Goal: Transaction & Acquisition: Purchase product/service

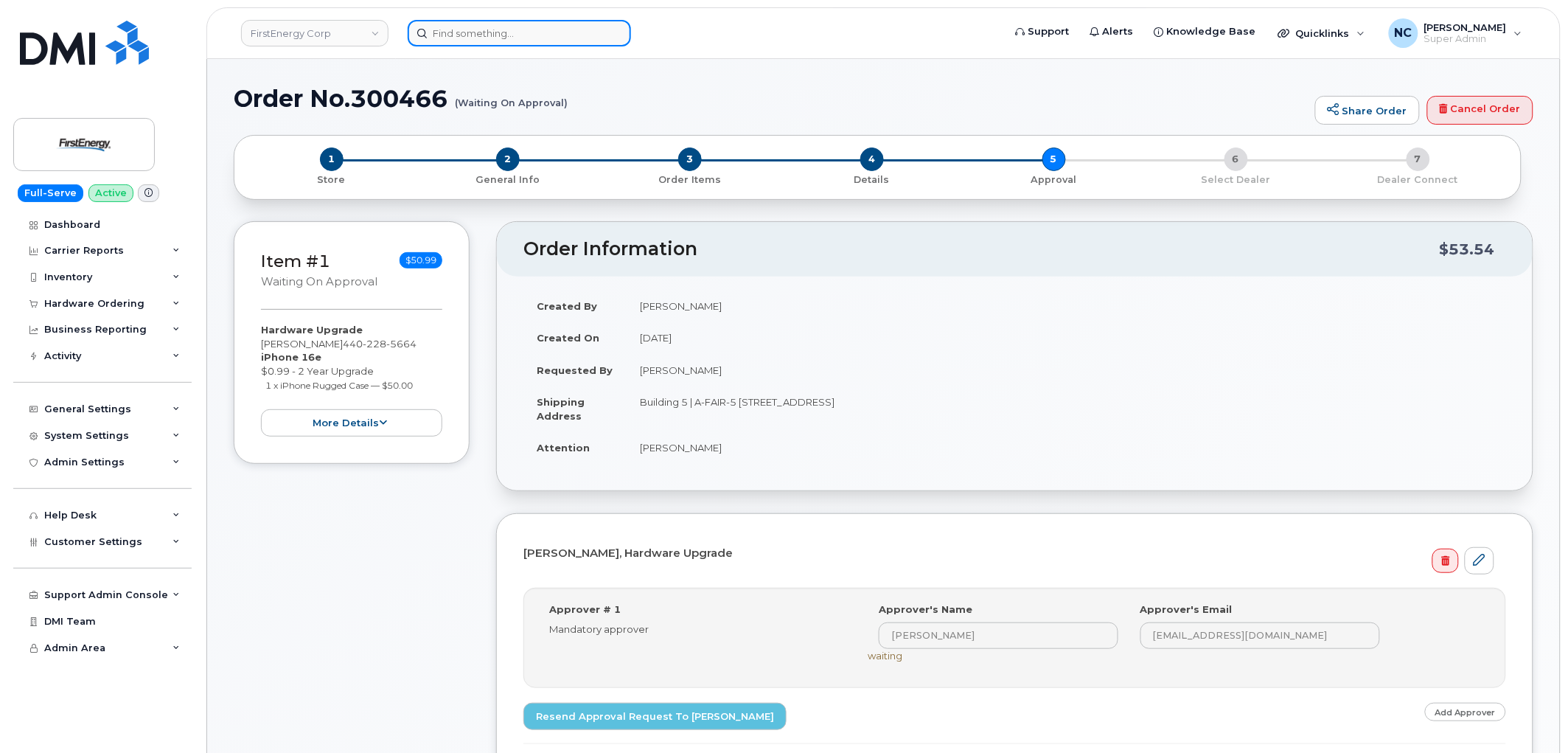
click at [532, 34] on input at bounding box center [519, 33] width 223 height 26
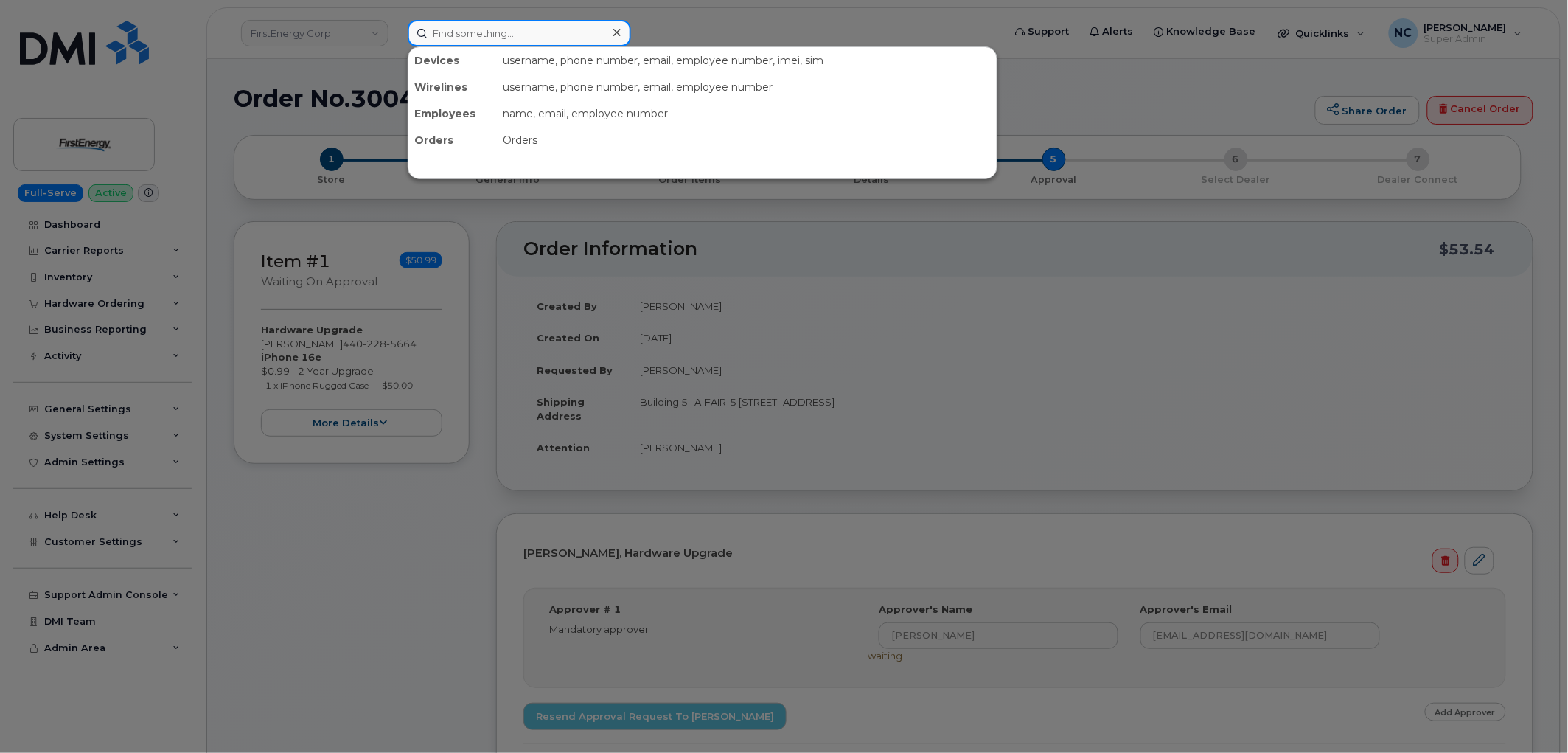
paste input "325-296-8900"
type input "325-296-8900"
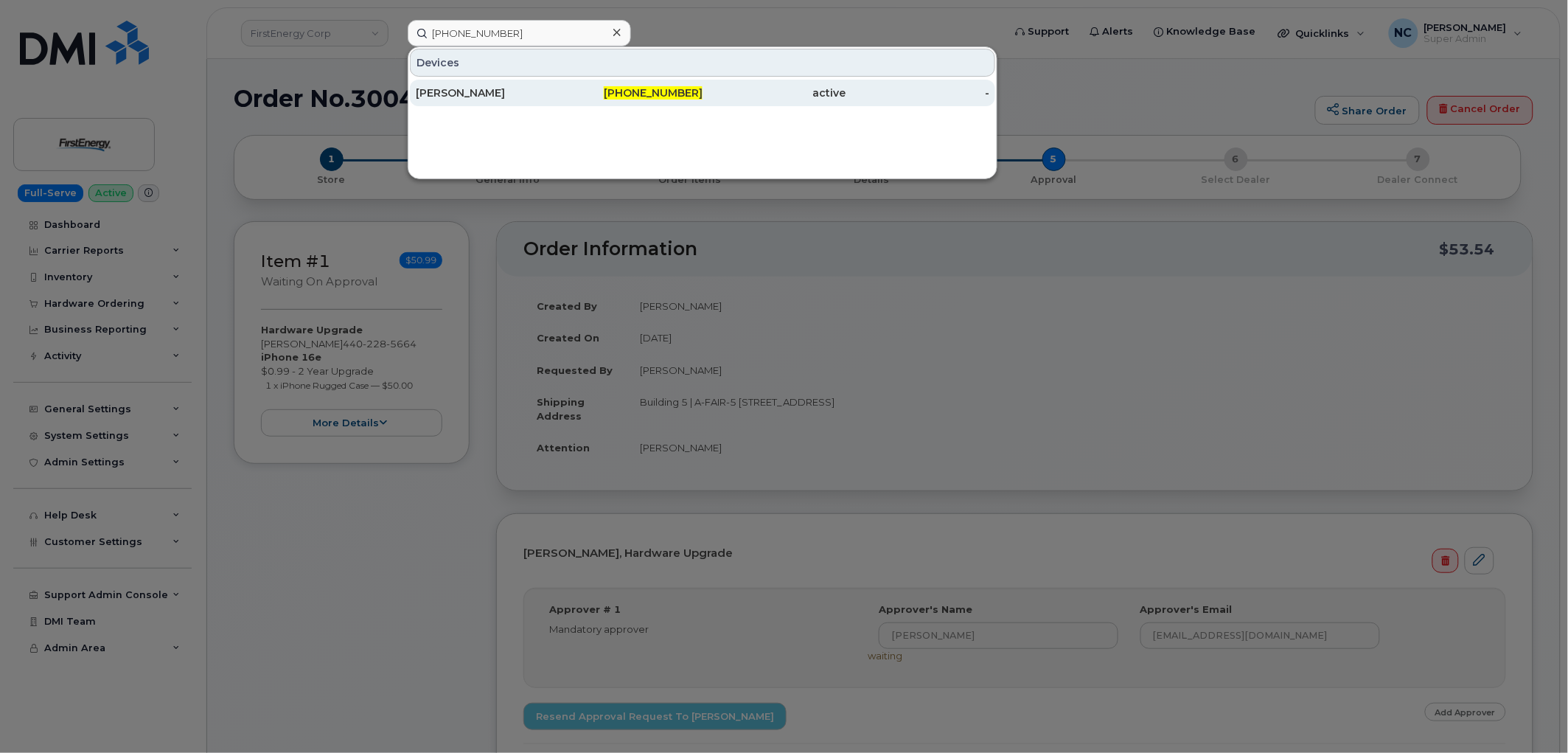
click at [535, 99] on div "Jasmine Hernandez" at bounding box center [488, 93] width 143 height 15
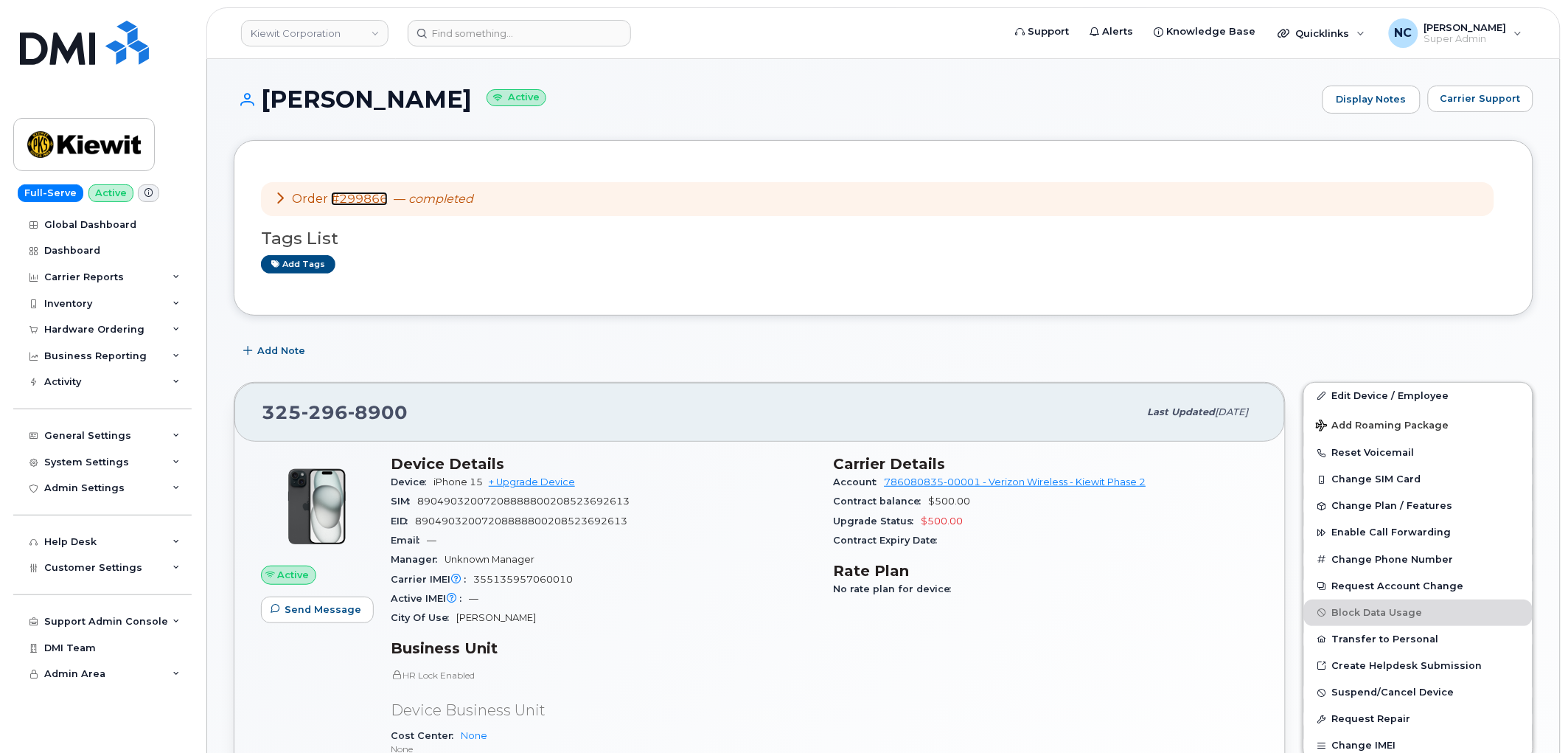
click at [367, 198] on link "#299866" at bounding box center [360, 198] width 57 height 14
click at [511, 23] on input at bounding box center [519, 33] width 223 height 26
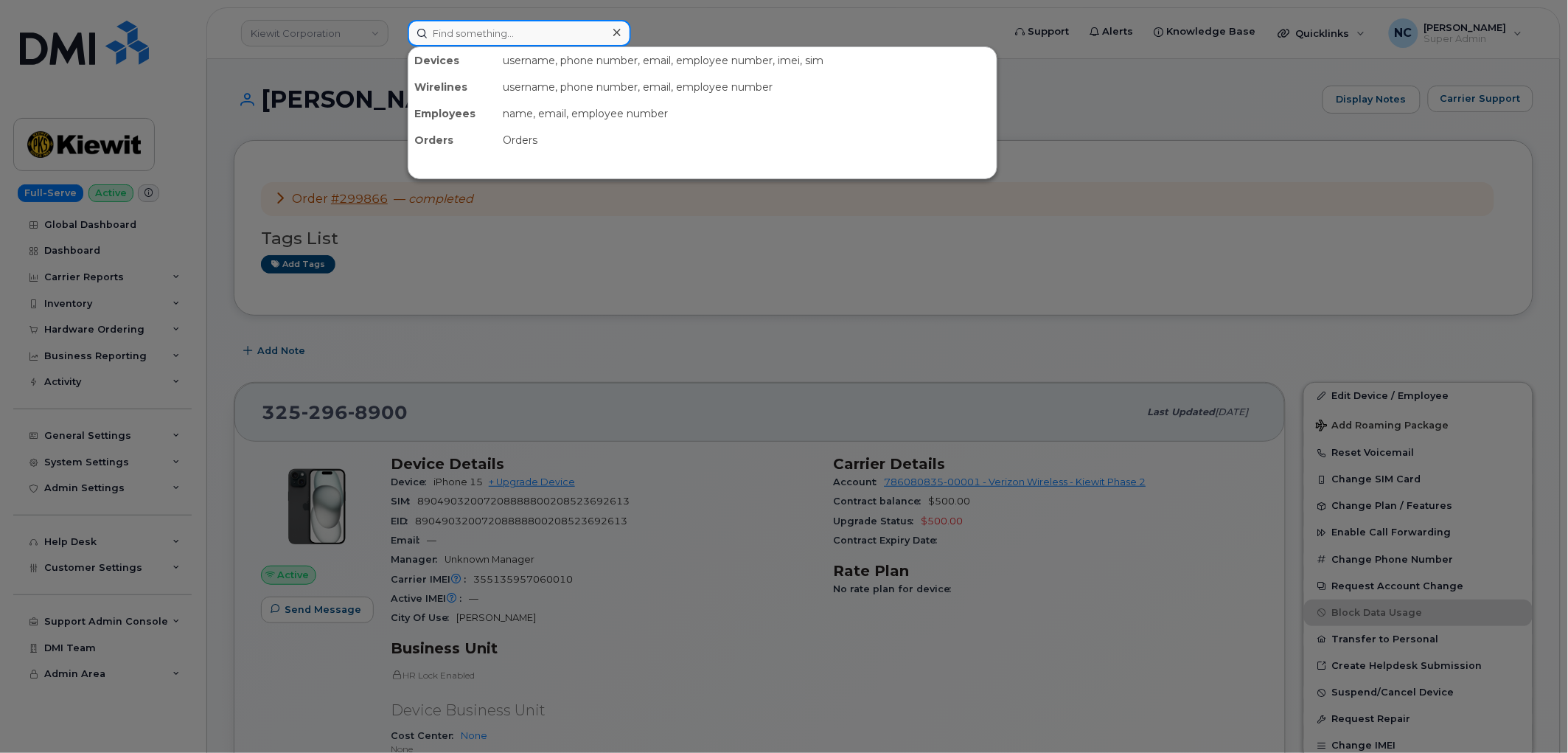
paste input "817-253-8186"
type input "817-253-8186"
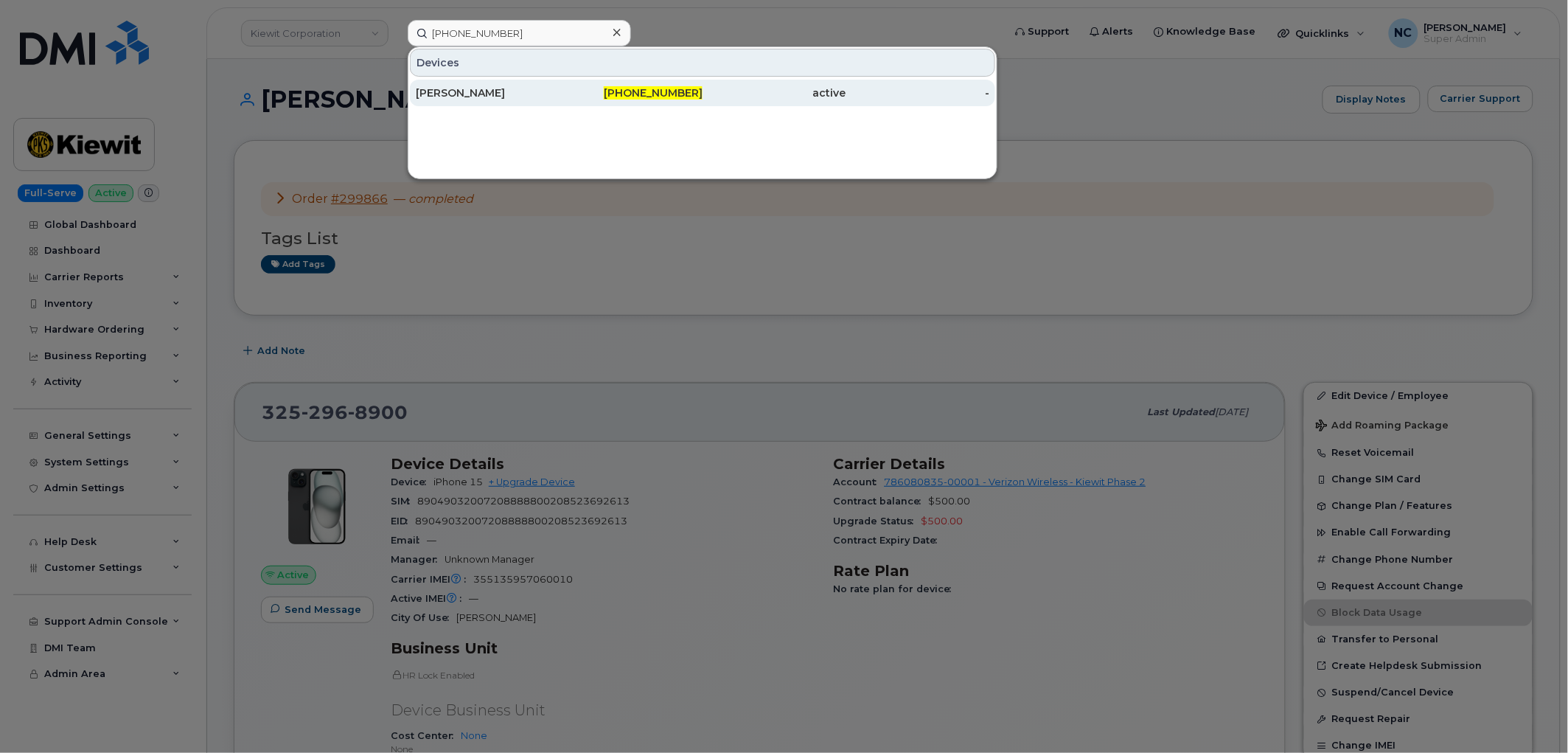
click at [551, 84] on div "JOSE TURRUBIATES" at bounding box center [488, 93] width 143 height 26
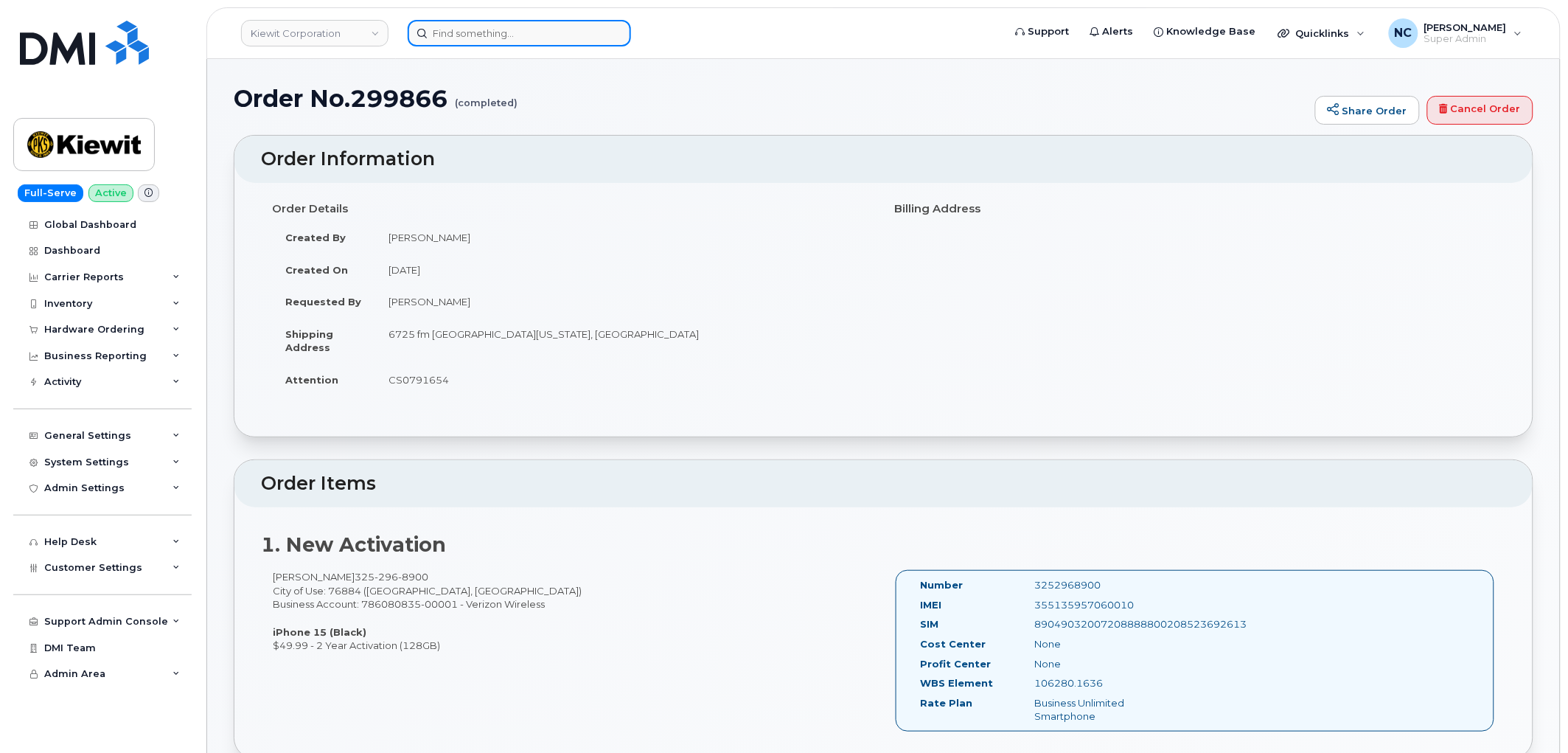
click at [499, 30] on input at bounding box center [519, 33] width 223 height 26
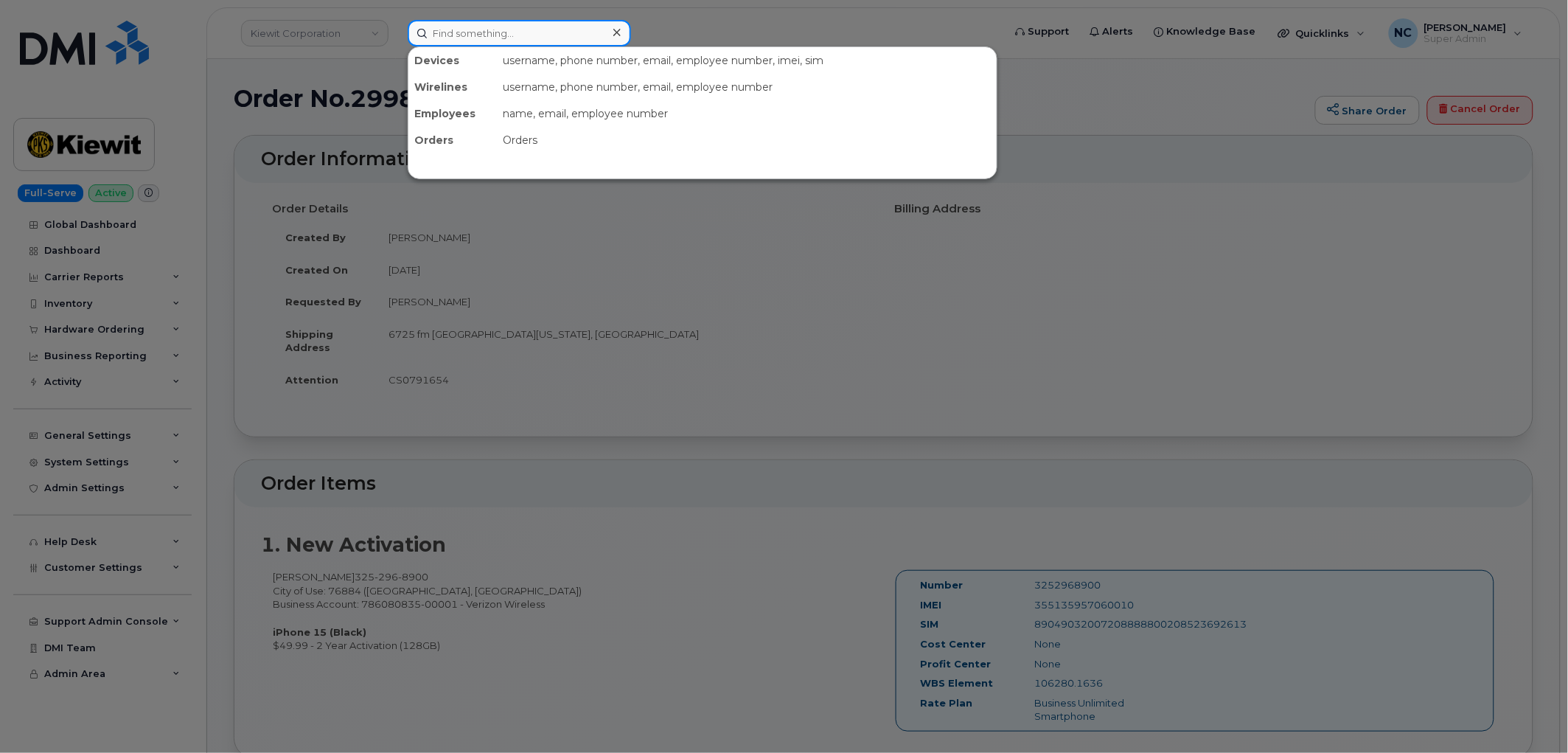
paste input "817-253-8186"
type input "817-253-8186"
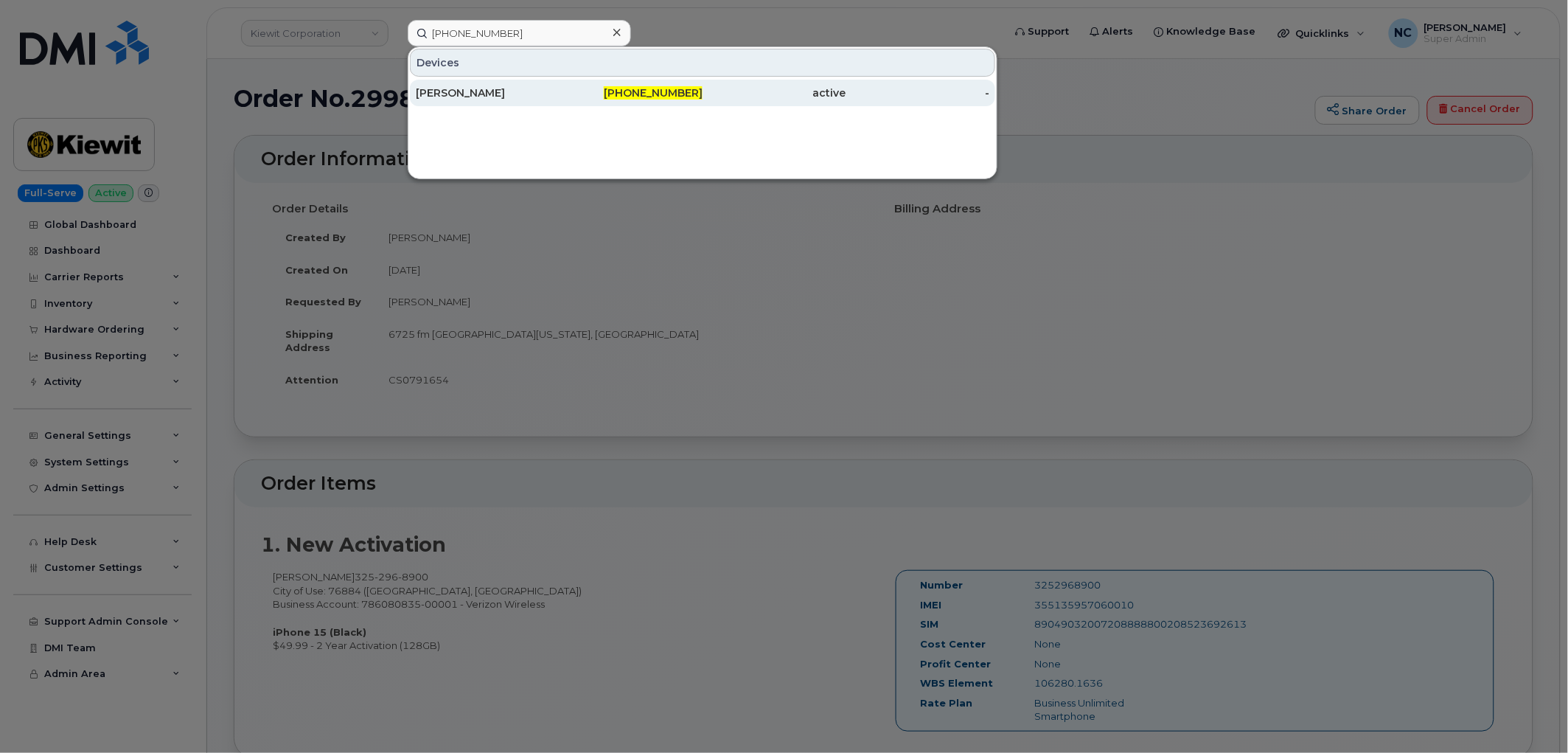
click at [610, 100] on div "817-253-8186" at bounding box center [631, 93] width 143 height 26
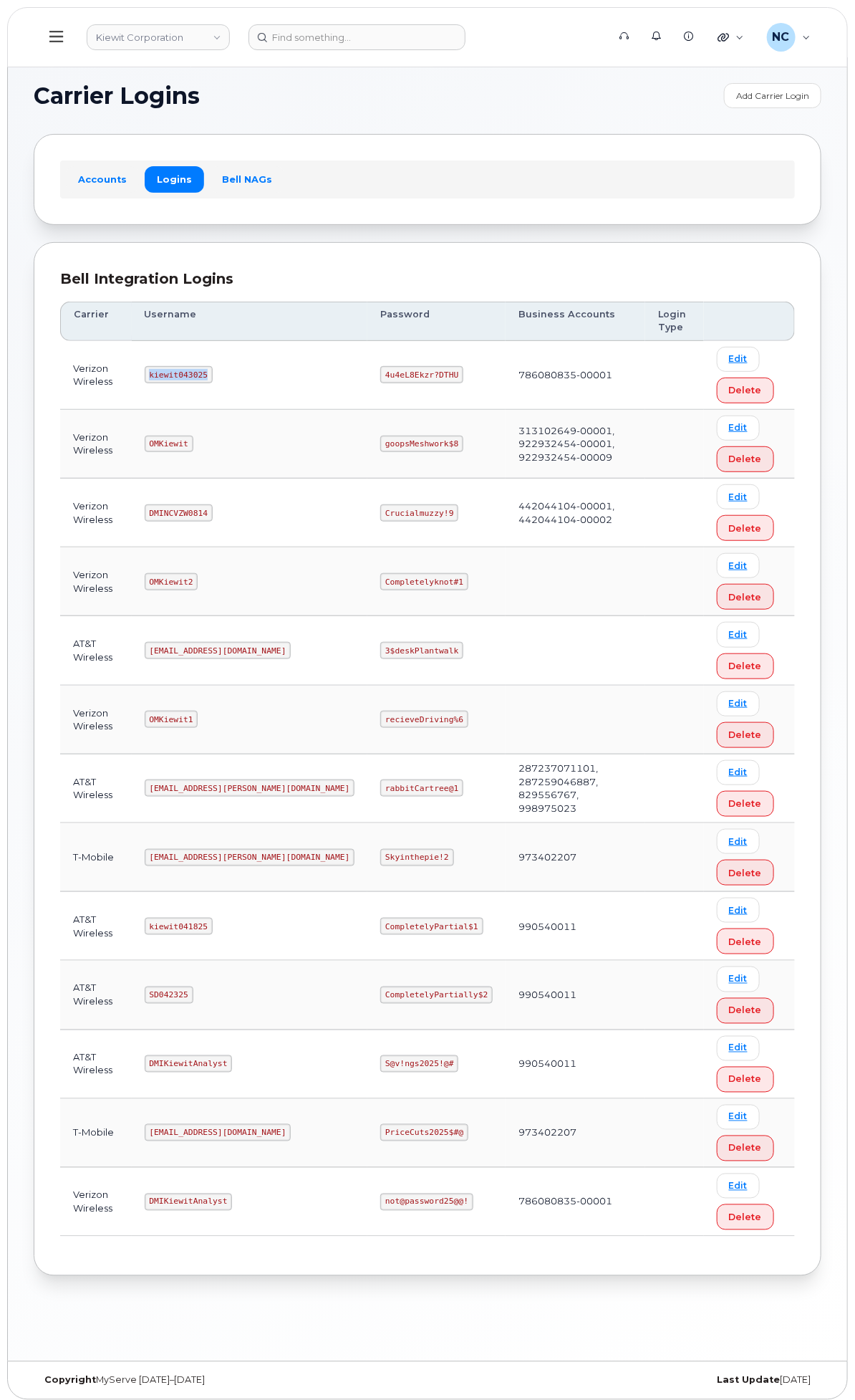
drag, startPoint x: 397, startPoint y: 365, endPoint x: 333, endPoint y: 375, distance: 64.8
click at [333, 375] on td "kiewit043025" at bounding box center [250, 375] width 236 height 69
copy code "kiewit043025"
drag, startPoint x: 578, startPoint y: 378, endPoint x: 501, endPoint y: 374, distance: 77.1
click at [501, 377] on td "4u4eL8Ekzr?DTHU" at bounding box center [436, 375] width 139 height 69
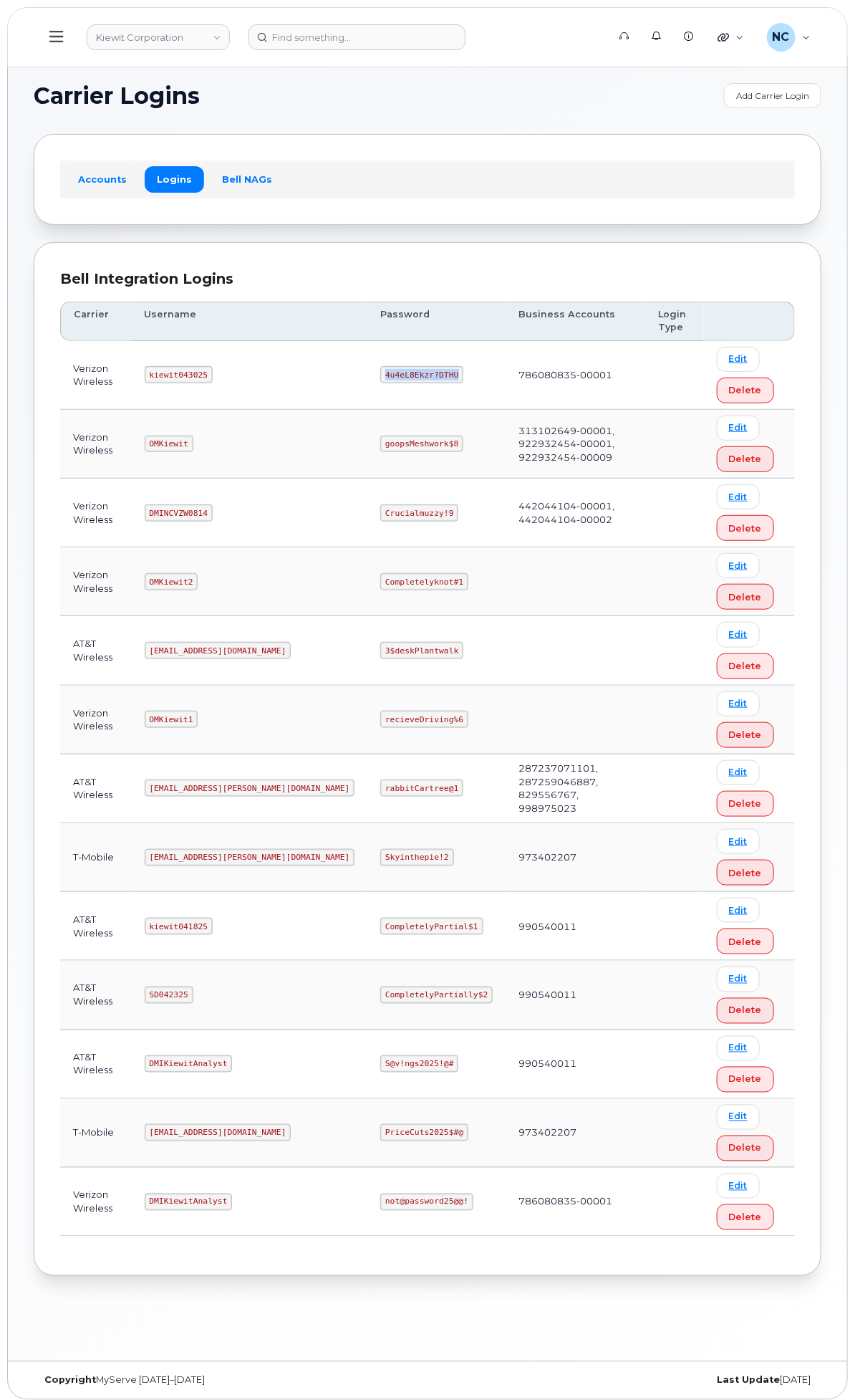
copy code "4u4eL8Ekzr?DTHU"
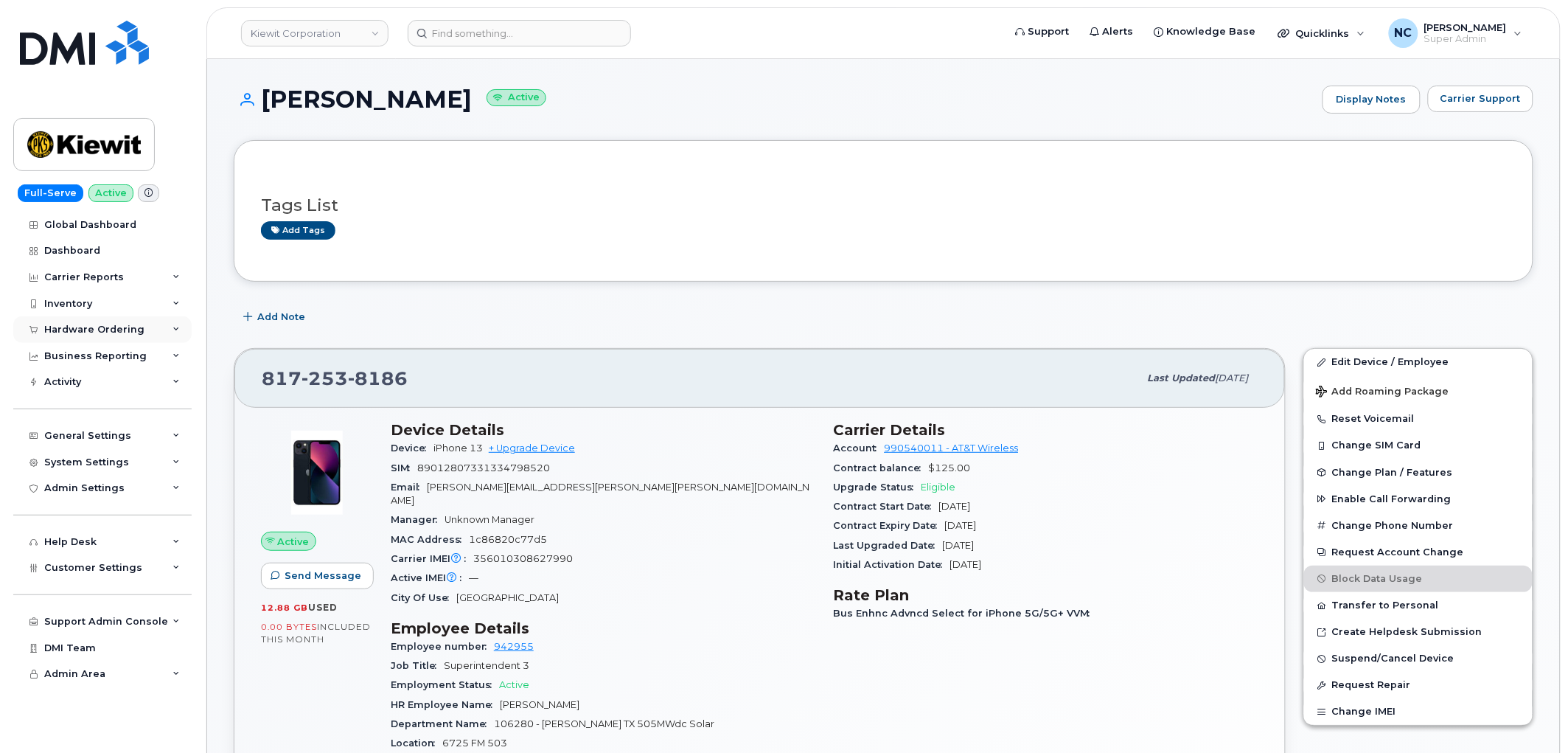
click at [118, 327] on div "Hardware Ordering" at bounding box center [94, 329] width 100 height 12
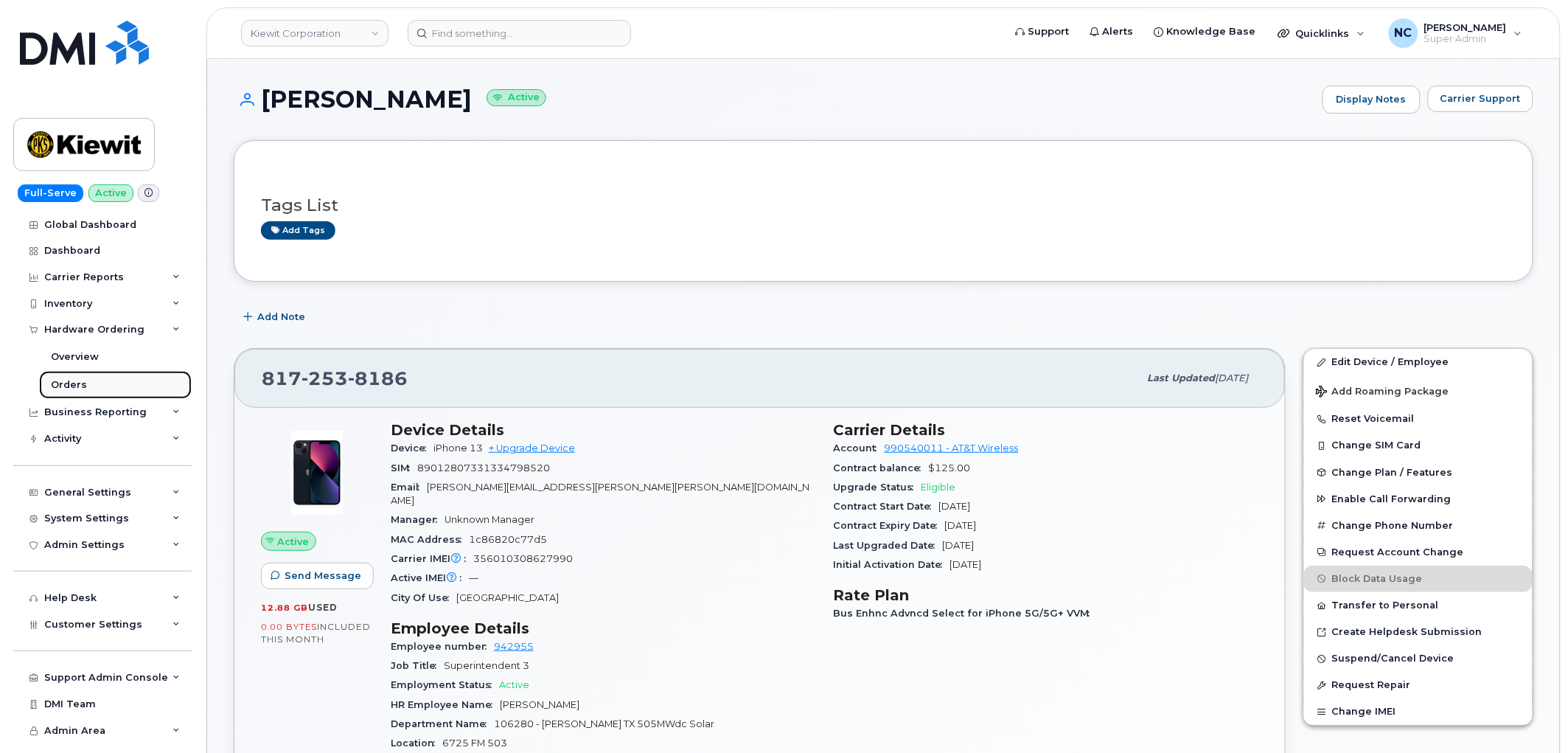
click at [84, 384] on link "Orders" at bounding box center [115, 384] width 153 height 28
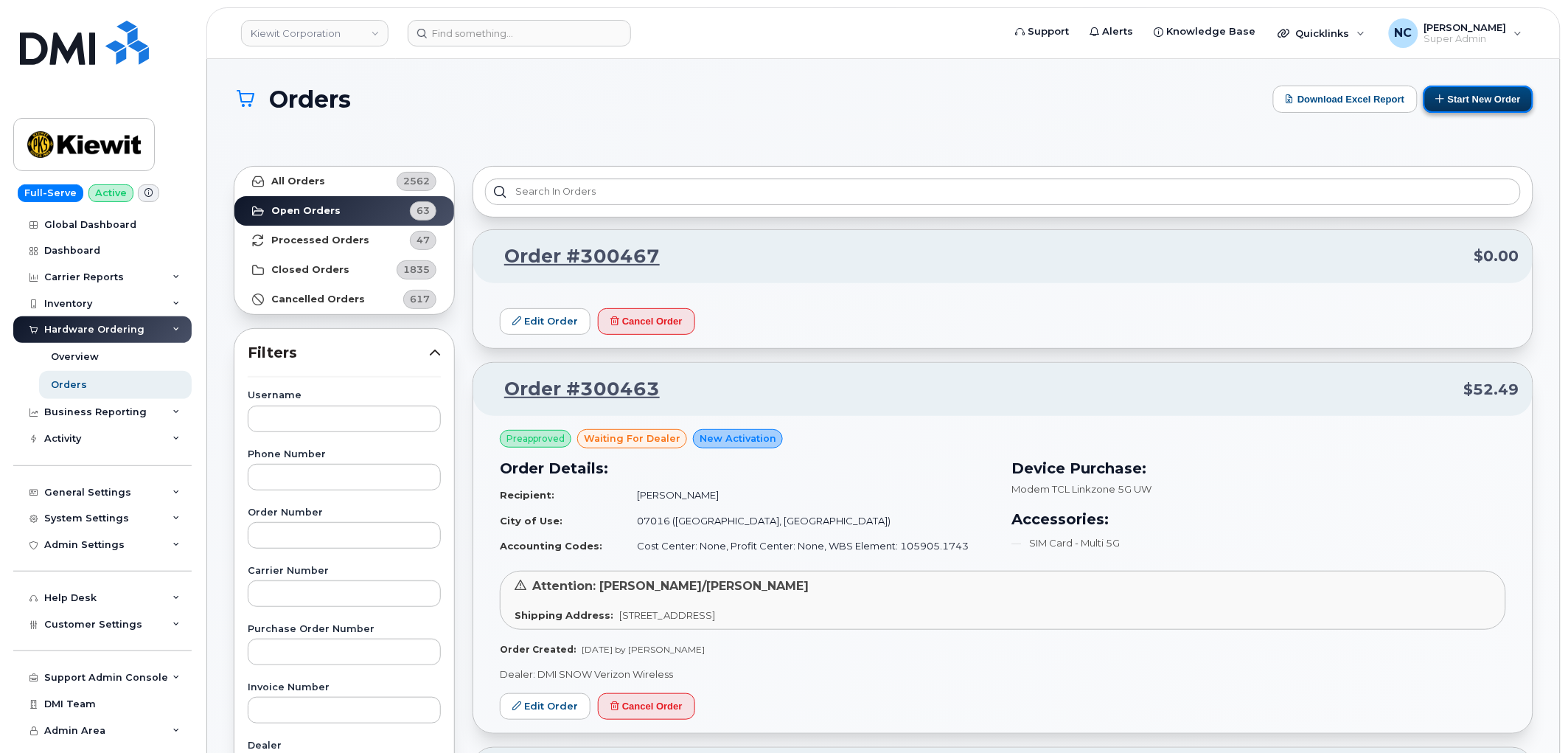
click at [1472, 100] on button "Start New Order" at bounding box center [1478, 99] width 110 height 27
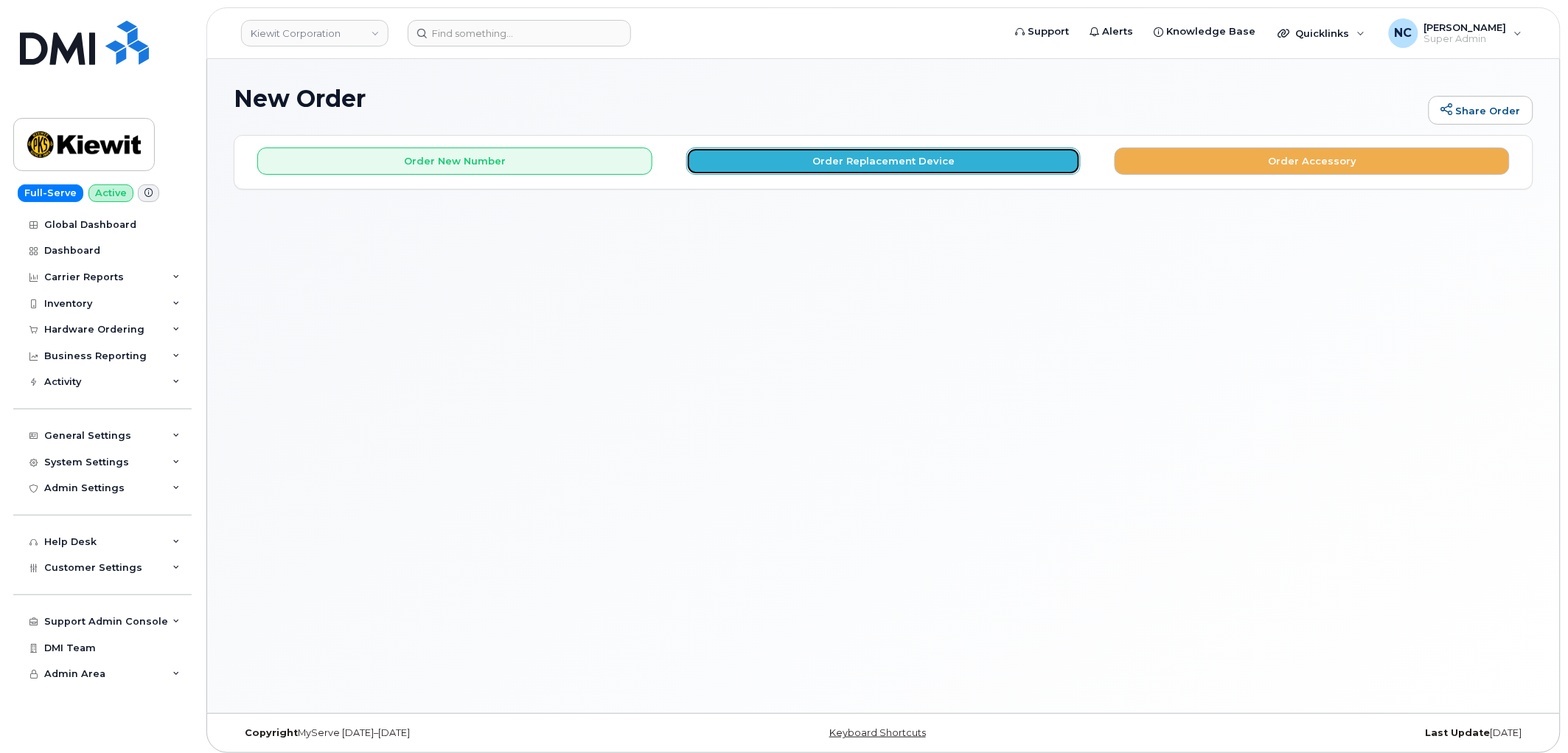
click at [945, 158] on button "Order Replacement Device" at bounding box center [883, 161] width 395 height 27
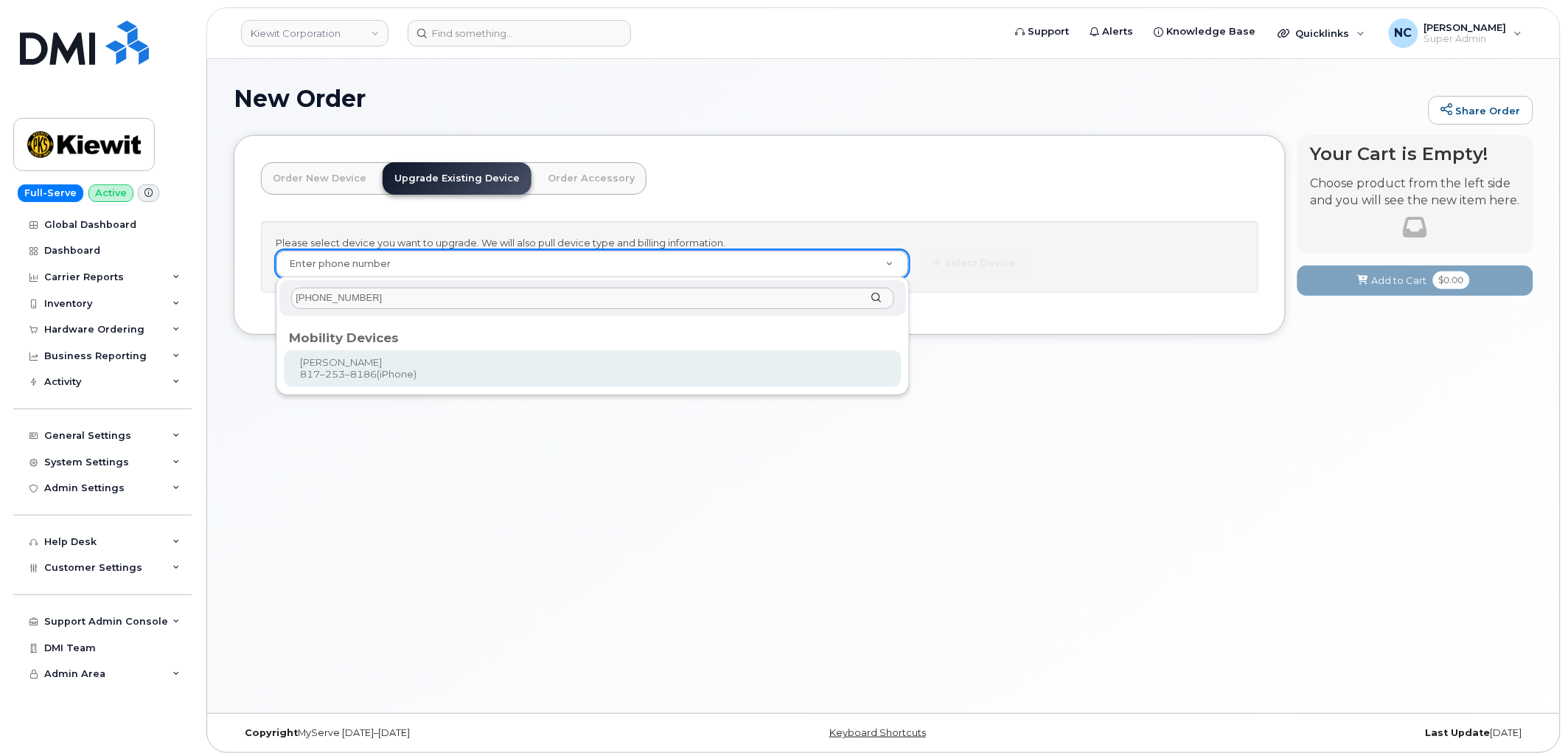
type input "817-253-8186"
type input "1120719"
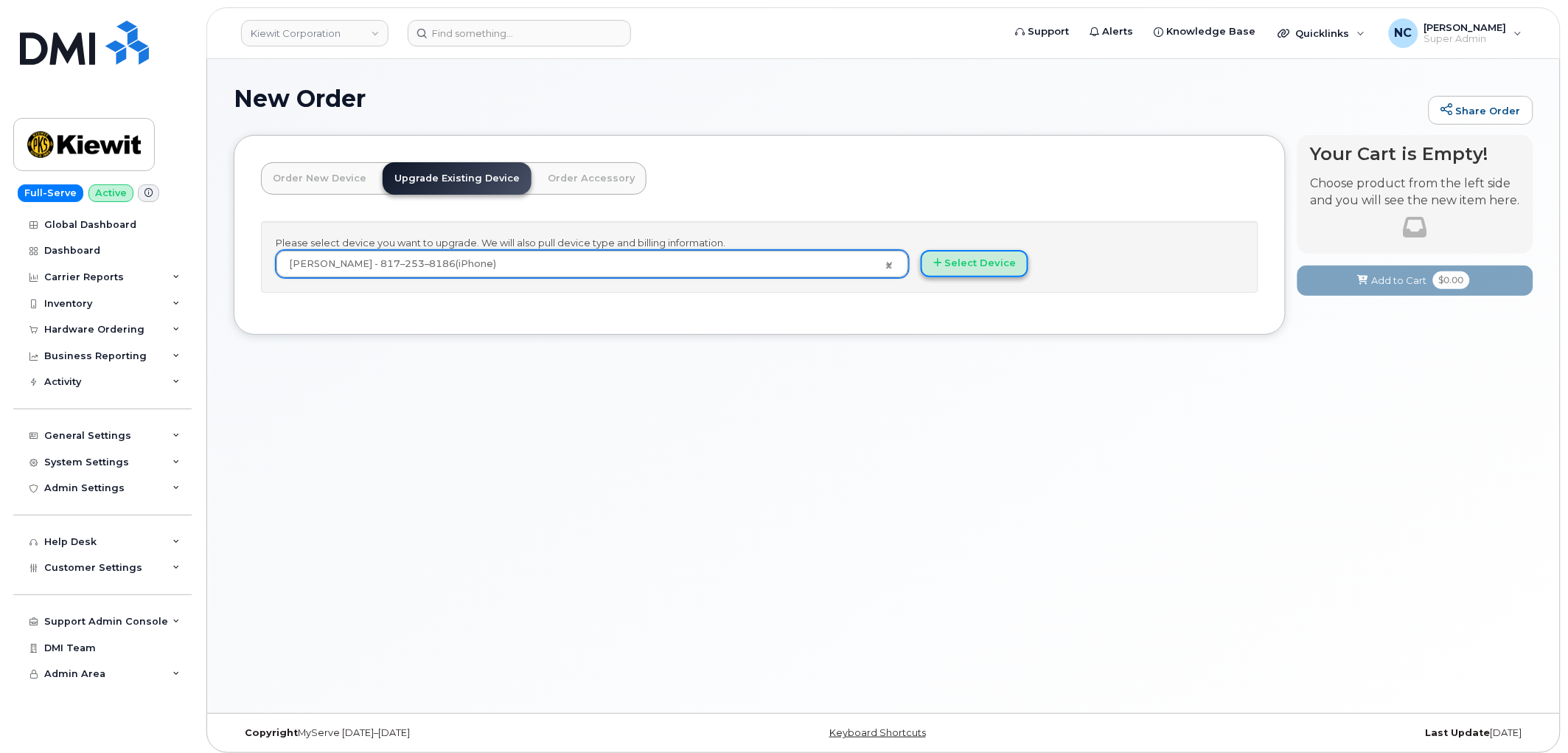
click at [988, 266] on button "Select Device" at bounding box center [974, 263] width 108 height 27
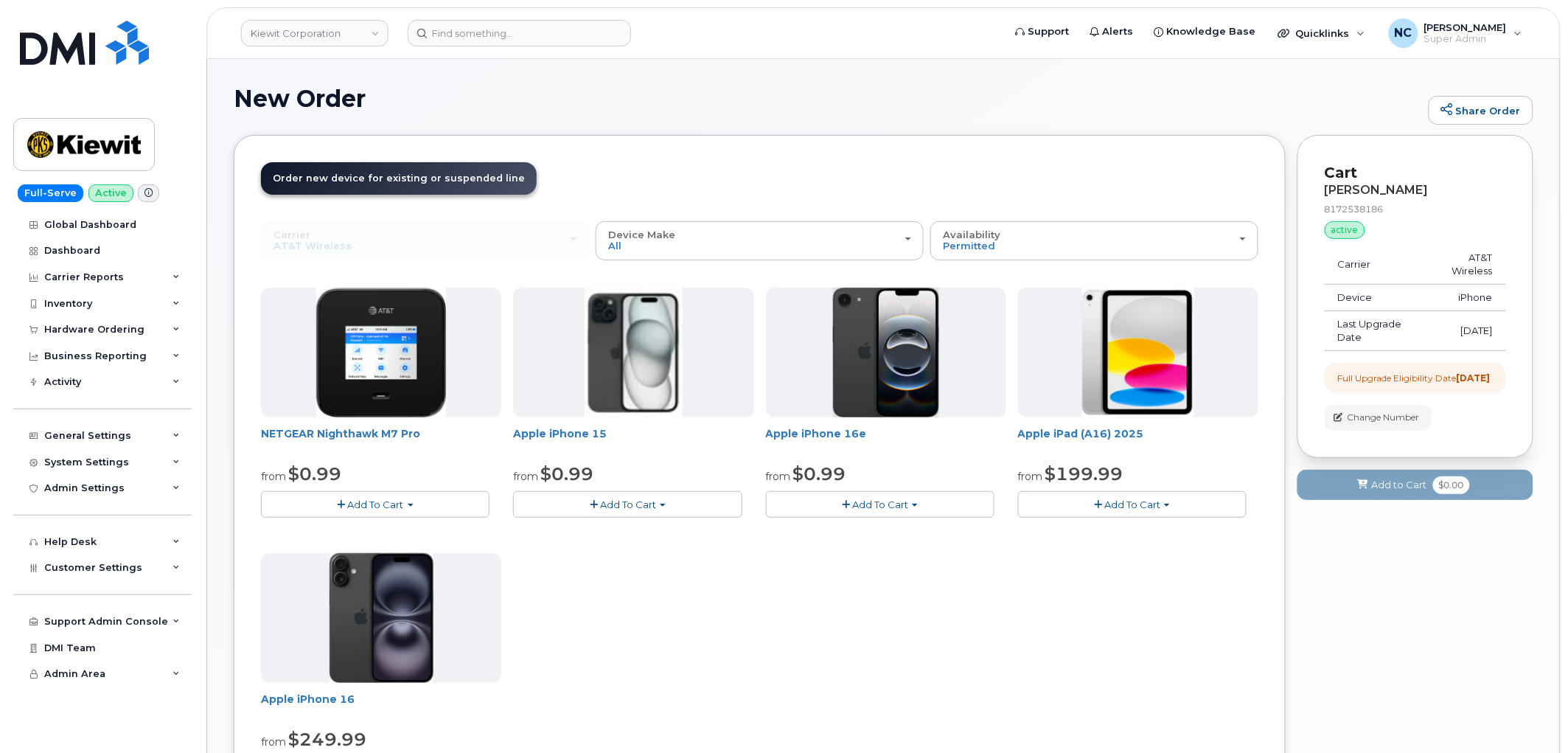
click at [679, 496] on button "Add To Cart" at bounding box center [627, 504] width 229 height 25
click at [624, 523] on link "$0.99 - 2 Year Upgrade (128GB)" at bounding box center [609, 532] width 185 height 18
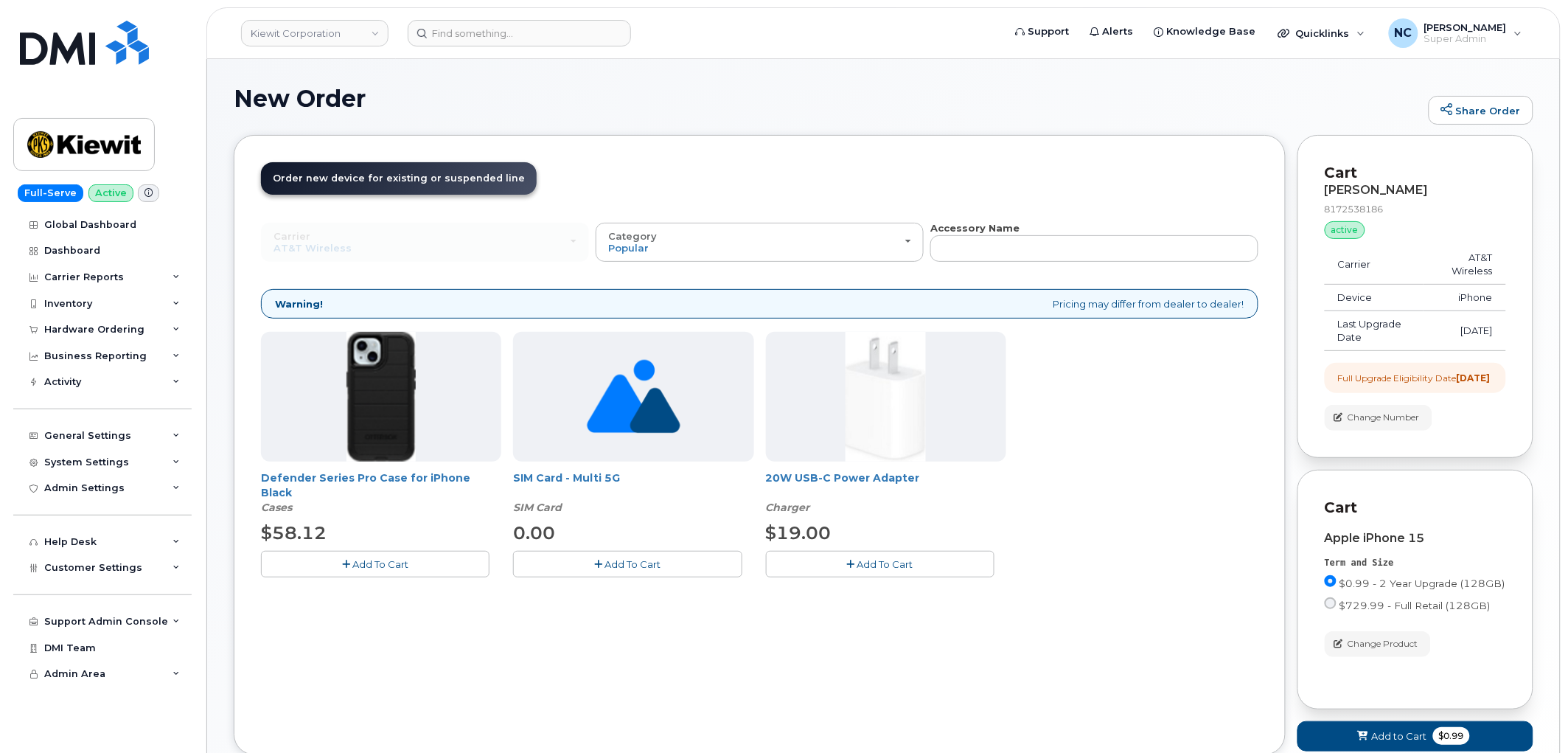
click at [851, 564] on icon "button" at bounding box center [851, 564] width 8 height 10
click at [406, 559] on span "Add To Cart" at bounding box center [380, 564] width 56 height 12
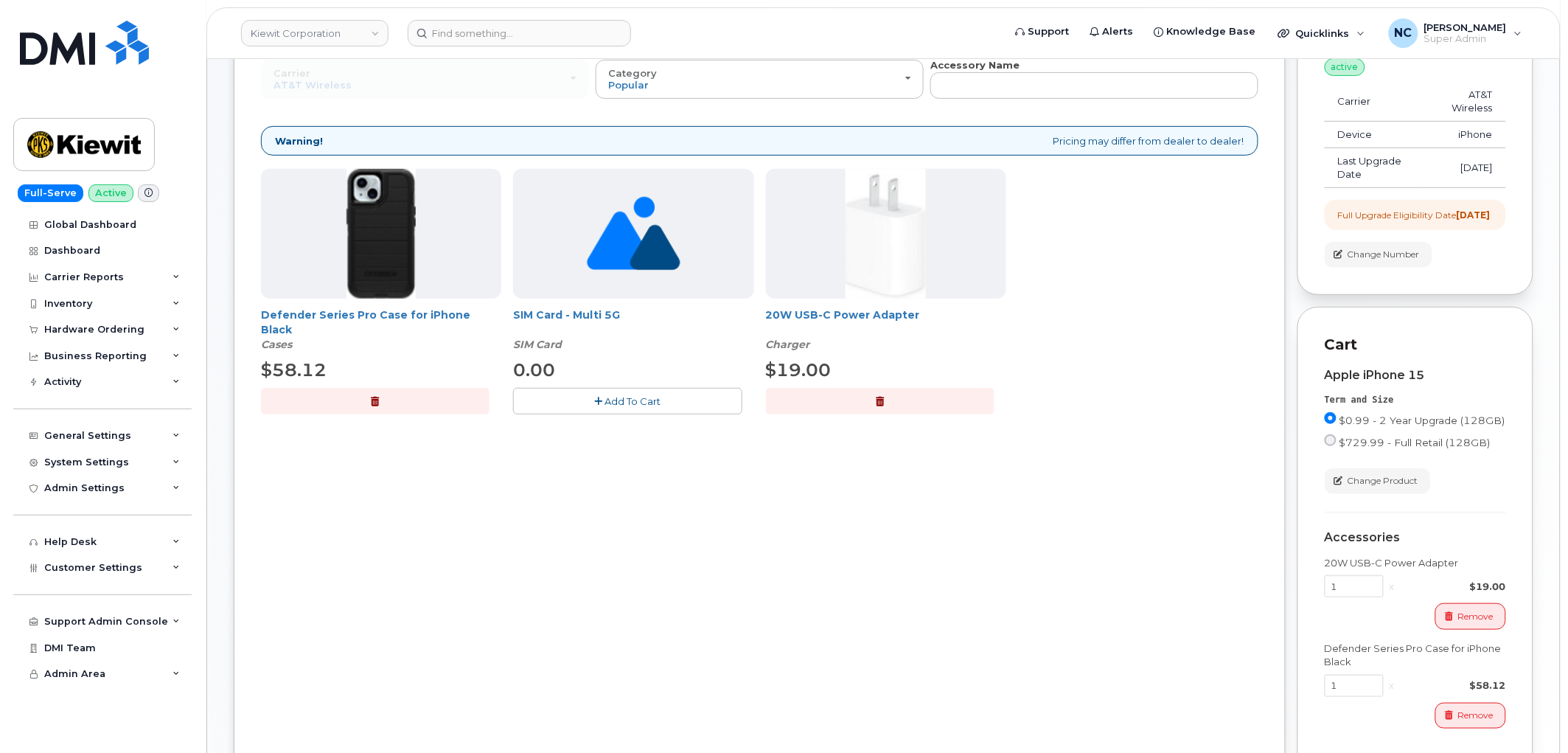
scroll to position [163, 0]
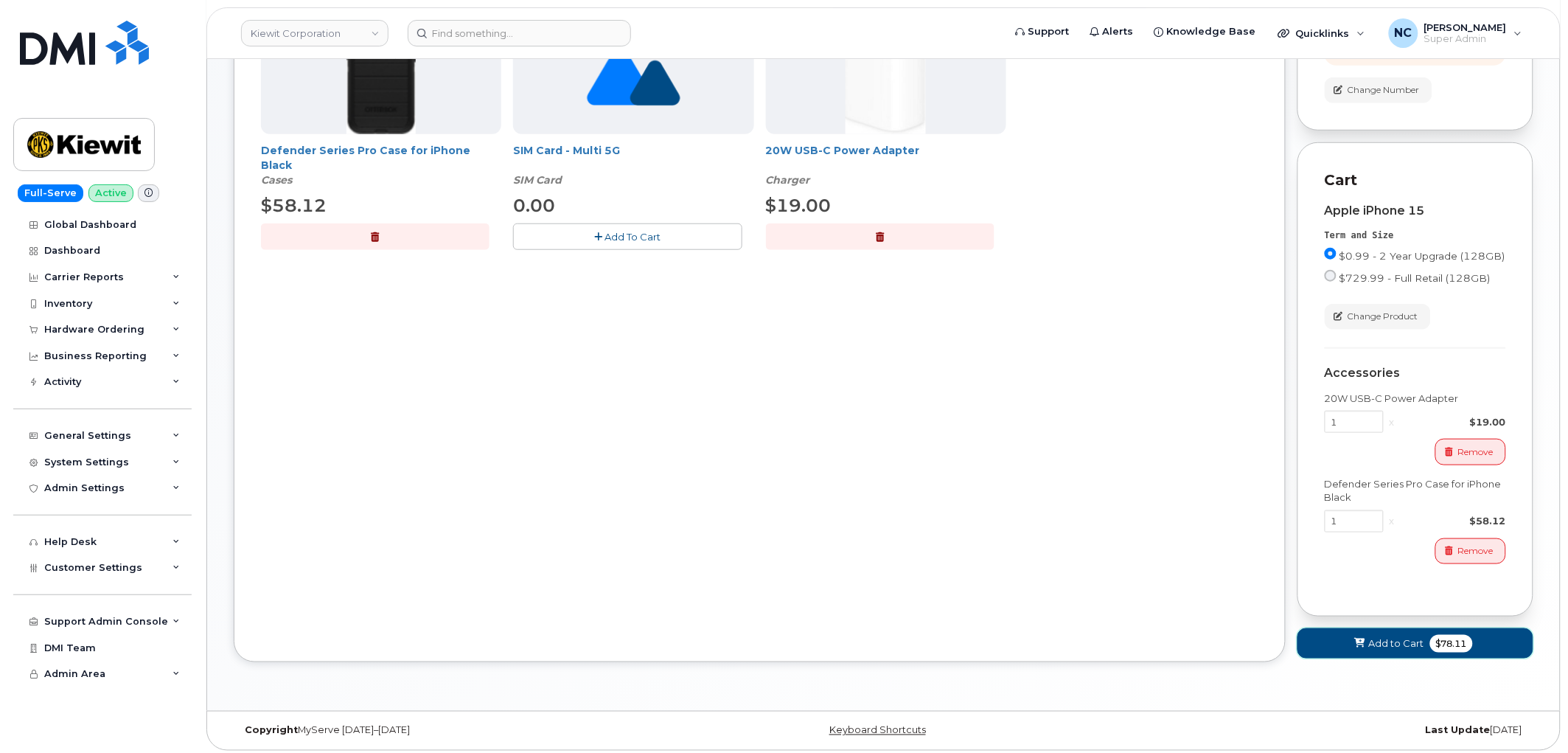
click at [1395, 650] on span "Add to Cart" at bounding box center [1396, 643] width 55 height 14
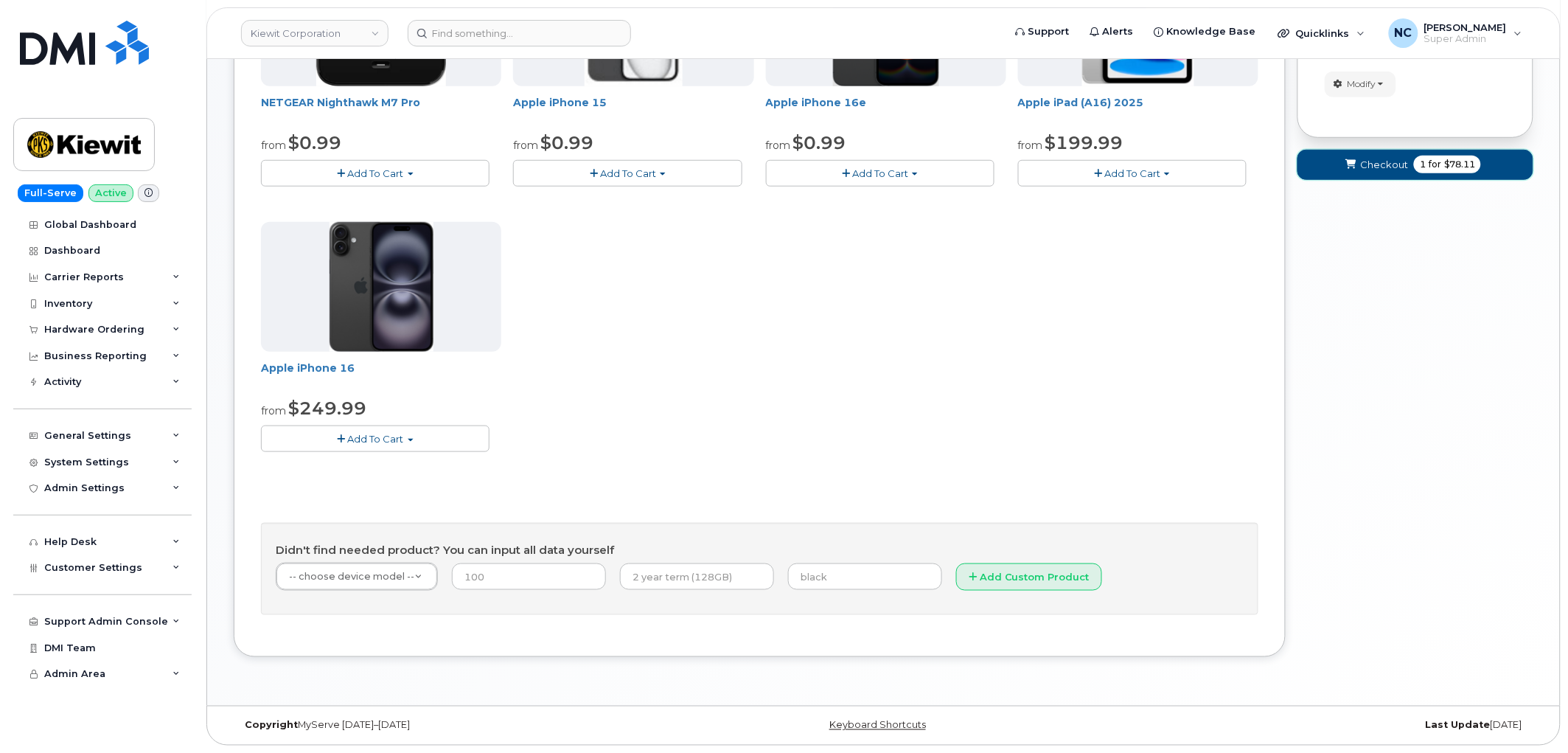
click at [1467, 173] on button "Checkout 1 for $78.11" at bounding box center [1415, 164] width 236 height 30
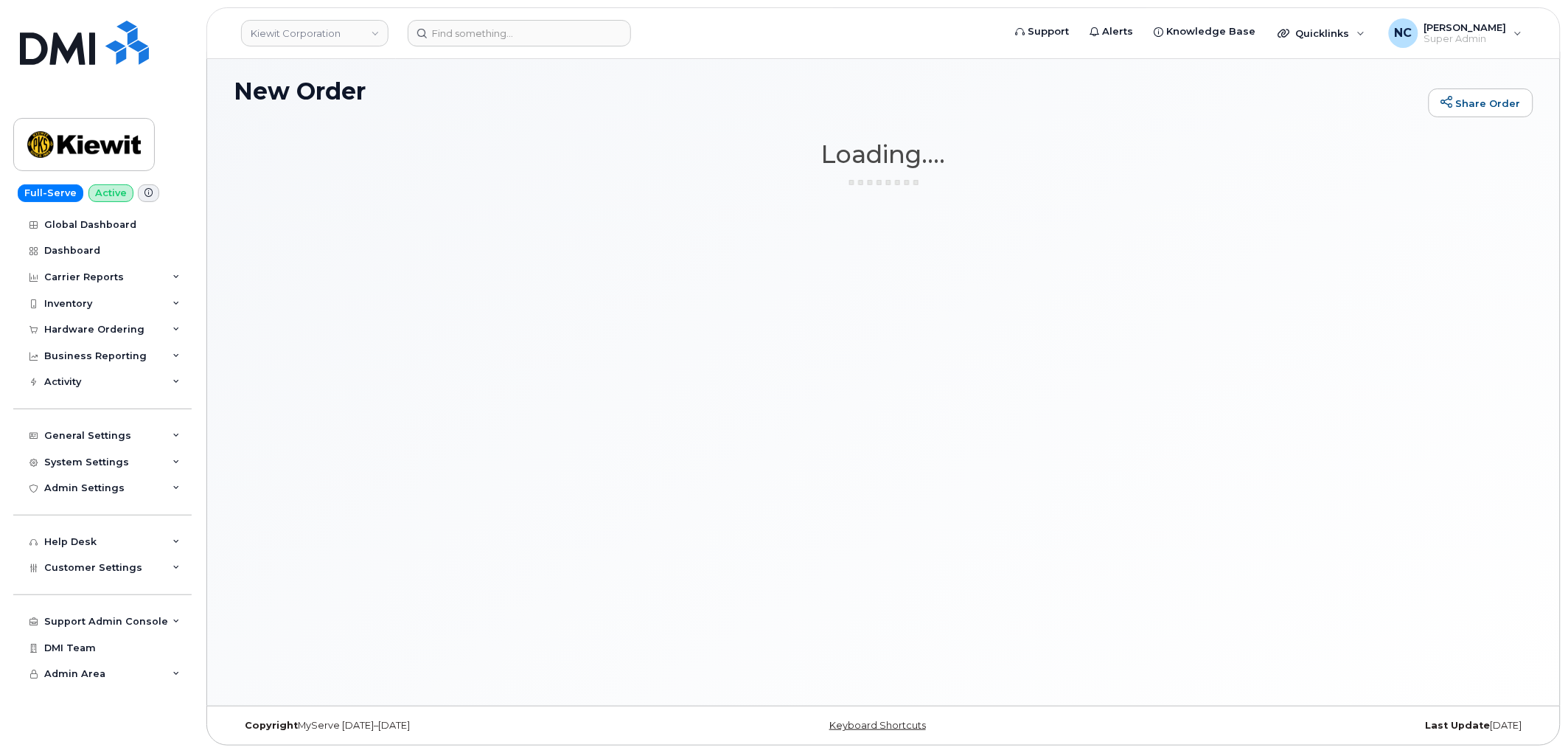
scroll to position [0, 0]
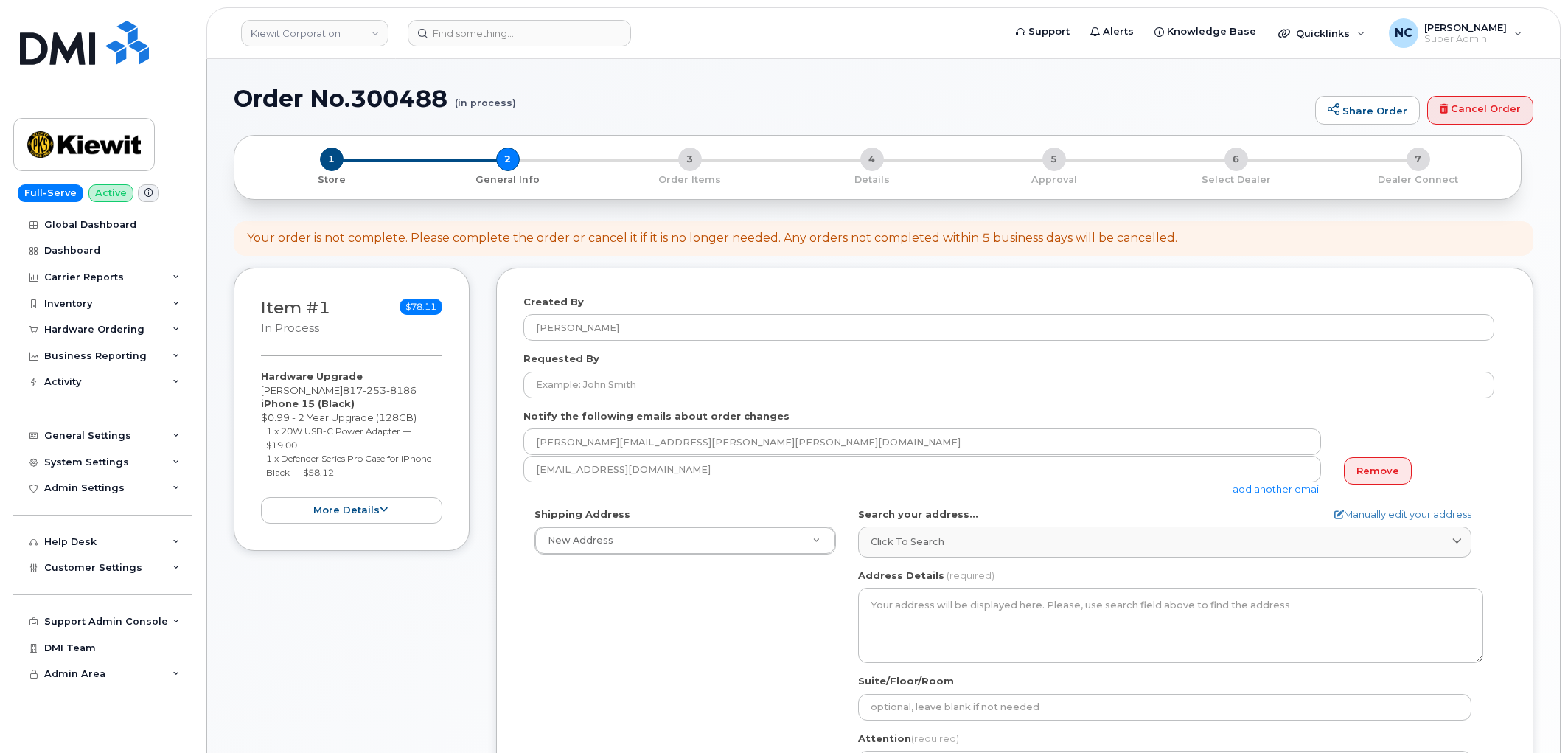
select select
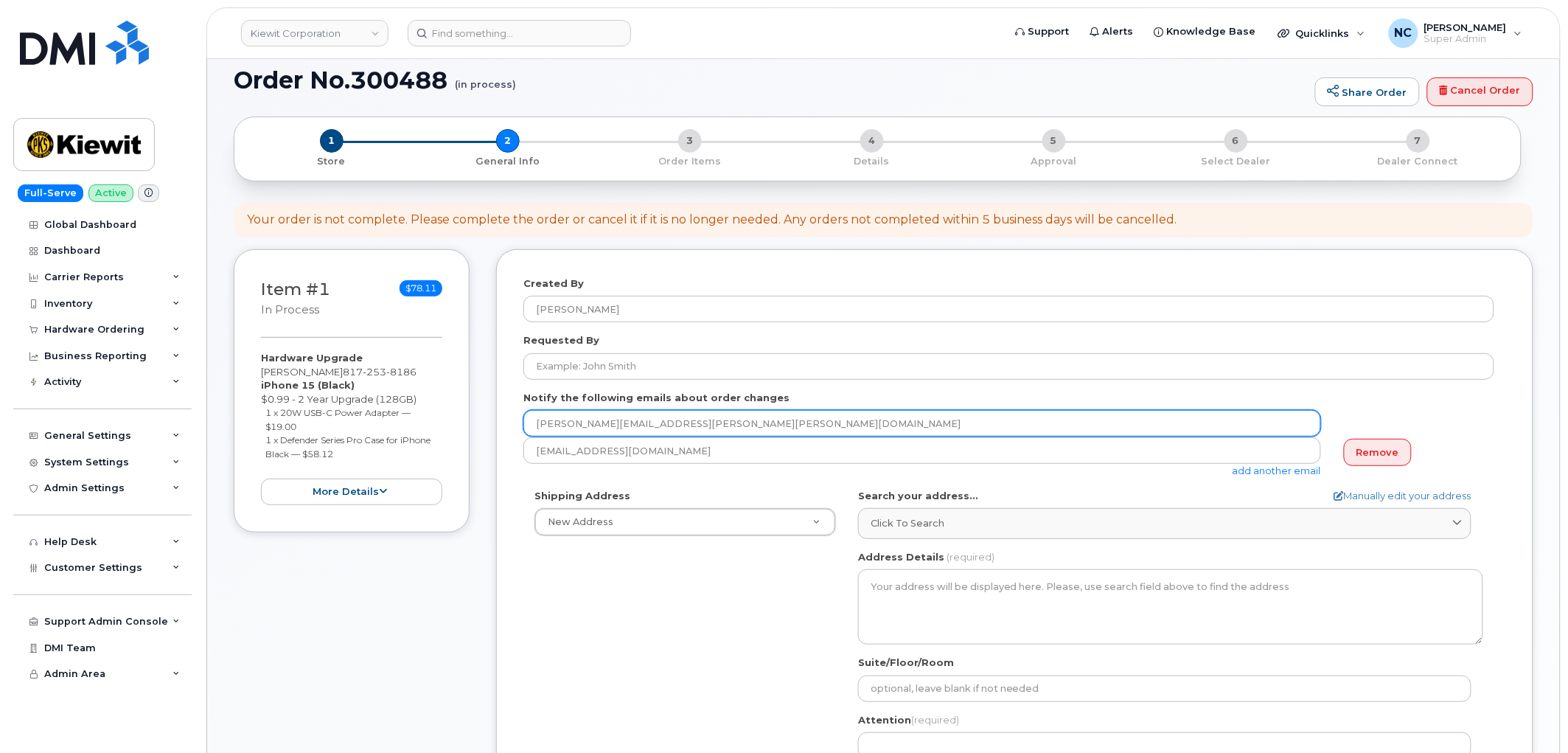
scroll to position [82, 0]
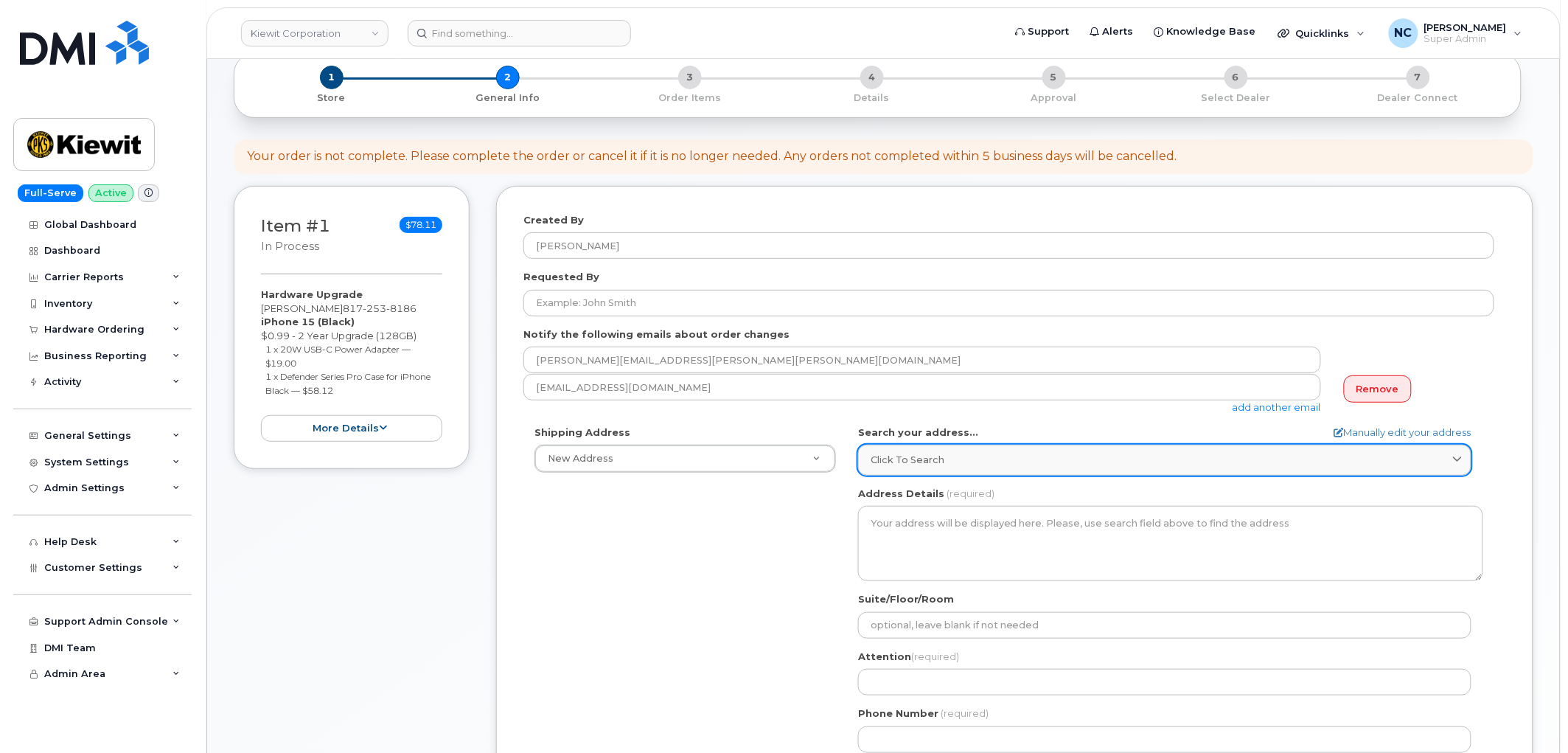
click at [942, 467] on span "Click to search" at bounding box center [907, 459] width 74 height 14
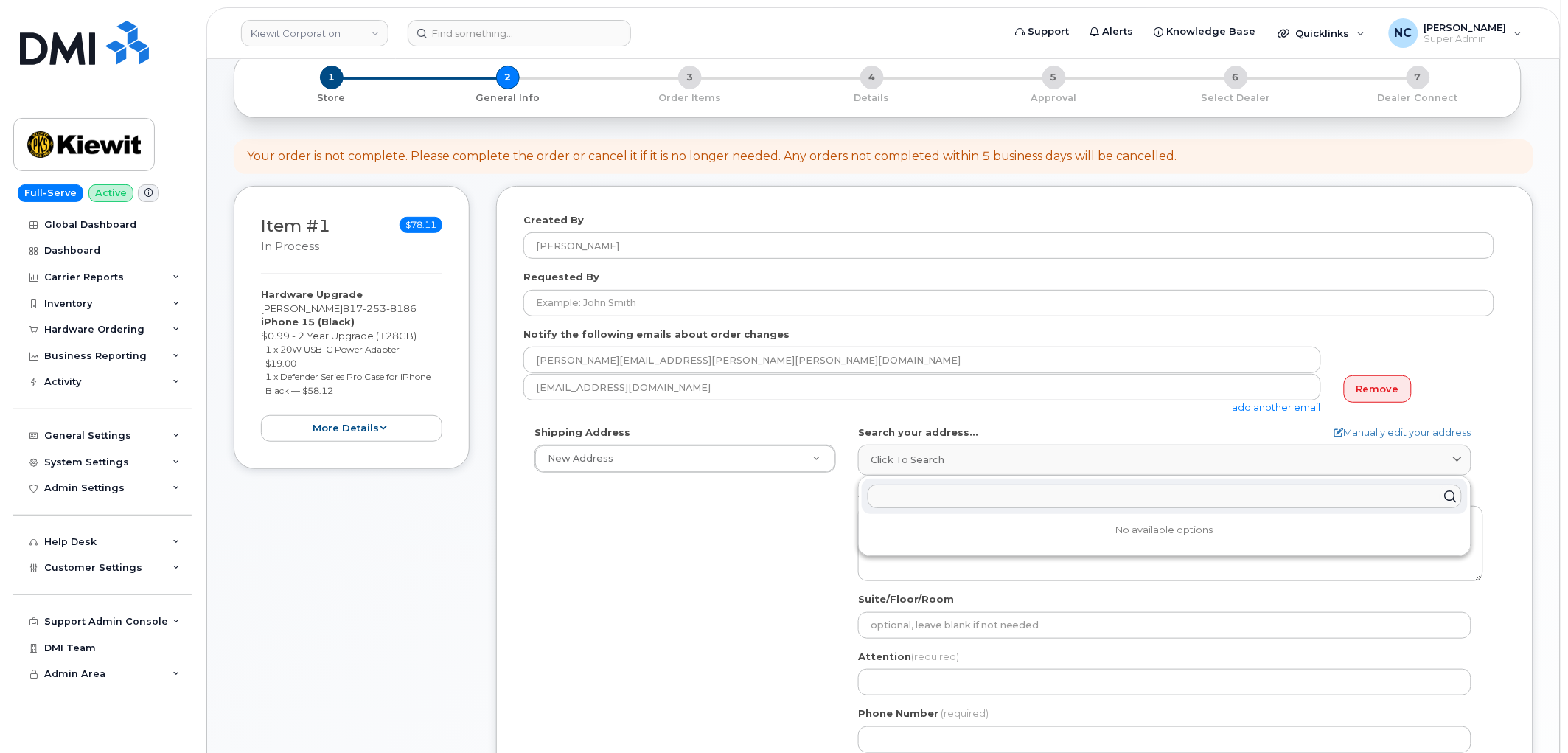
click at [941, 504] on input "text" at bounding box center [1165, 497] width 594 height 24
paste input "725 fm 503 valera texas 6884"
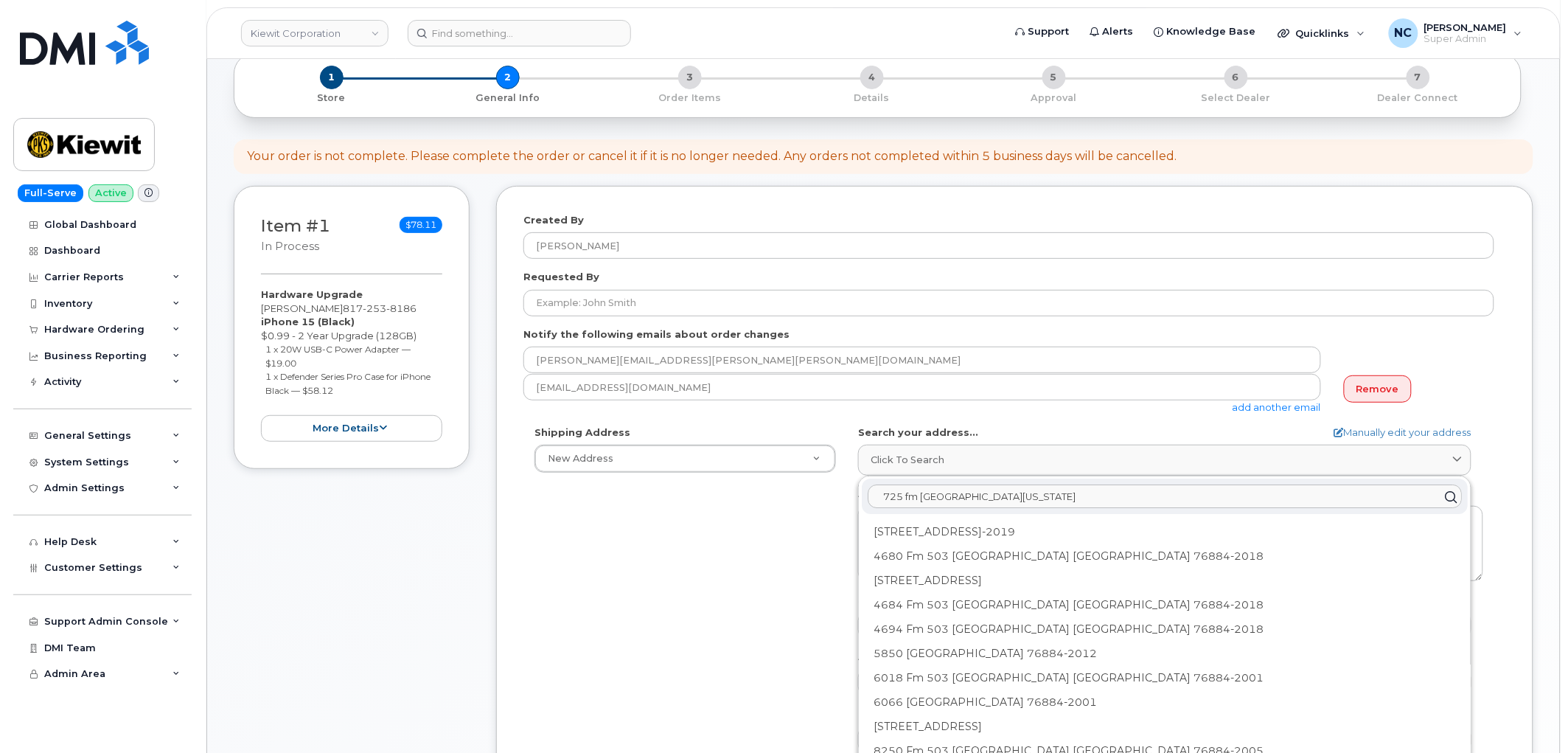
click at [1002, 499] on input "725 fm 503 valera texas 6884" at bounding box center [1165, 497] width 594 height 24
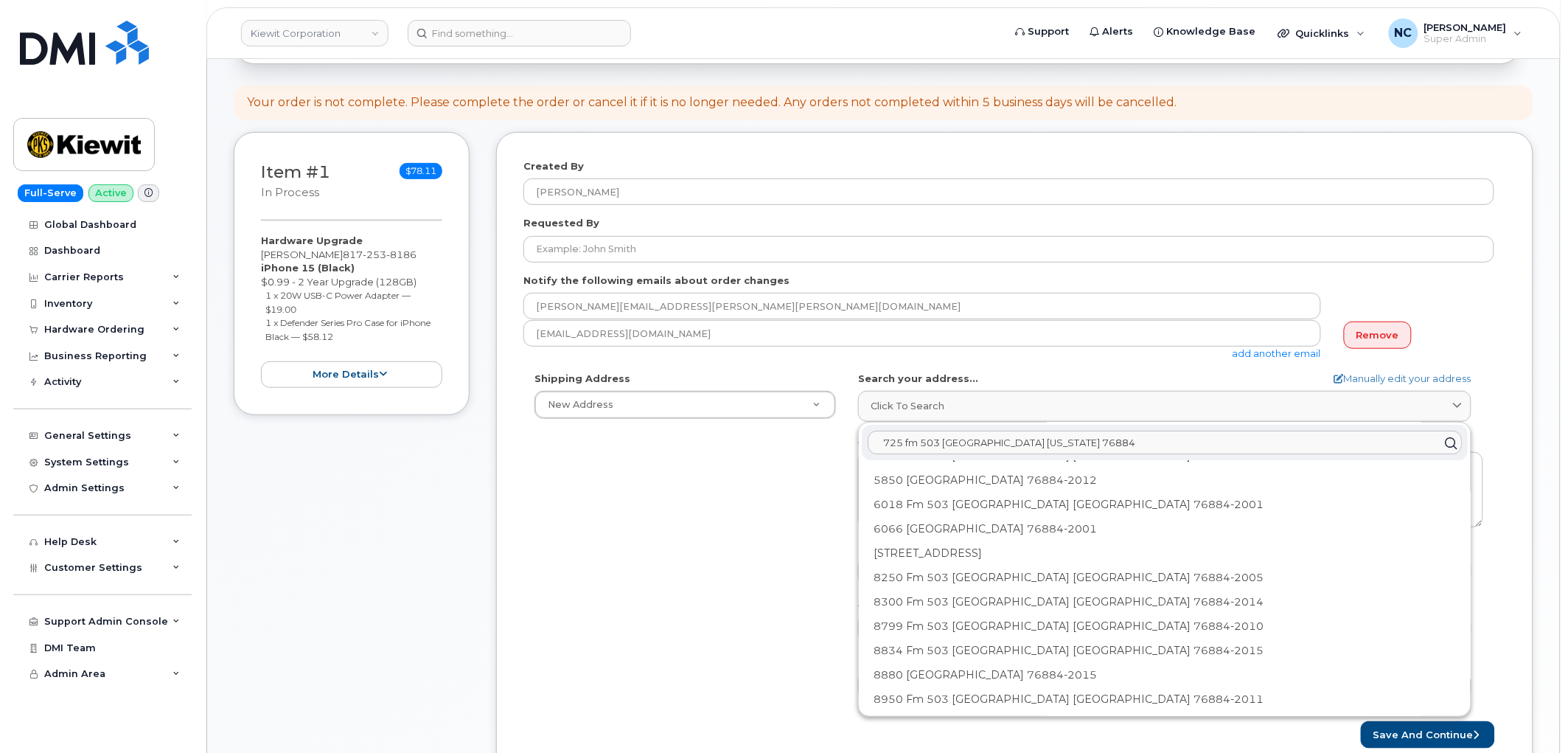
scroll to position [0, 0]
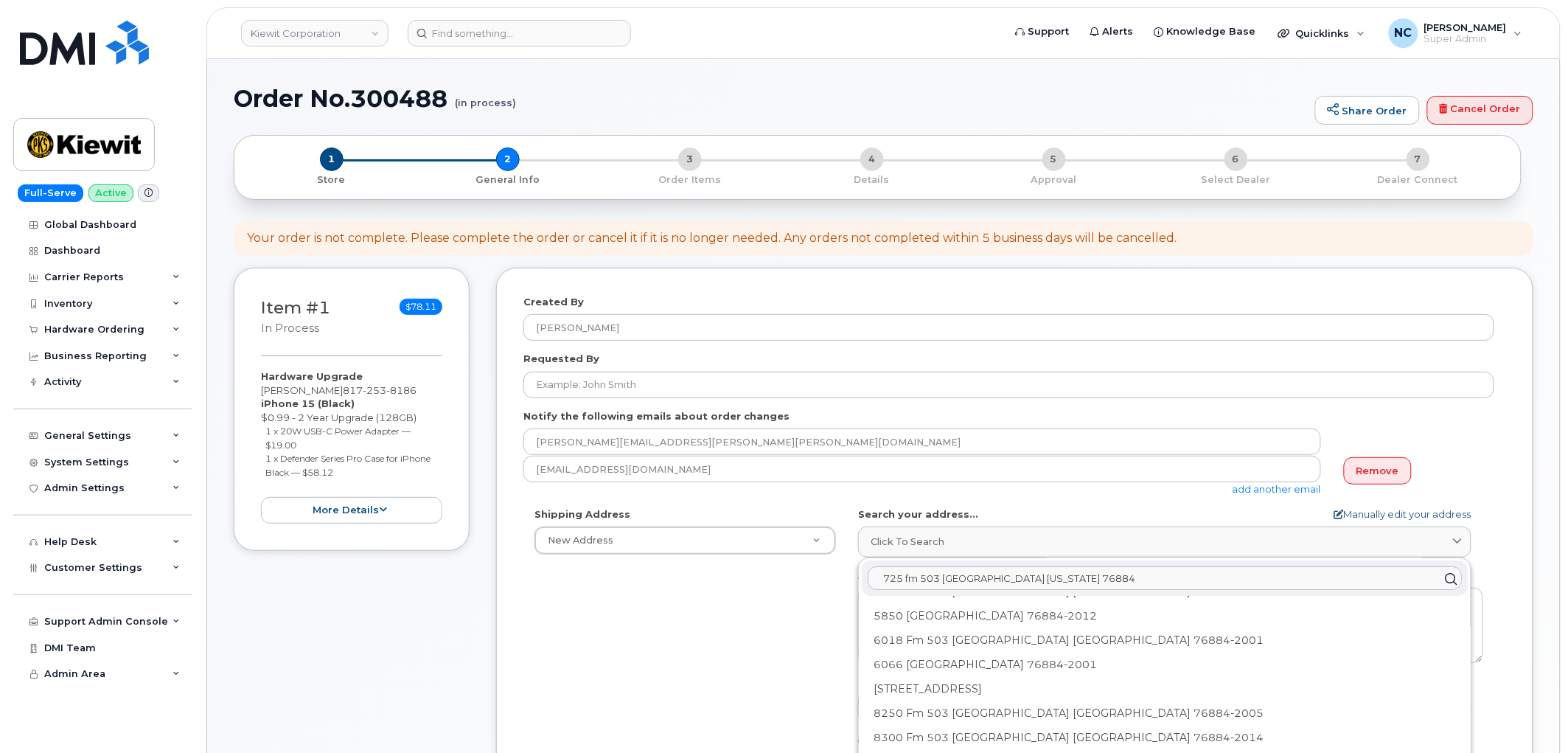
type input "725 fm 503 valera texas 76884"
click at [1362, 520] on link "Manually edit your address" at bounding box center [1403, 514] width 137 height 14
select select
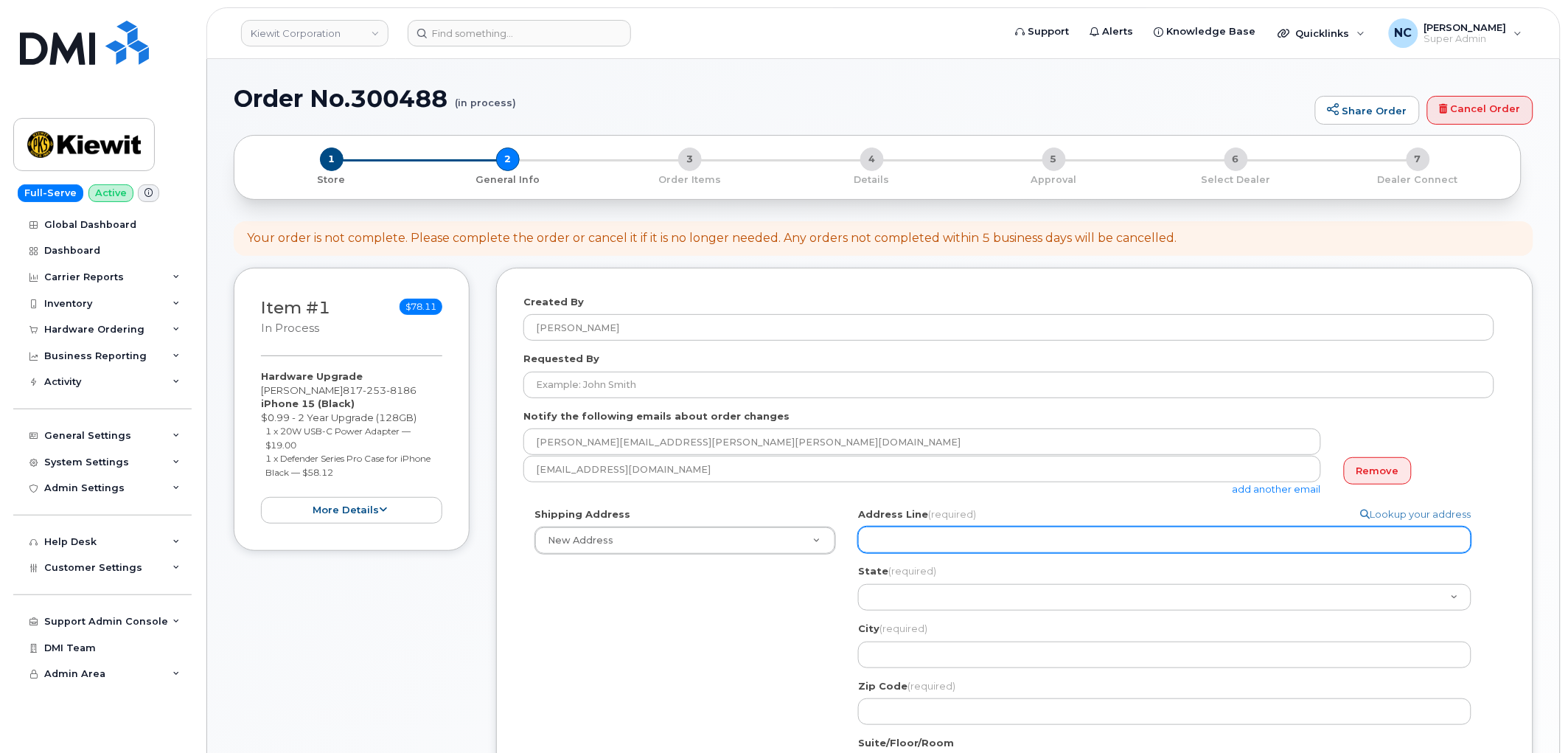
drag, startPoint x: 1020, startPoint y: 555, endPoint x: 1019, endPoint y: 537, distance: 18.0
click at [1020, 553] on div "Address Line (required) Lookup your address State (required) Alabama Alaska Ame…" at bounding box center [1170, 617] width 625 height 218
click at [1020, 533] on input "Address Line (required)" at bounding box center [1164, 540] width 613 height 26
paste input "725 fm 503 valera texas 6884"
select select
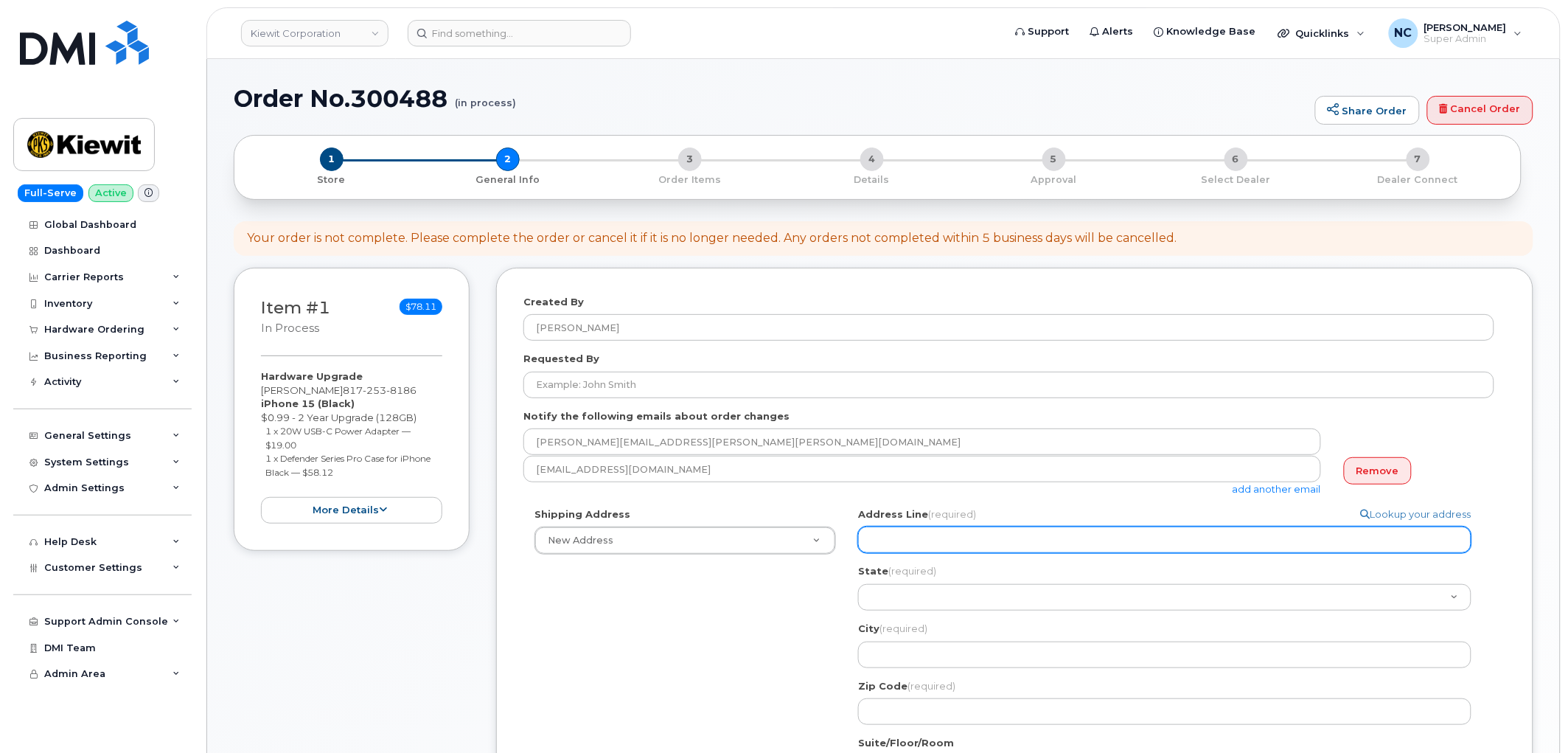
type input "725 fm 503 valera texas 6884"
click at [990, 537] on input "725 fm 503 valera texas 6884" at bounding box center [1164, 540] width 613 height 26
select select
type input "725 fm 503 valera texas 76884"
drag, startPoint x: 966, startPoint y: 539, endPoint x: 1036, endPoint y: 536, distance: 70.1
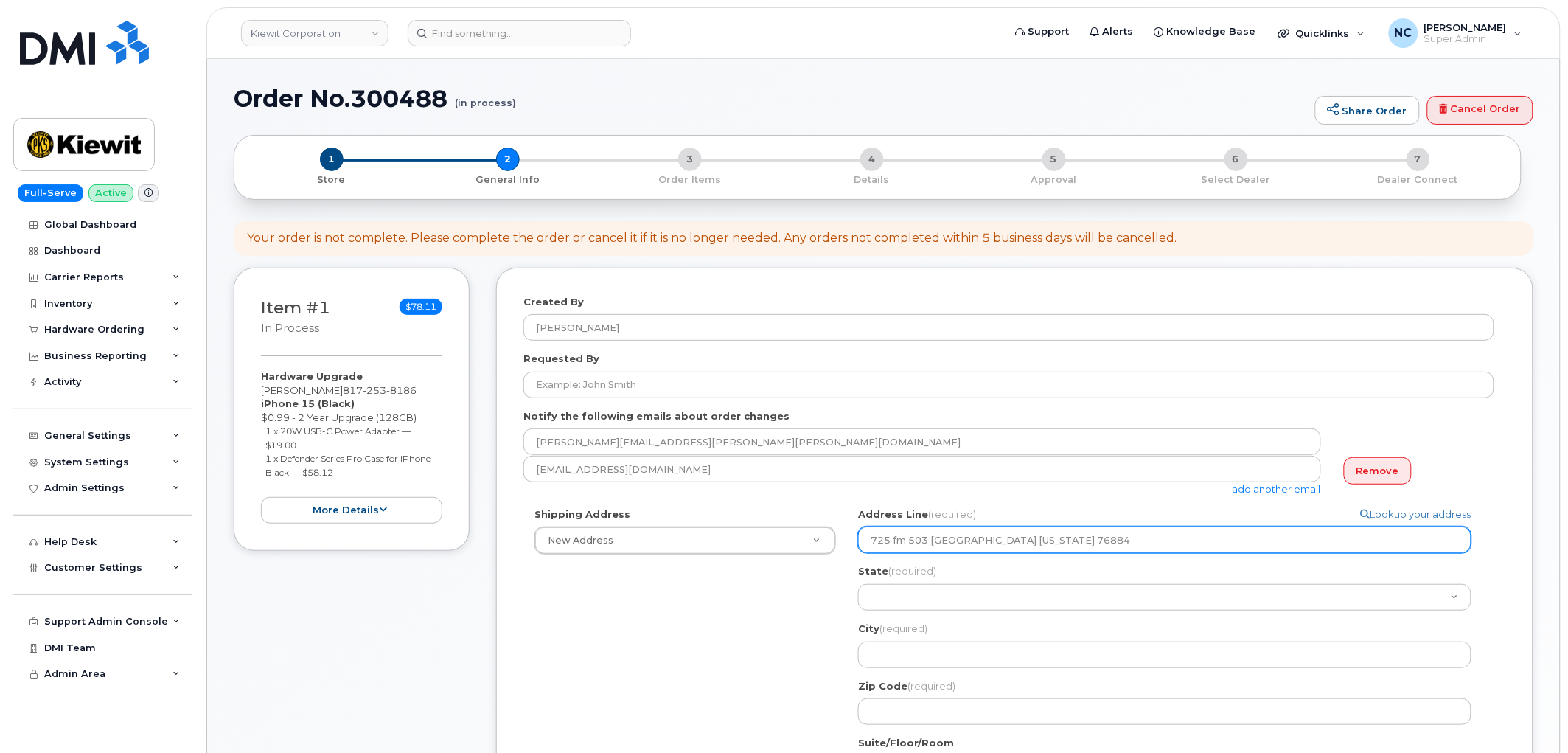
click at [1036, 536] on input "725 fm 503 valera texas 76884" at bounding box center [1164, 540] width 613 height 26
click at [1036, 537] on input "725 fm 503 valera texas 76884" at bounding box center [1164, 540] width 613 height 26
drag, startPoint x: 1021, startPoint y: 539, endPoint x: 999, endPoint y: 541, distance: 22.1
click at [999, 541] on input "725 fm 503 valera texas 76884" at bounding box center [1164, 540] width 613 height 26
select select
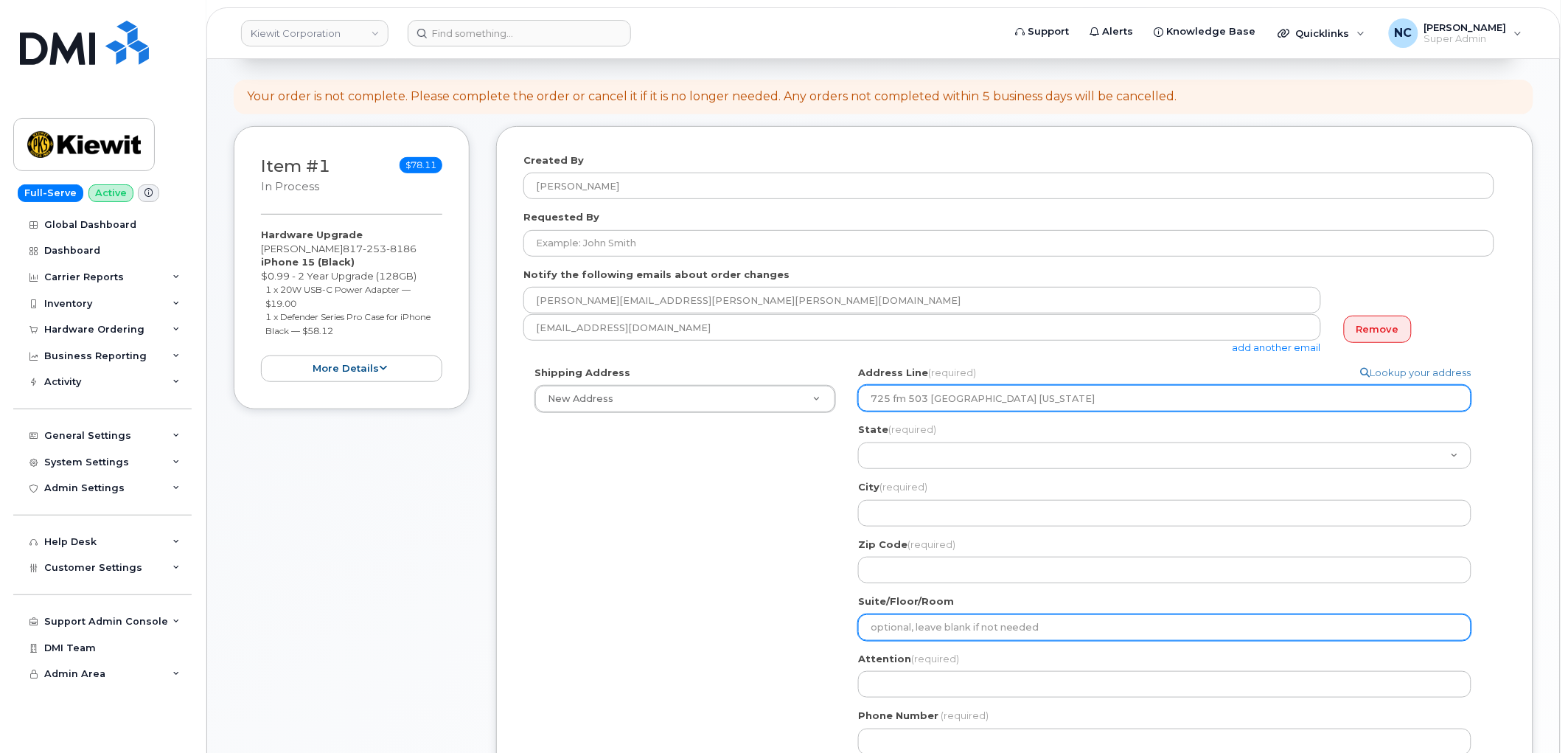
scroll to position [163, 0]
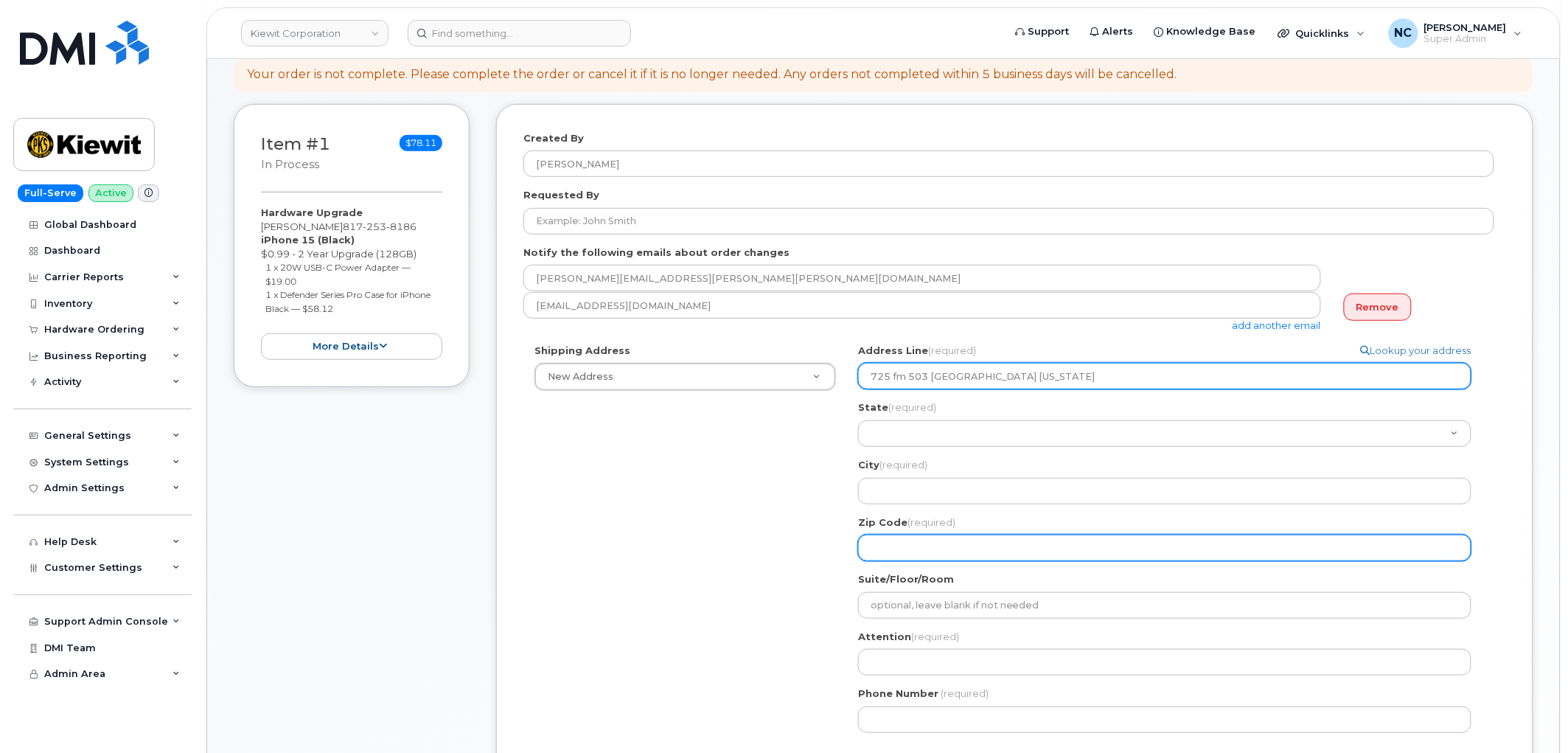
type input "725 fm 503 valera texas"
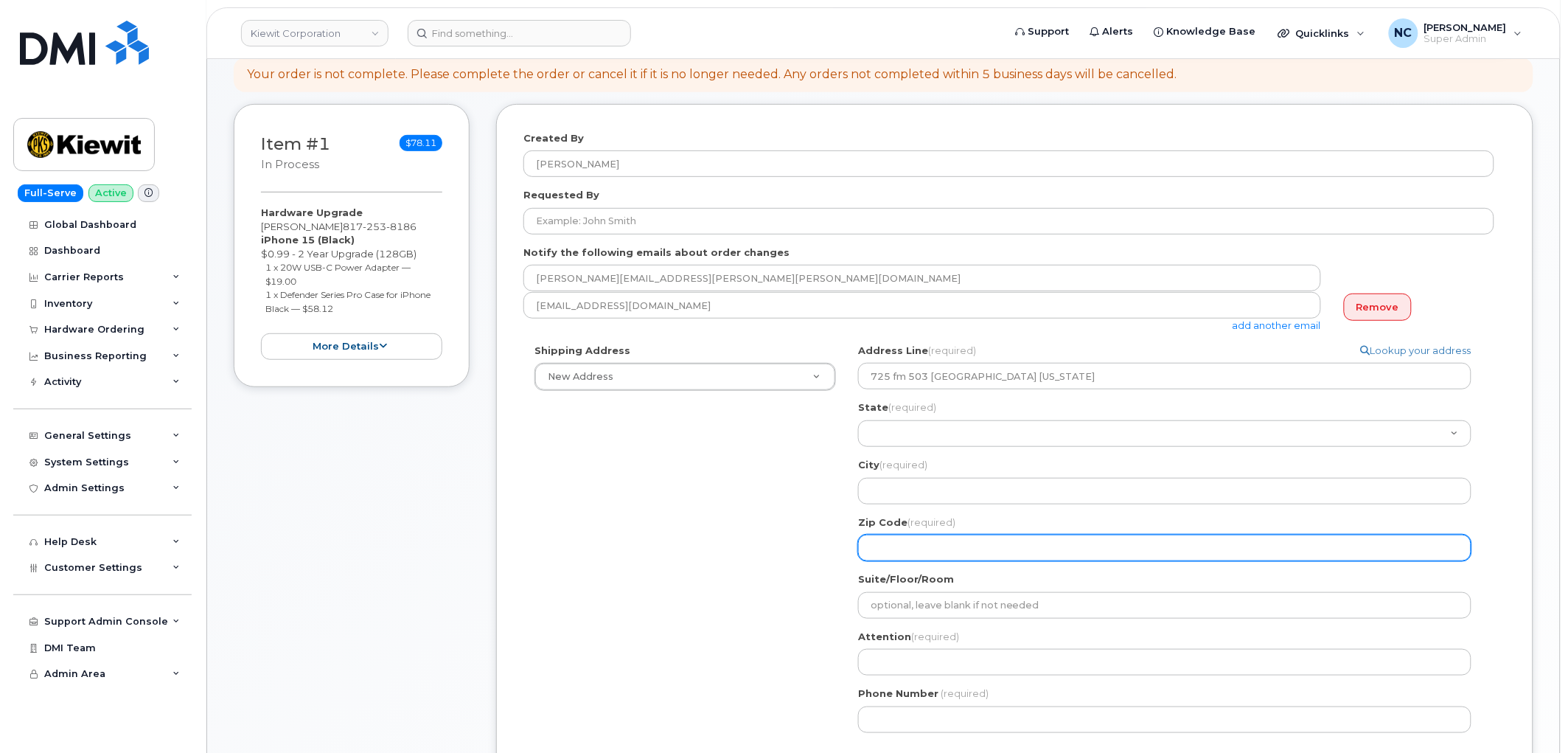
click at [926, 558] on input "Zip Code (required)" at bounding box center [1164, 548] width 613 height 26
paste input "76884"
select select
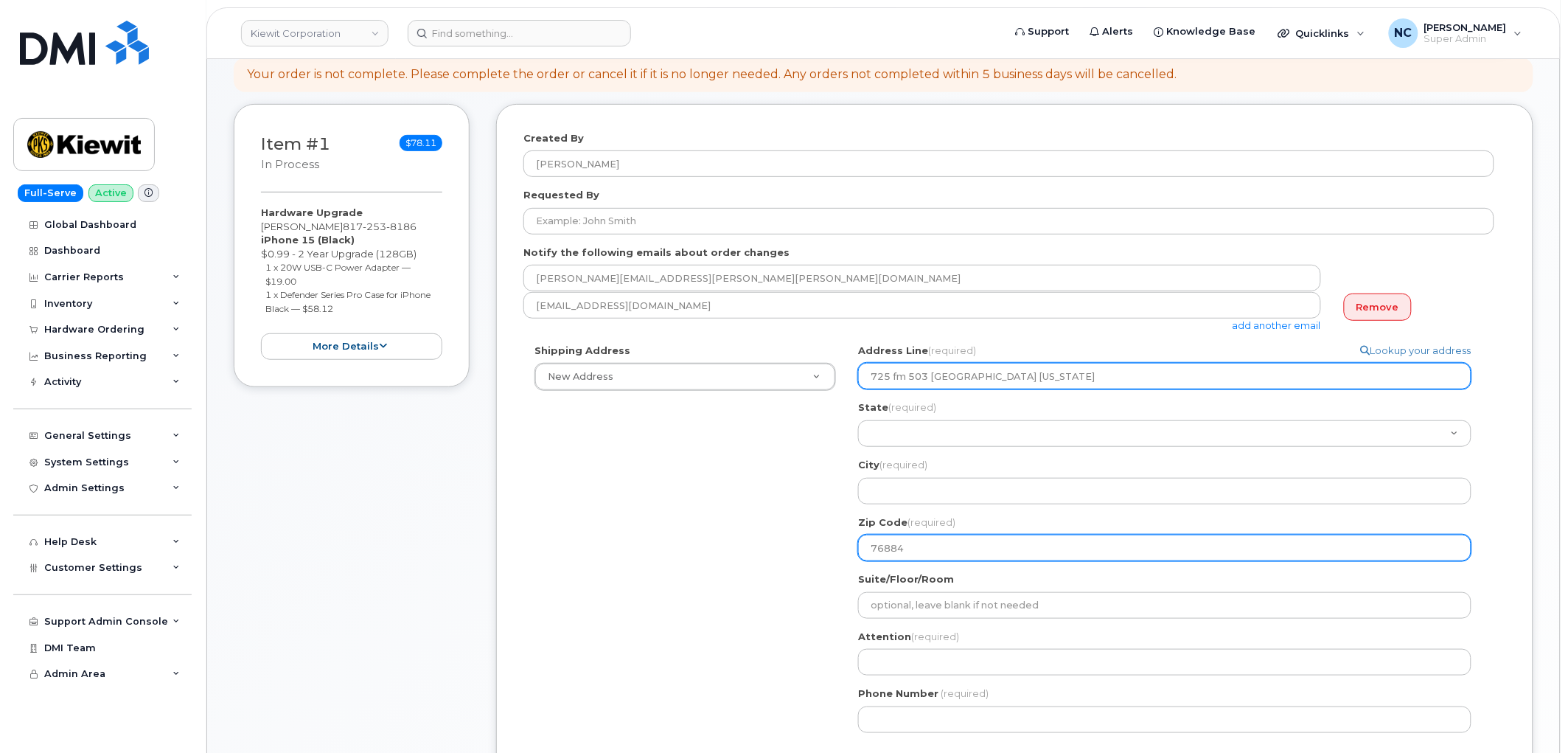
type input "76884"
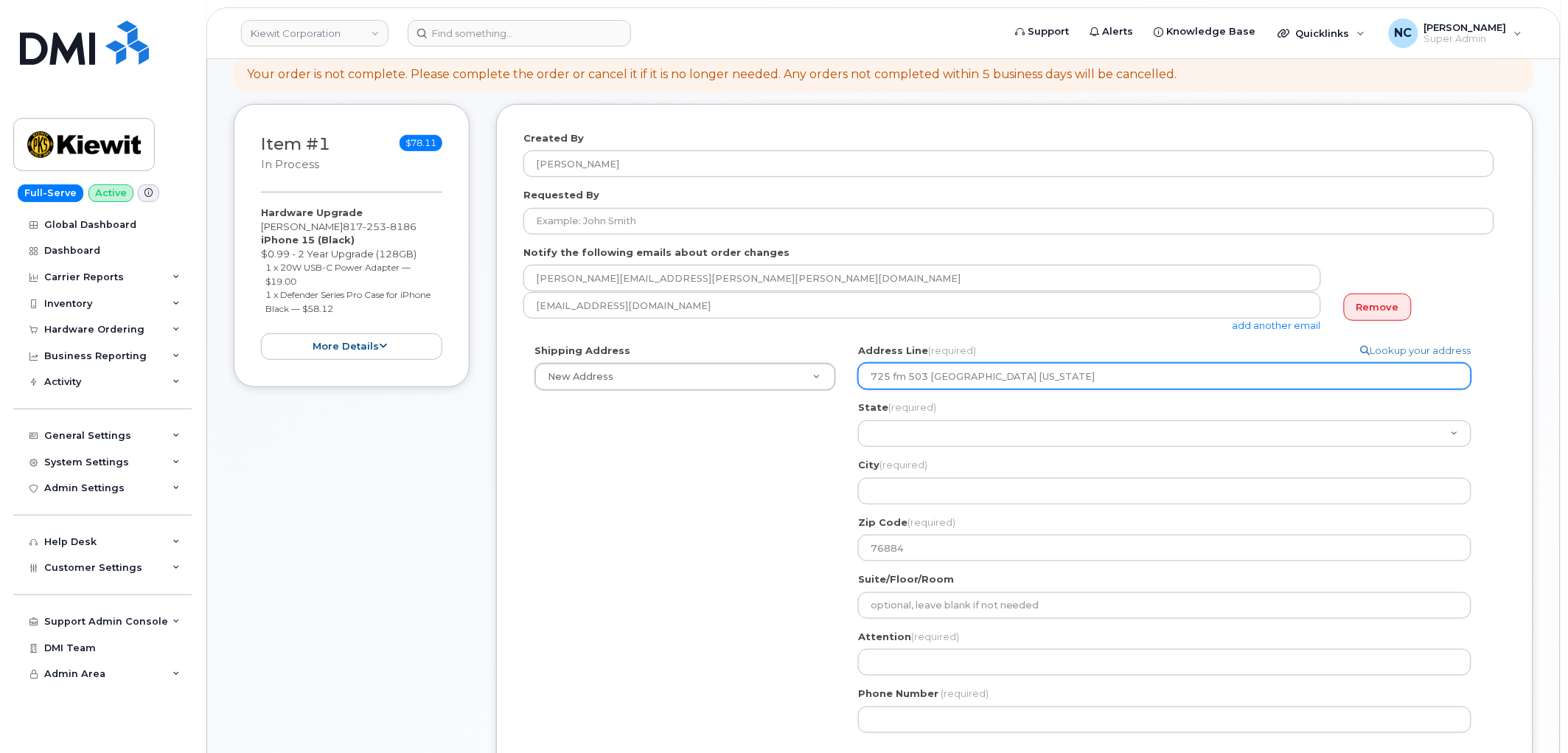
drag, startPoint x: 998, startPoint y: 374, endPoint x: 963, endPoint y: 384, distance: 36.4
click at [963, 384] on input "725 fm 503 valera texas" at bounding box center [1164, 375] width 613 height 26
select select
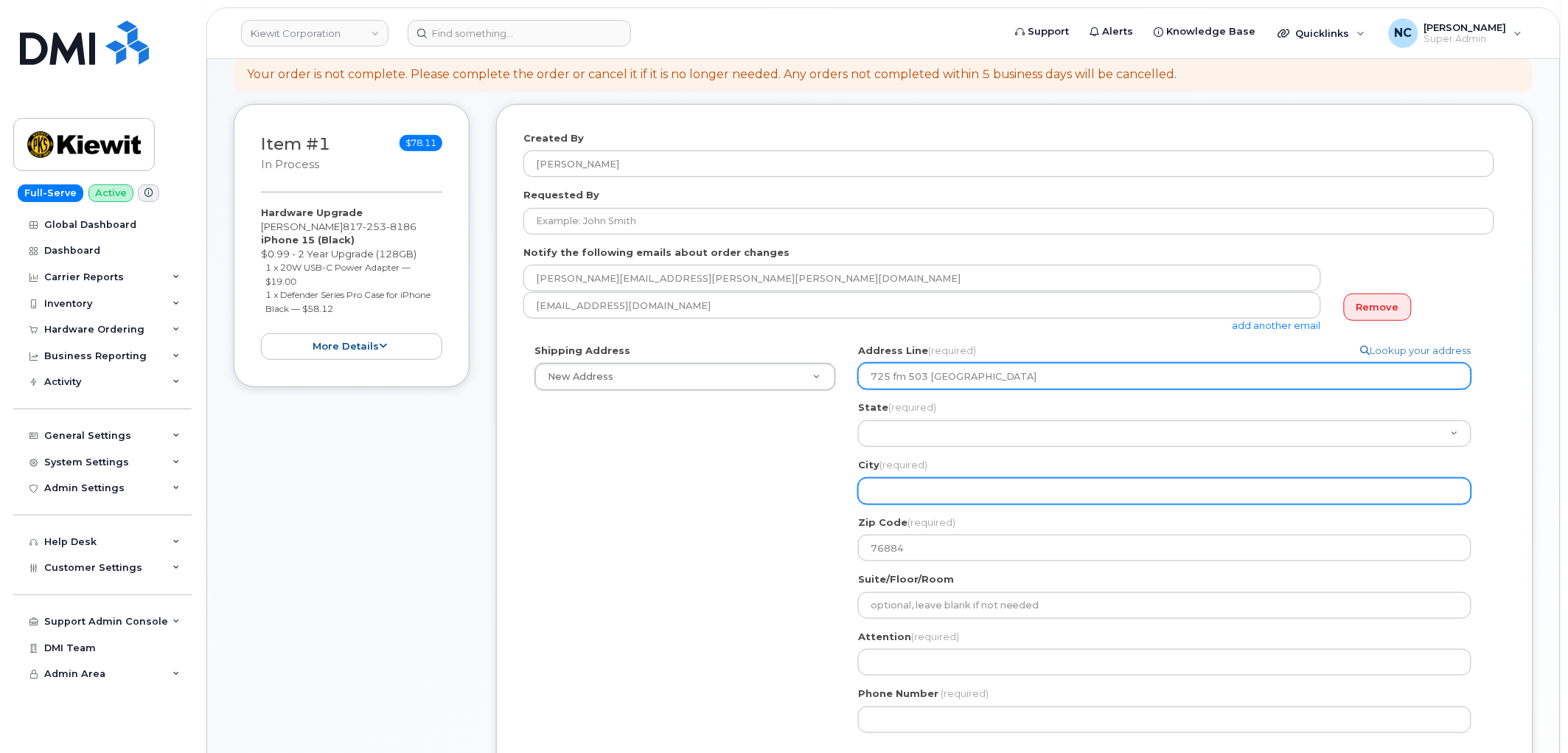
type input "725 fm 503 valera"
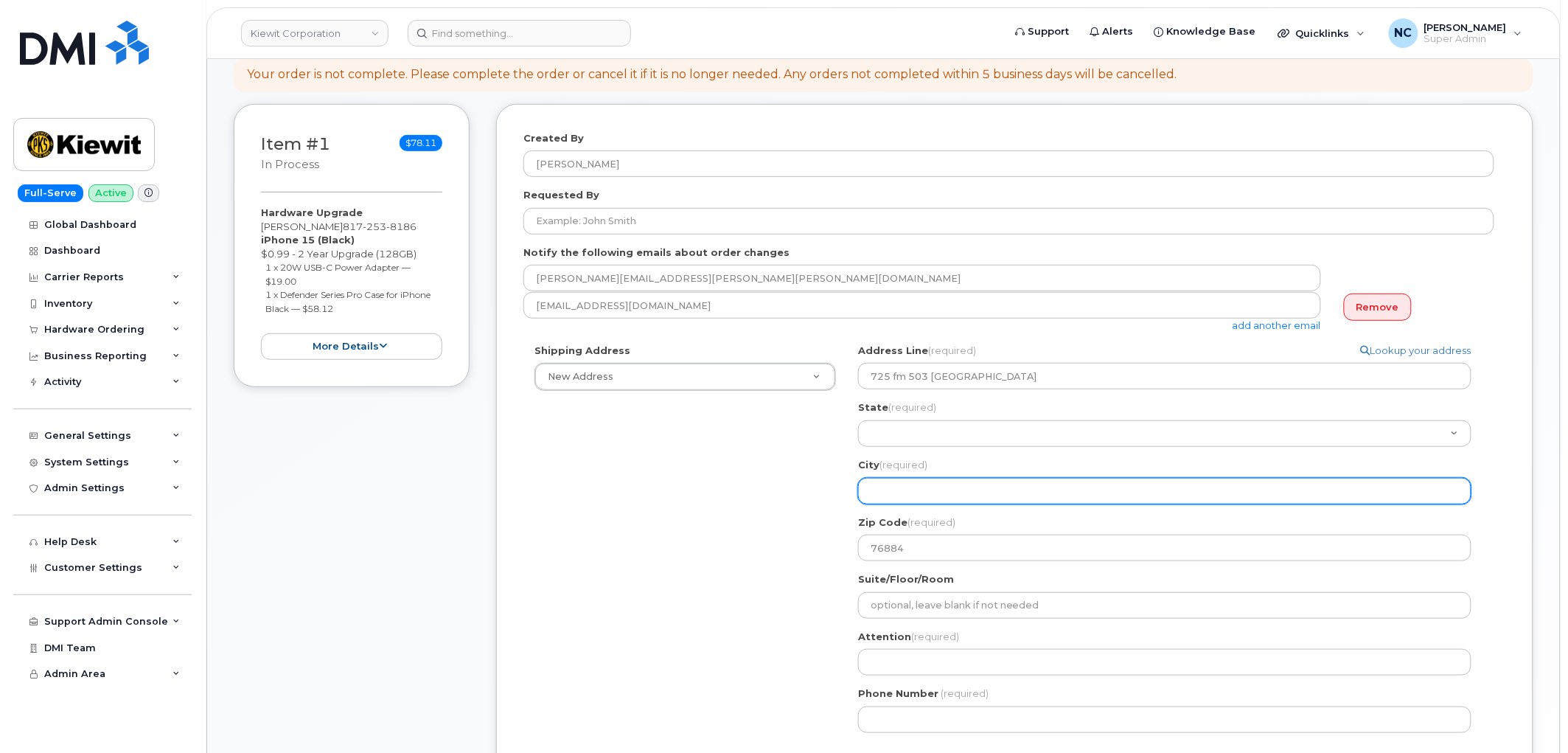
click at [919, 485] on input "City (required)" at bounding box center [1164, 490] width 613 height 26
paste input "texas"
select select
type input "texas"
drag, startPoint x: 925, startPoint y: 488, endPoint x: 805, endPoint y: 492, distance: 120.1
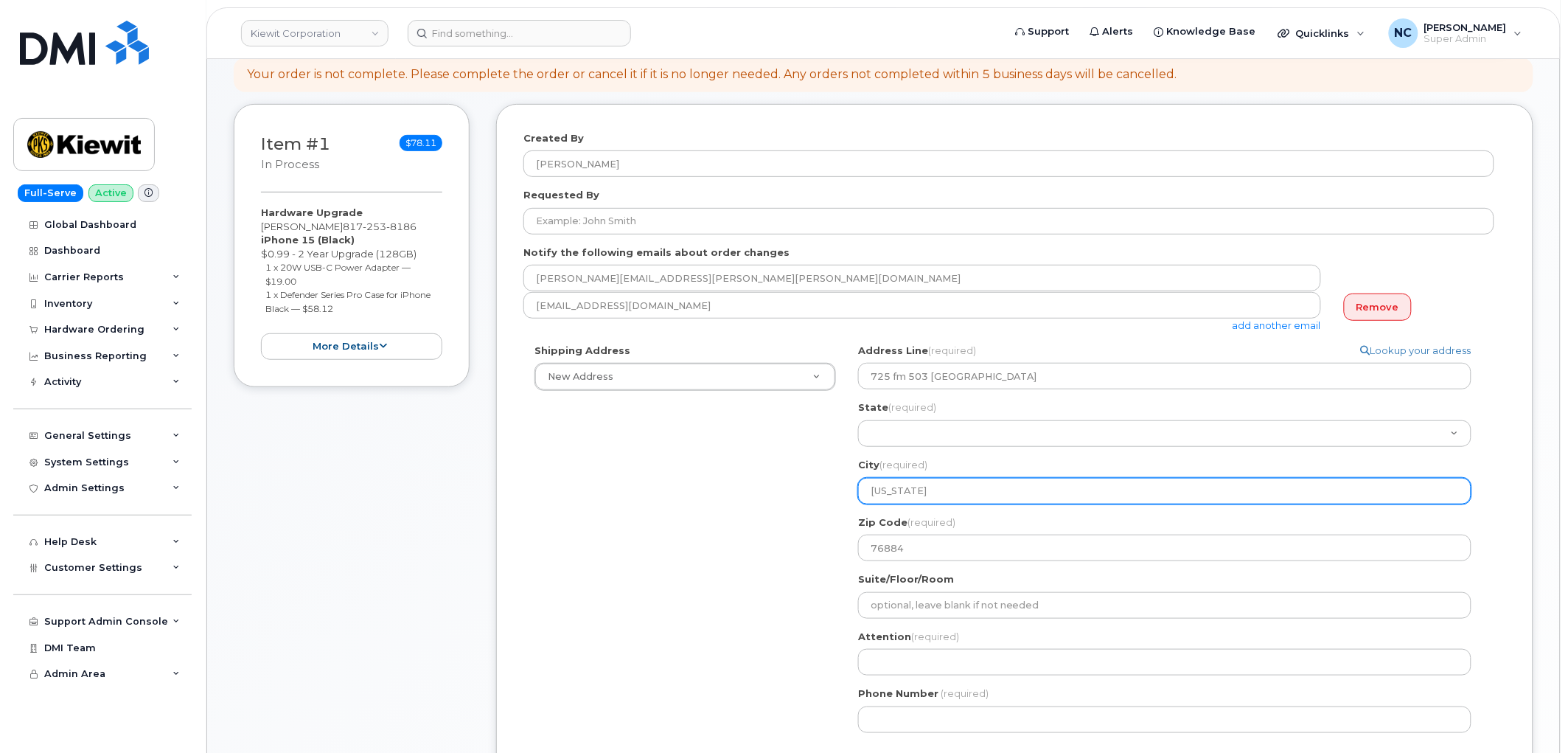
click at [806, 492] on div "Shipping Address New Address New Address 4677 Glenforest Dr NE 16301 Texas 249 …" at bounding box center [1008, 543] width 971 height 401
select select
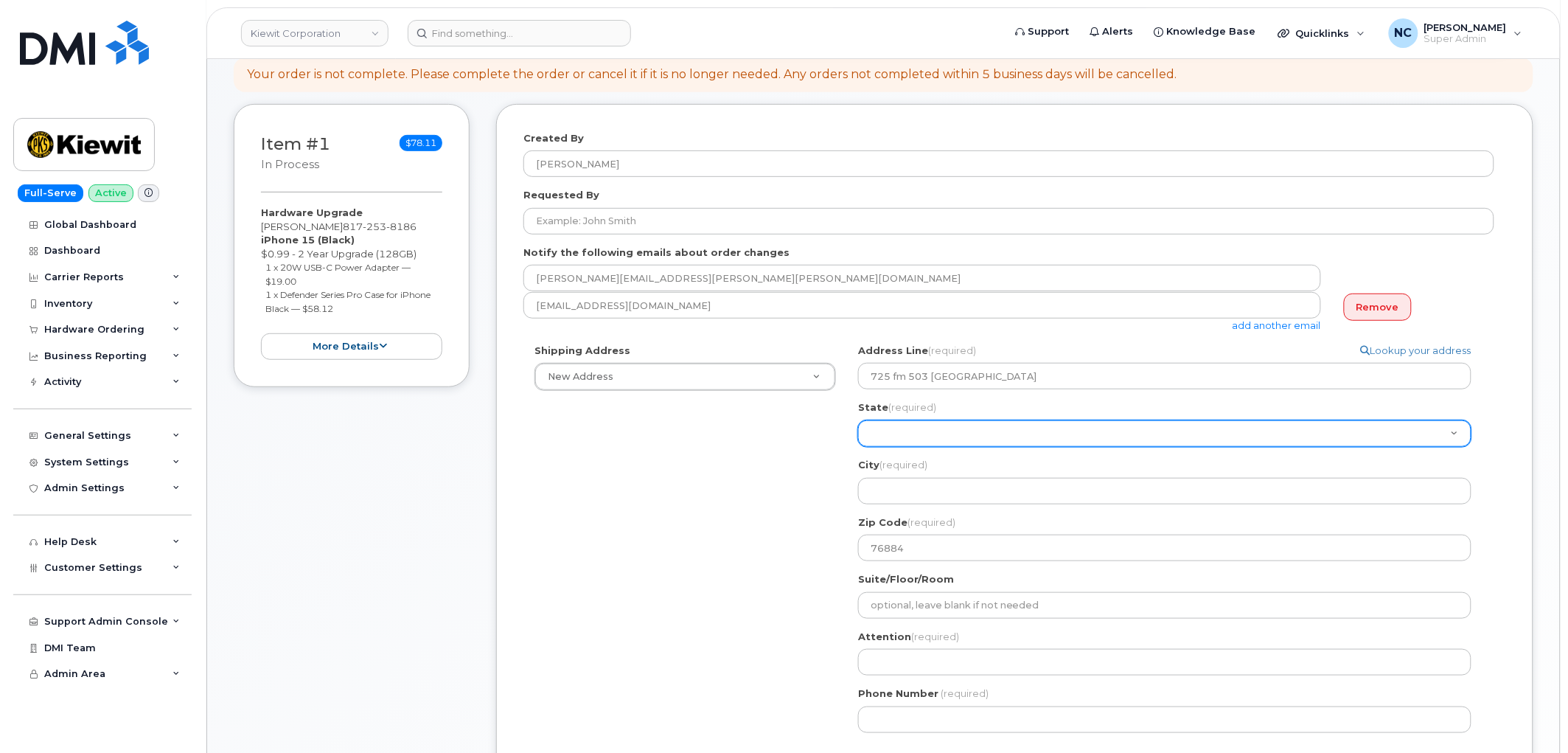
click at [909, 436] on select "Alabama Alaska American Samoa Arizona Arkansas California Colorado Connecticut …" at bounding box center [1164, 433] width 613 height 26
select select "TX"
click at [858, 421] on select "Alabama Alaska American Samoa Arizona Arkansas California Colorado Connecticut …" at bounding box center [1164, 433] width 613 height 26
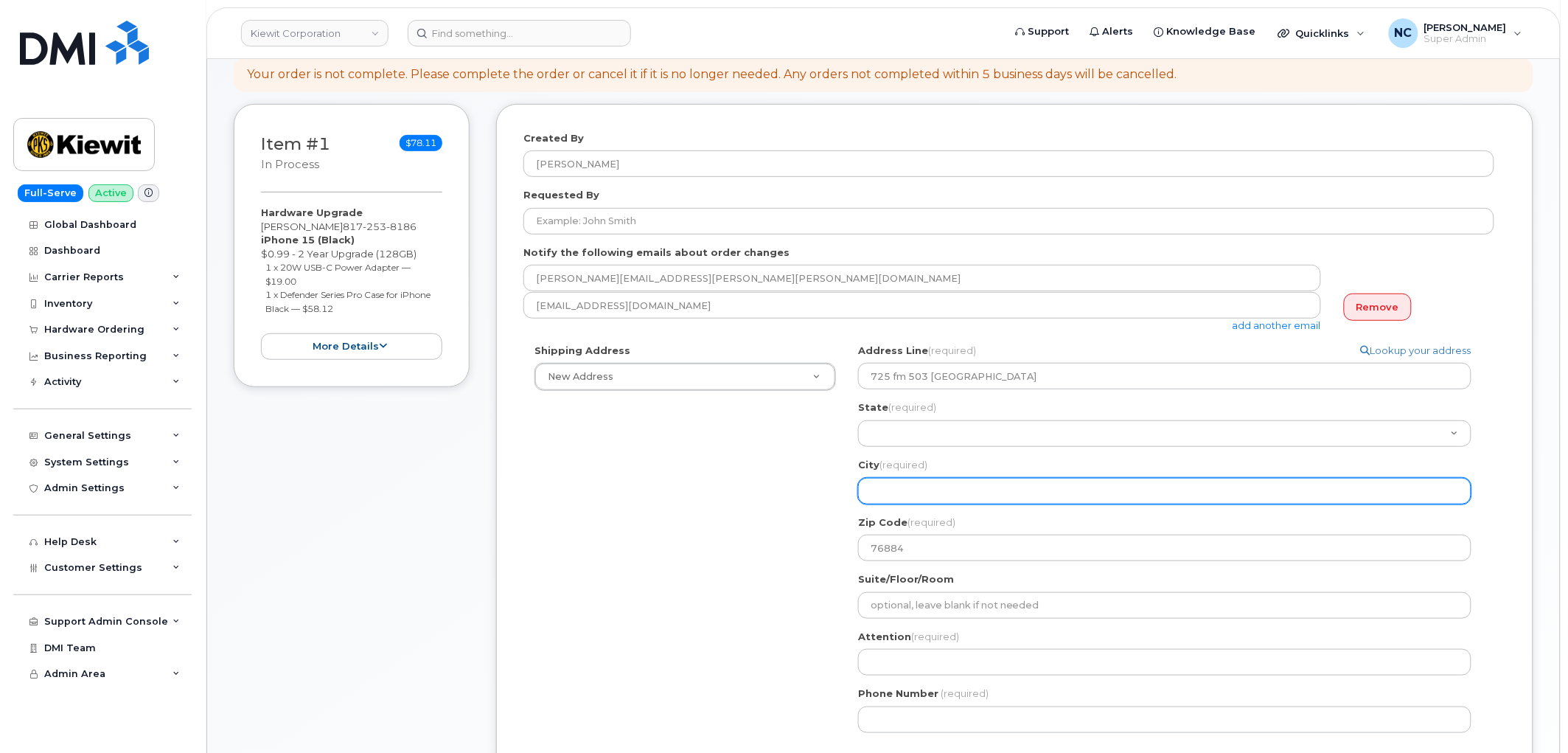
click at [892, 495] on input "City (required)" at bounding box center [1164, 490] width 613 height 26
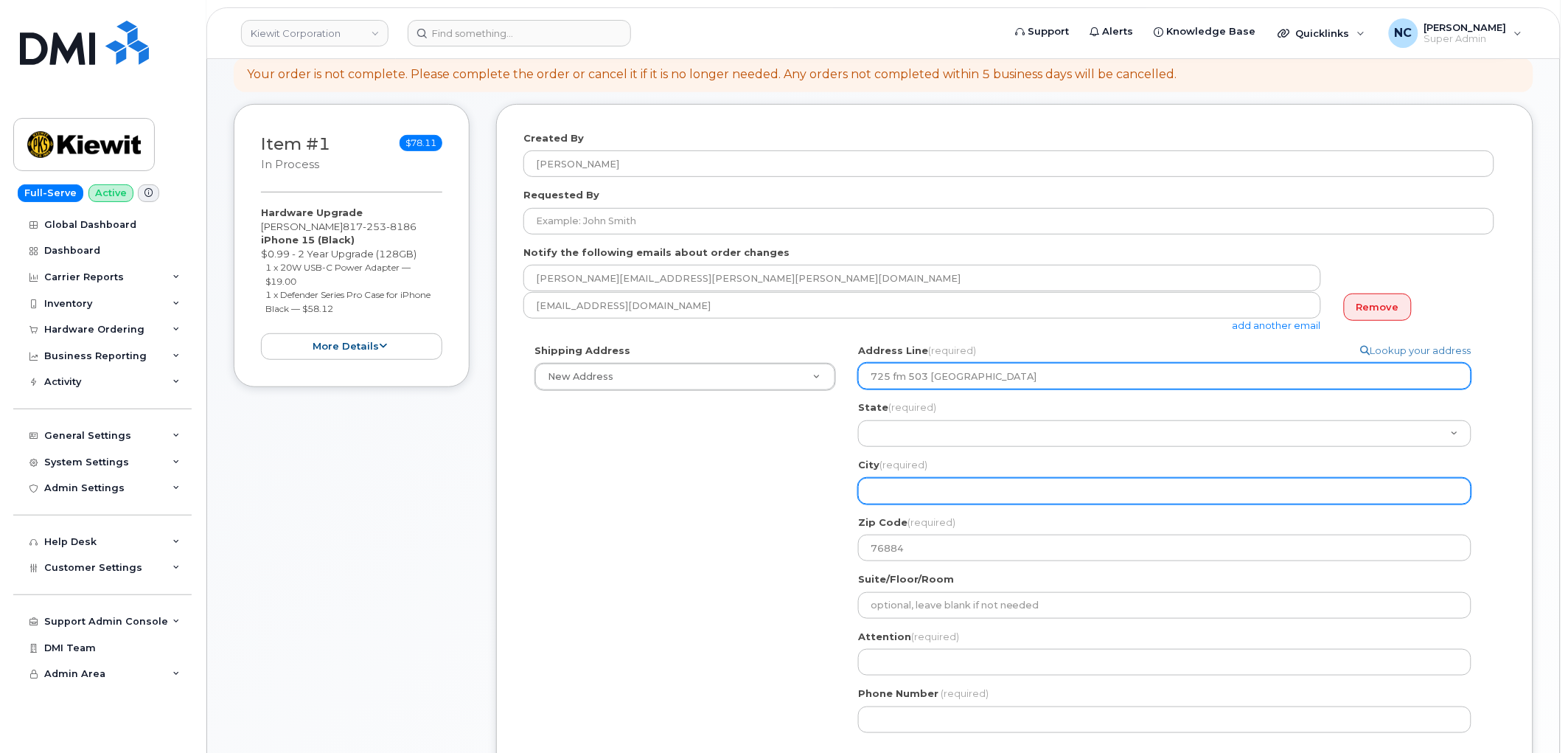
select select
type input "V"
select select
type input "Va"
select select
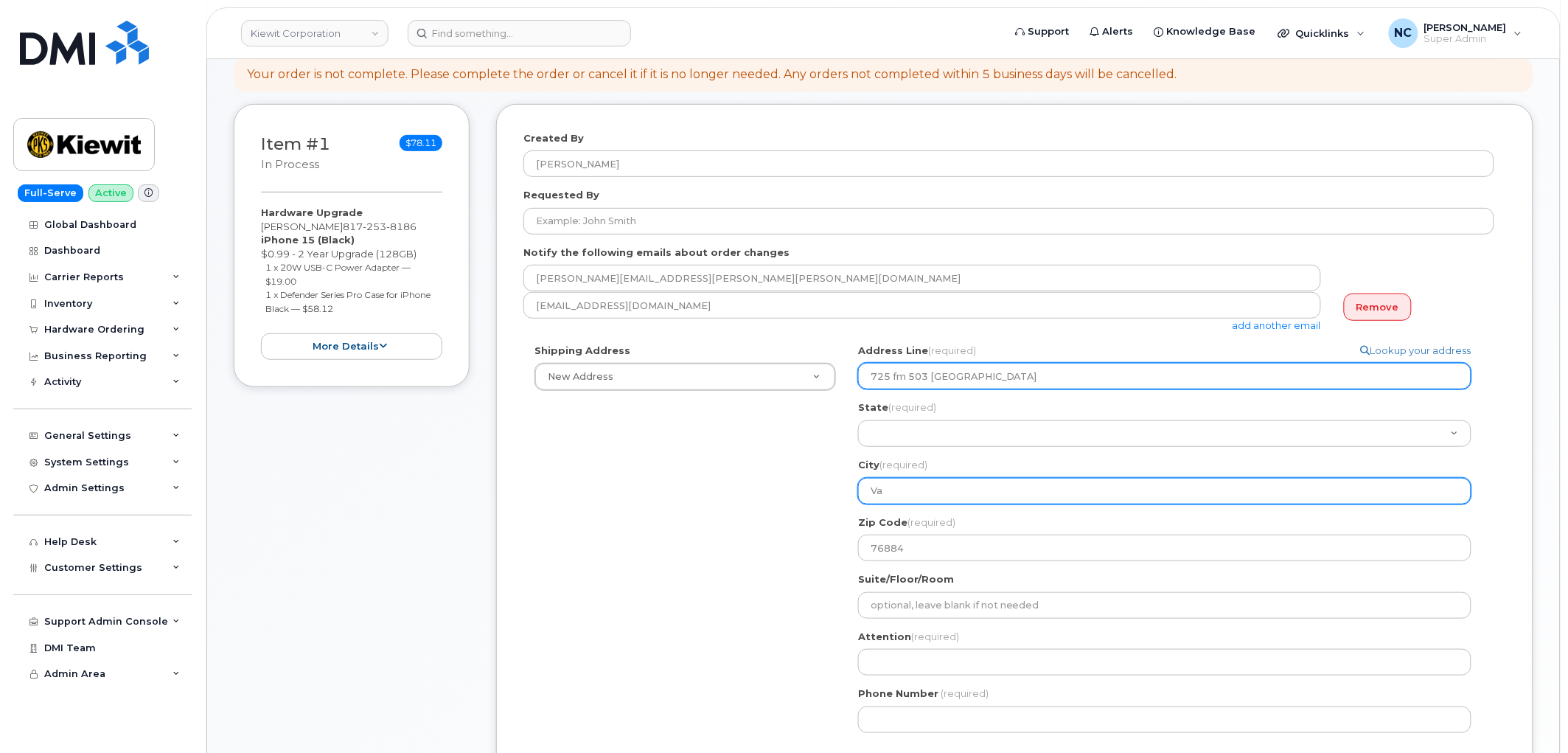
type input "Val"
select select
type input "Vale"
select select
type input "Valer"
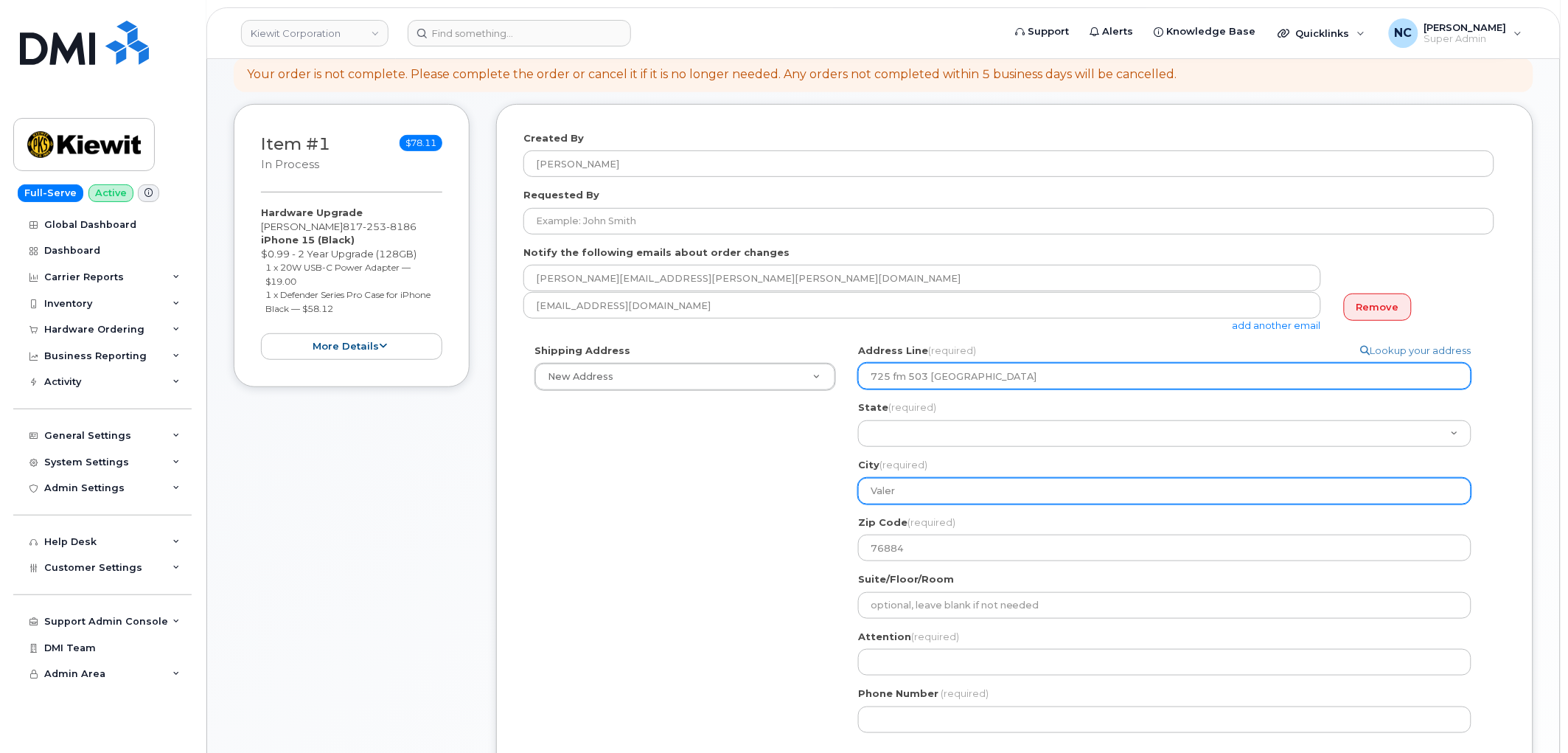
select select
type input "Valera"
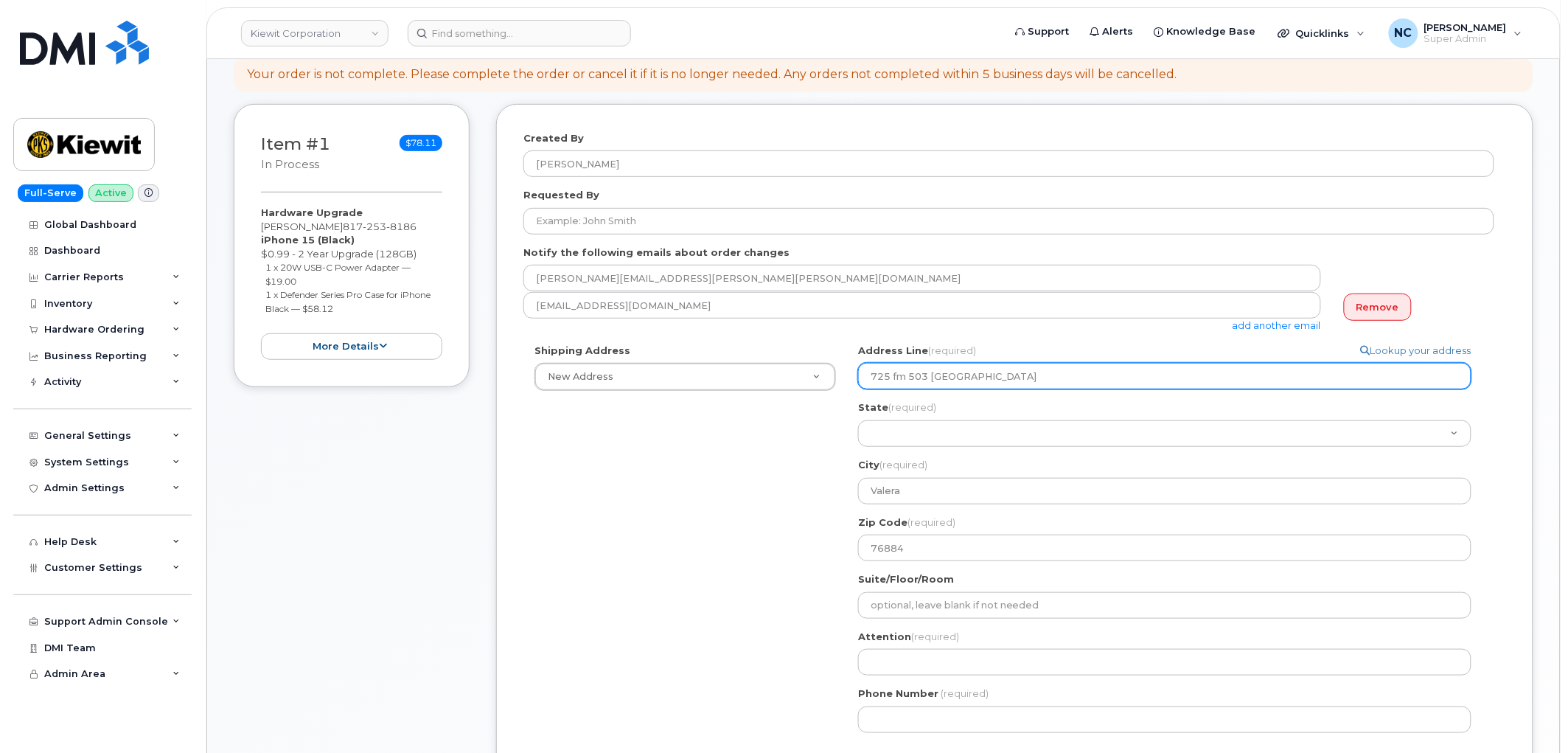
drag, startPoint x: 929, startPoint y: 374, endPoint x: 991, endPoint y: 371, distance: 62.1
click at [991, 371] on input "725 fm 503 valera" at bounding box center [1164, 375] width 613 height 26
select select
type input "725 fm 503"
select select
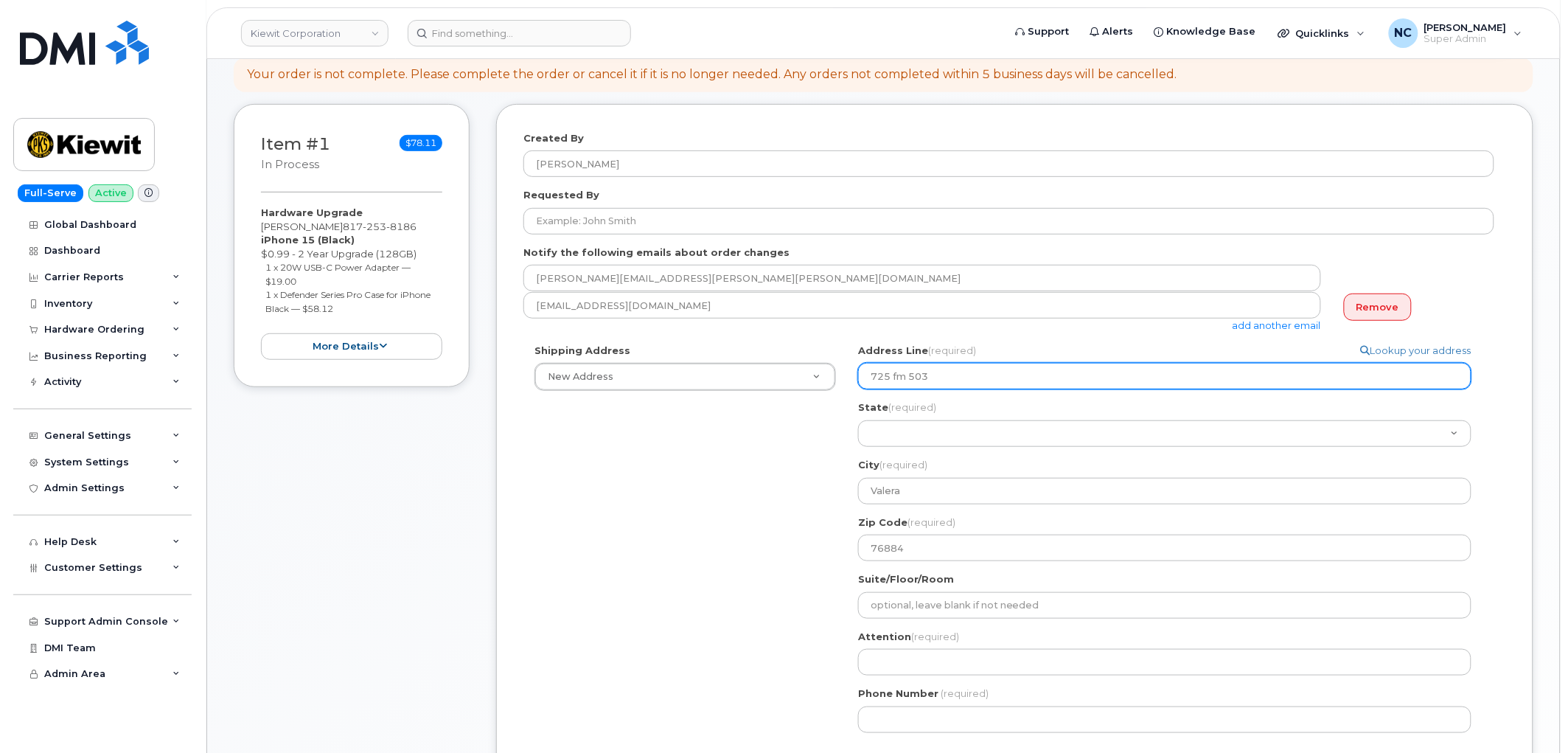
type input "725 m 503"
select select
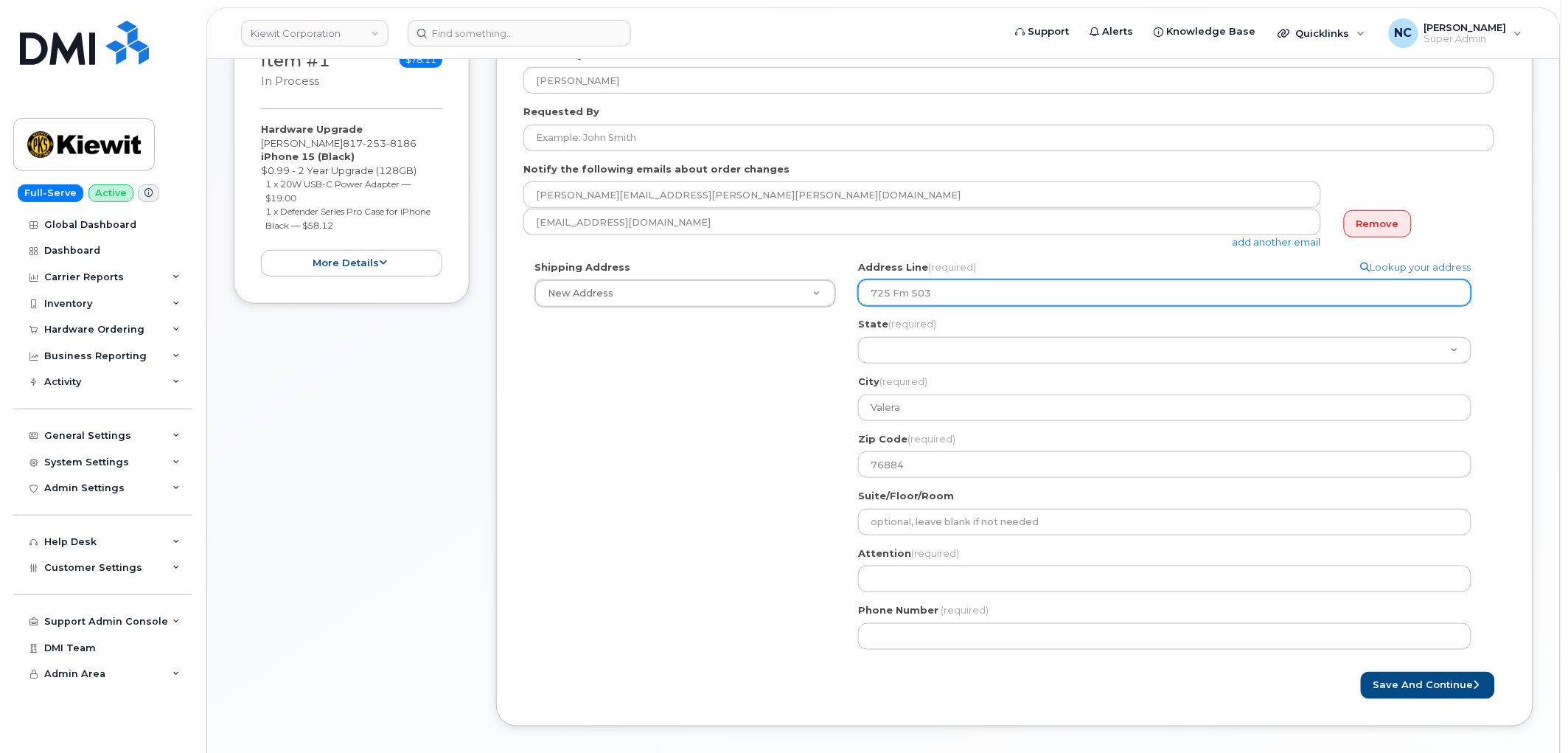
scroll to position [327, 0]
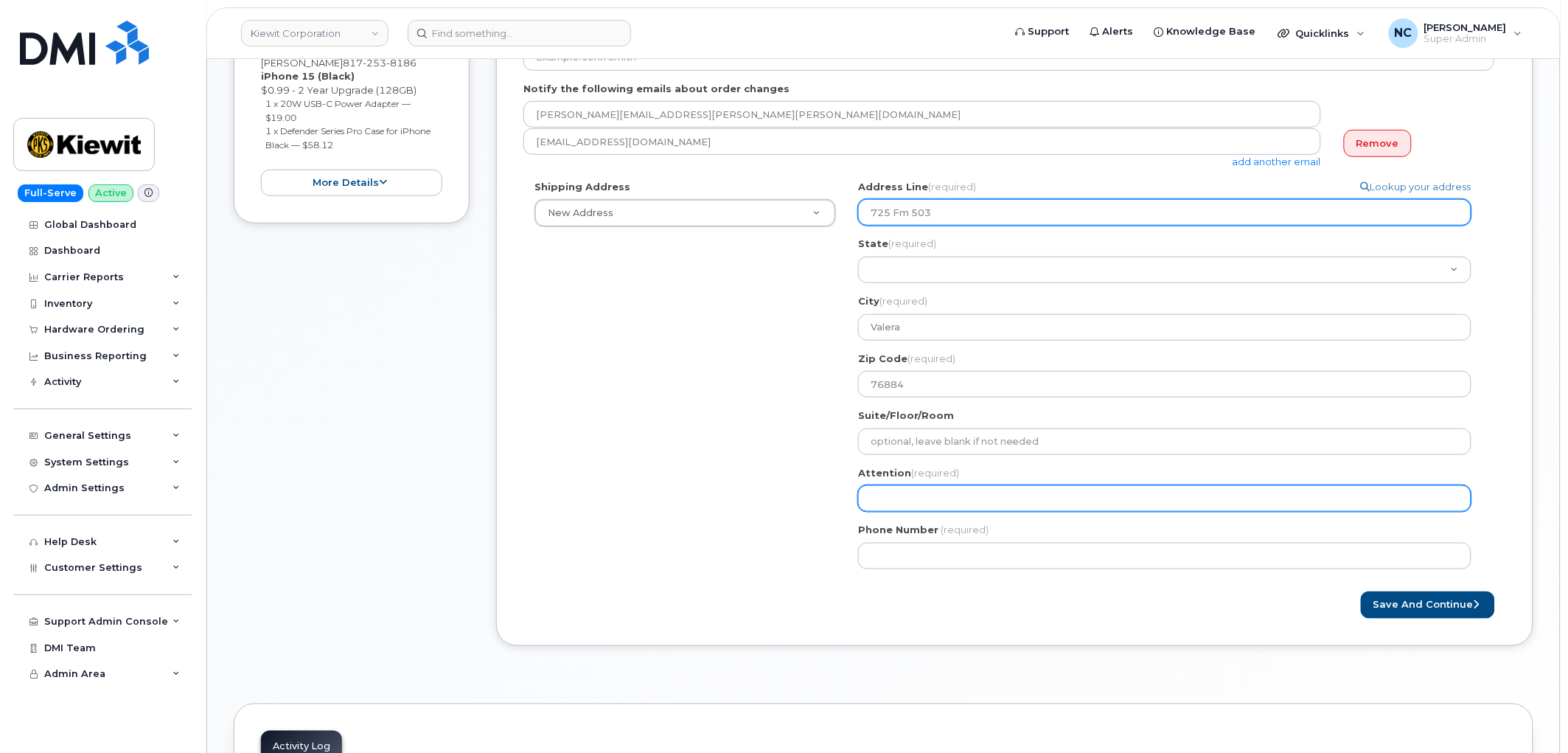
type input "725 Fm 503"
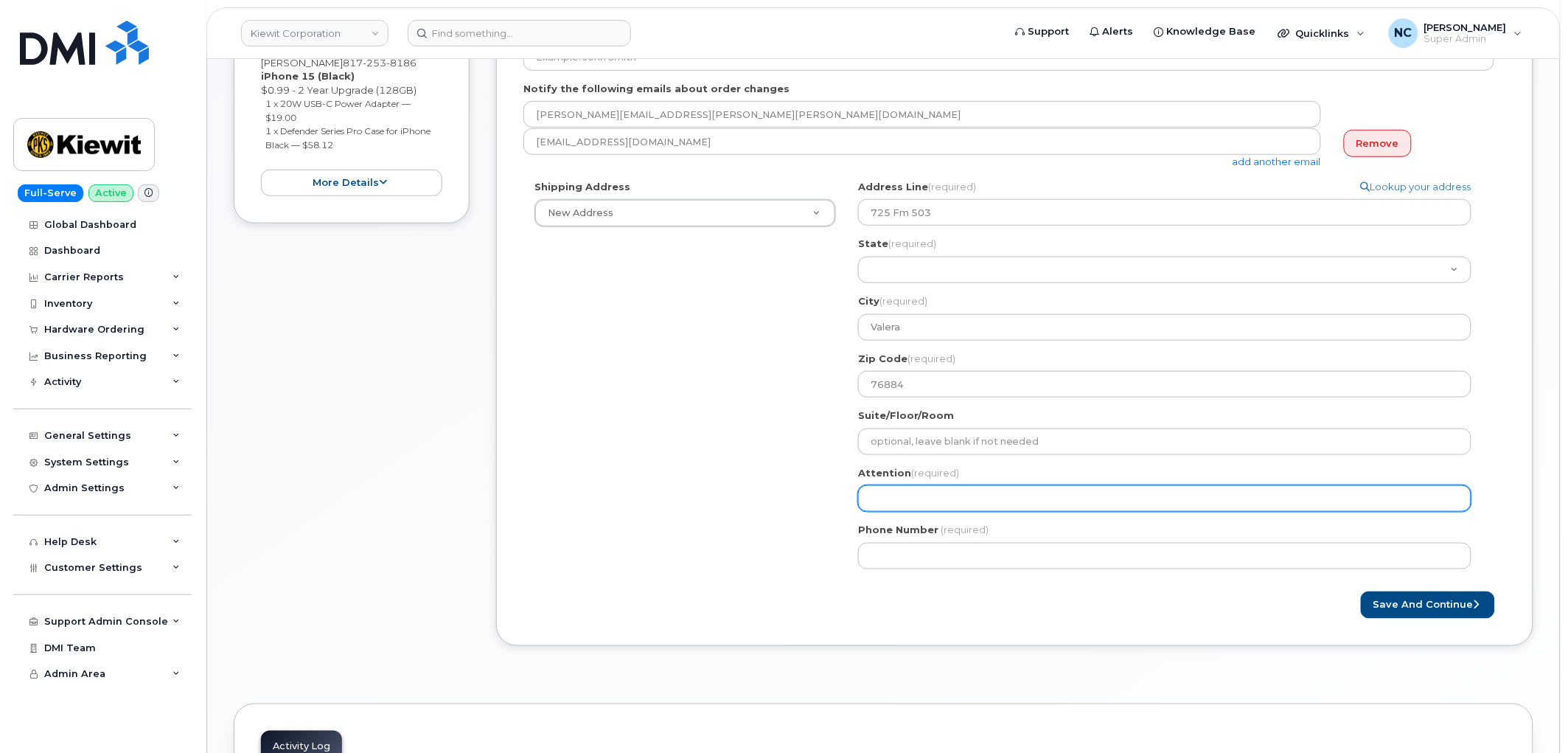
click at [954, 503] on input "Attention (required)" at bounding box center [1164, 498] width 613 height 26
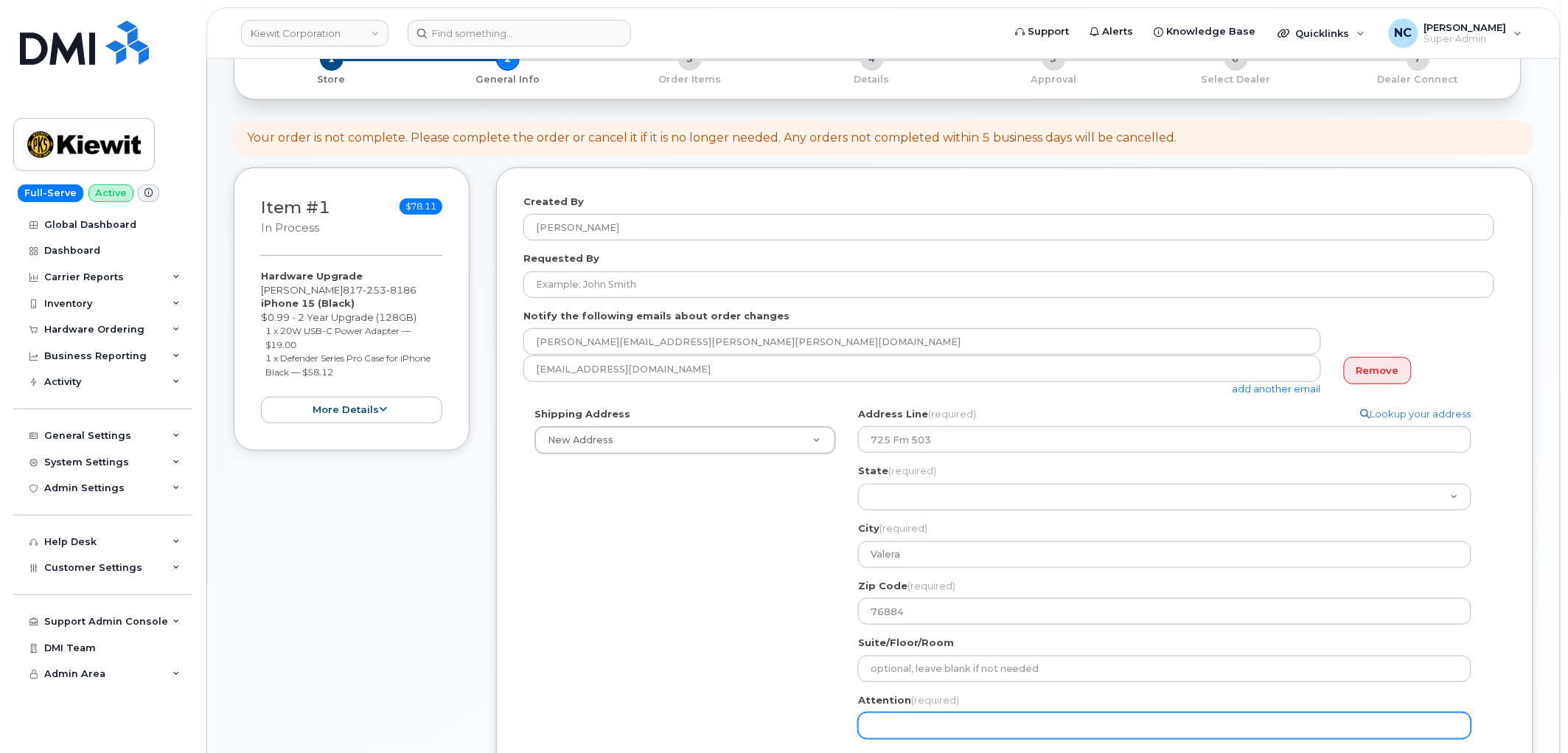
scroll to position [82, 0]
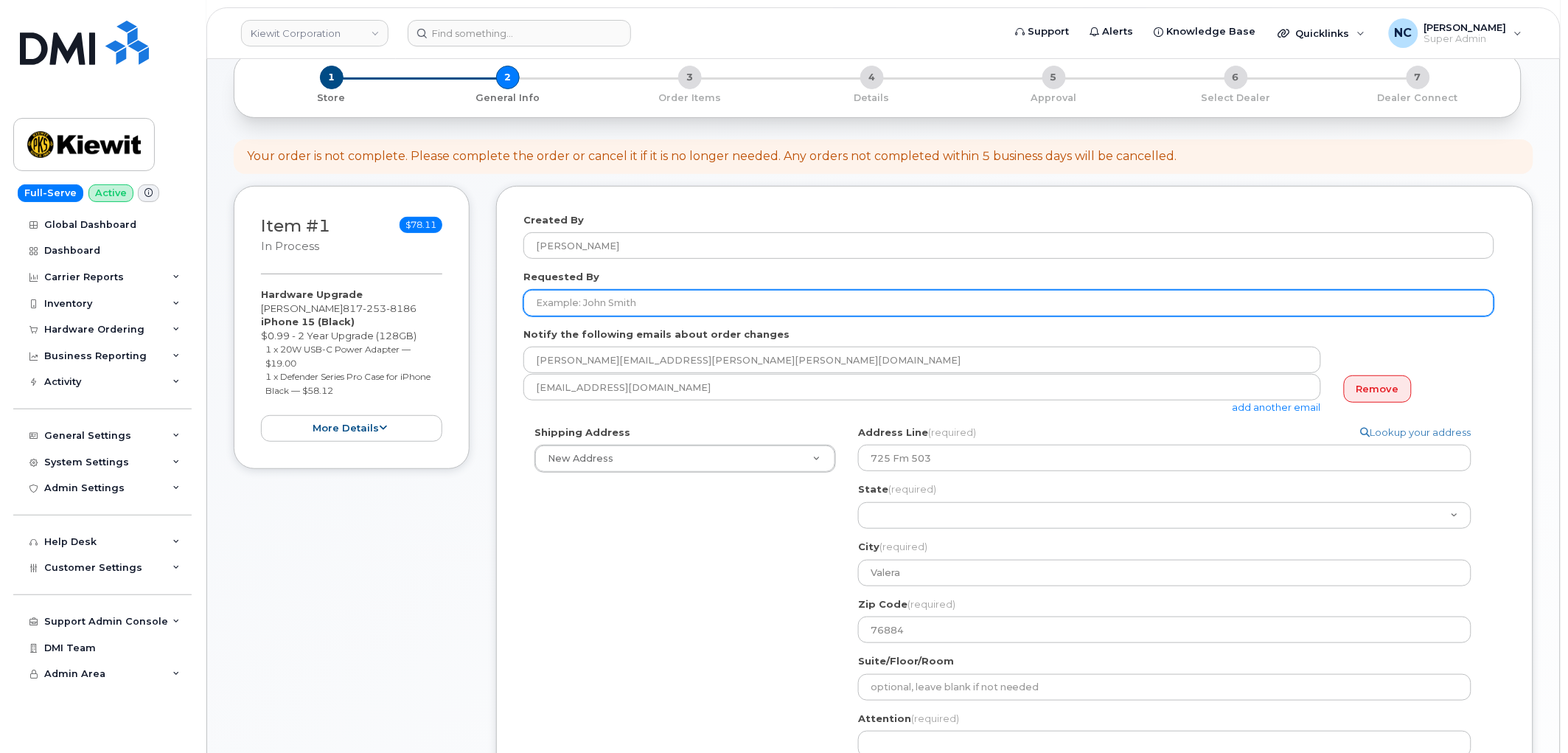
click at [676, 306] on input "Requested By" at bounding box center [1008, 302] width 971 height 26
type input "[PERSON_NAME]"
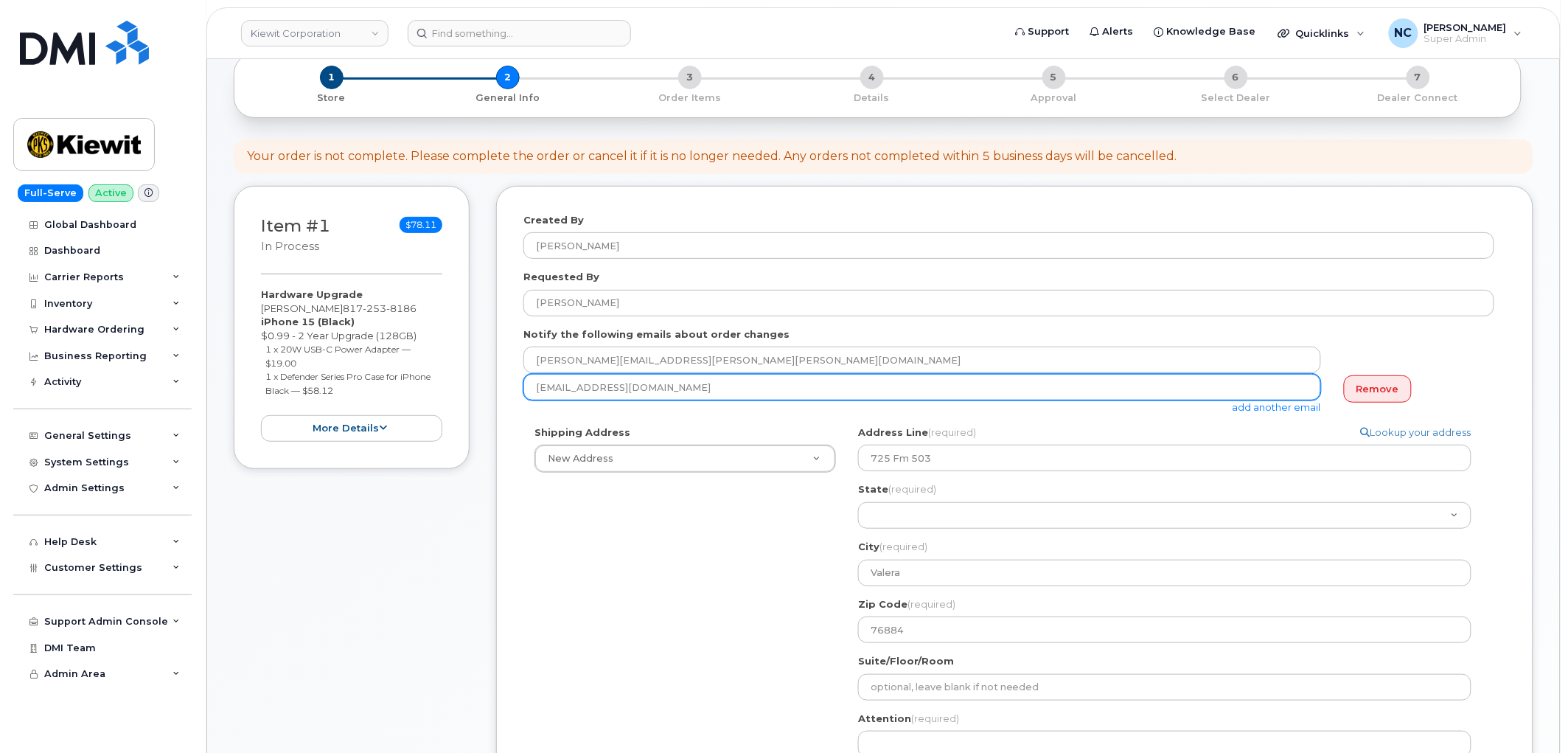
click at [617, 388] on input "ncapella@dminc.com" at bounding box center [922, 387] width 797 height 26
paste input "[PERSON_NAME][EMAIL_ADDRESS][PERSON_NAME][PERSON_NAME][DOMAIN_NAME]"
type input "ncapella@dminc.com"
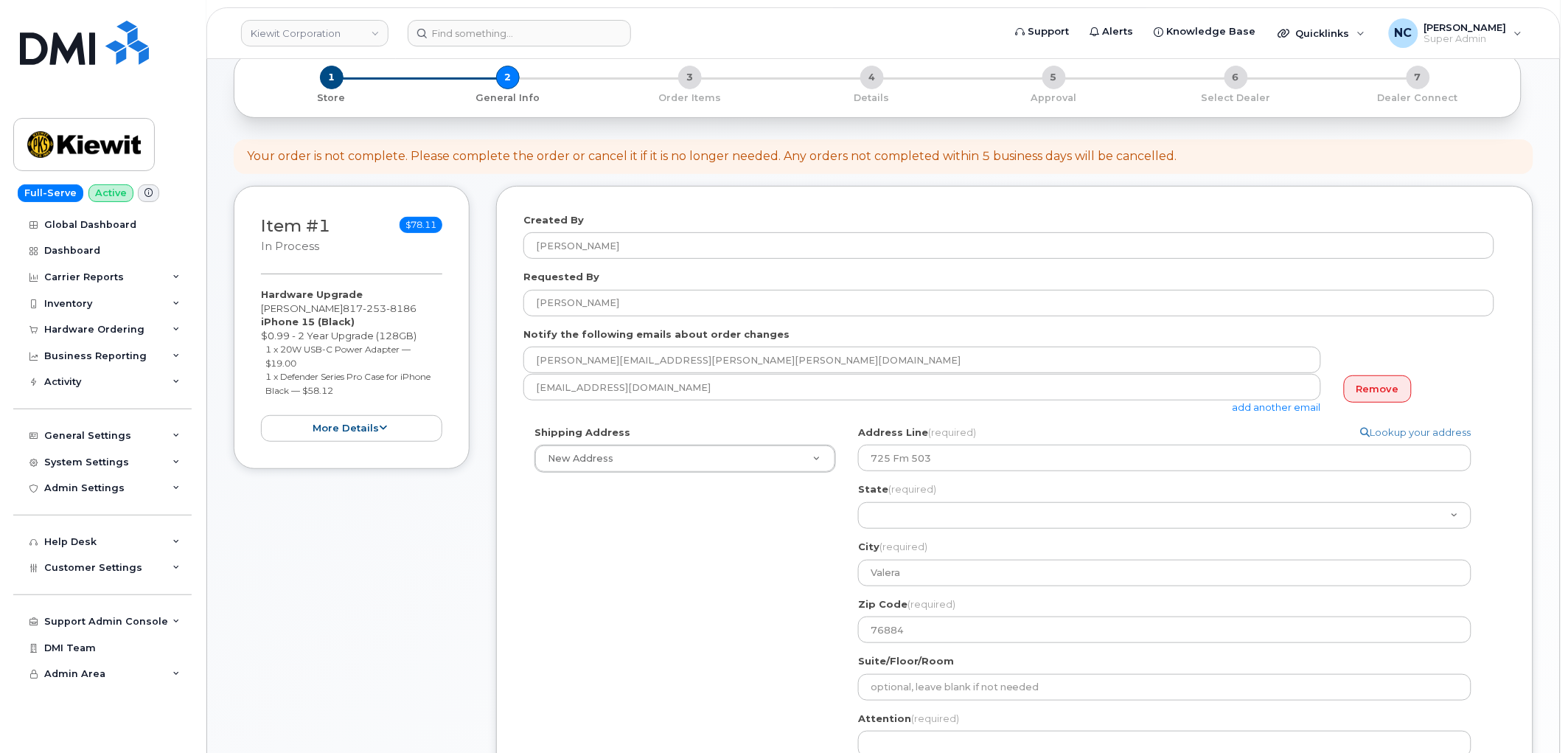
click at [1278, 408] on link "add another email" at bounding box center [1276, 407] width 88 height 12
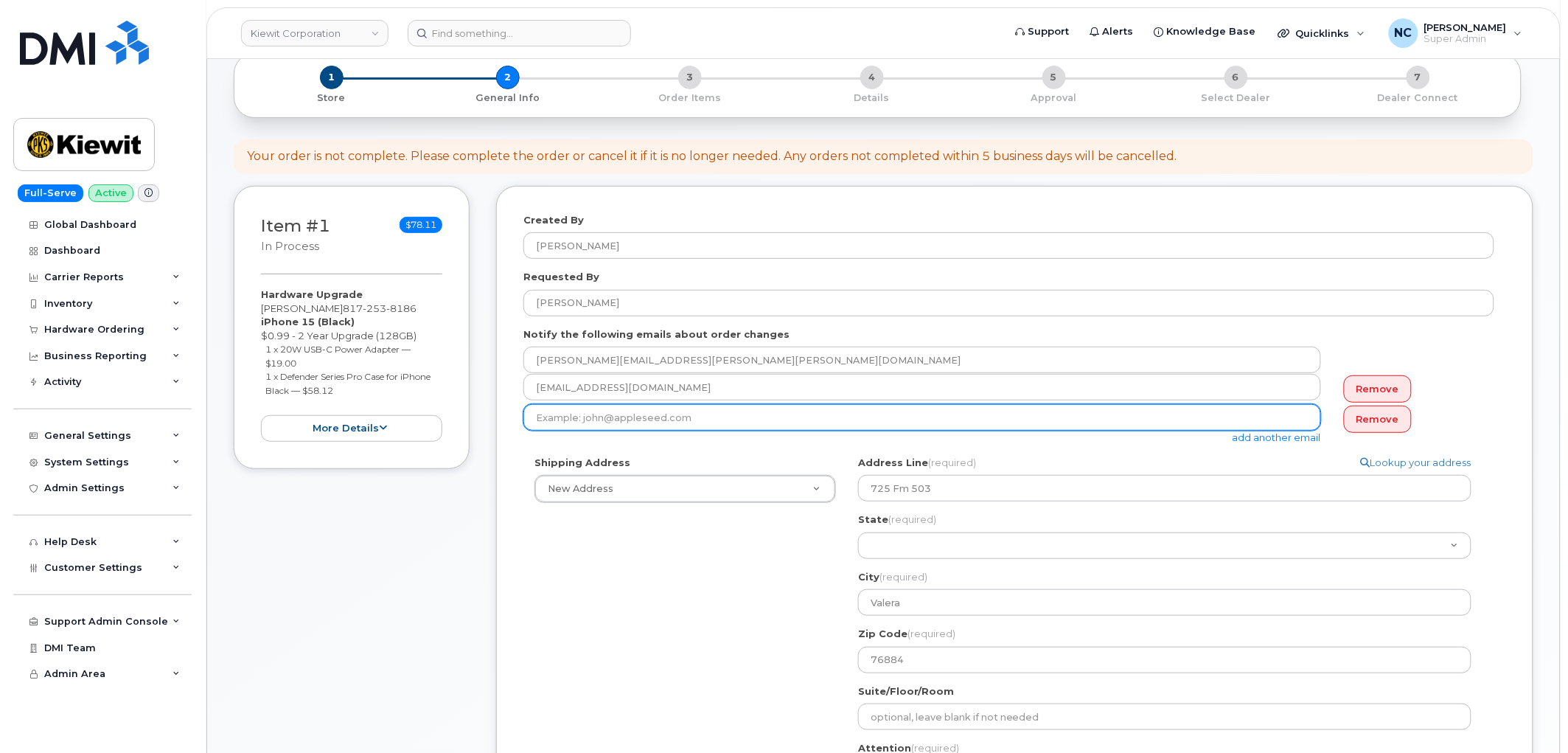
click at [660, 415] on input "email" at bounding box center [922, 417] width 797 height 26
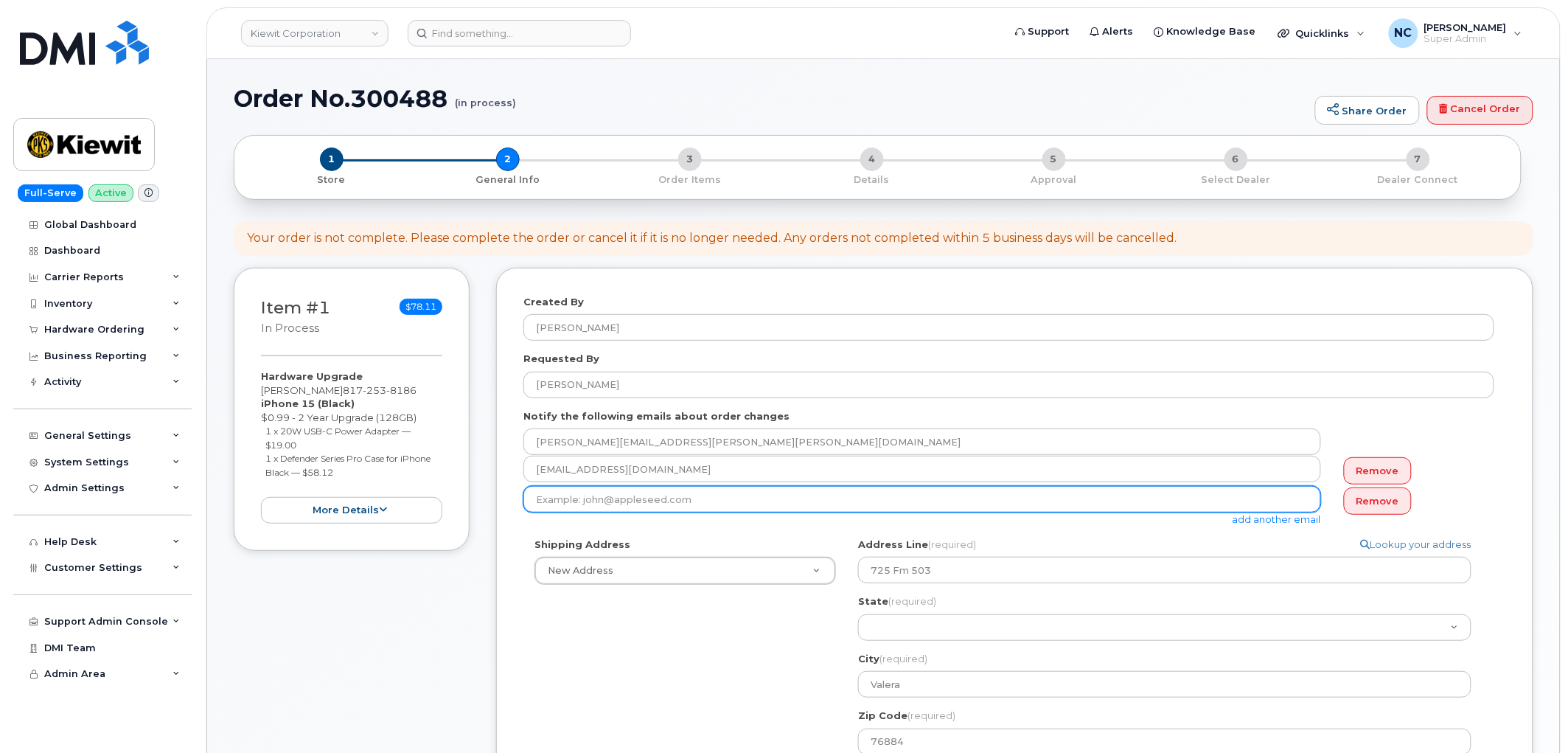
paste input "[EMAIL_ADDRESS][PERSON_NAME][DOMAIN_NAME]"
type input "[EMAIL_ADDRESS][PERSON_NAME][DOMAIN_NAME]"
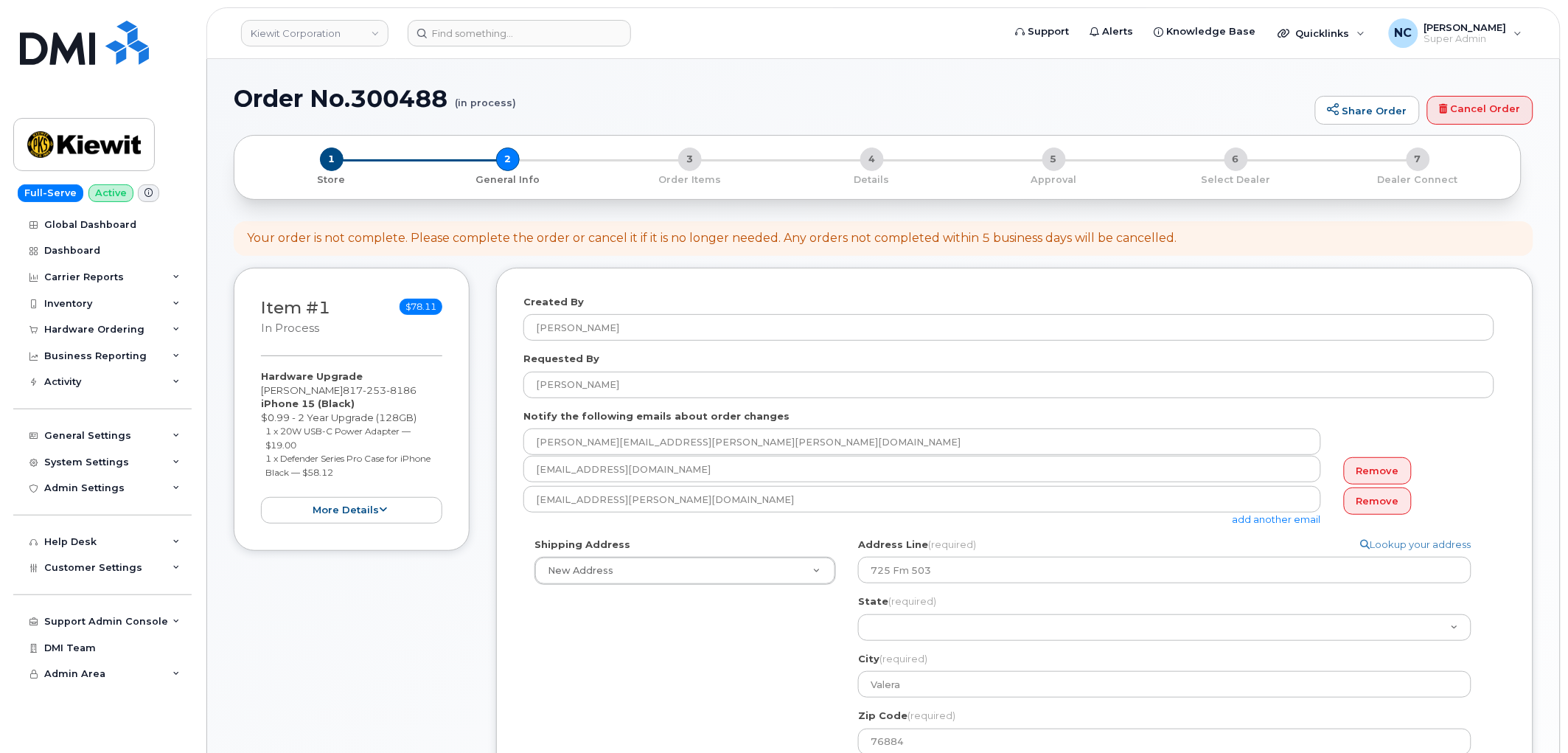
click at [1175, 542] on div "Address Line (required) Lookup your address 725 Fm 503" at bounding box center [1170, 560] width 625 height 46
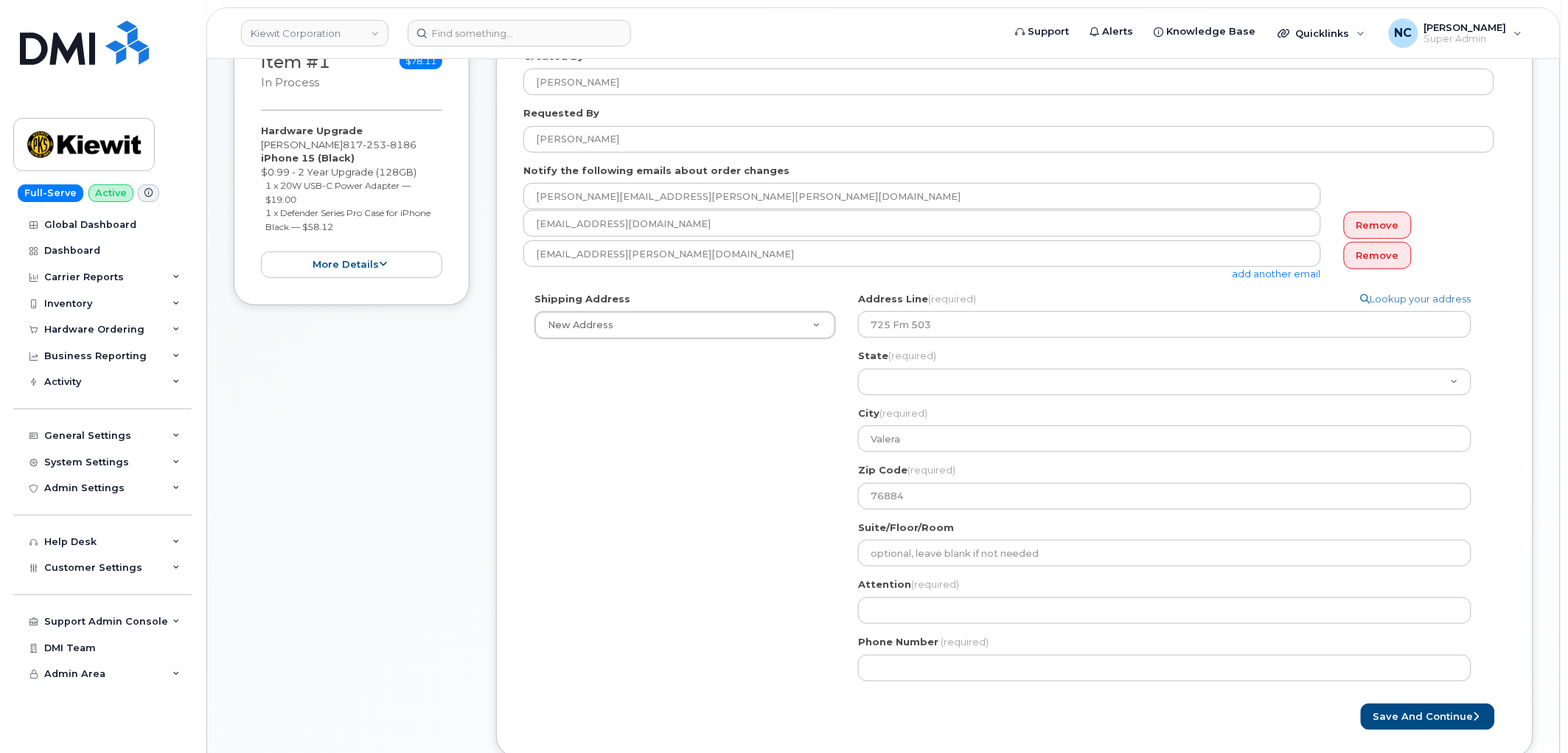
scroll to position [327, 0]
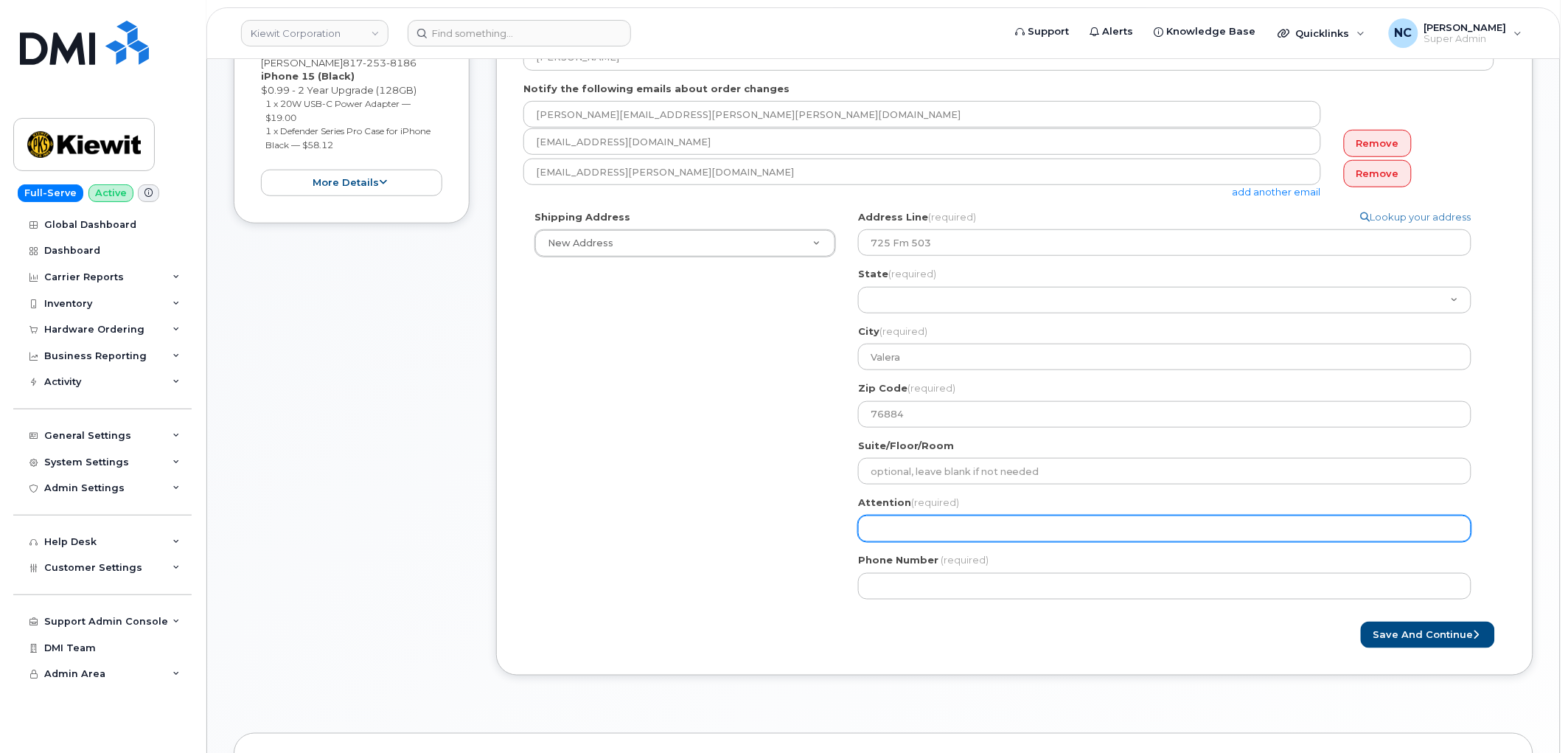
click at [970, 523] on input "Attention (required)" at bounding box center [1164, 529] width 613 height 26
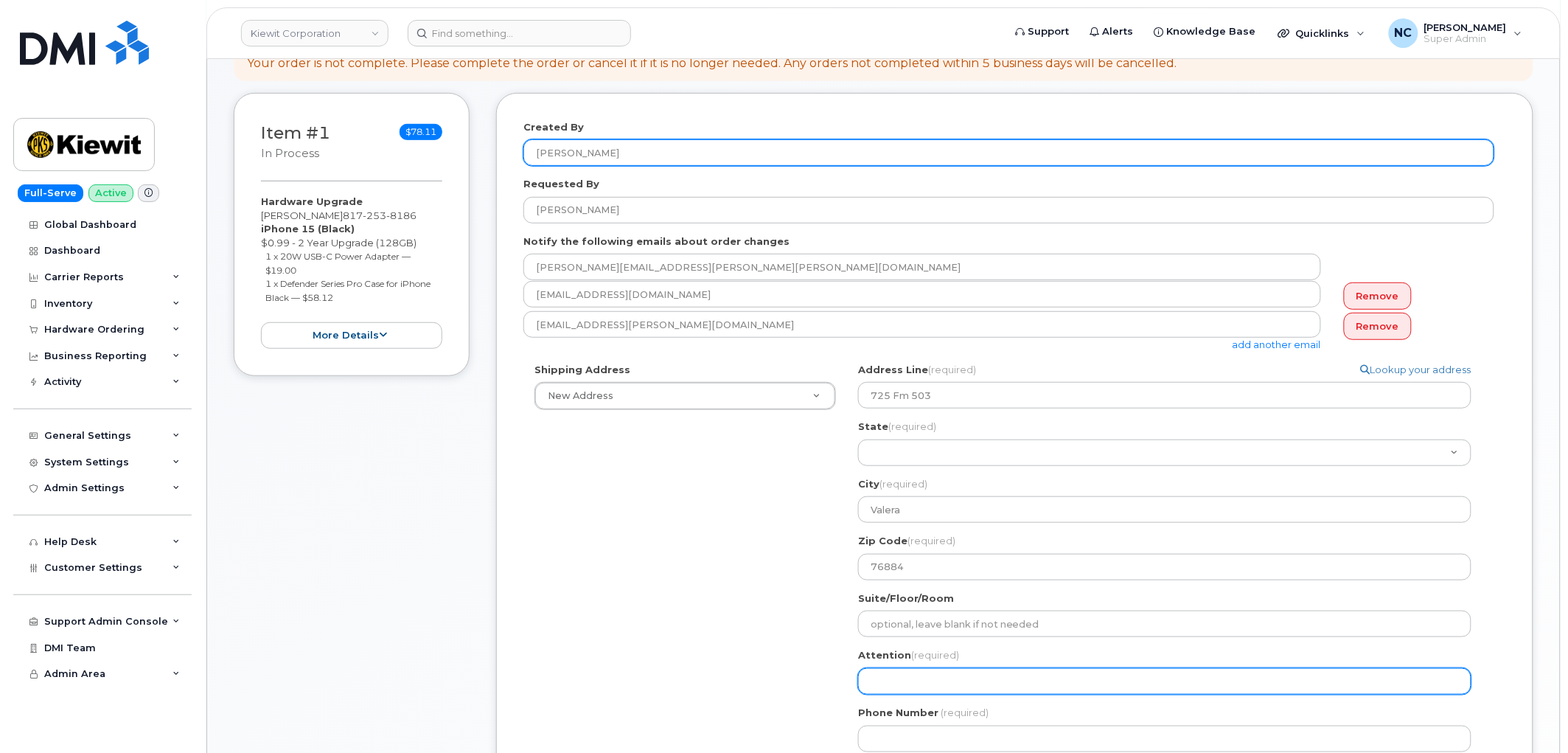
scroll to position [163, 0]
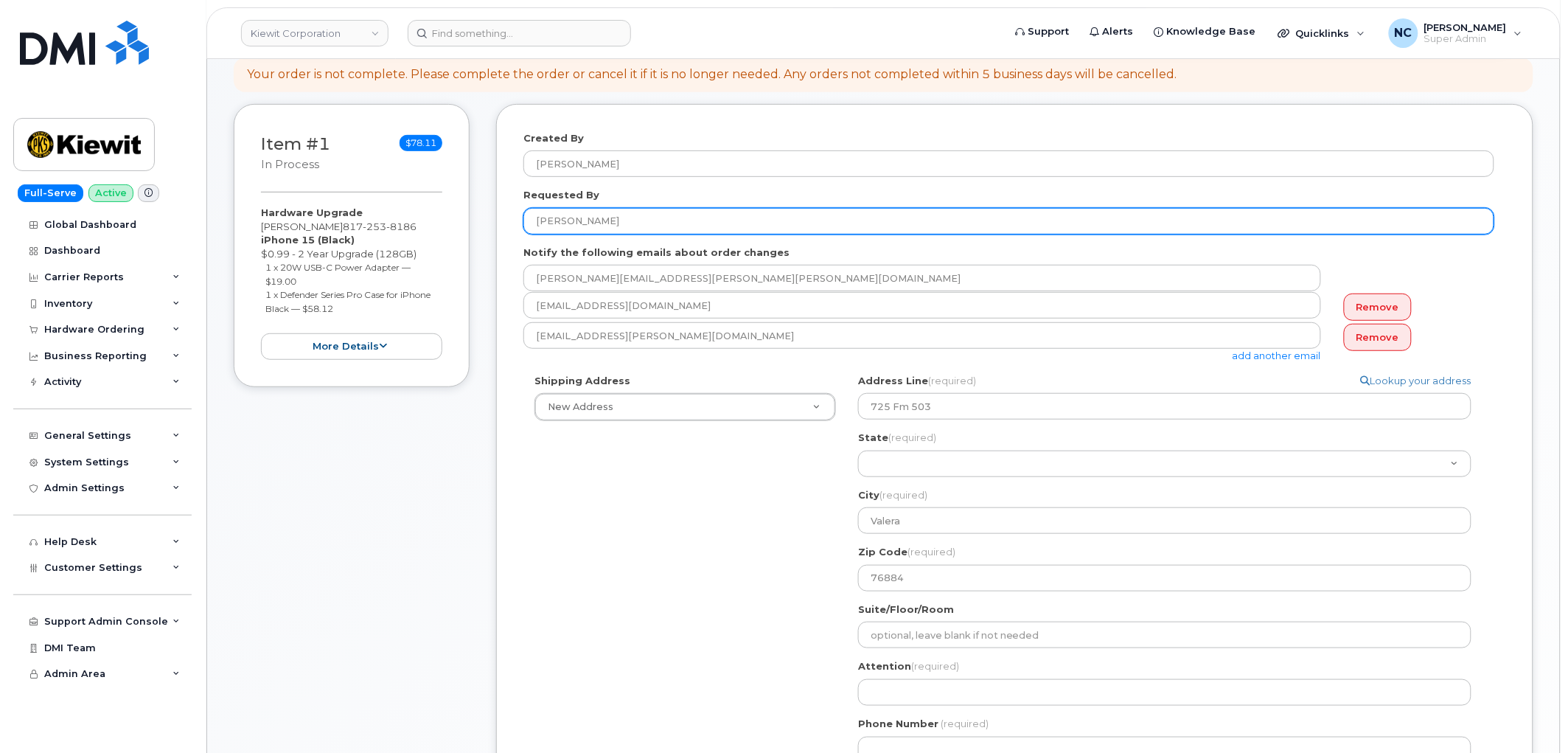
drag, startPoint x: 640, startPoint y: 217, endPoint x: 496, endPoint y: 237, distance: 145.4
click at [426, 217] on div "Item #1 in process $78.11 Hardware Upgrade JOSE TURRUBIATES 817 253 8186 iPhone…" at bounding box center [883, 482] width 1299 height 758
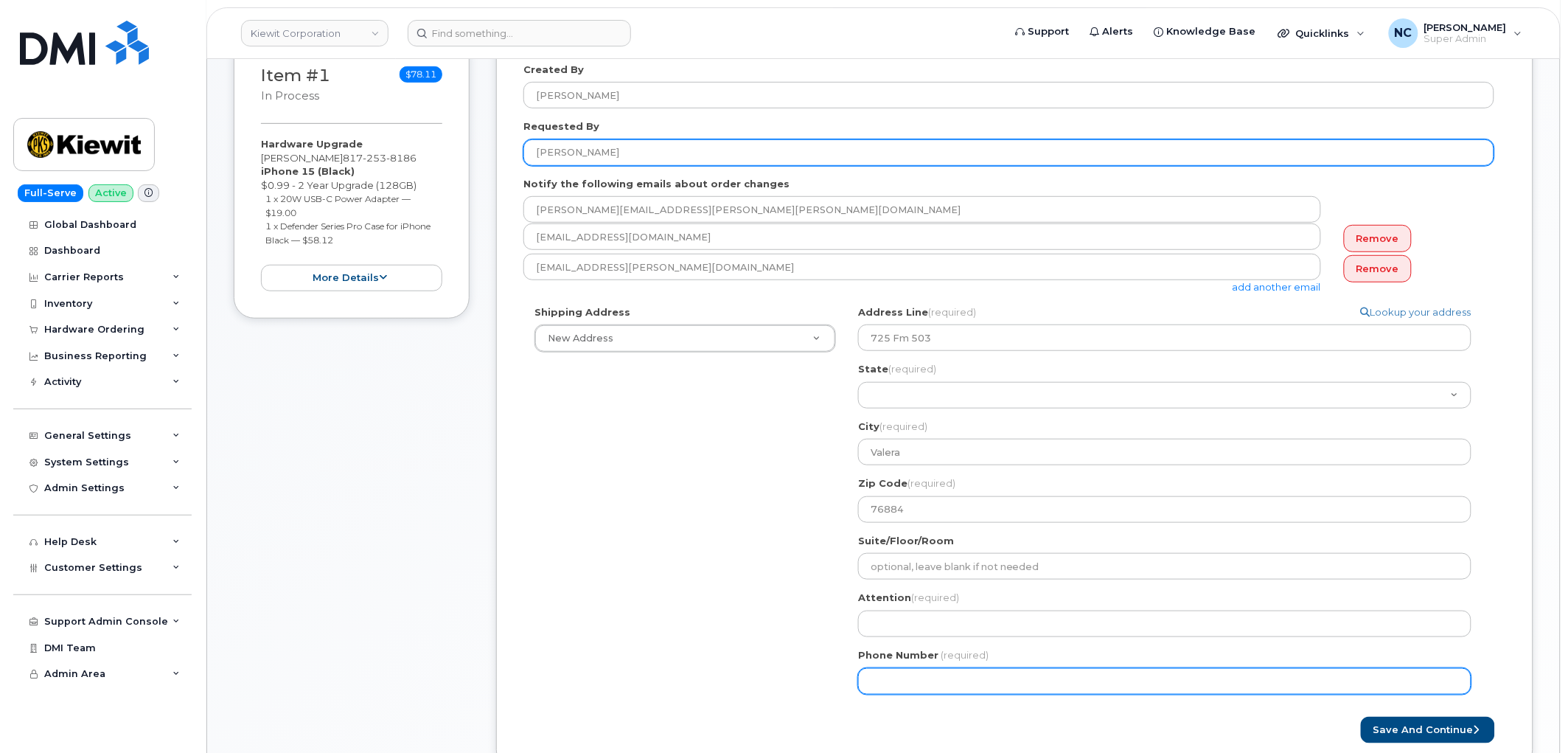
scroll to position [327, 0]
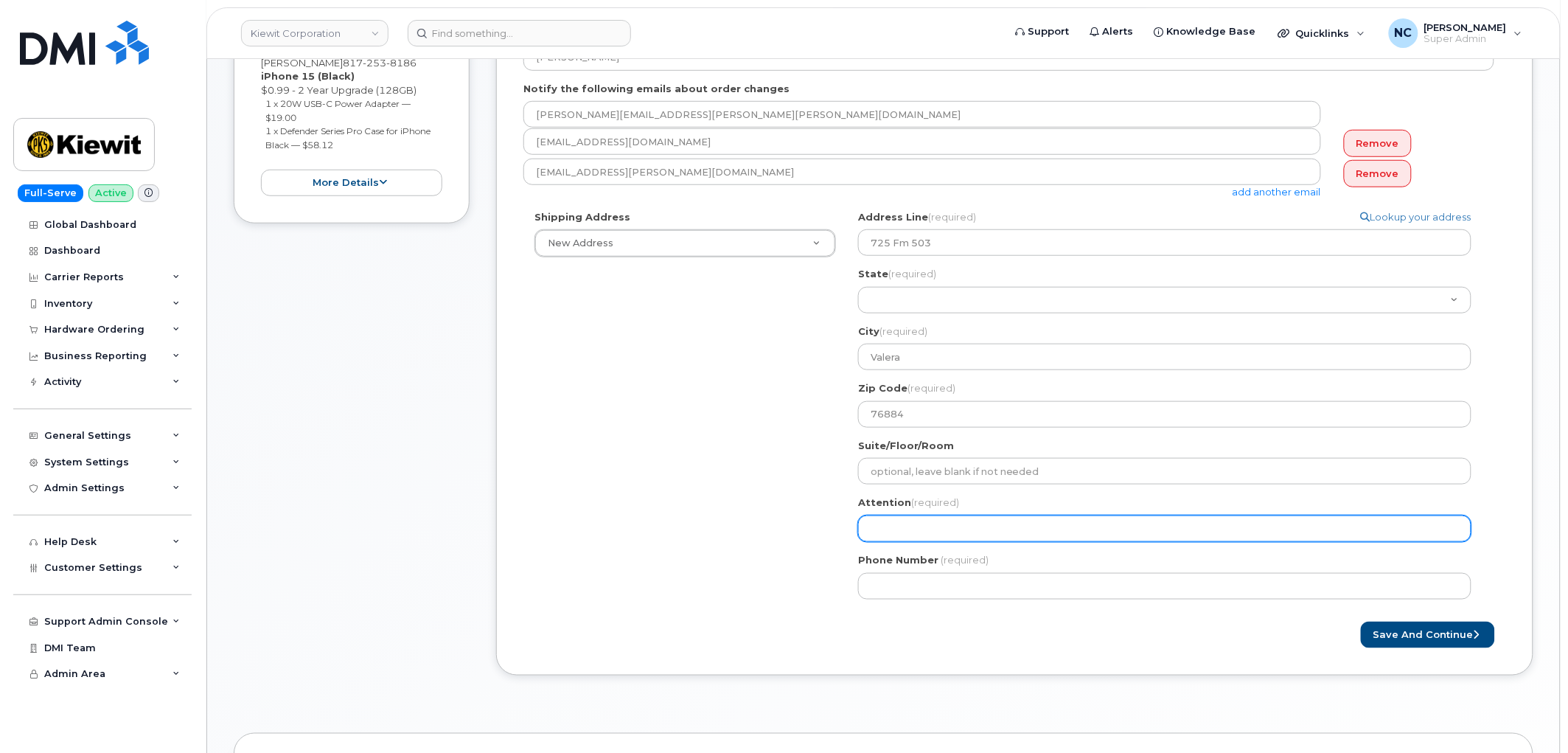
click at [963, 535] on input "Attention (required)" at bounding box center [1164, 529] width 613 height 26
paste input "[PERSON_NAME]"
select select
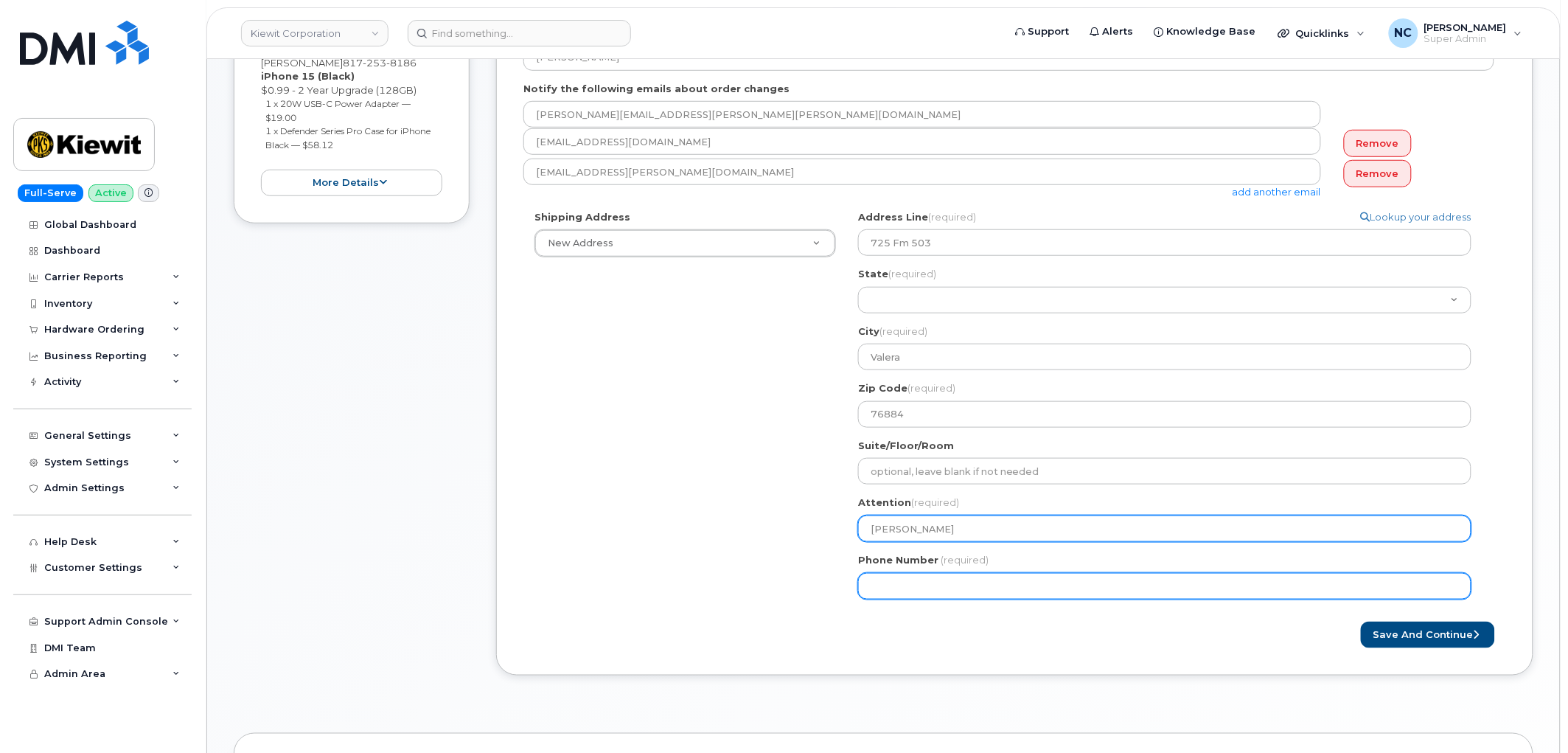
type input "[PERSON_NAME]"
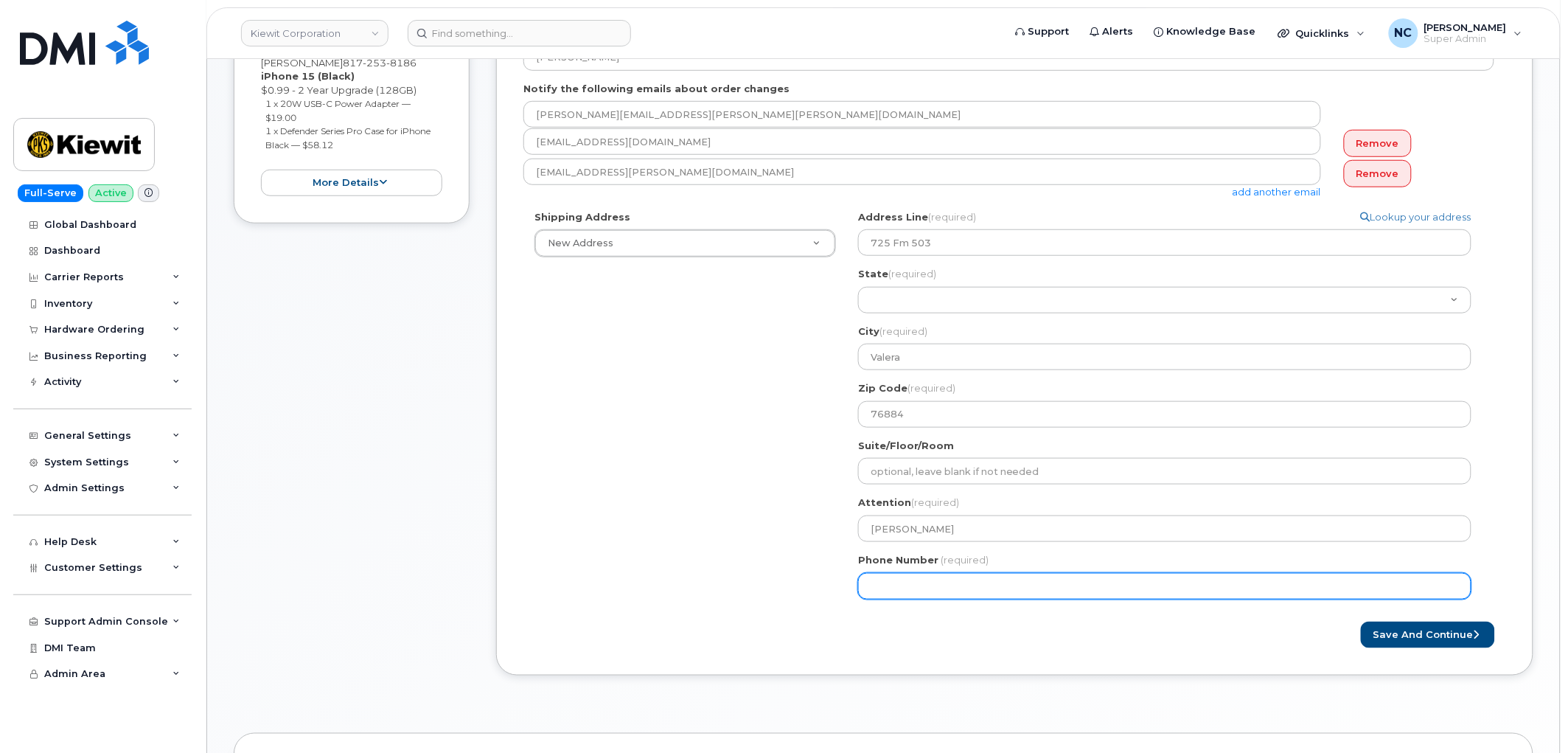
click at [907, 590] on input "Phone Number" at bounding box center [1164, 586] width 613 height 26
paste input "9134470747"
select select
type input "9134470747"
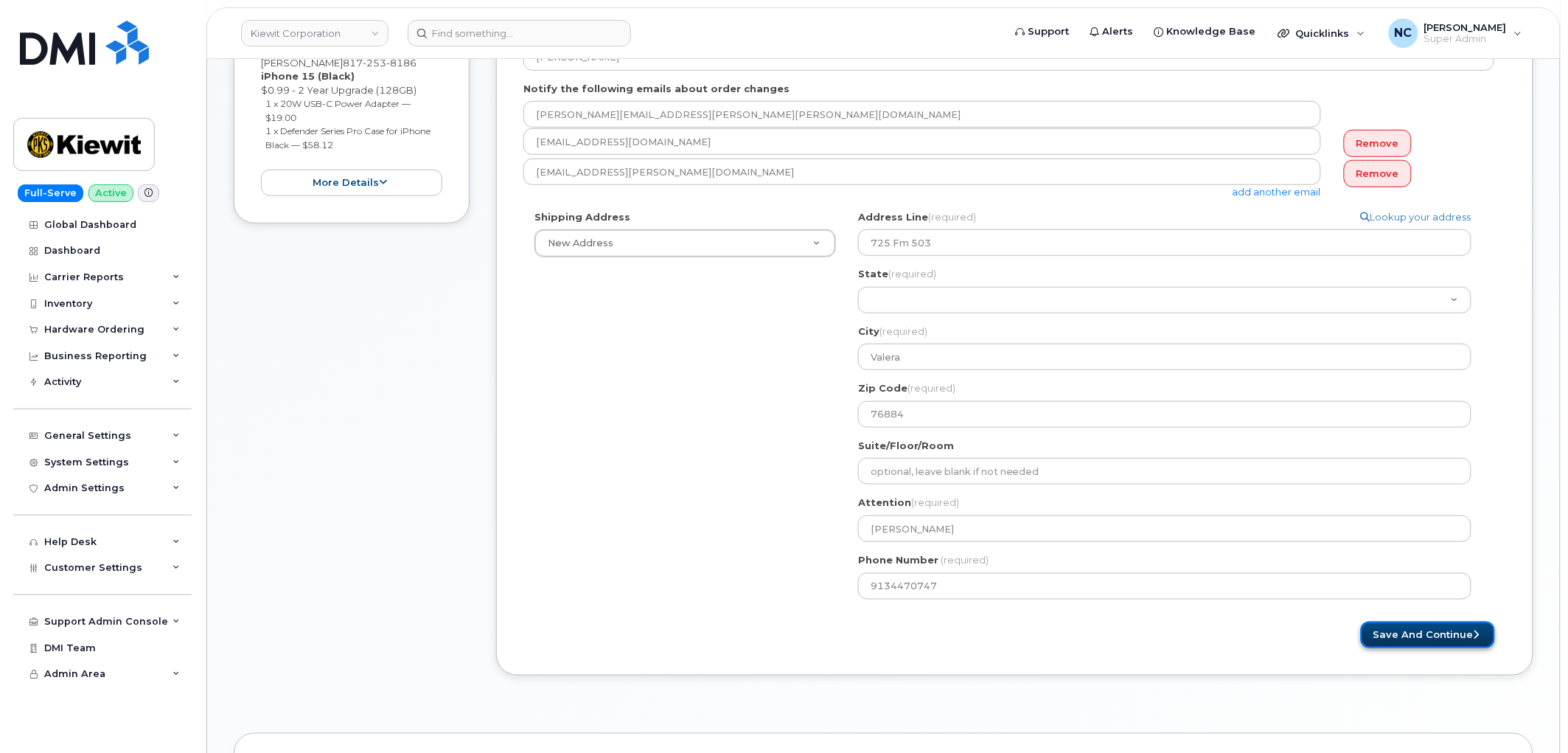
click at [1385, 623] on button "Save and Continue" at bounding box center [1428, 635] width 134 height 27
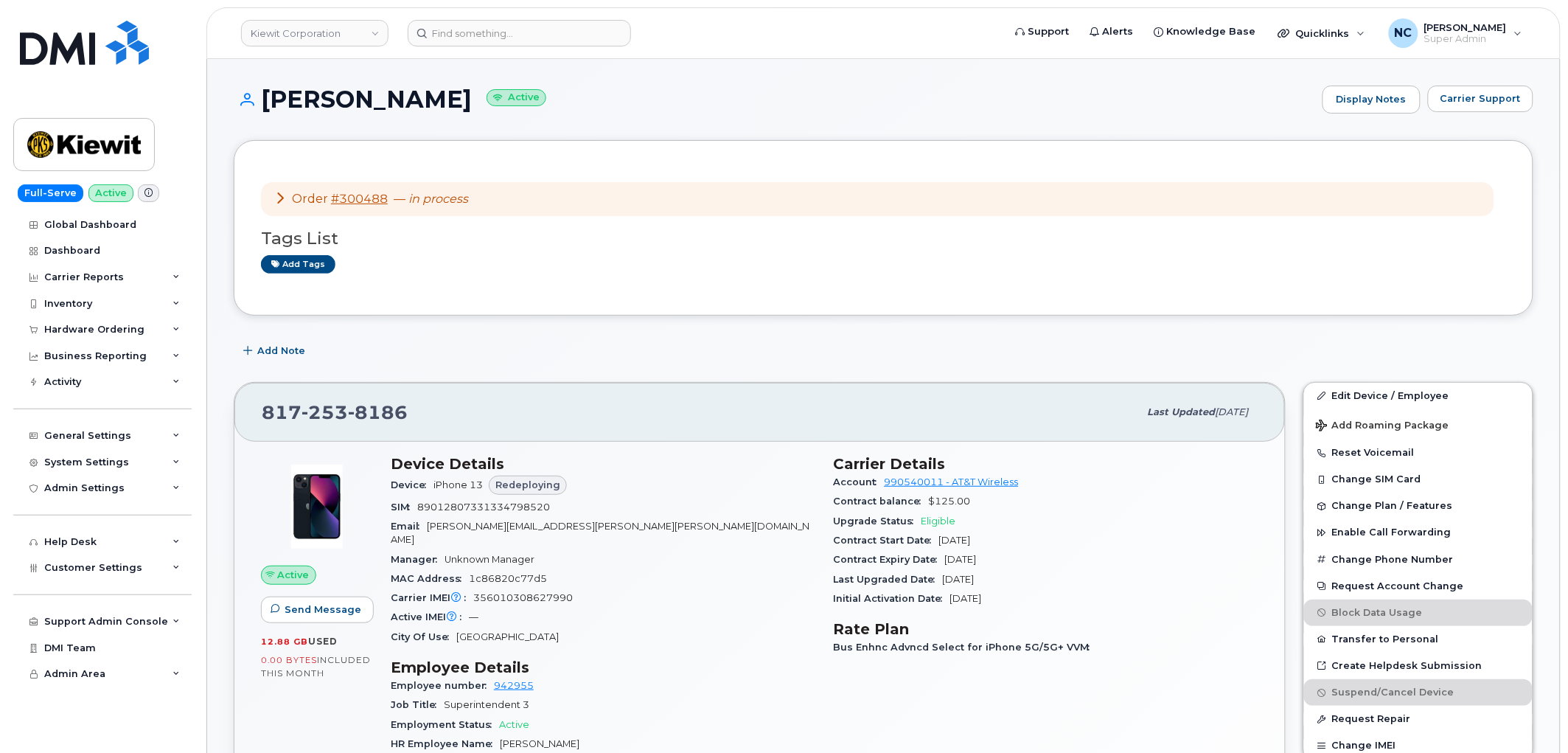
drag, startPoint x: 379, startPoint y: 100, endPoint x: 271, endPoint y: 91, distance: 108.4
click at [271, 91] on h1 "[PERSON_NAME] Active" at bounding box center [774, 99] width 1081 height 25
click at [498, 104] on h1 "[PERSON_NAME] Active" at bounding box center [774, 99] width 1081 height 25
drag, startPoint x: 505, startPoint y: 96, endPoint x: 265, endPoint y: 93, distance: 240.0
click at [266, 94] on h1 "[PERSON_NAME] Active" at bounding box center [774, 99] width 1081 height 25
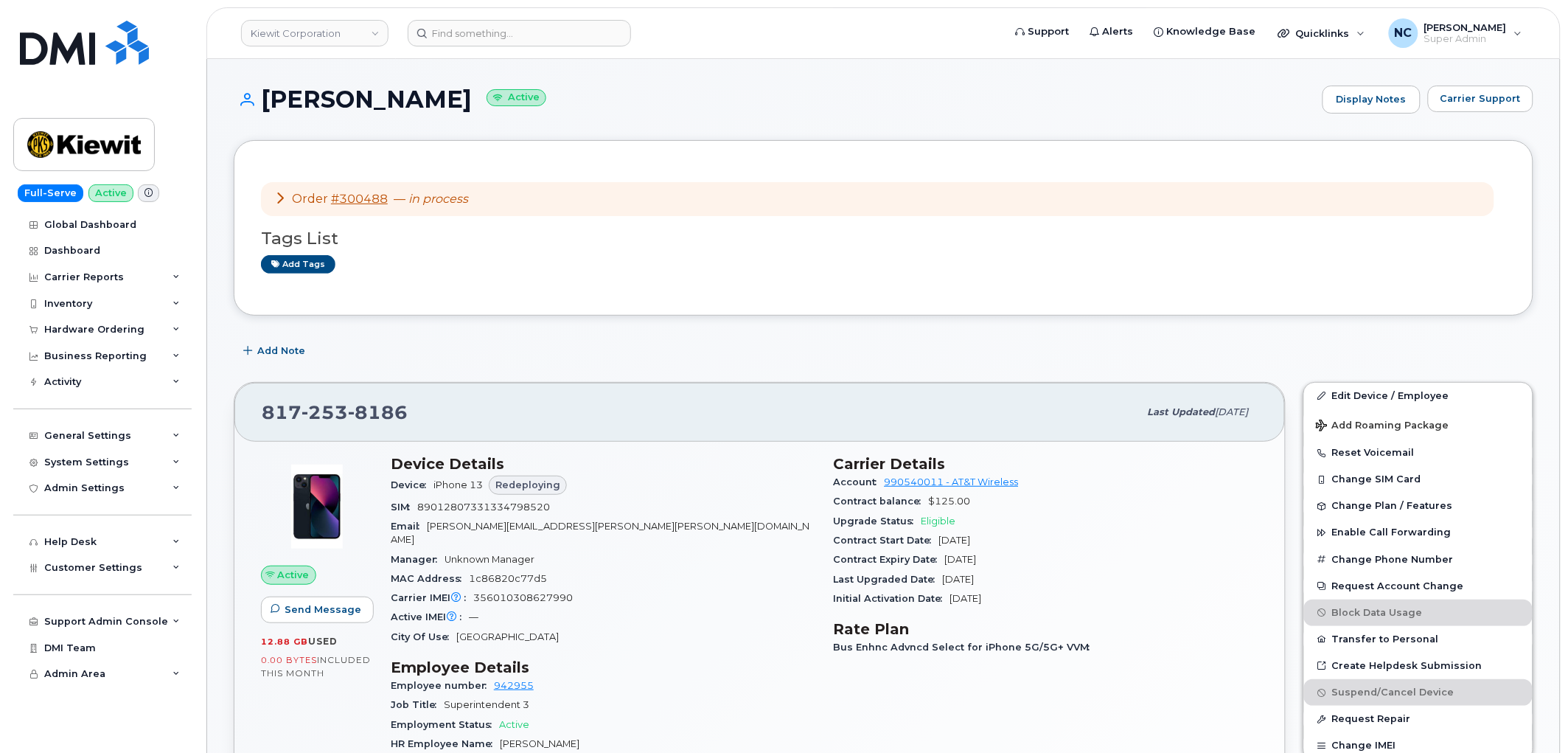
copy h1 "[PERSON_NAME]"
drag, startPoint x: 613, startPoint y: 522, endPoint x: 429, endPoint y: 523, distance: 184.0
click at [429, 523] on div "Email [PERSON_NAME][EMAIL_ADDRESS][PERSON_NAME][PERSON_NAME][DOMAIN_NAME]" at bounding box center [603, 533] width 425 height 34
copy span "[PERSON_NAME][EMAIL_ADDRESS][PERSON_NAME][PERSON_NAME][DOMAIN_NAME]"
click at [524, 26] on input at bounding box center [519, 33] width 223 height 26
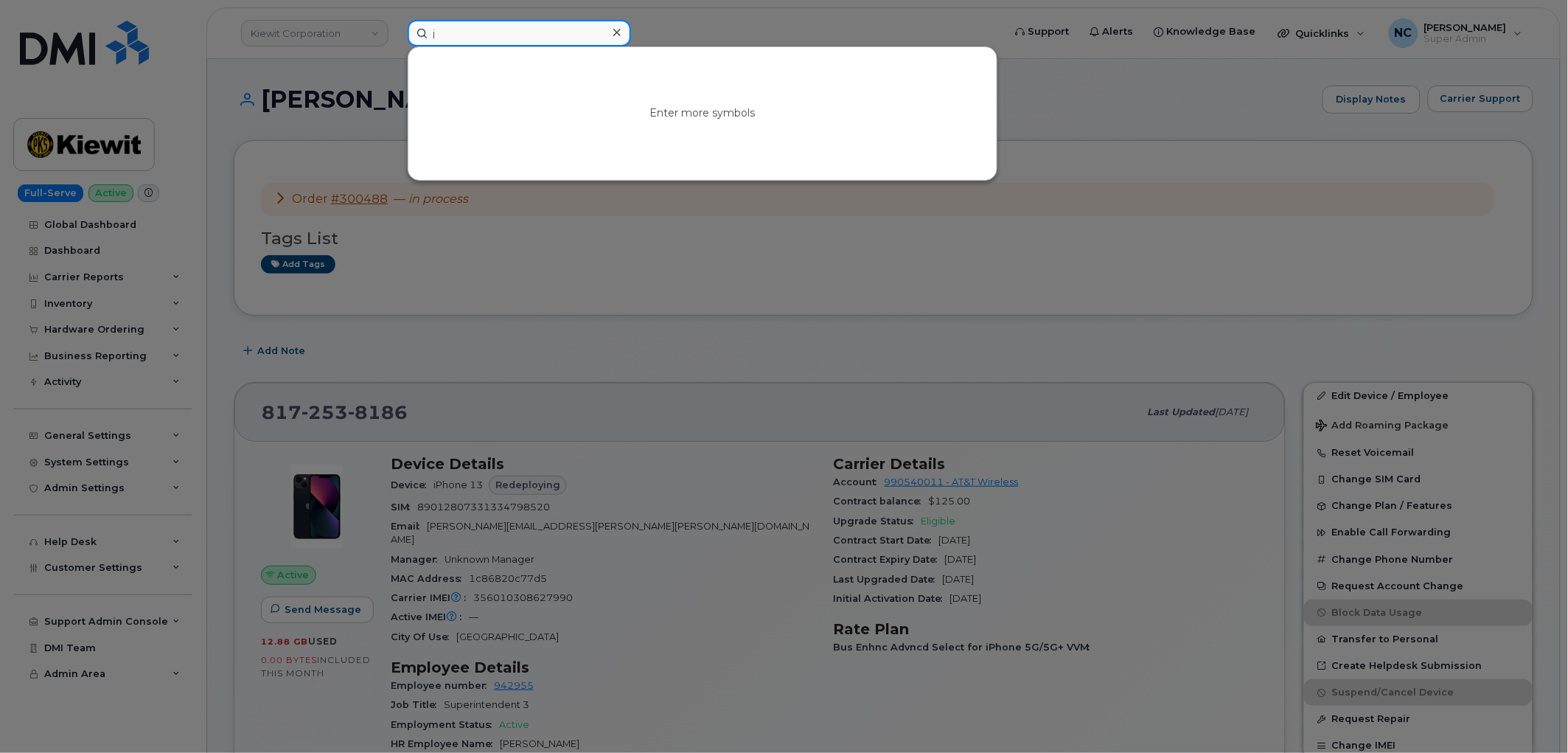
type input "j"
click at [699, 551] on div at bounding box center [784, 376] width 1568 height 753
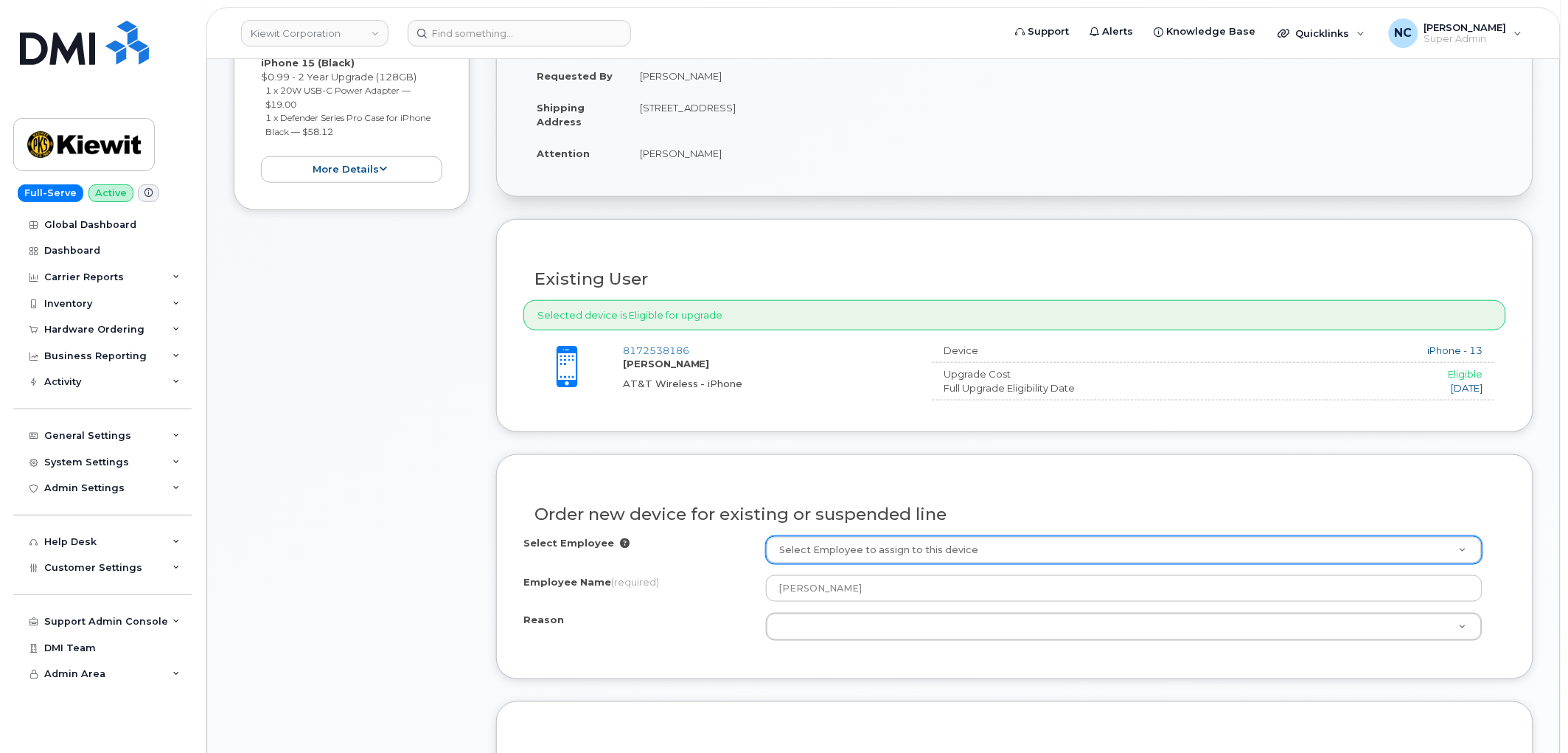
scroll to position [491, 0]
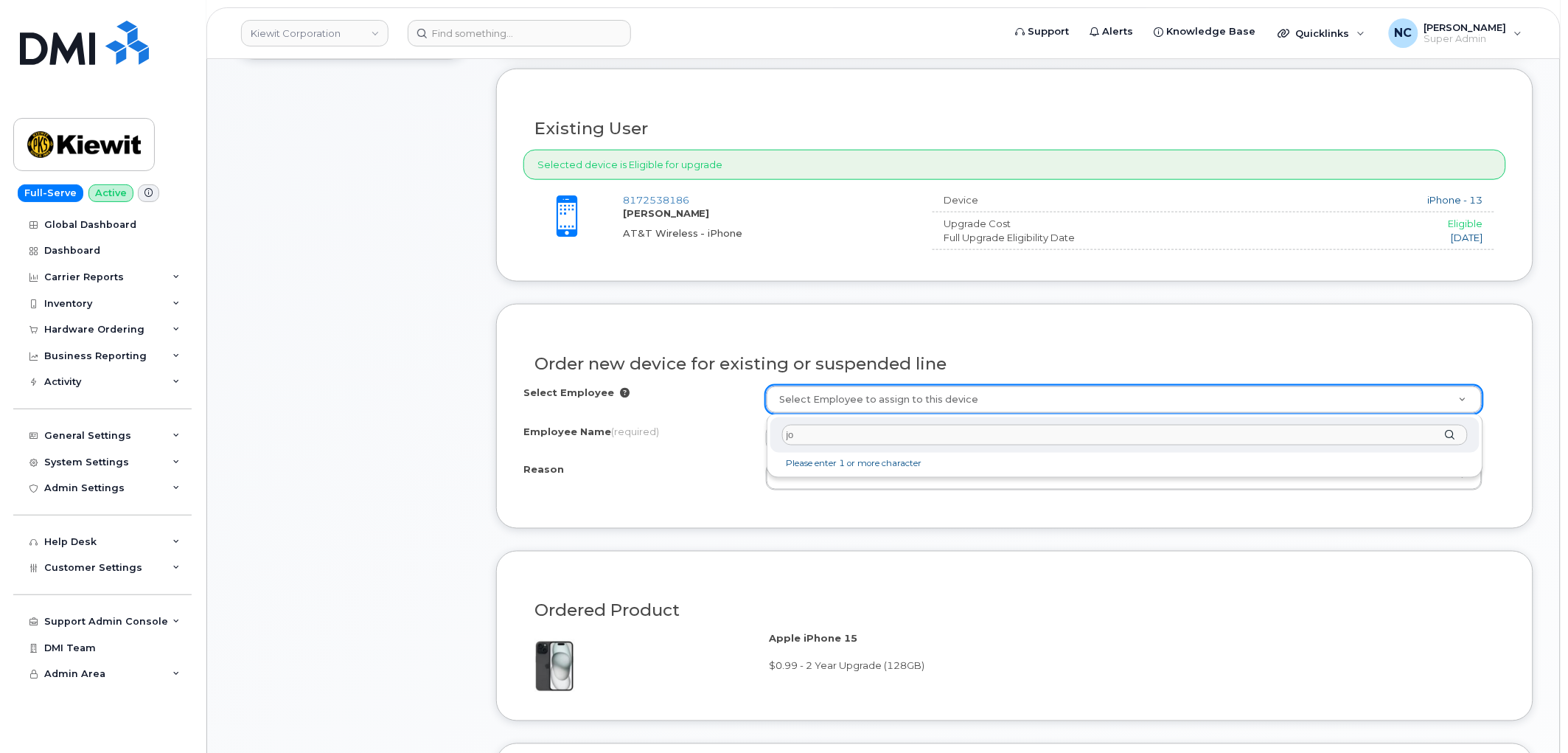
type input "j"
type input "JOSE TURRUBIATES"
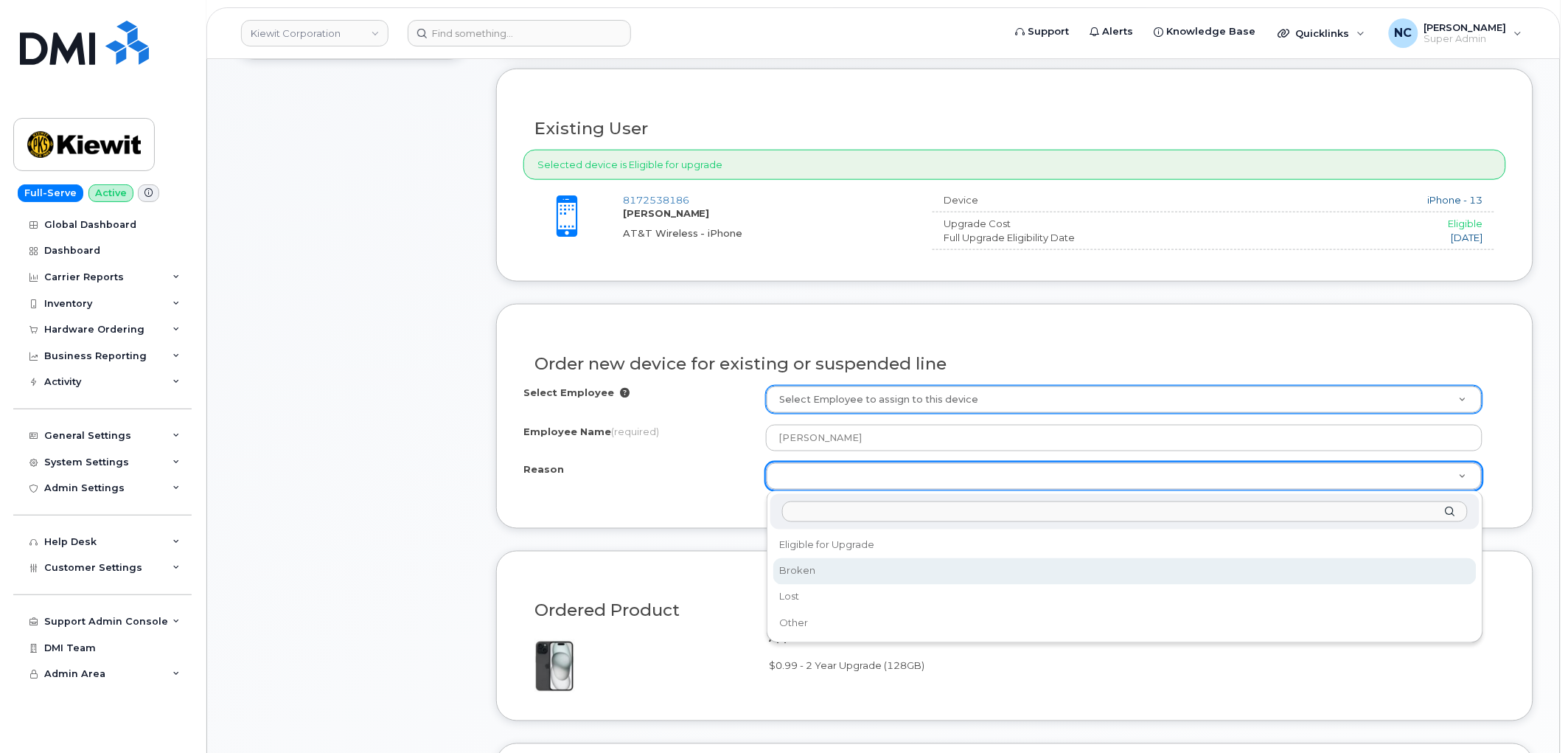
select select "eligible_for_upgrade"
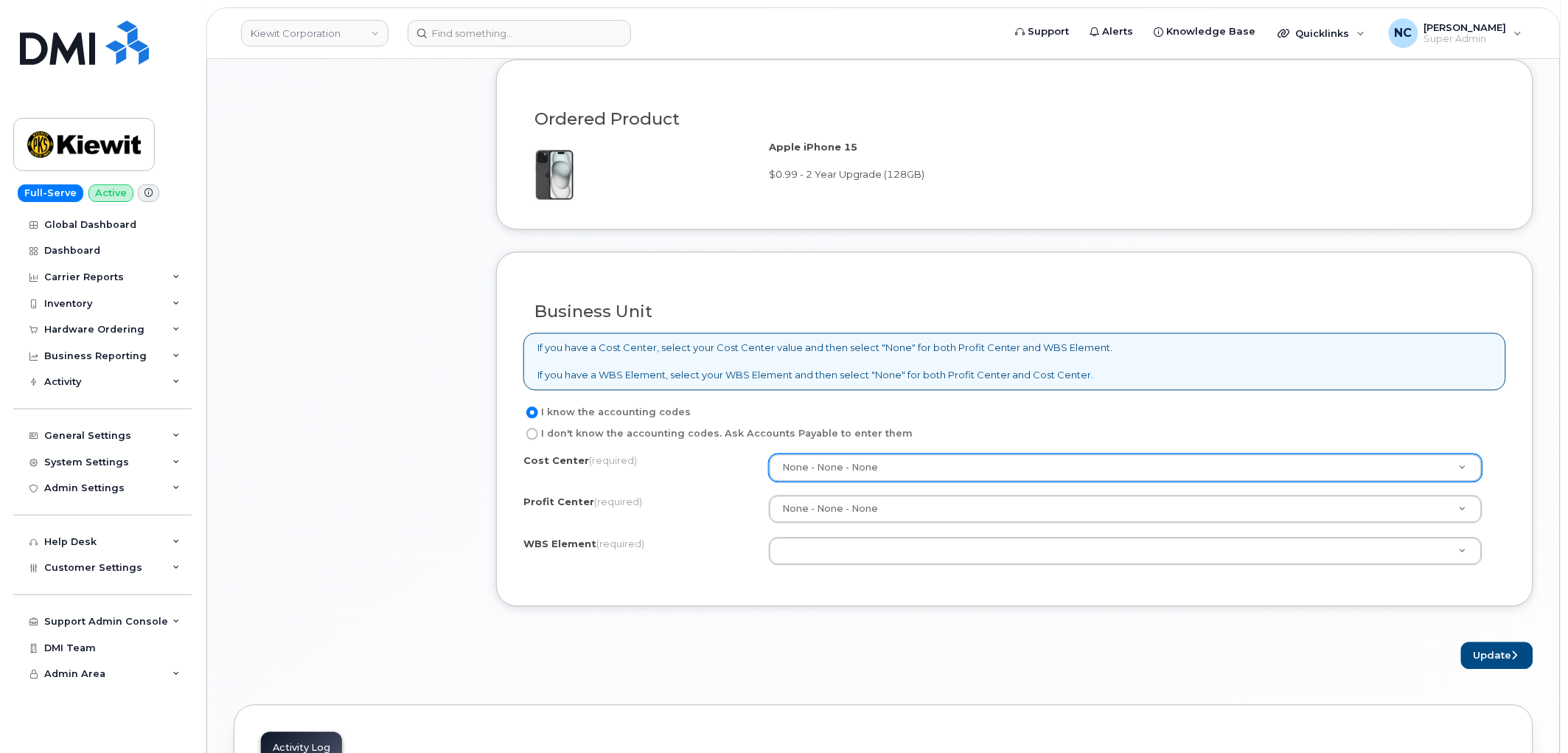
scroll to position [983, 0]
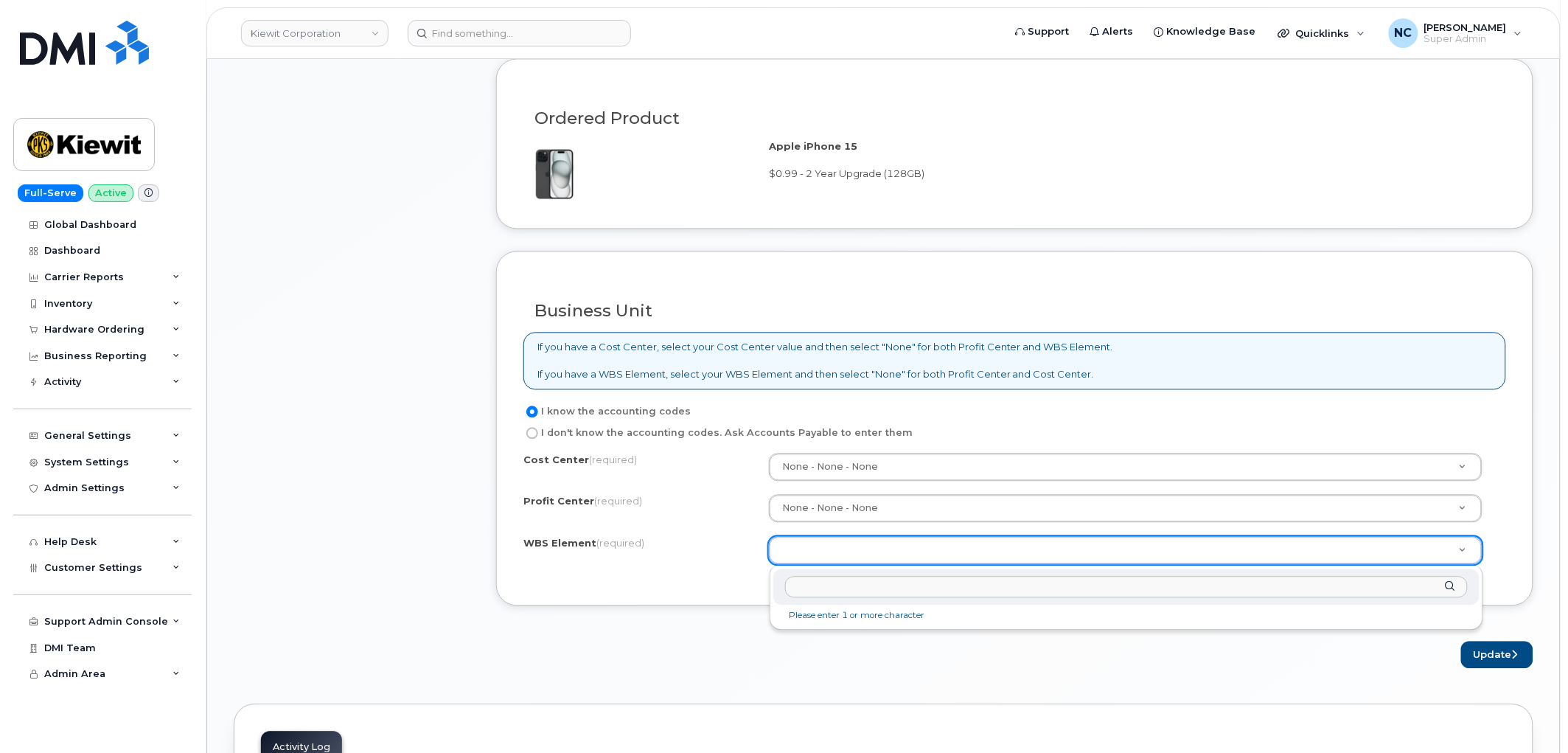
paste input "106280.1636"
type input "106280.1636"
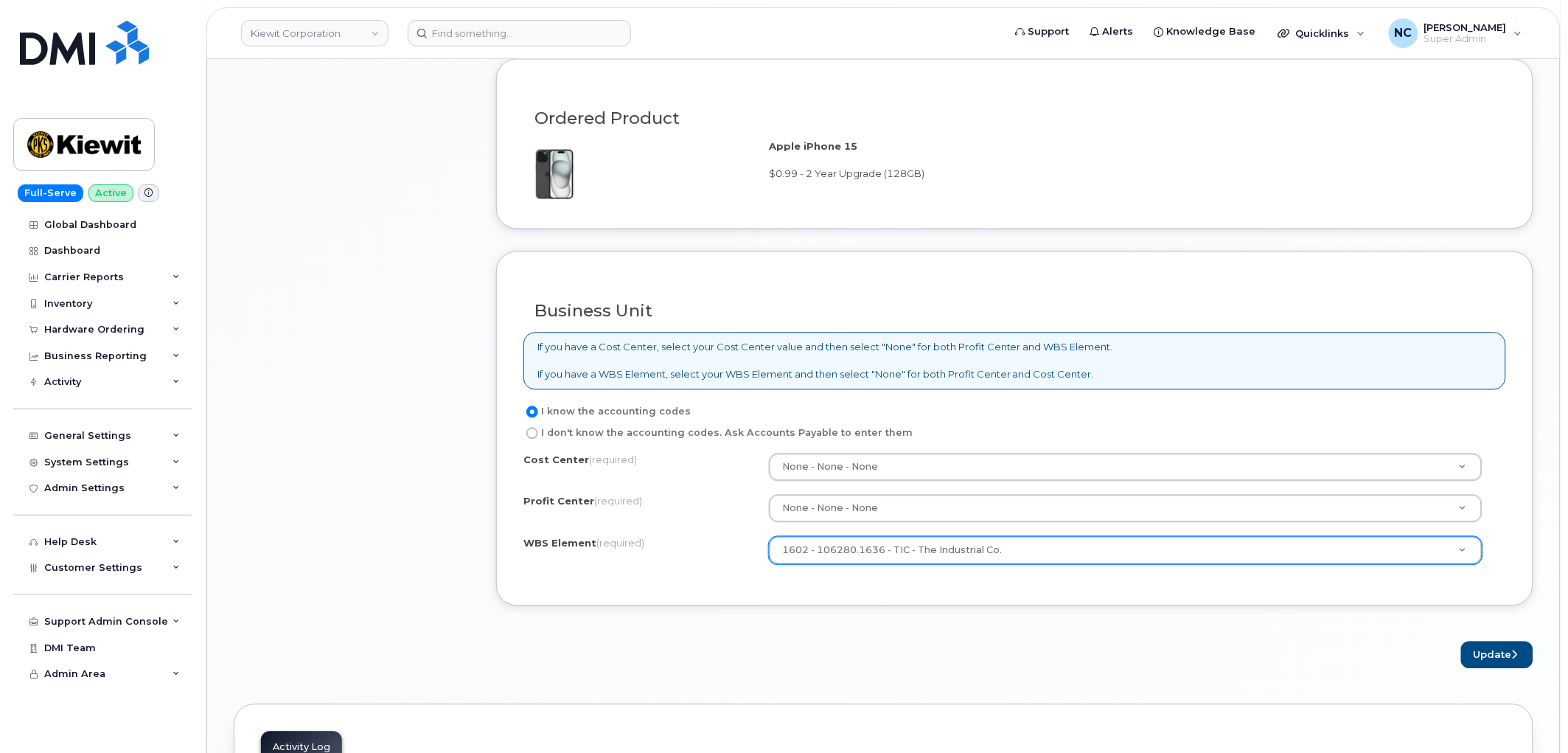
click at [923, 595] on div "Business Unit If you have a Cost Center, select your Cost Center value and then…" at bounding box center [1014, 429] width 1037 height 355
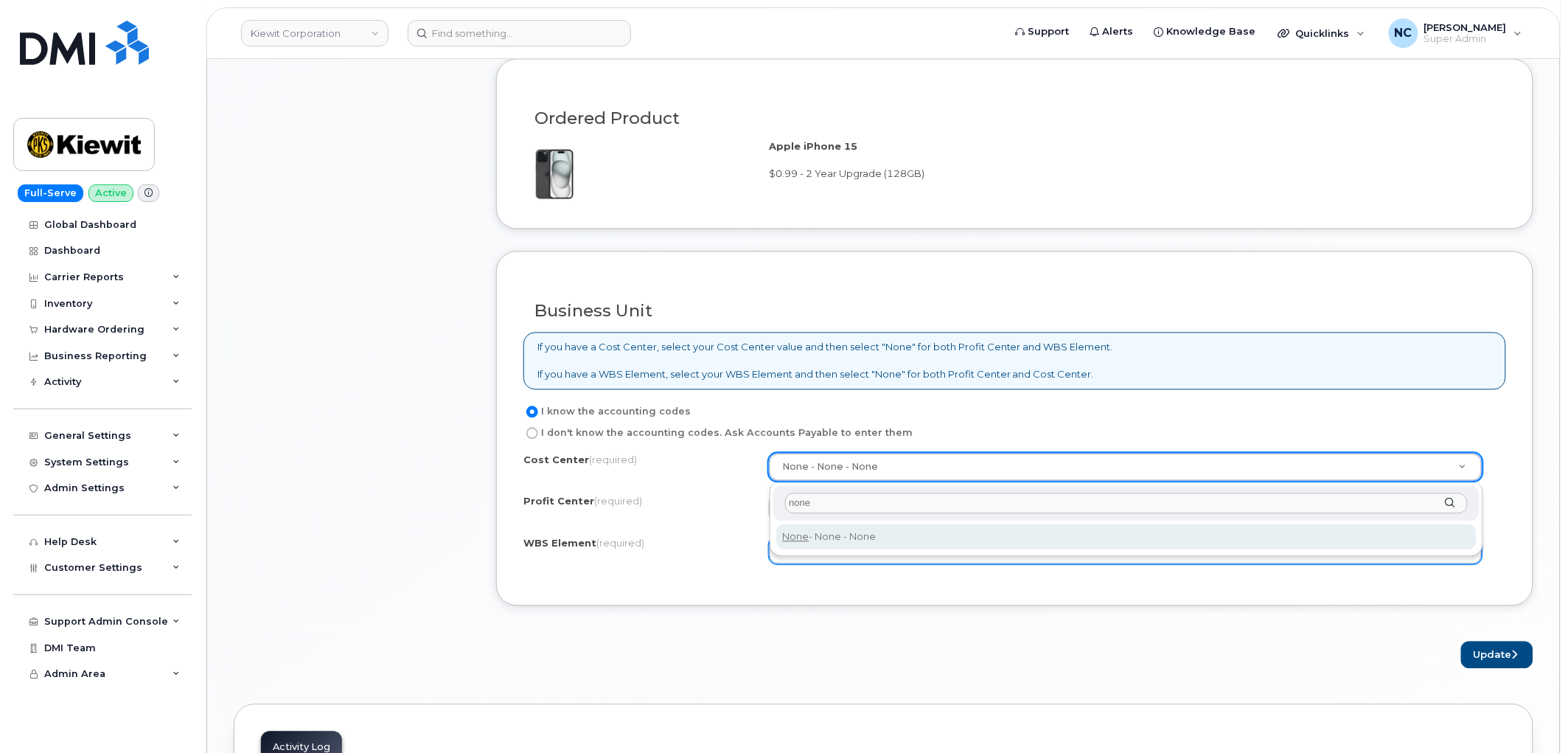
type input "none"
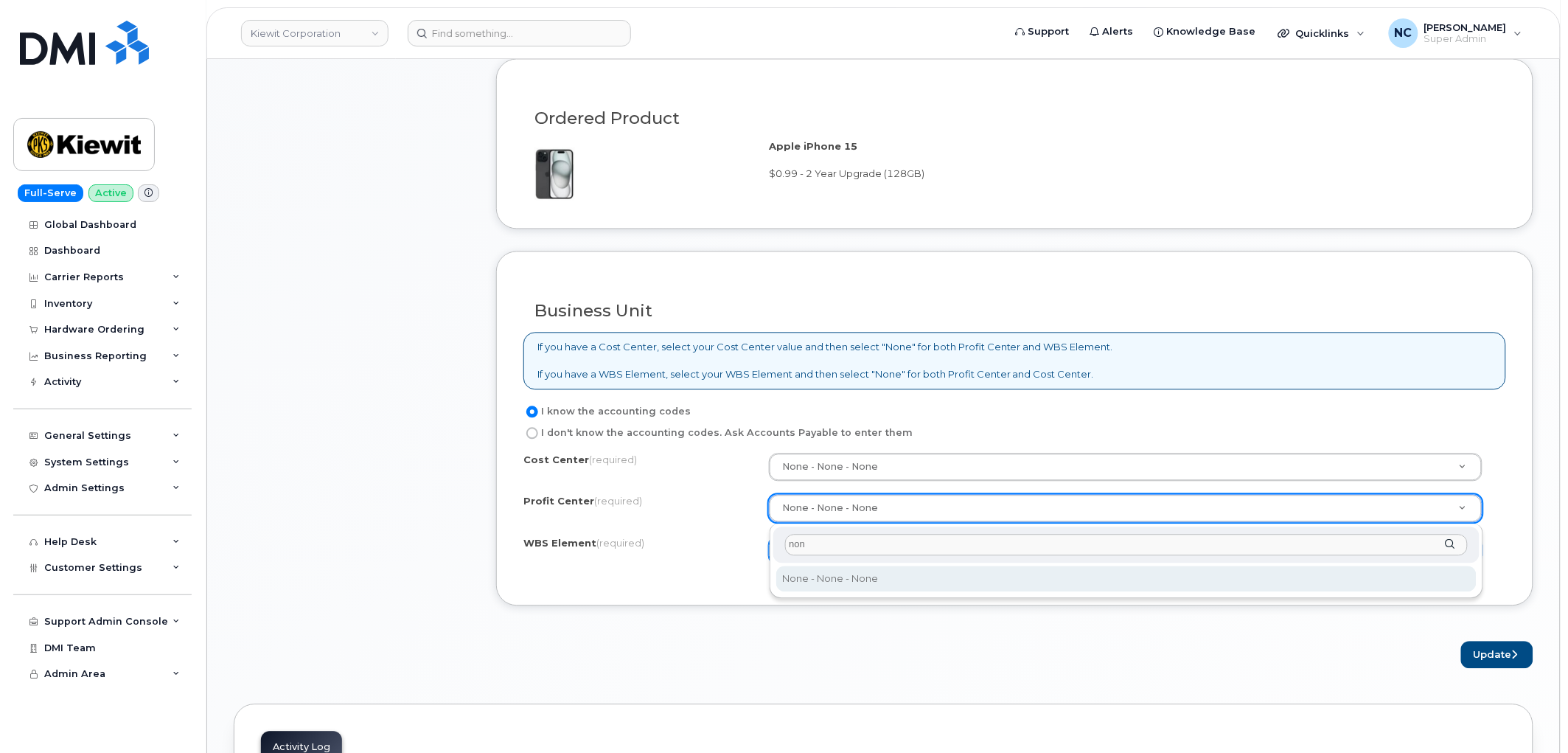
type input "none"
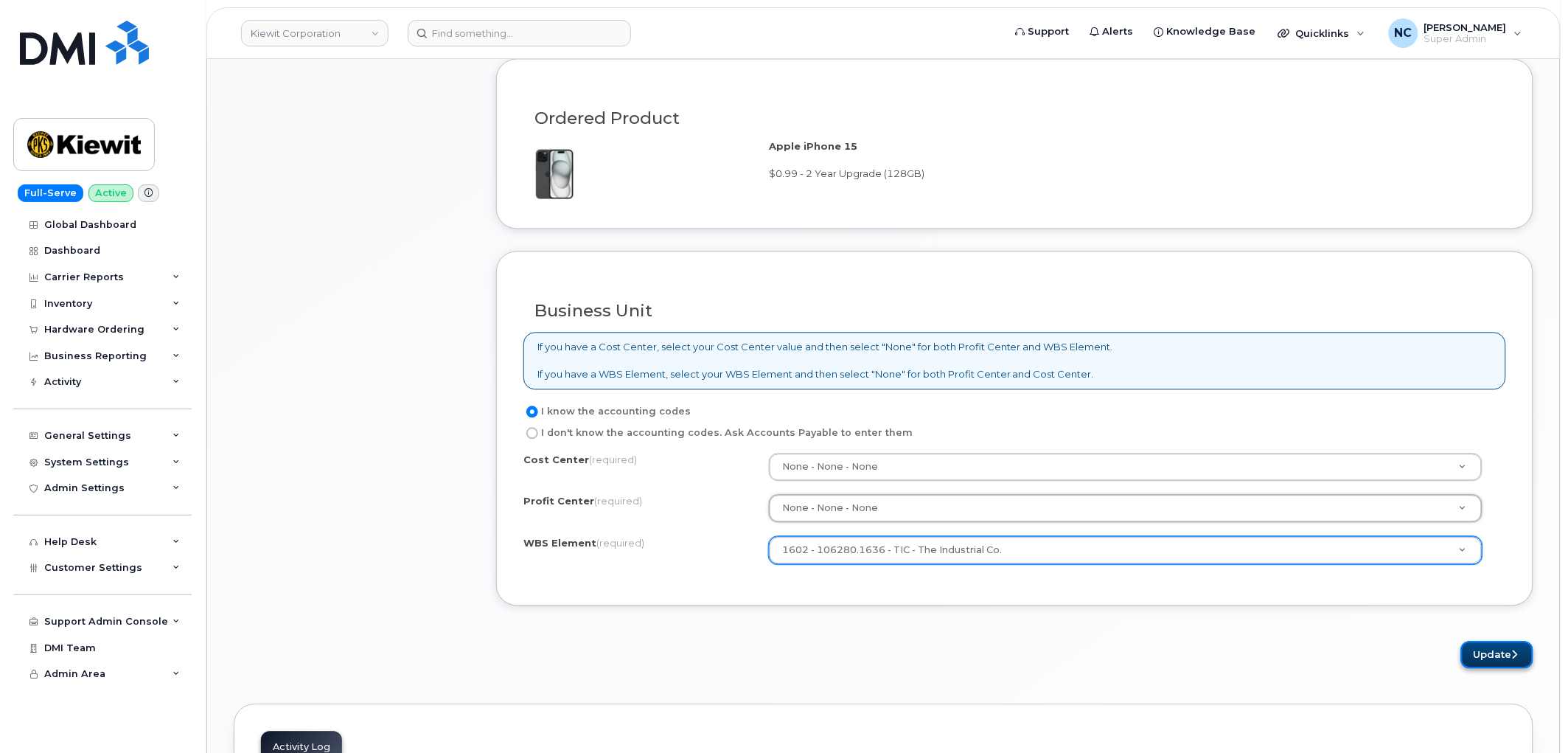
click at [1503, 659] on button "Update" at bounding box center [1497, 655] width 73 height 27
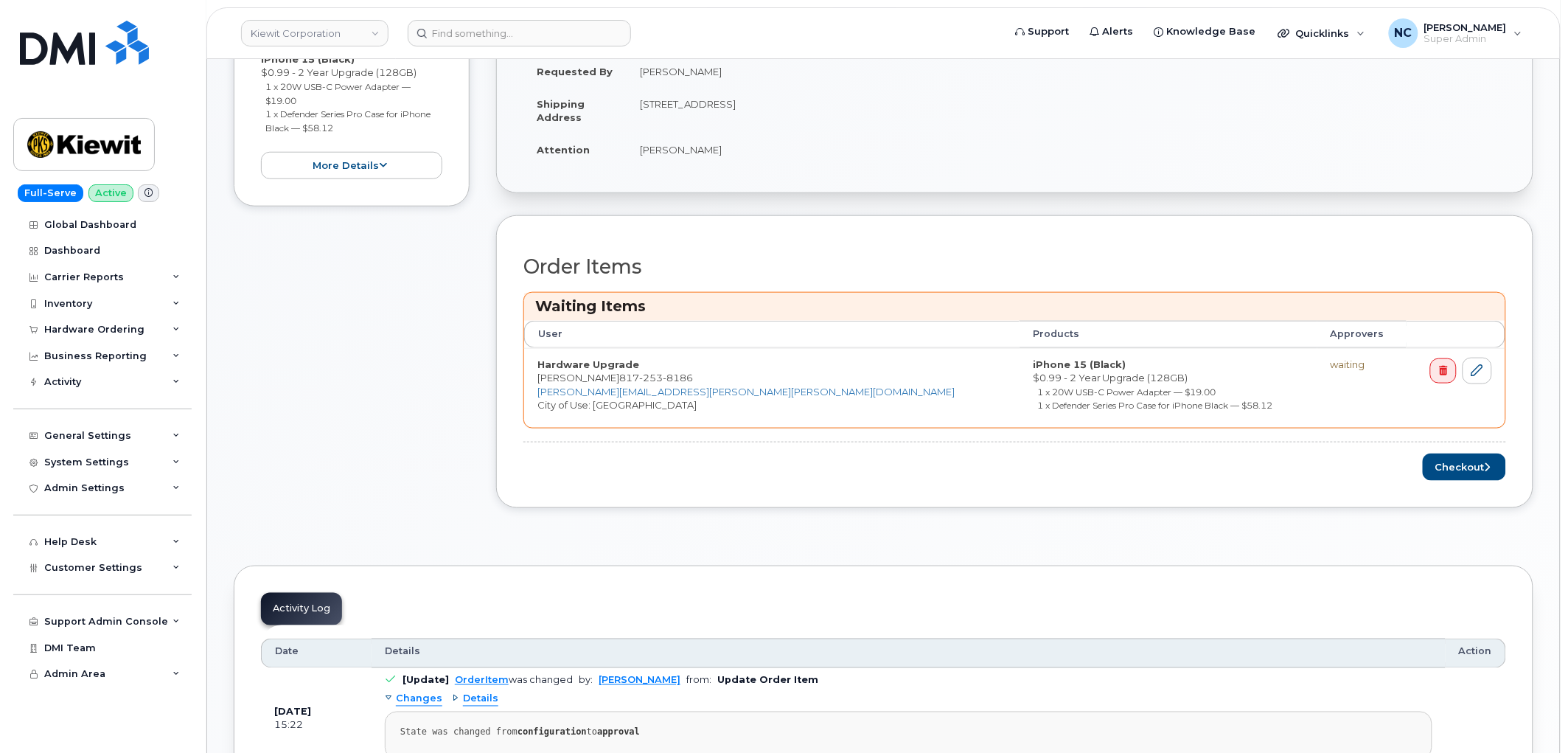
scroll to position [410, 0]
click at [1435, 461] on button "Checkout" at bounding box center [1464, 466] width 84 height 27
click at [1436, 461] on div "Please wait..." at bounding box center [1014, 466] width 982 height 27
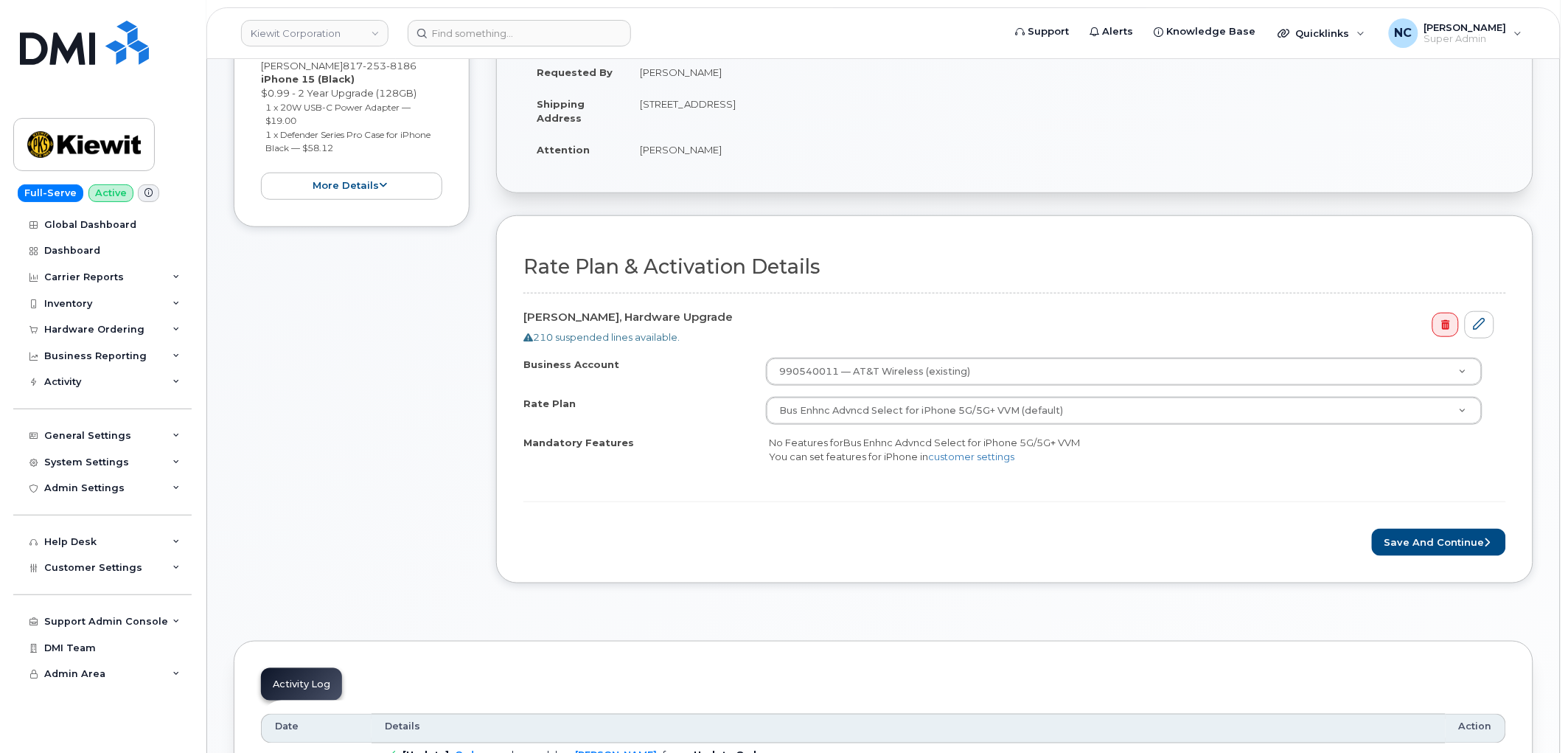
scroll to position [327, 0]
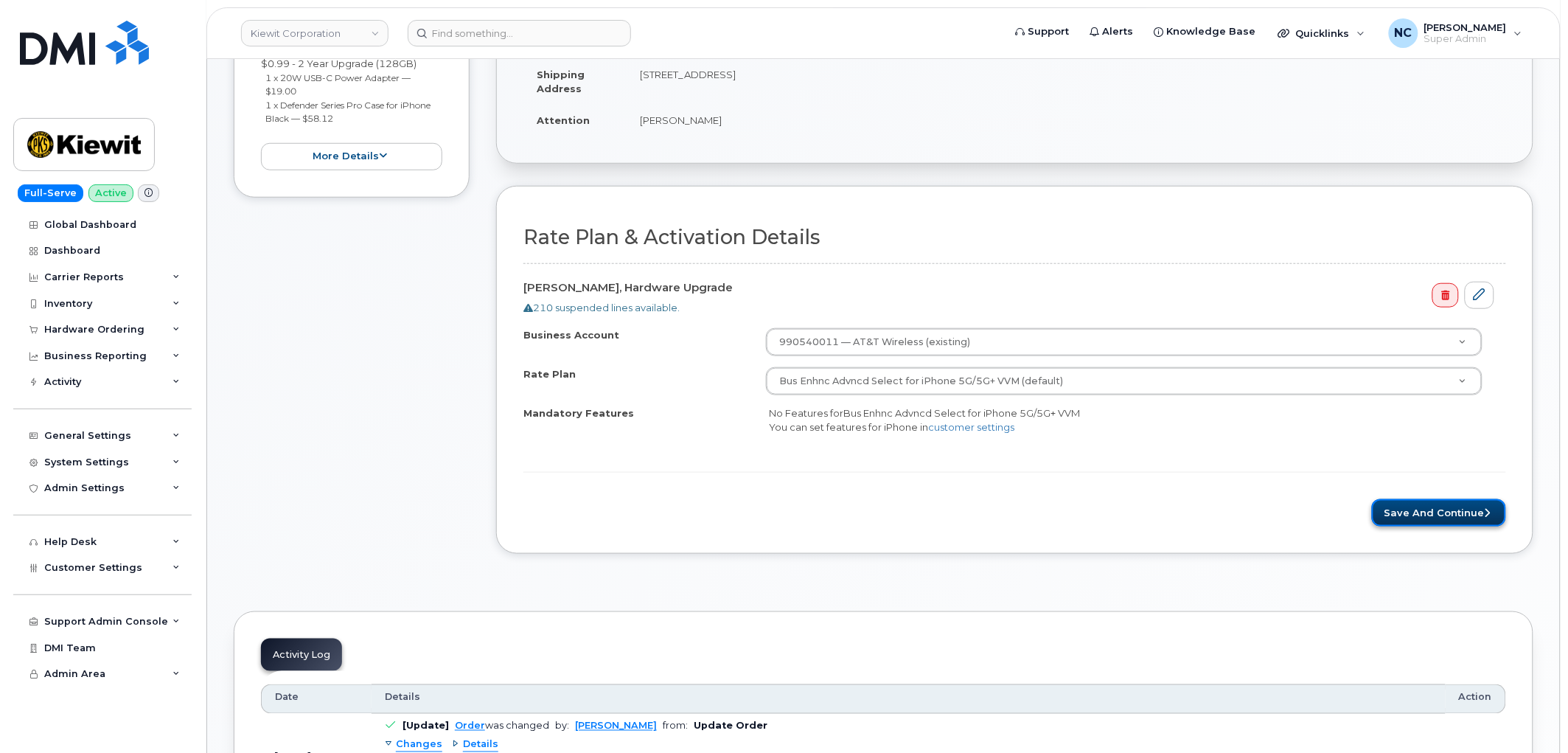
click at [1411, 511] on button "Save and Continue" at bounding box center [1439, 513] width 134 height 27
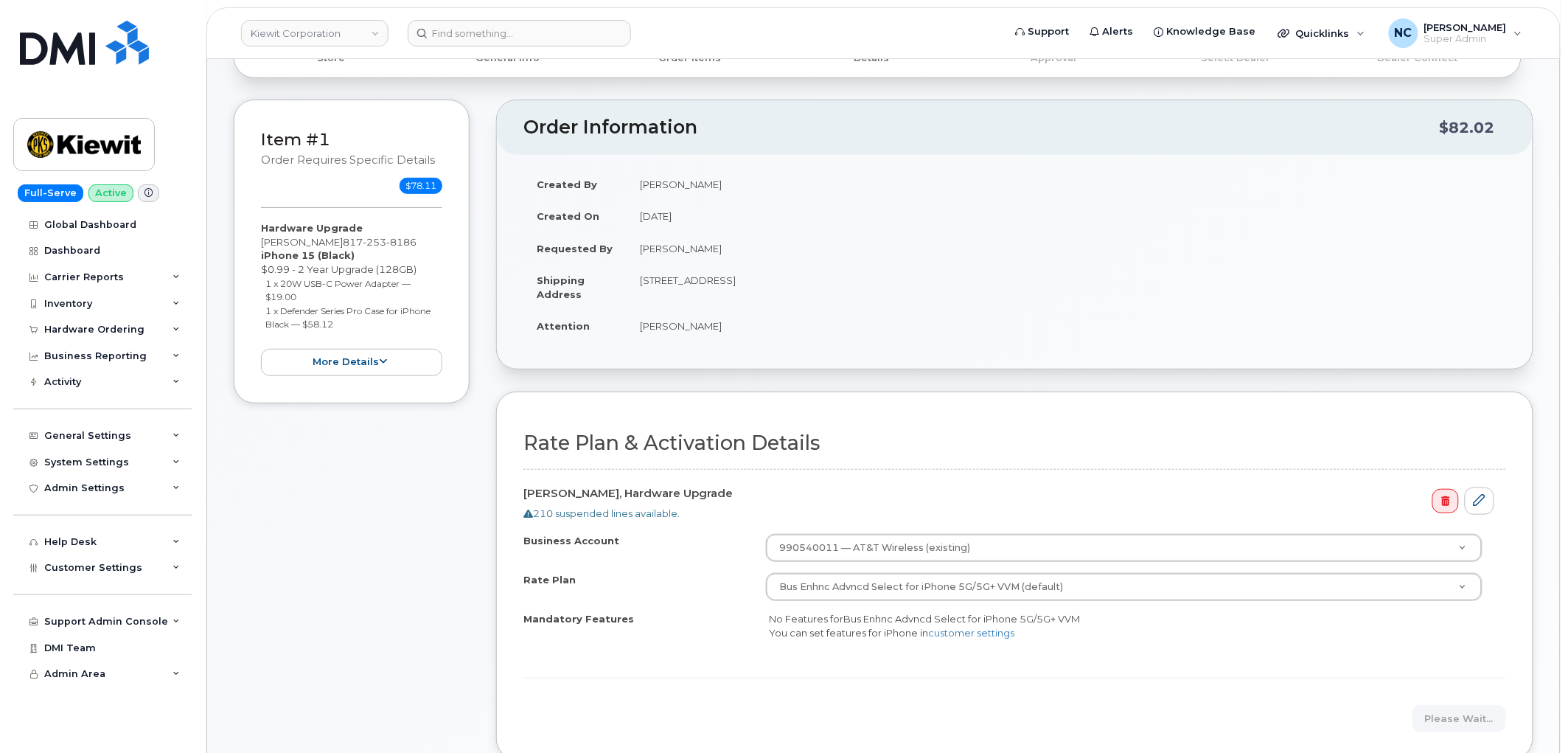
scroll to position [82, 0]
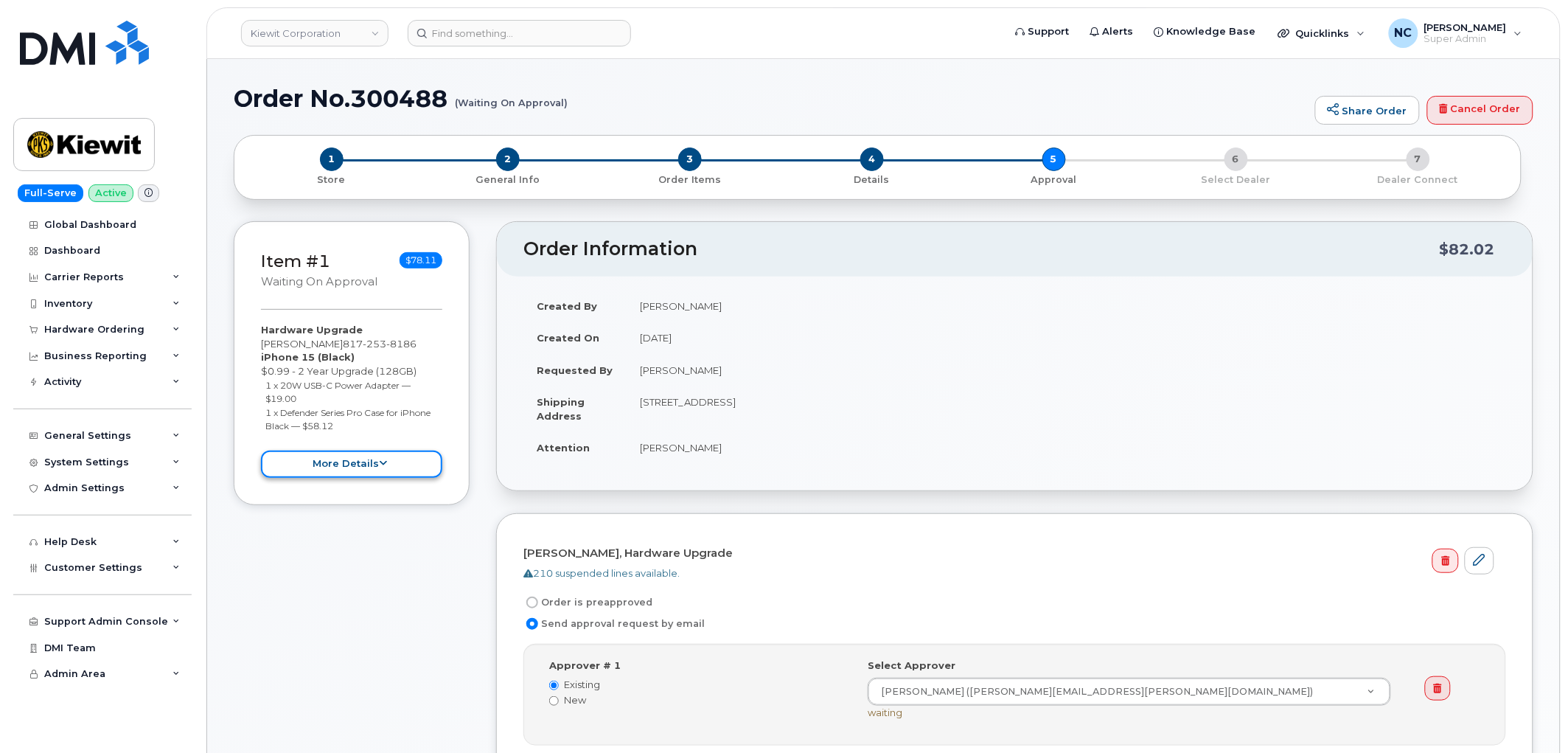
click at [394, 461] on button "more details" at bounding box center [351, 464] width 182 height 27
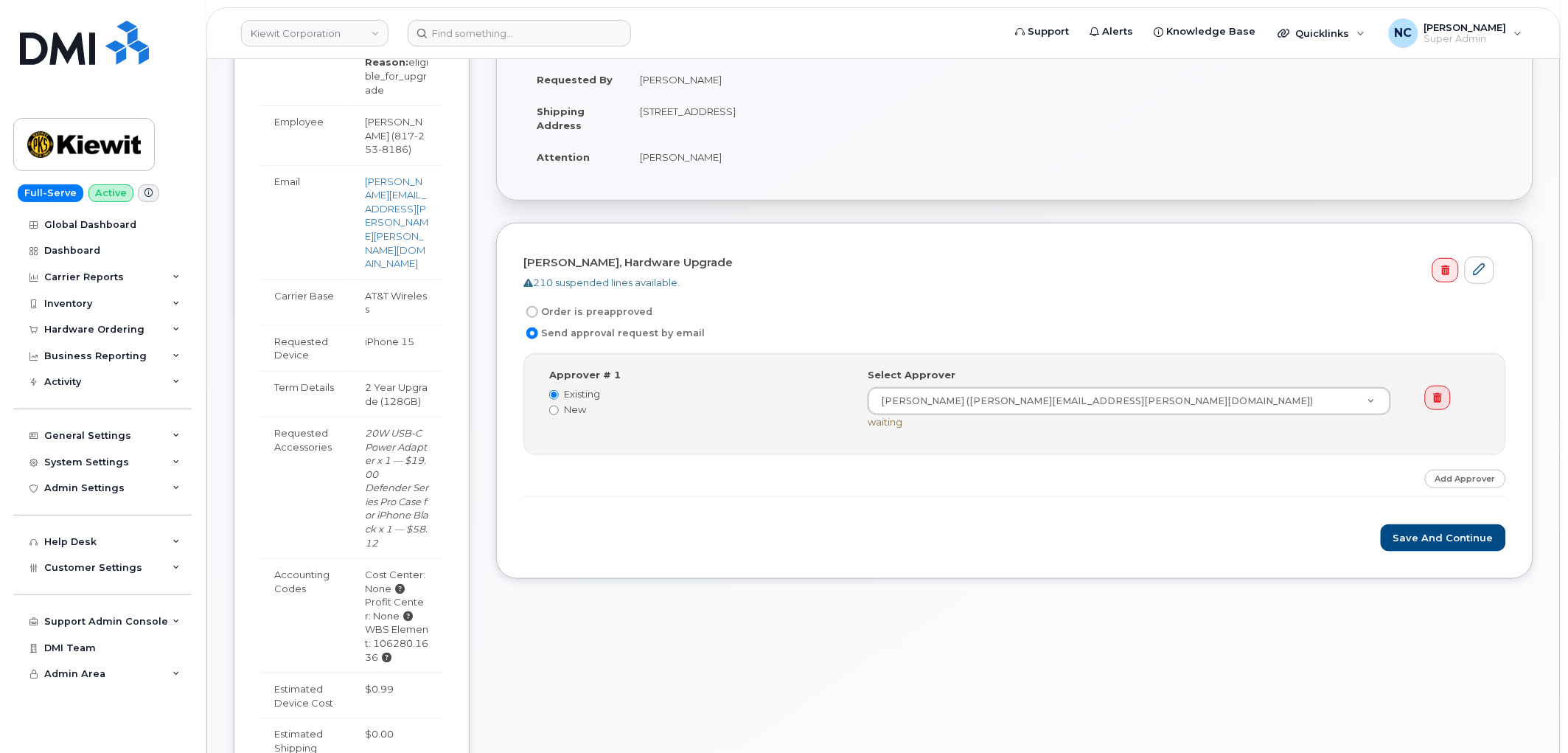
scroll to position [245, 0]
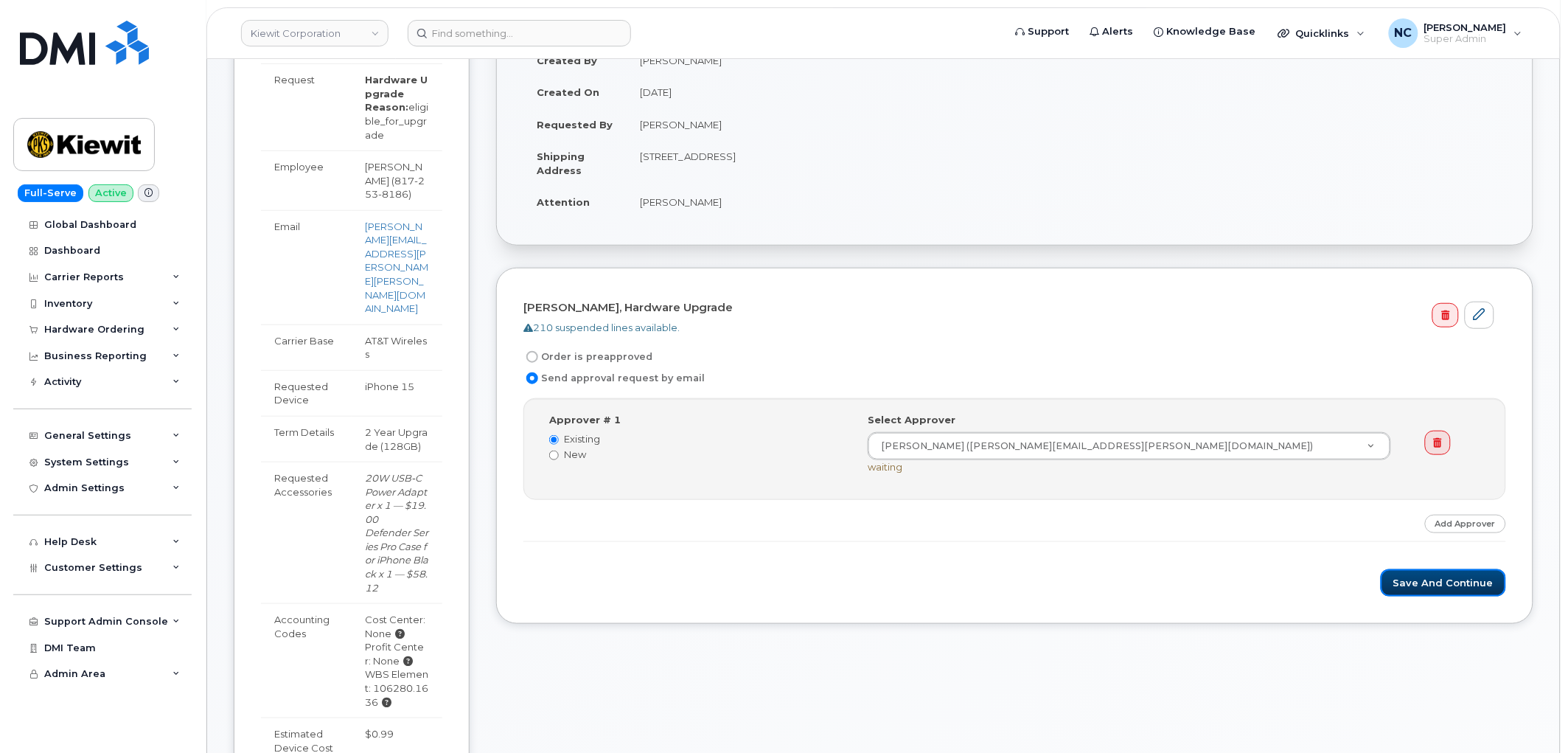
drag, startPoint x: 1431, startPoint y: 578, endPoint x: 660, endPoint y: 488, distance: 776.2
click at [684, 498] on form "[PERSON_NAME], Hardware Upgrade 210 suspended lines available. Order is preappr…" at bounding box center [1014, 446] width 982 height 302
click at [642, 359] on label "Order is preapproved" at bounding box center [587, 356] width 129 height 17
click at [538, 359] on input "Order is preapproved" at bounding box center [532, 356] width 12 height 12
radio input "true"
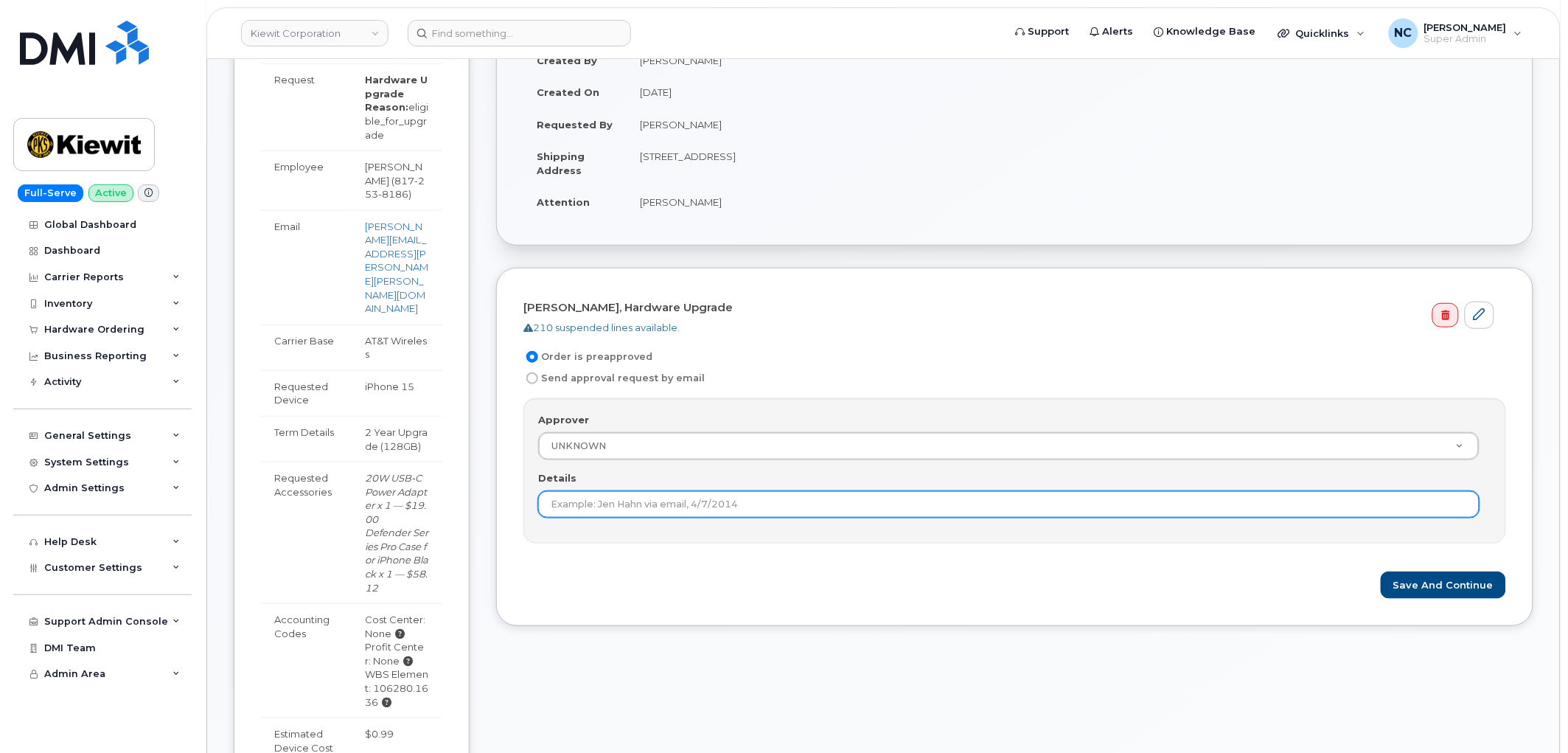
click at [676, 504] on input "Details" at bounding box center [1009, 504] width 942 height 26
type input "Under $100"
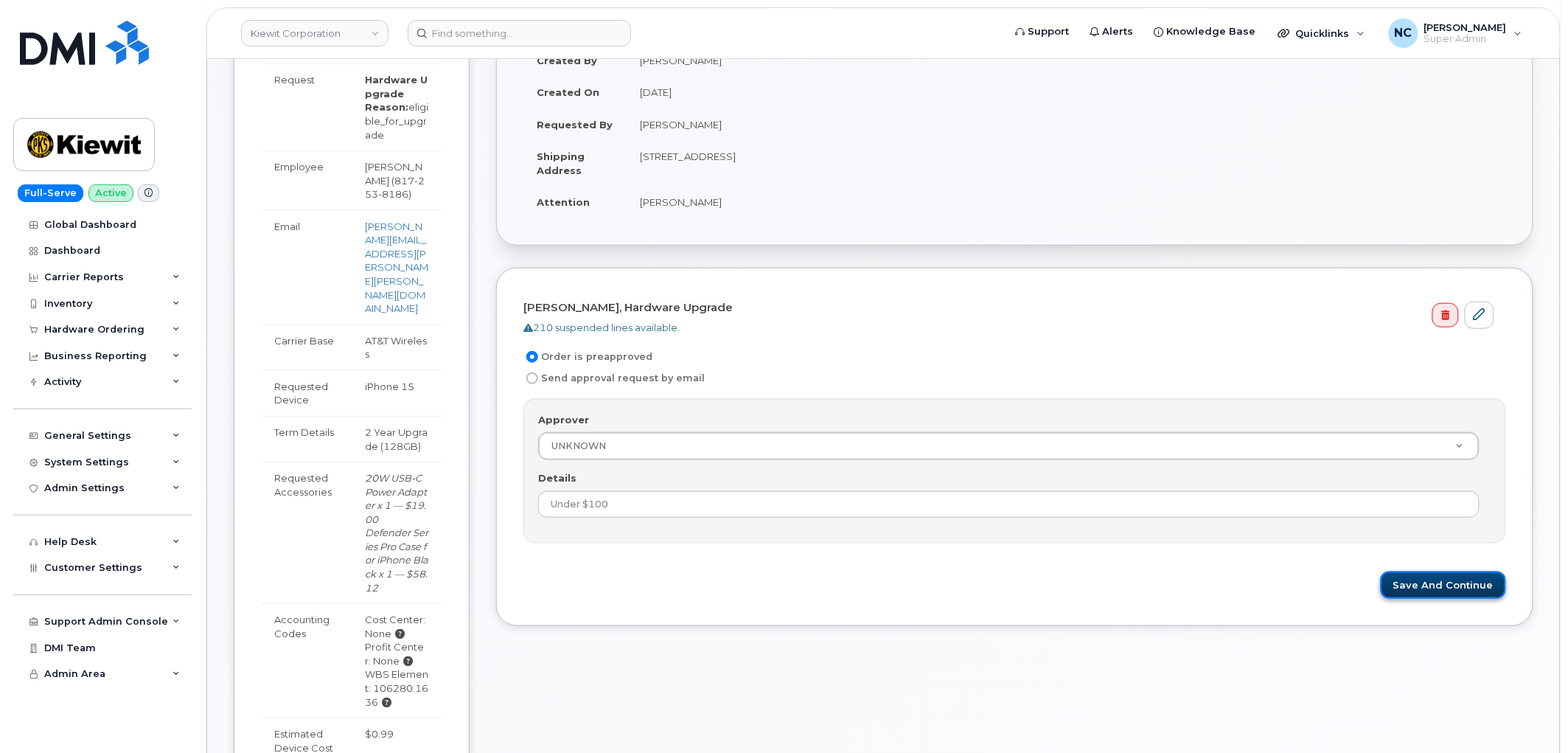
click at [1437, 581] on button "Save and Continue" at bounding box center [1444, 585] width 125 height 27
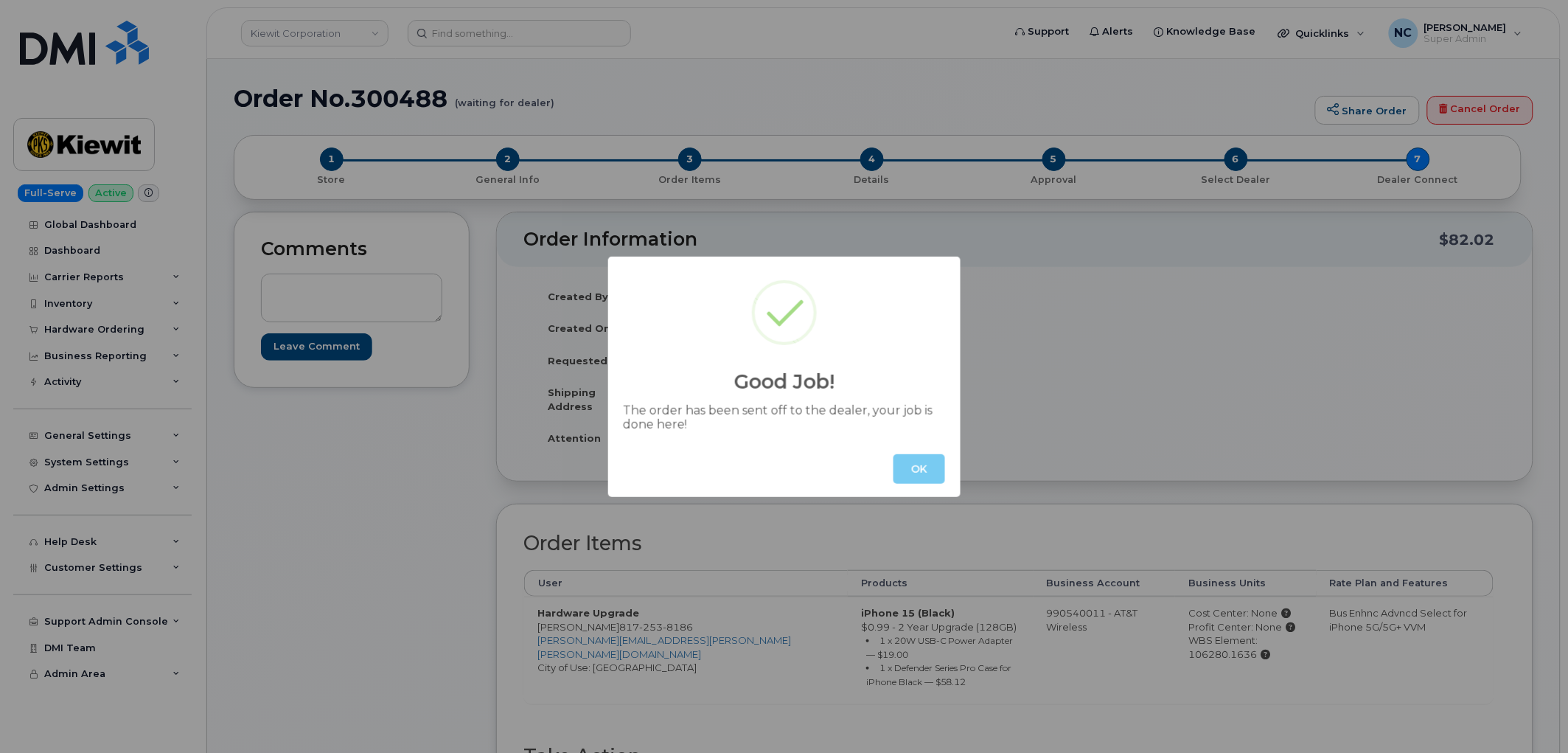
click at [916, 469] on button "OK" at bounding box center [919, 469] width 52 height 29
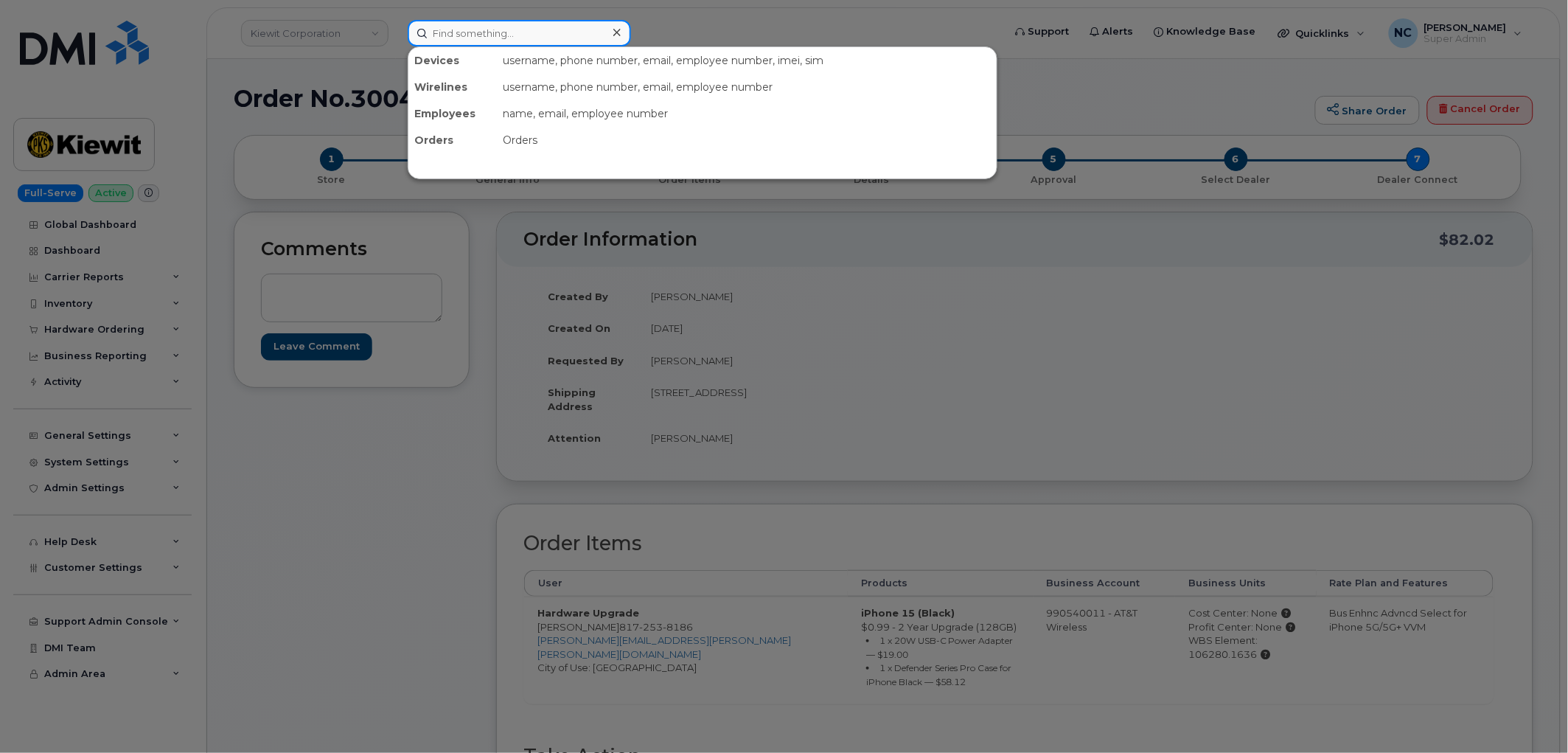
click at [496, 37] on input at bounding box center [519, 33] width 223 height 26
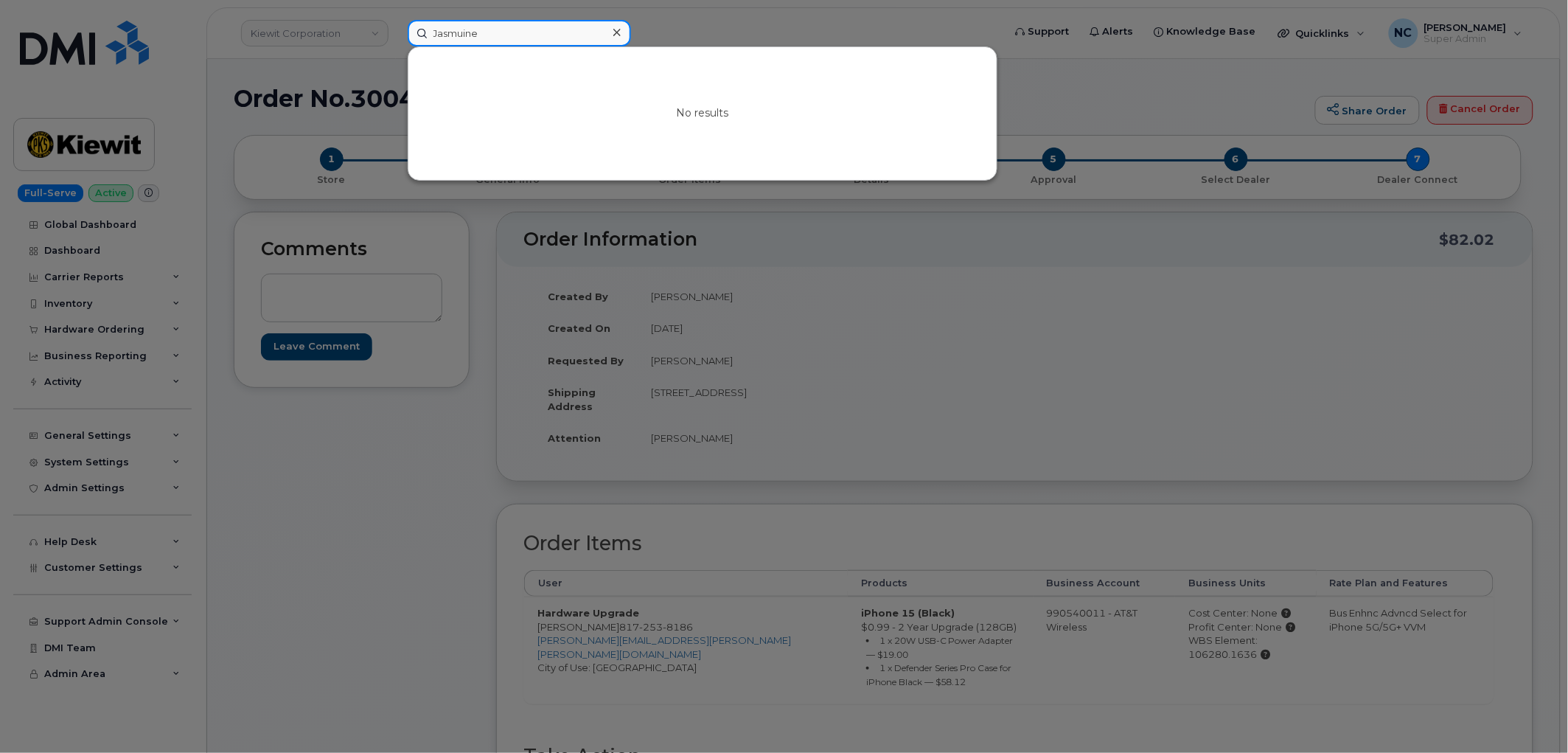
drag, startPoint x: 496, startPoint y: 35, endPoint x: 459, endPoint y: 35, distance: 37.0
click at [459, 35] on input "Jasmuine" at bounding box center [519, 33] width 223 height 26
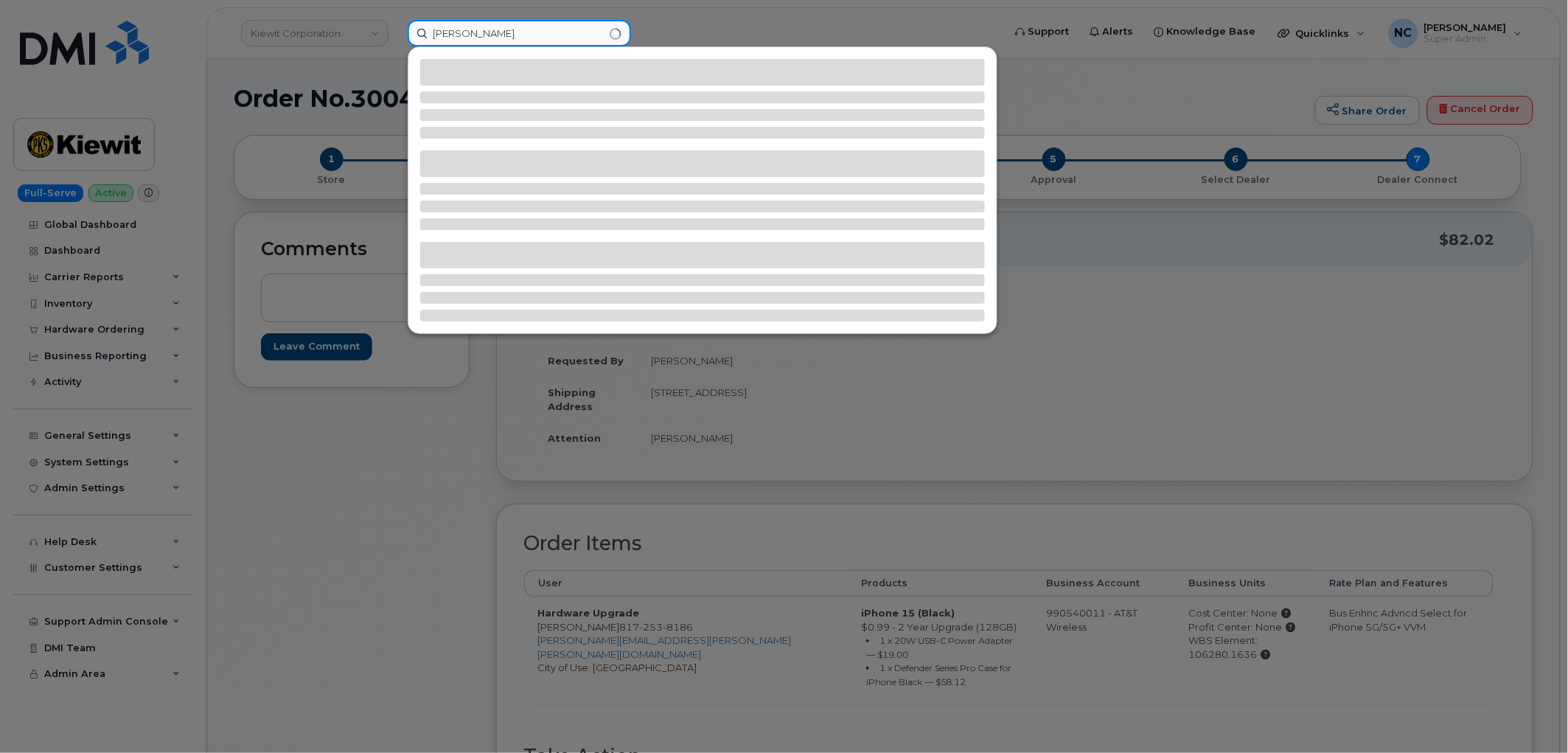
type input "[PERSON_NAME]"
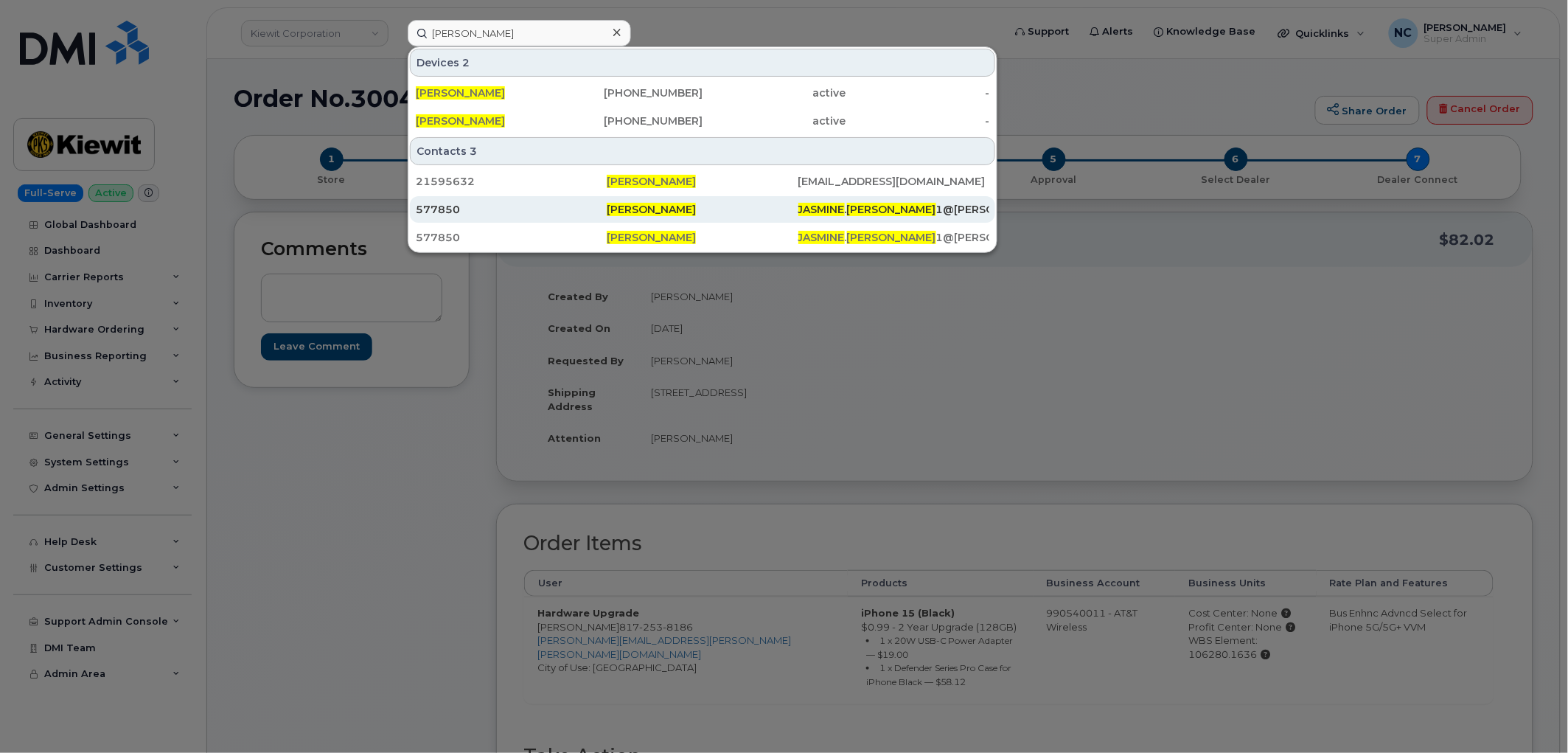
click at [782, 206] on div "[PERSON_NAME]" at bounding box center [702, 209] width 191 height 15
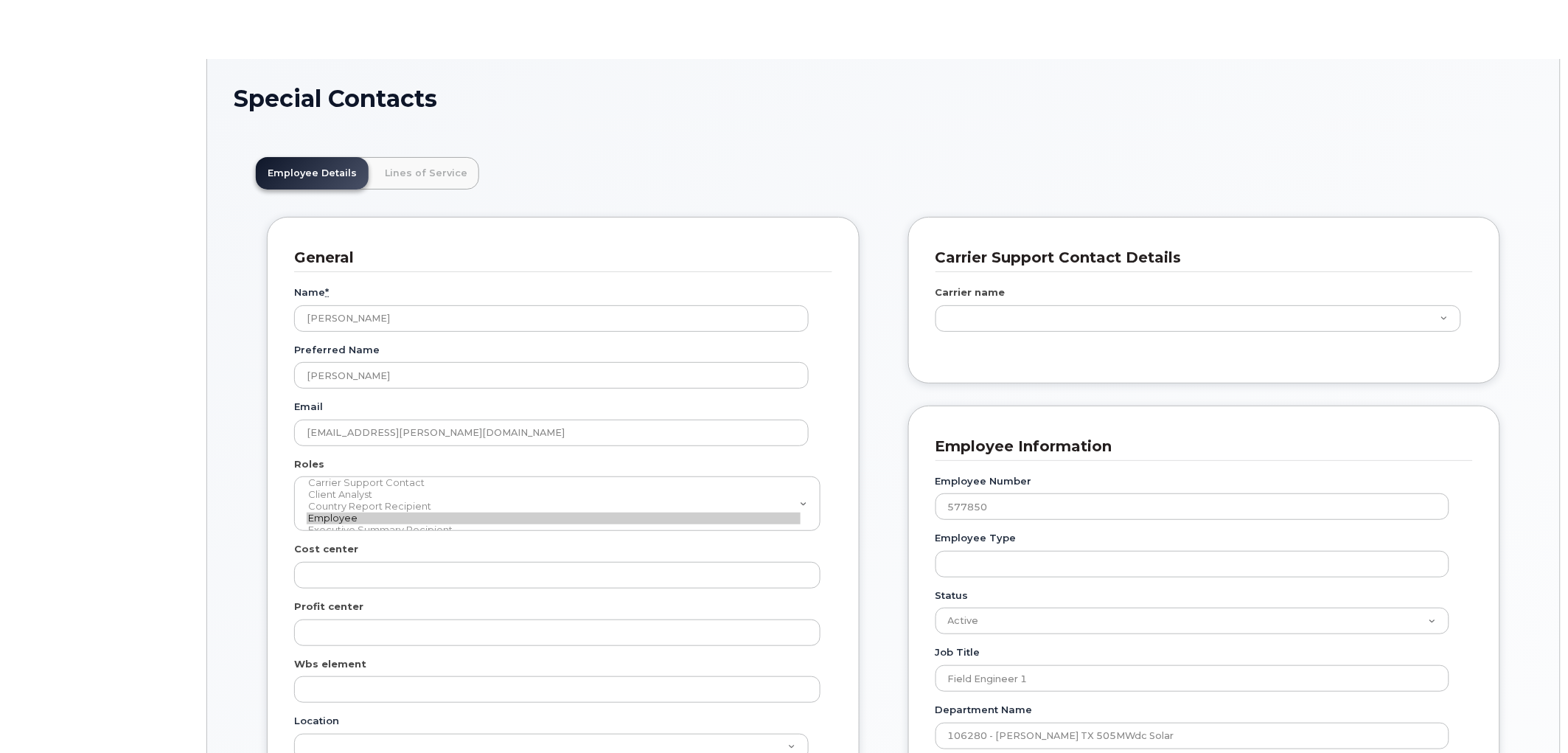
scroll to position [45, 0]
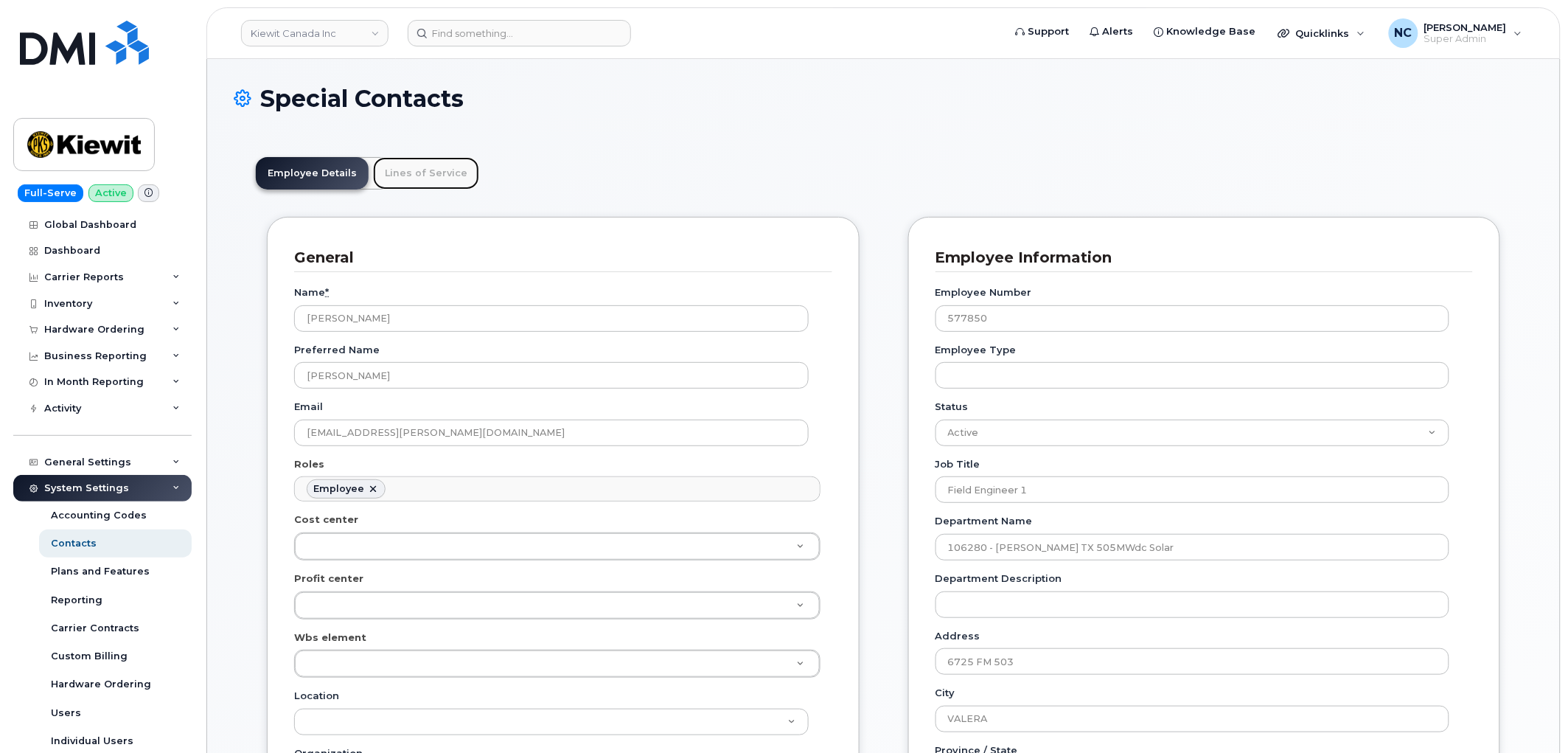
click at [403, 188] on link "Lines of Service" at bounding box center [426, 173] width 106 height 33
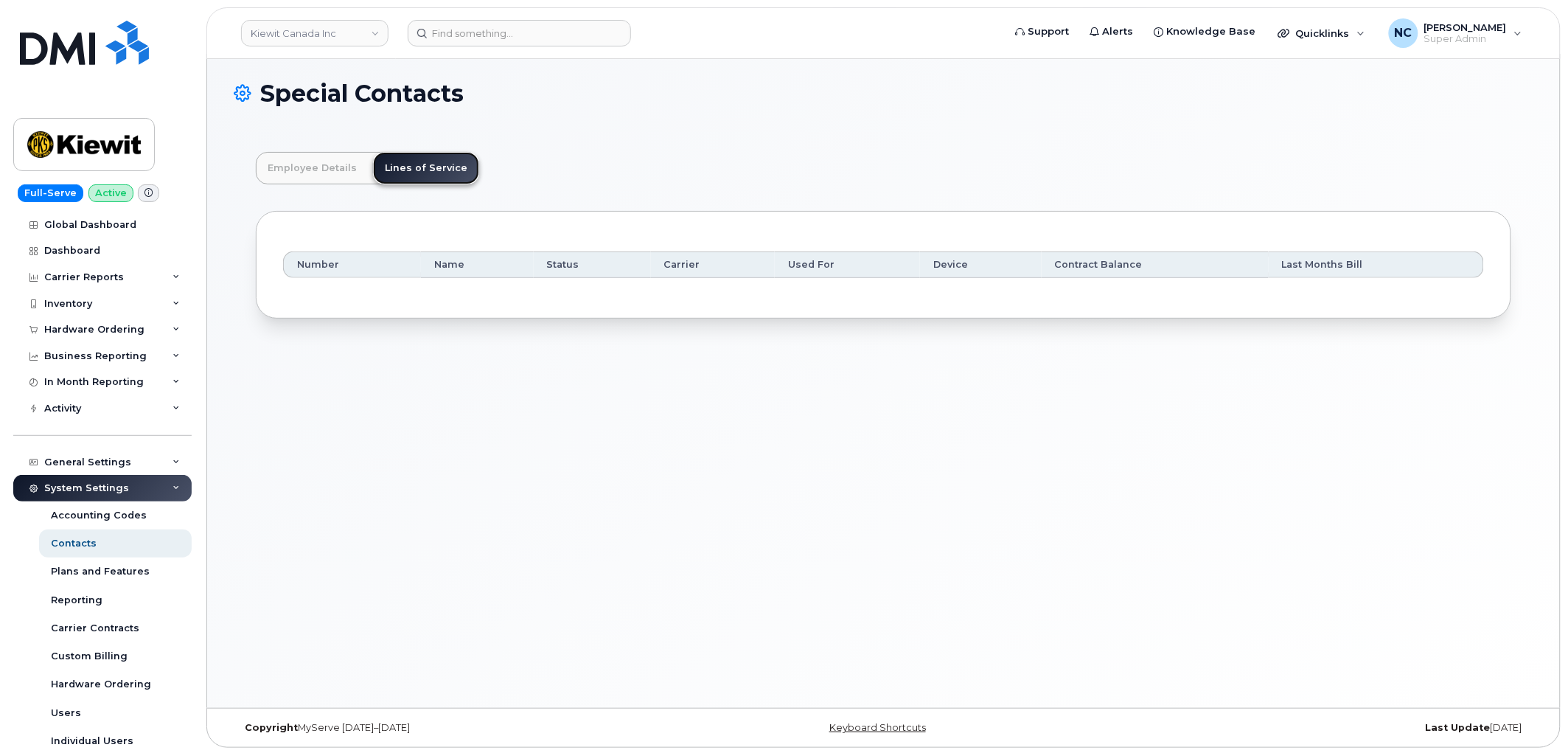
scroll to position [7, 0]
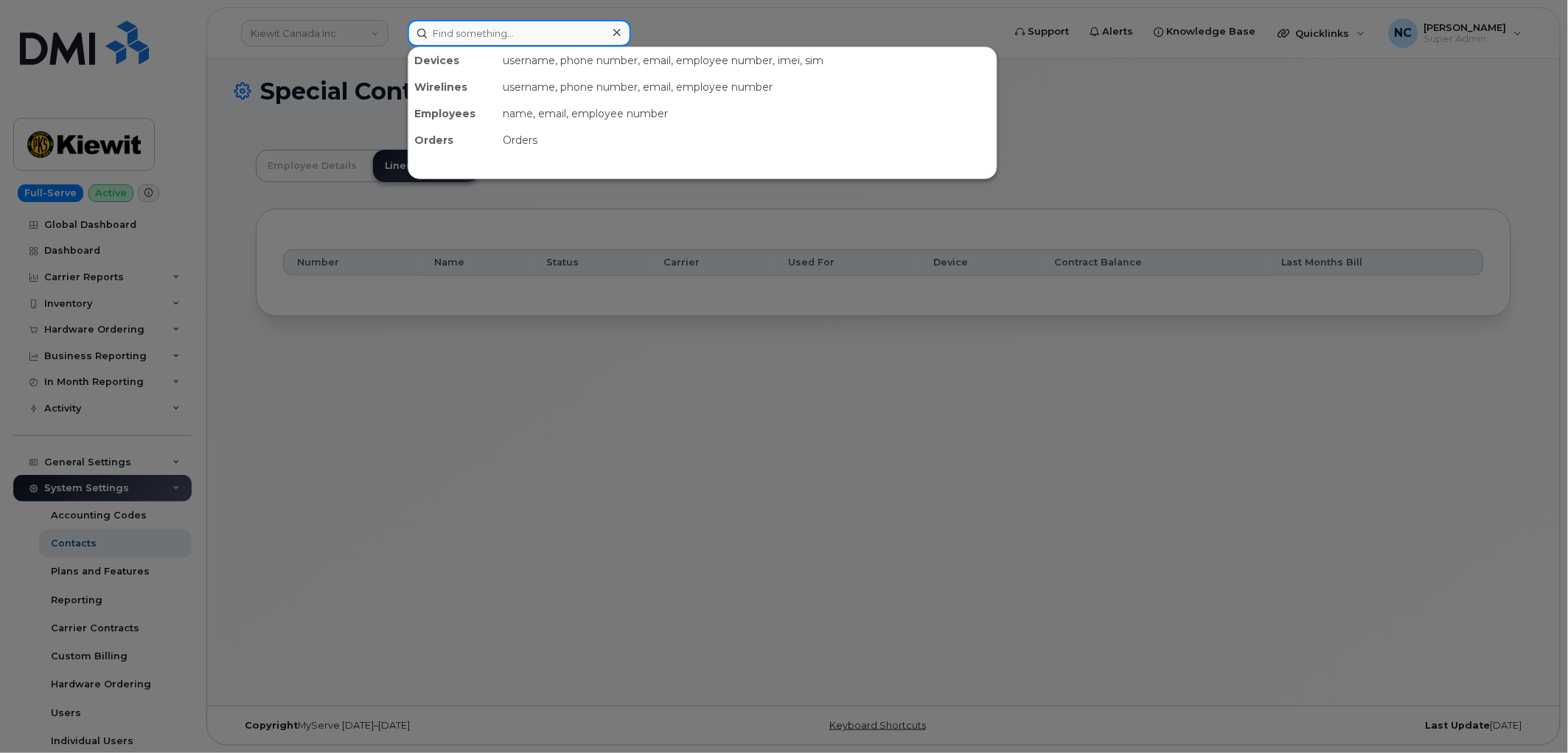
click at [521, 45] on input at bounding box center [519, 33] width 223 height 26
click at [122, 324] on div at bounding box center [784, 376] width 1568 height 753
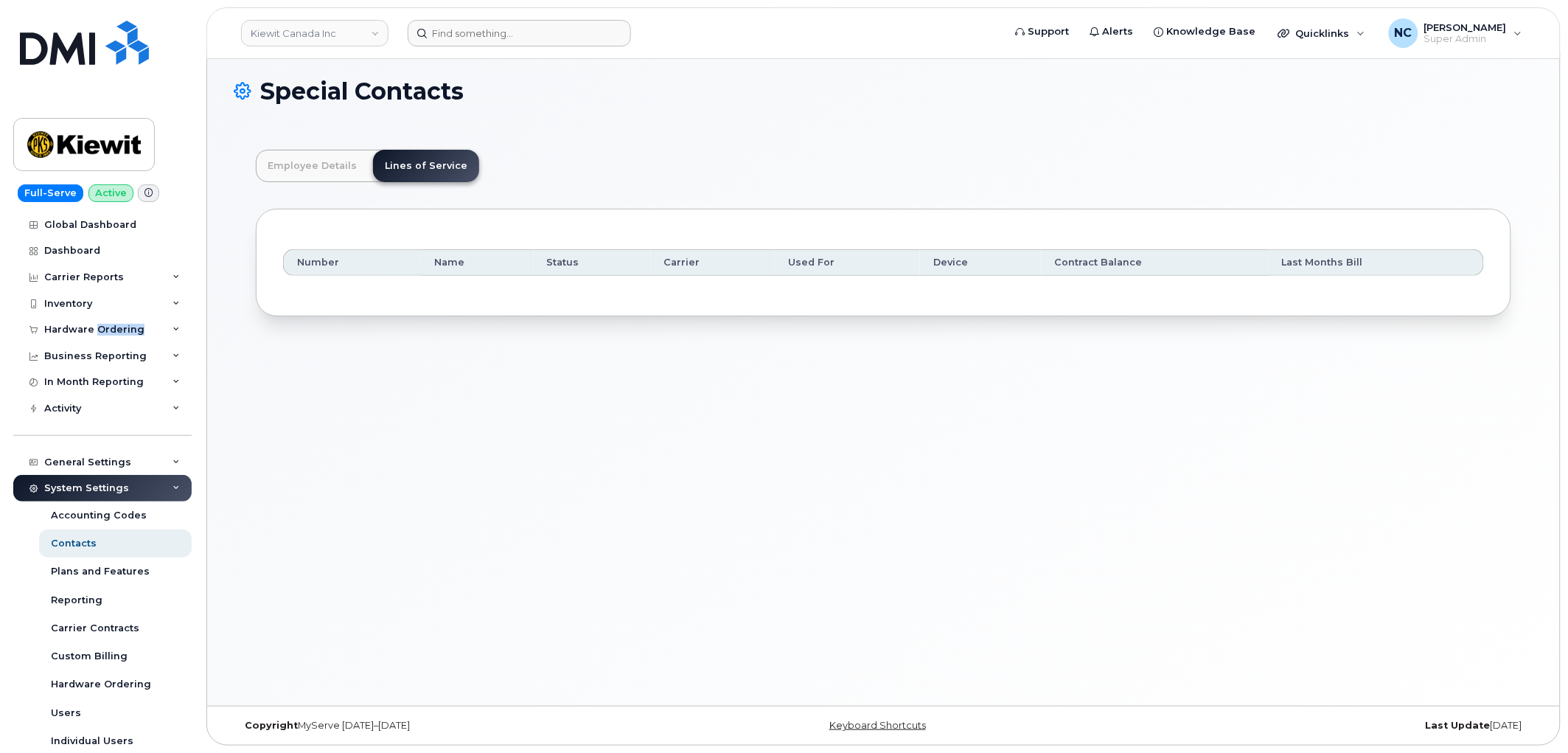
click at [122, 324] on div "Hardware Ordering" at bounding box center [94, 329] width 100 height 12
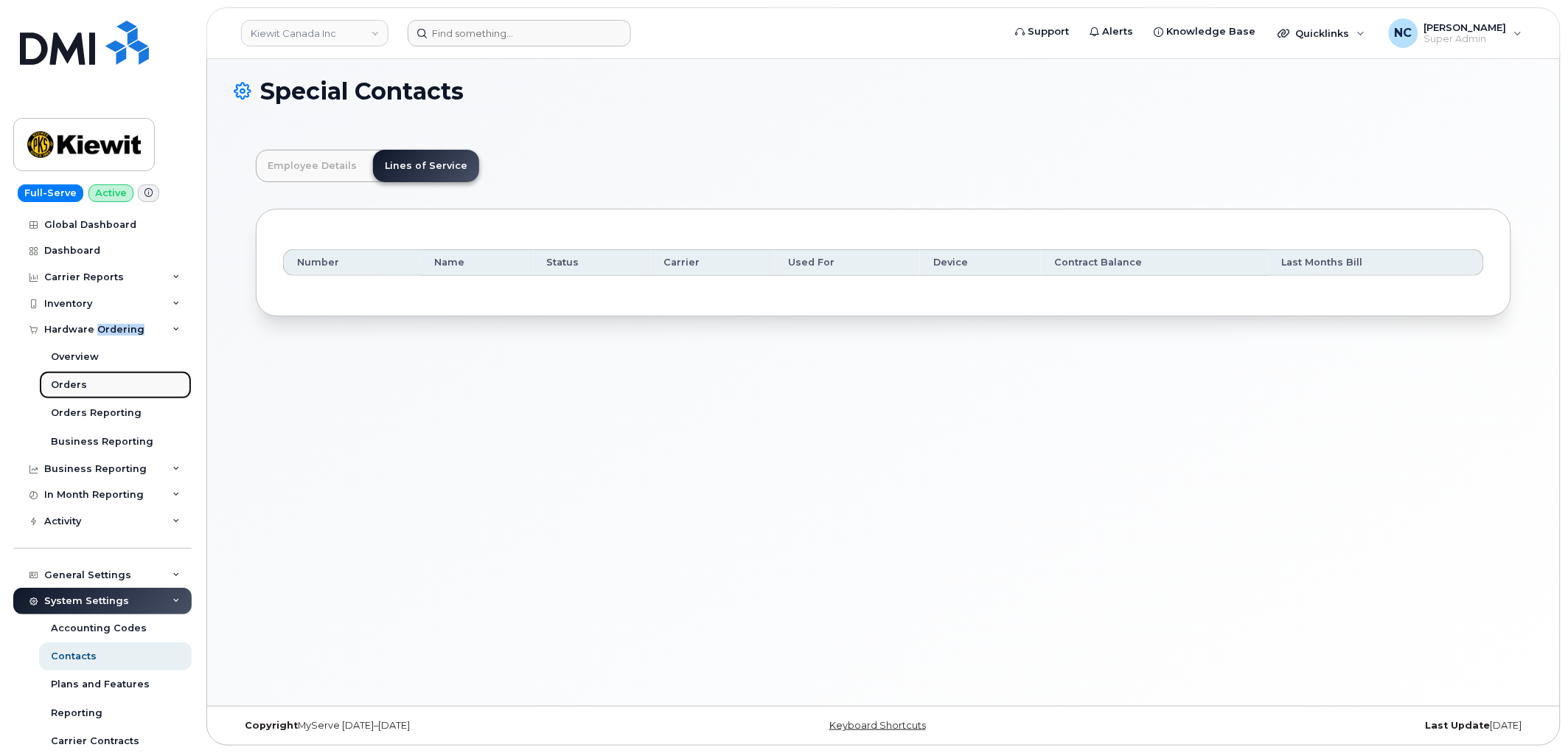
click at [84, 385] on link "Orders" at bounding box center [115, 384] width 153 height 28
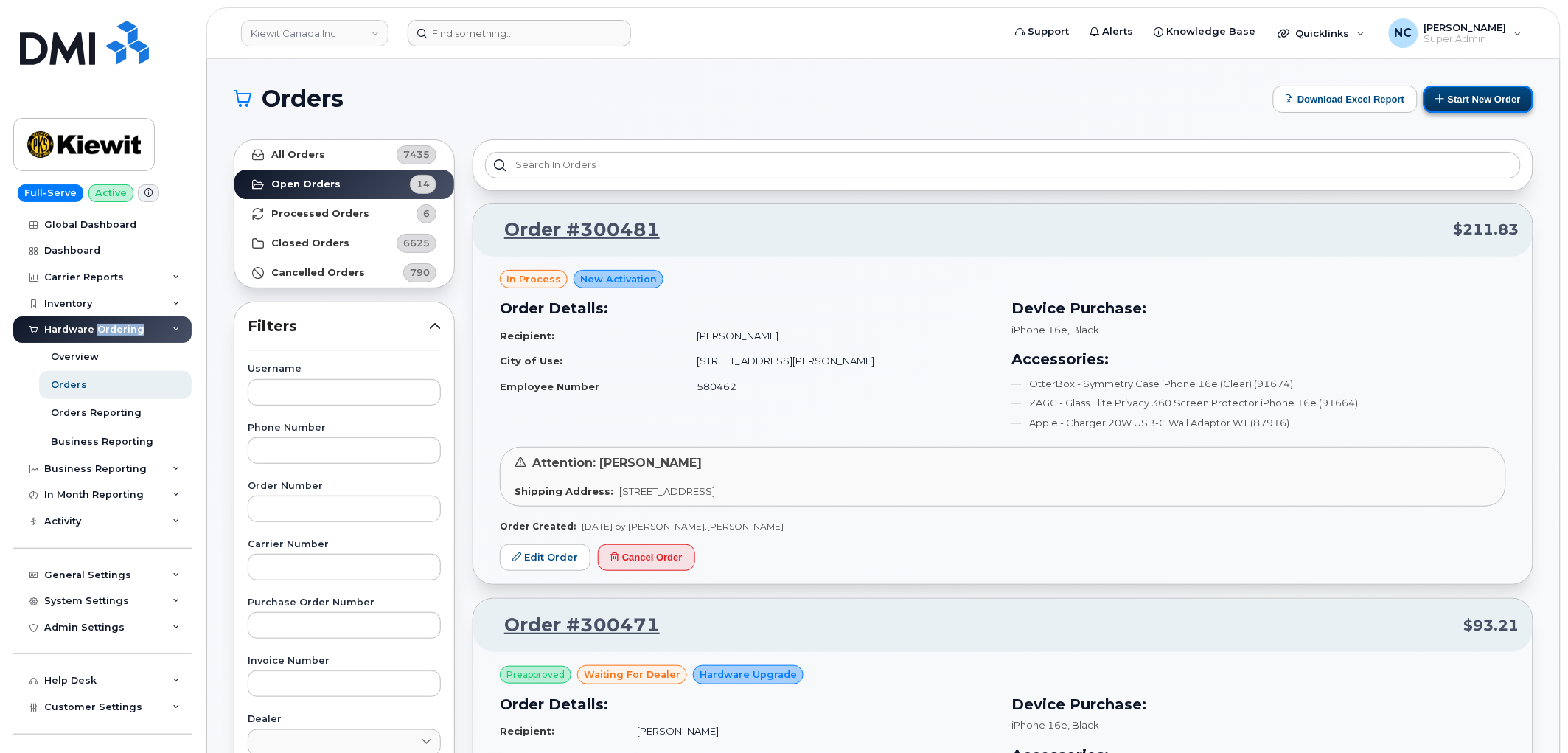
click at [1453, 92] on button "Start New Order" at bounding box center [1478, 99] width 110 height 27
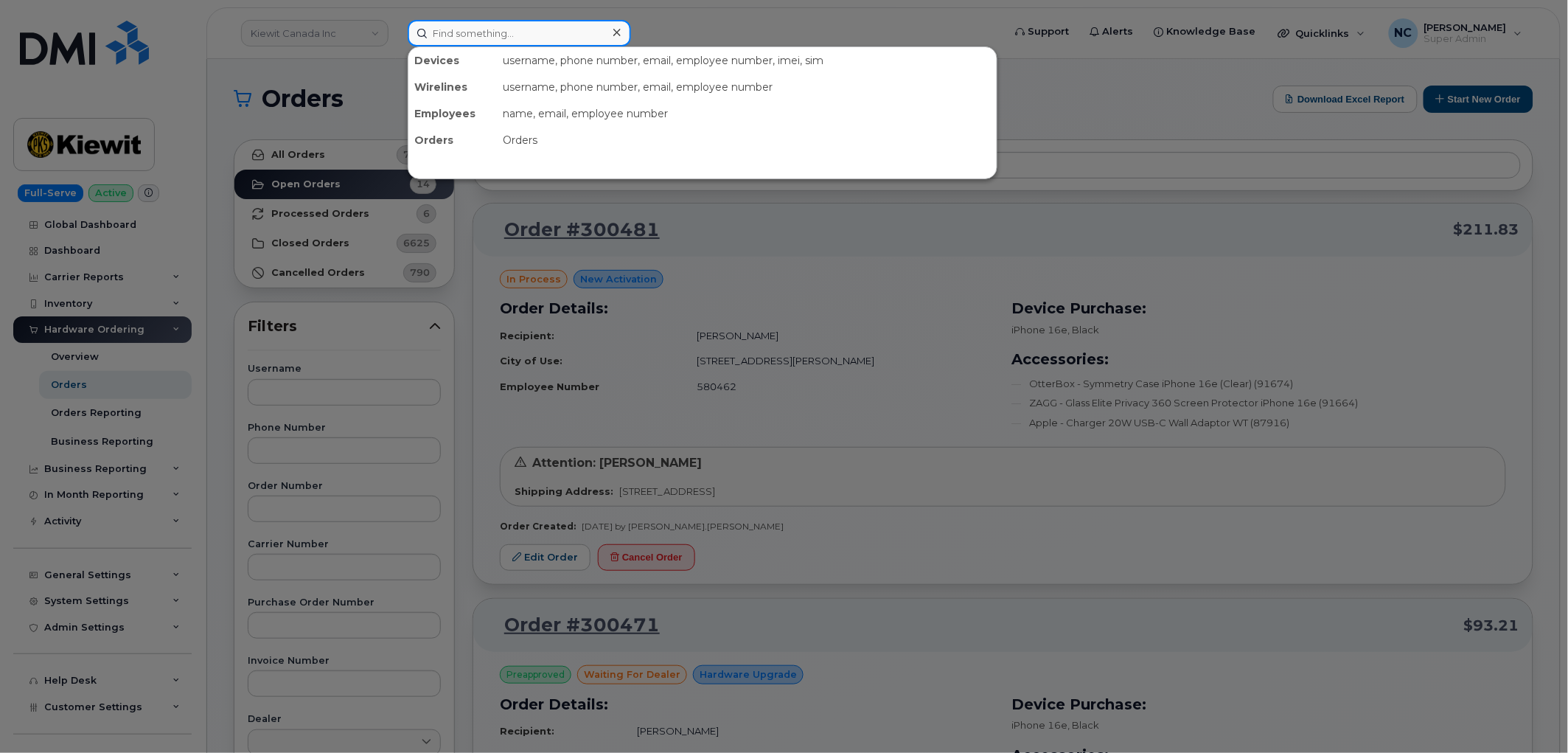
click at [568, 29] on input at bounding box center [519, 33] width 223 height 26
type input "913-447-"
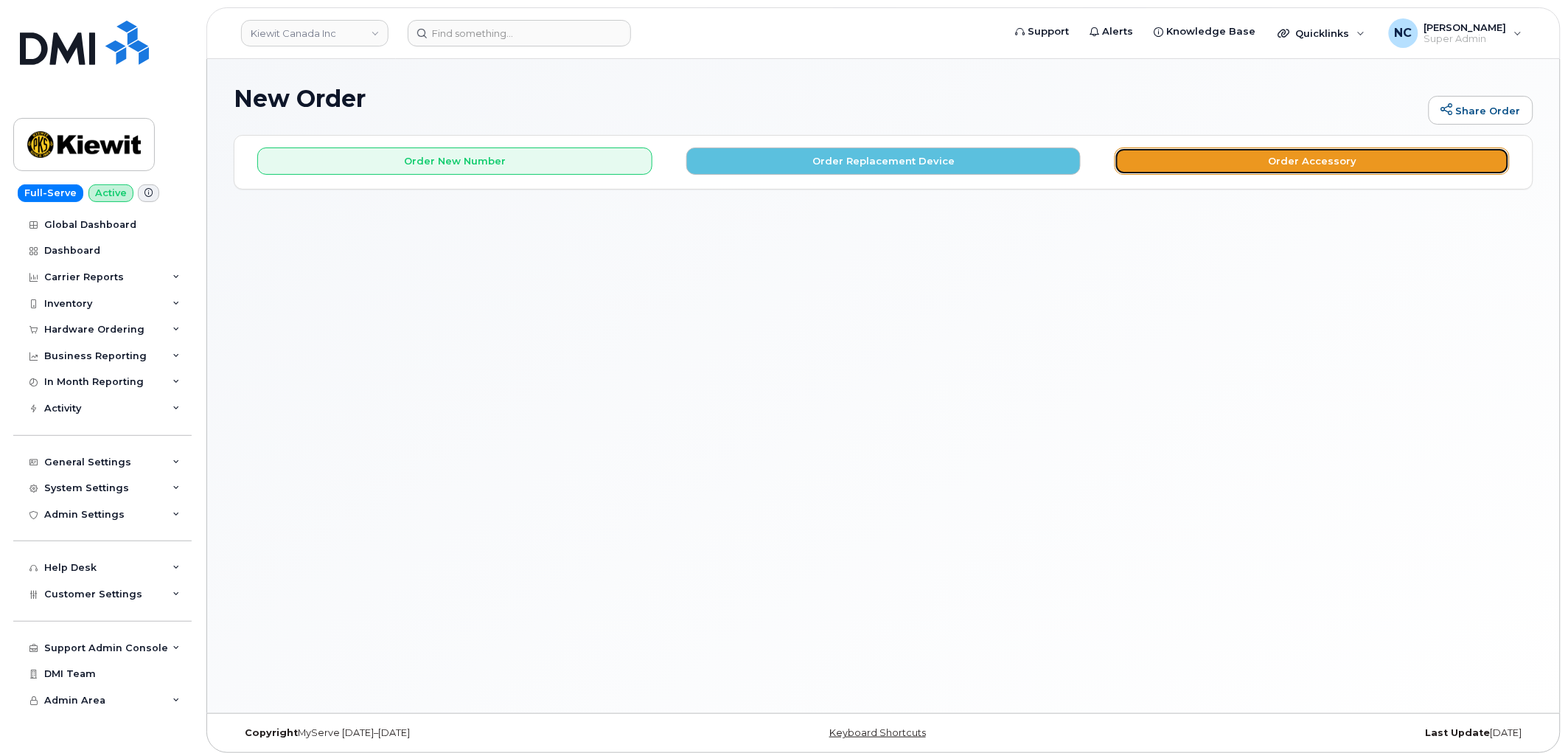
click at [1287, 150] on button "Order Accessory" at bounding box center [1312, 161] width 395 height 27
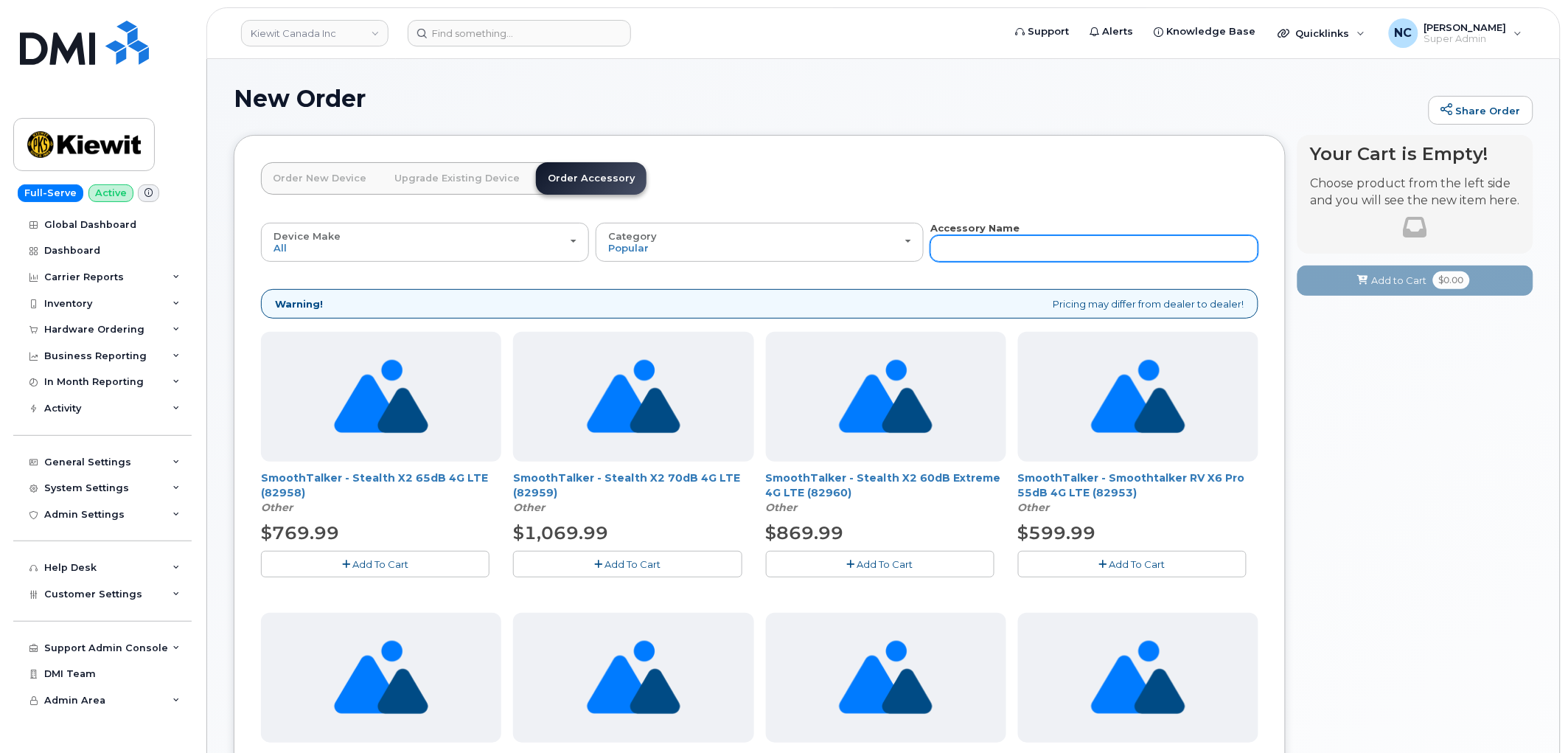
click at [959, 246] on input "text" at bounding box center [1094, 248] width 328 height 26
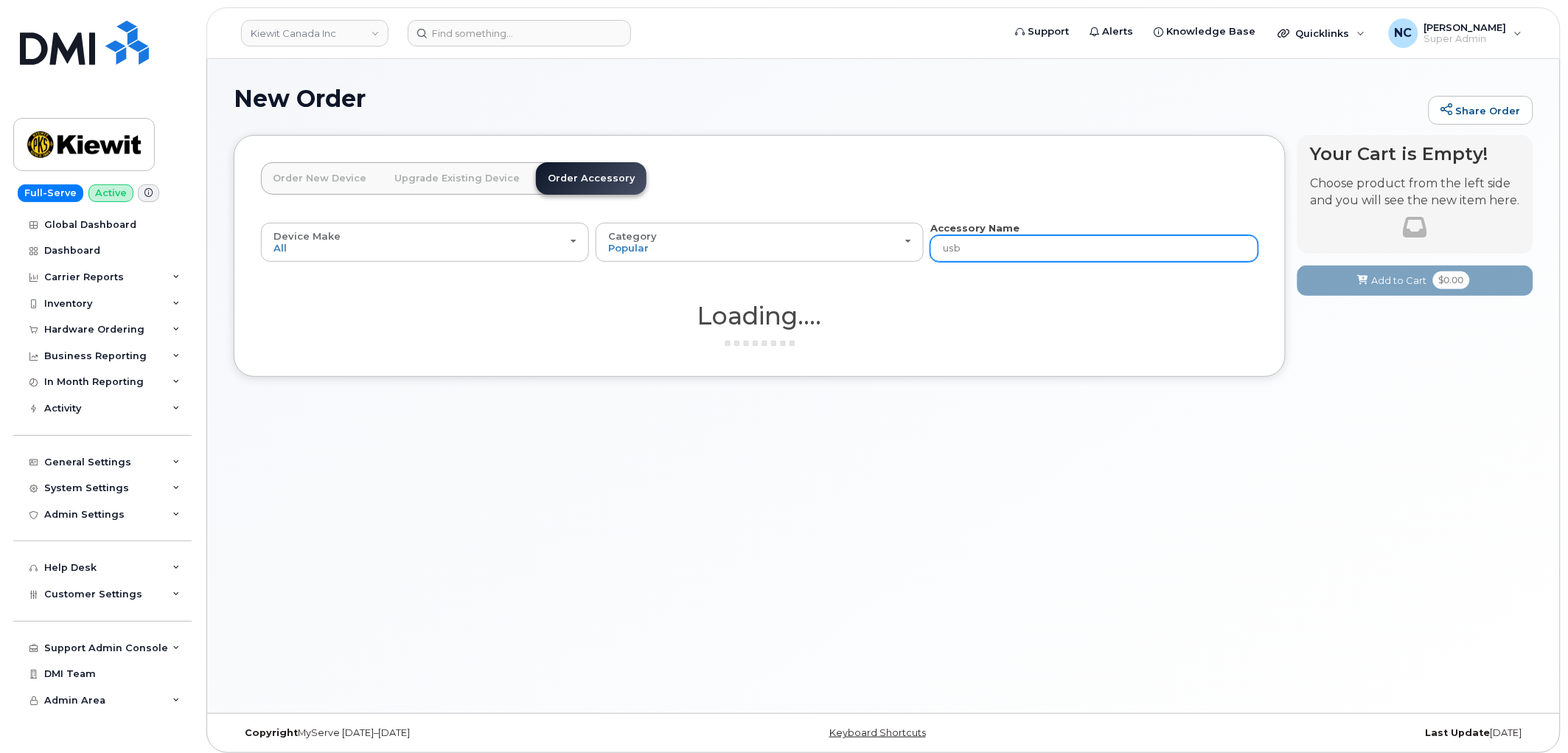
type input "usb c"
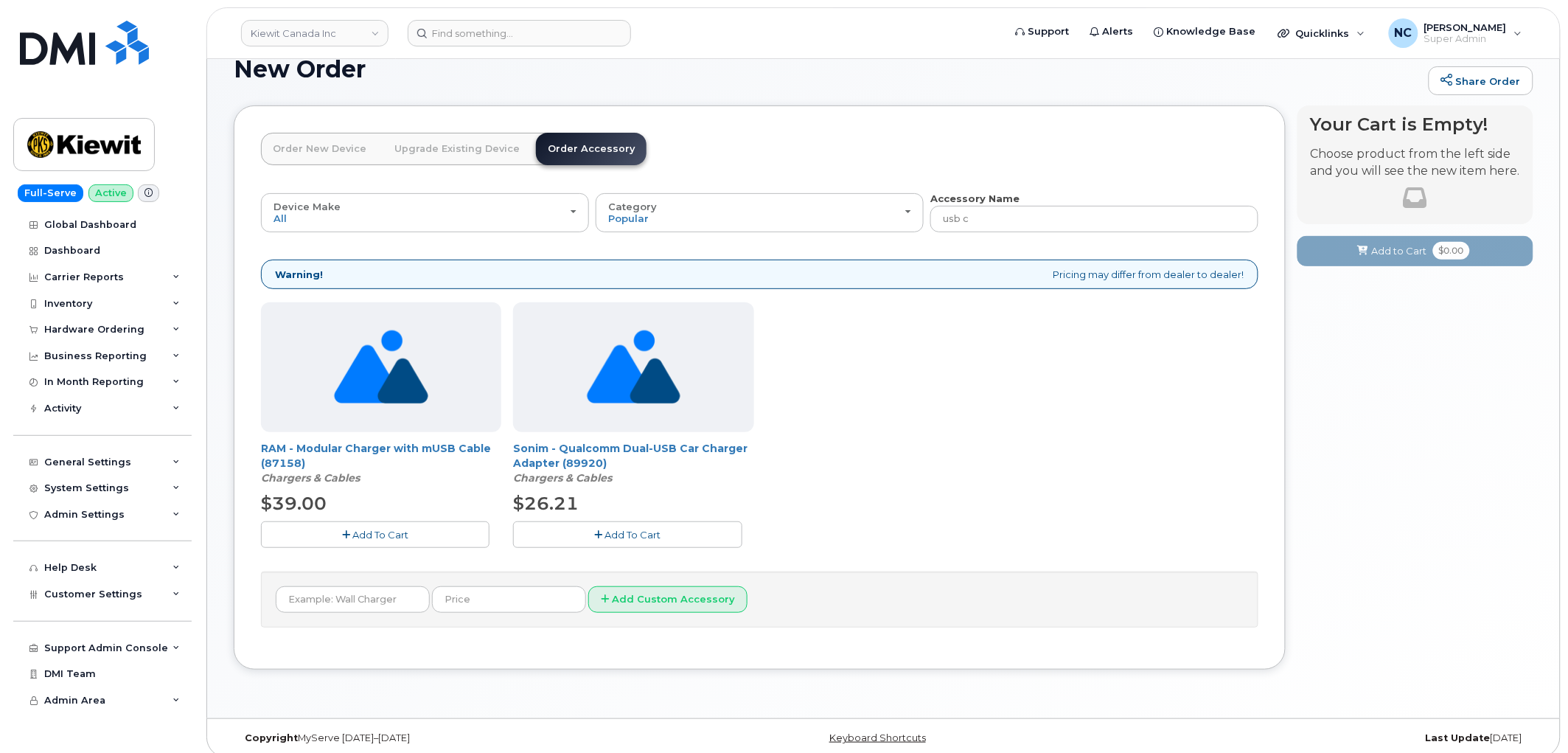
scroll to position [43, 0]
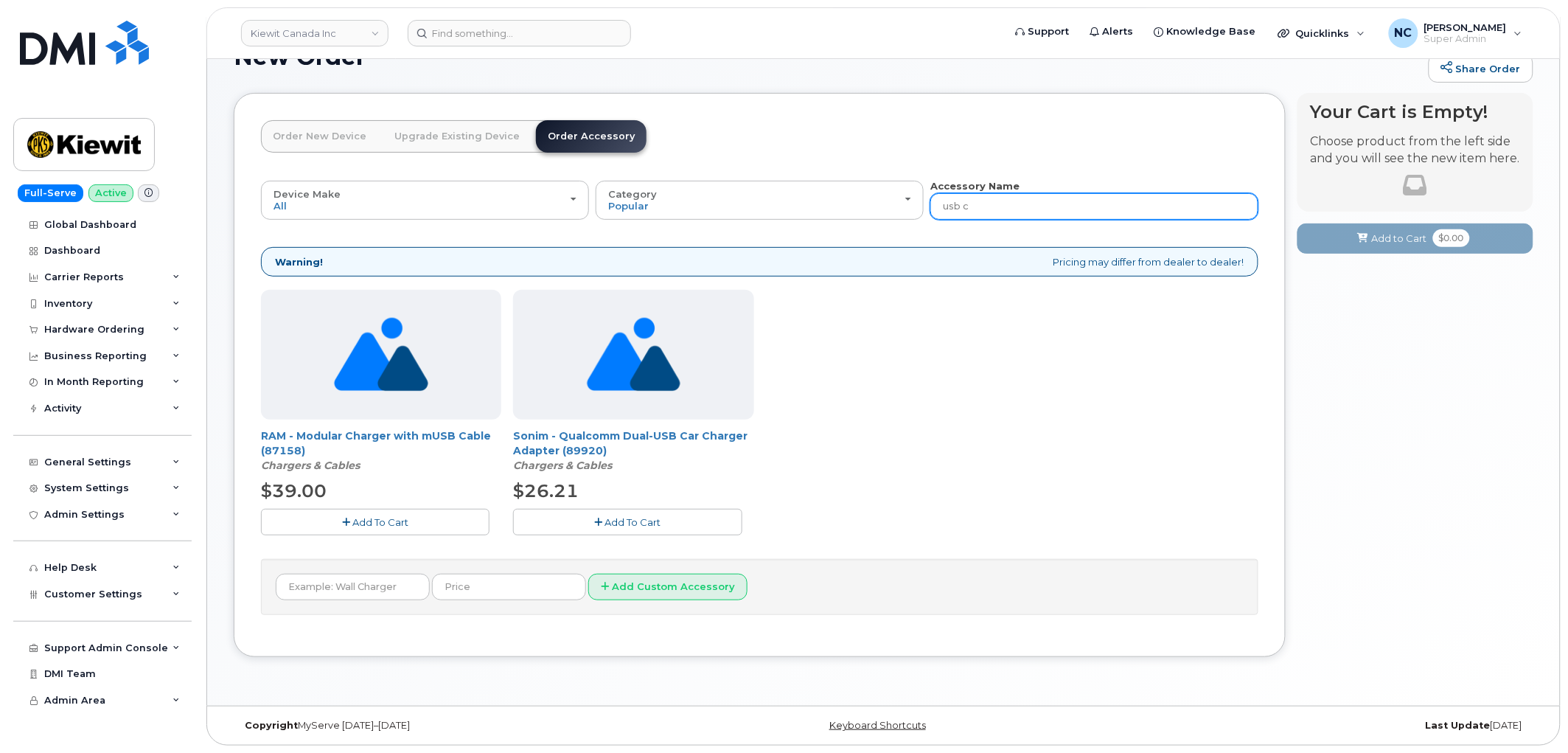
click at [977, 213] on input "usb c" at bounding box center [1094, 206] width 328 height 26
type input "usb"
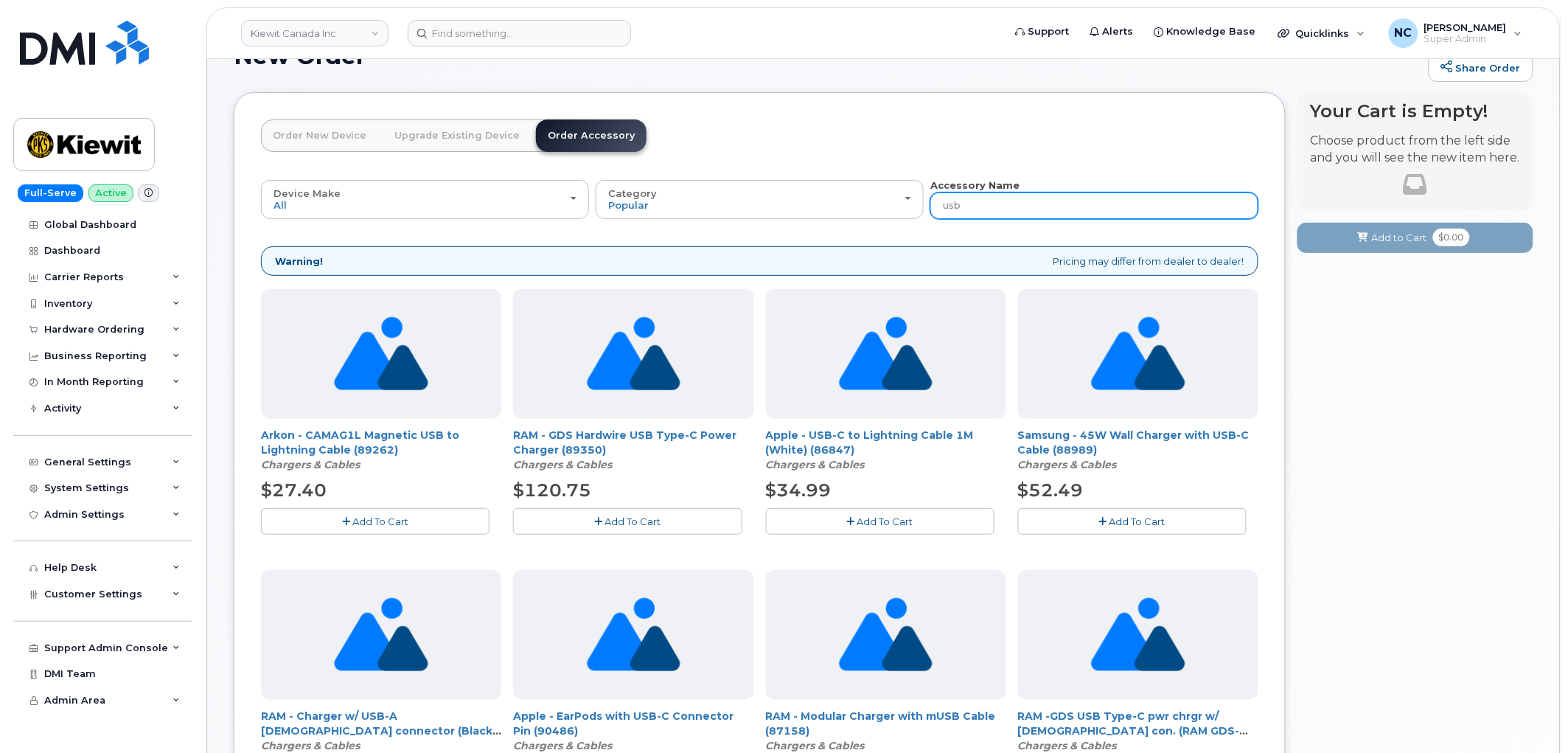
click at [977, 205] on input "usb" at bounding box center [1094, 205] width 328 height 26
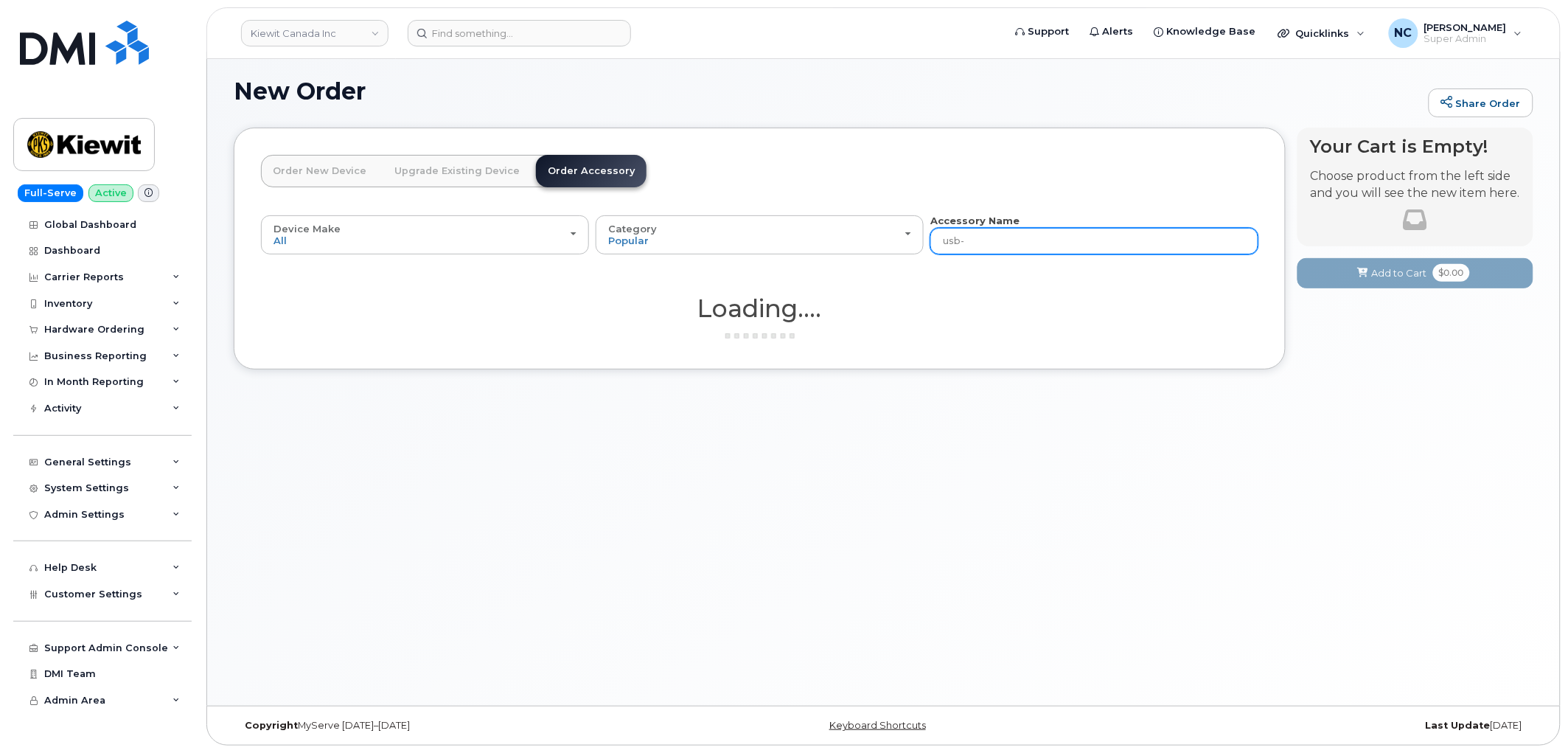
type input "usb-c"
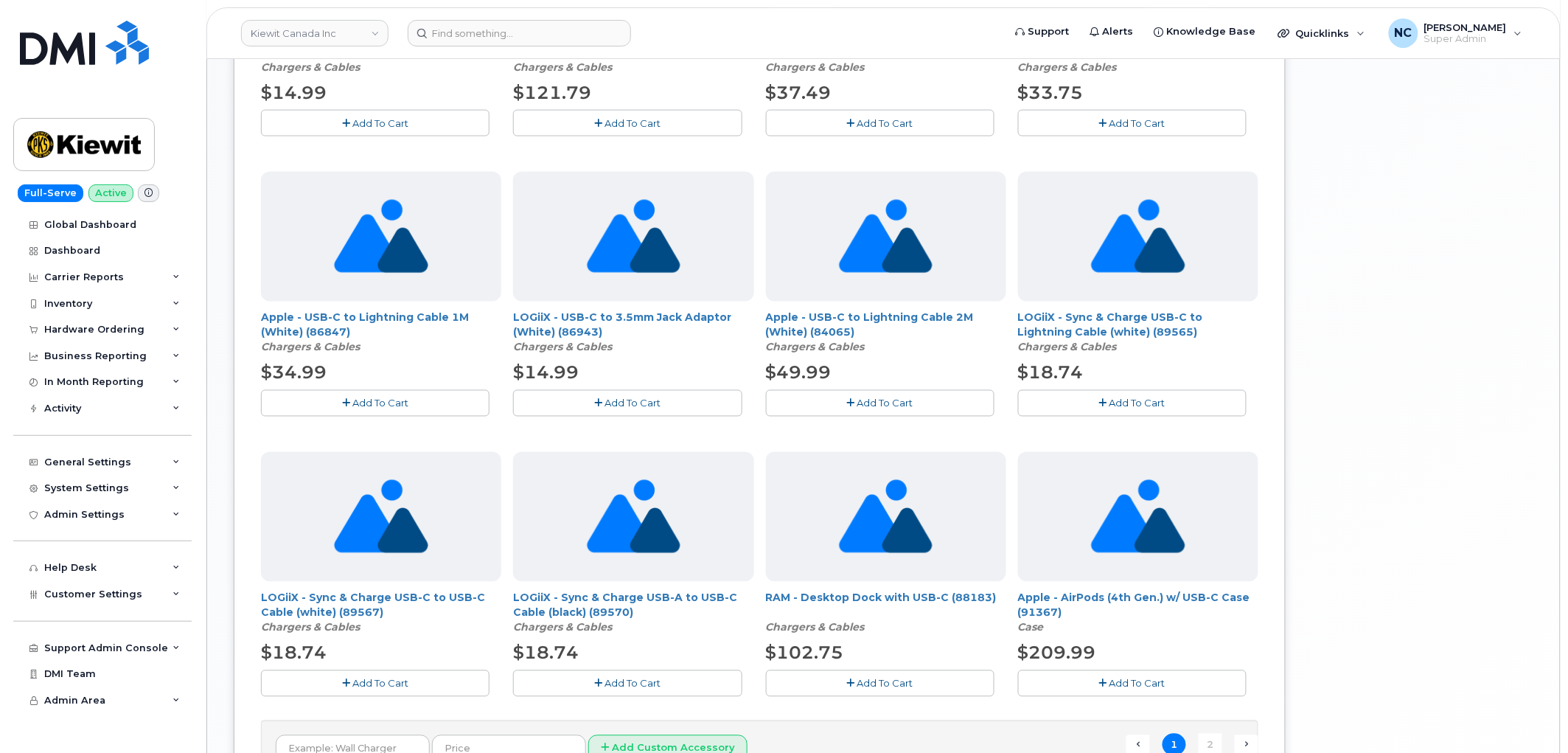
scroll to position [720, 0]
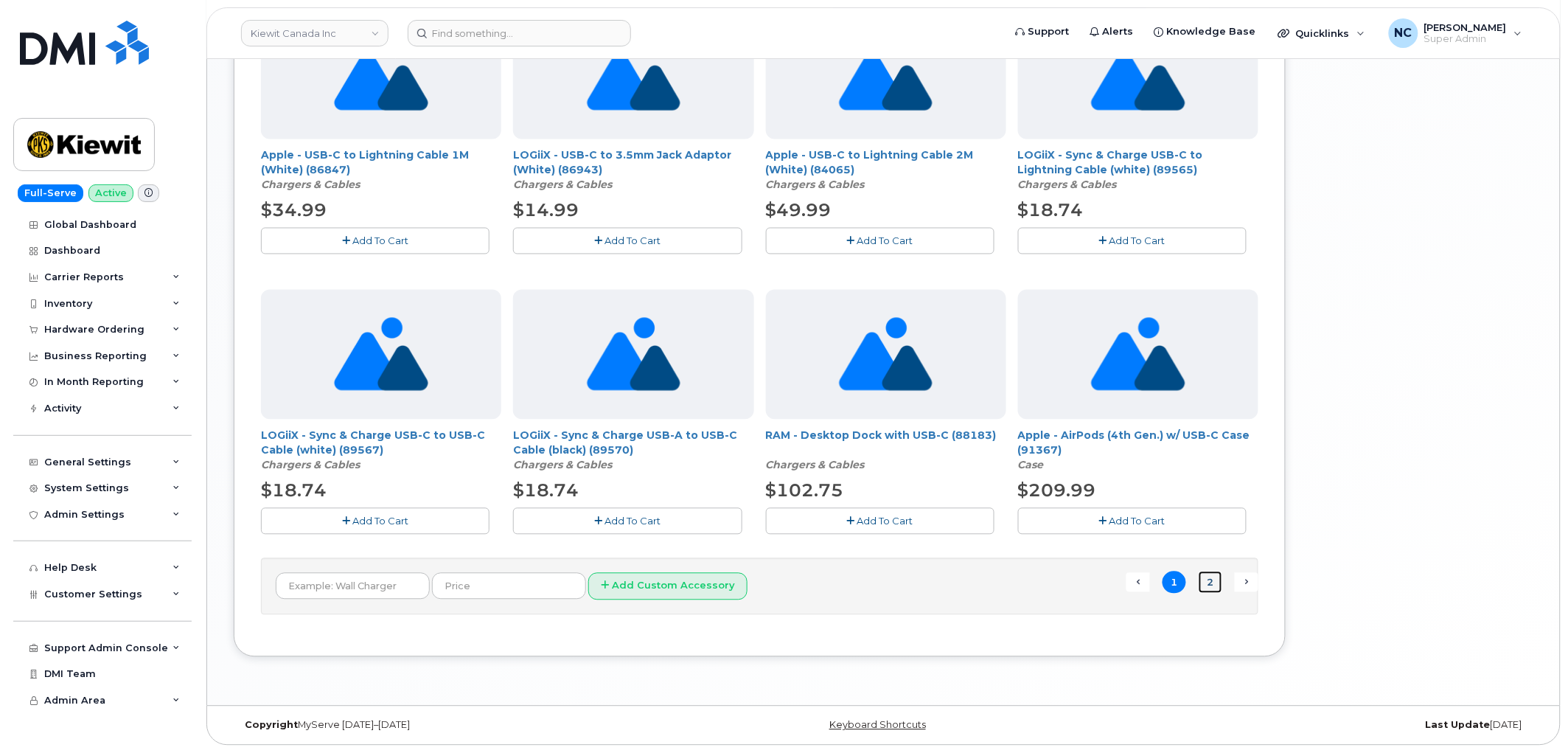
click at [1213, 590] on link "2" at bounding box center [1210, 582] width 24 height 23
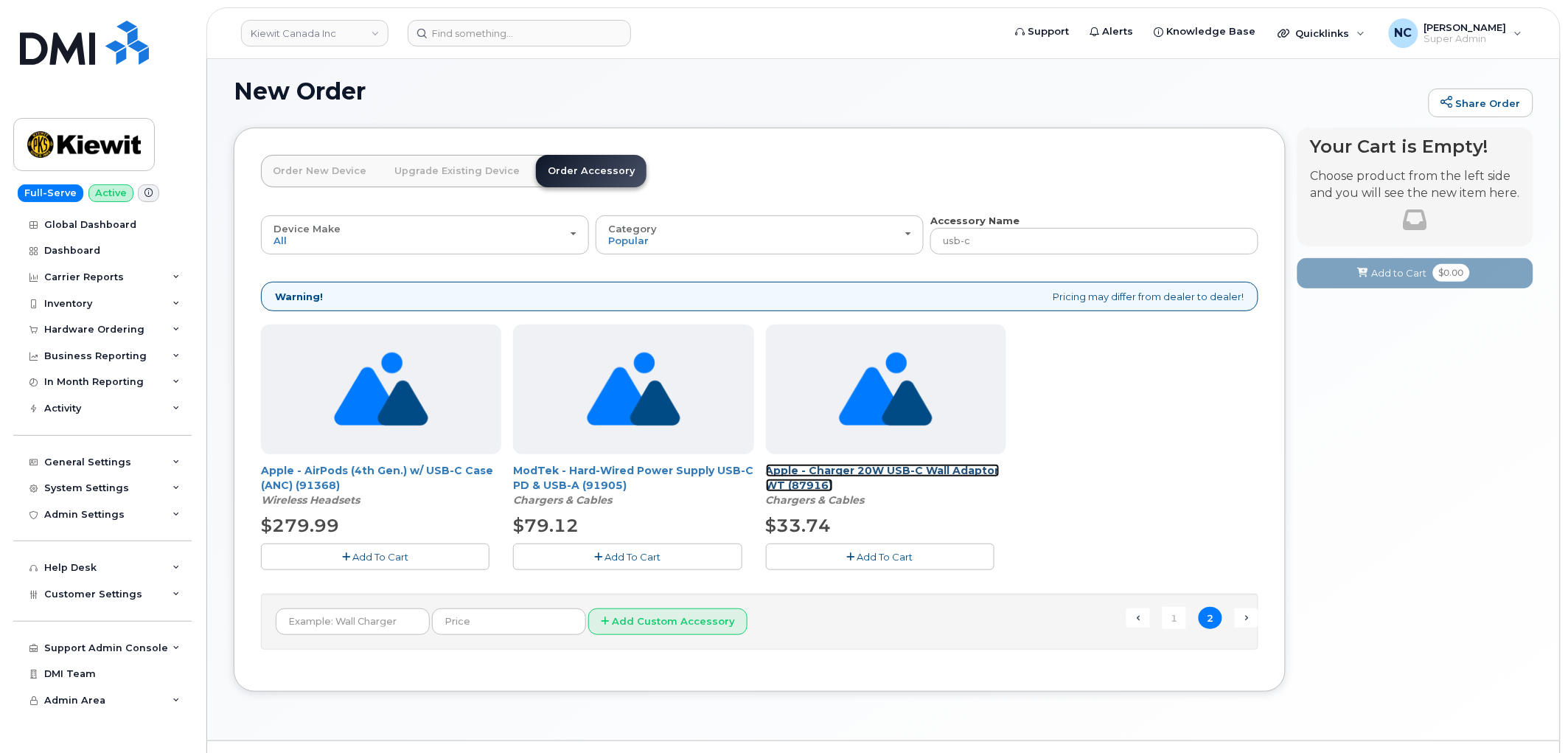
click at [892, 470] on link "Apple - Charger 20W USB-C Wall Adaptor WT (87916)" at bounding box center [883, 478] width 233 height 28
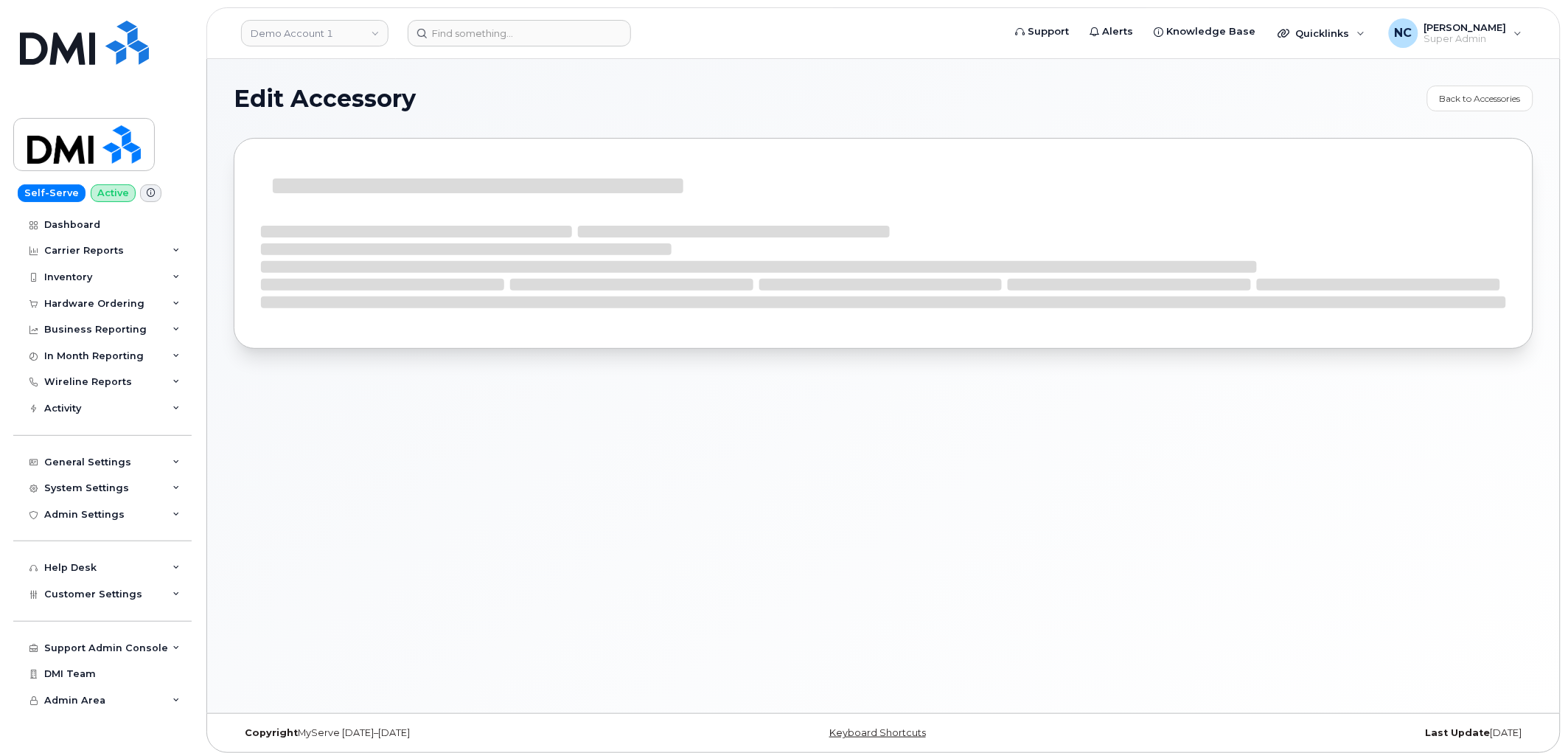
select select "bell"
select select "Chargers & Cables"
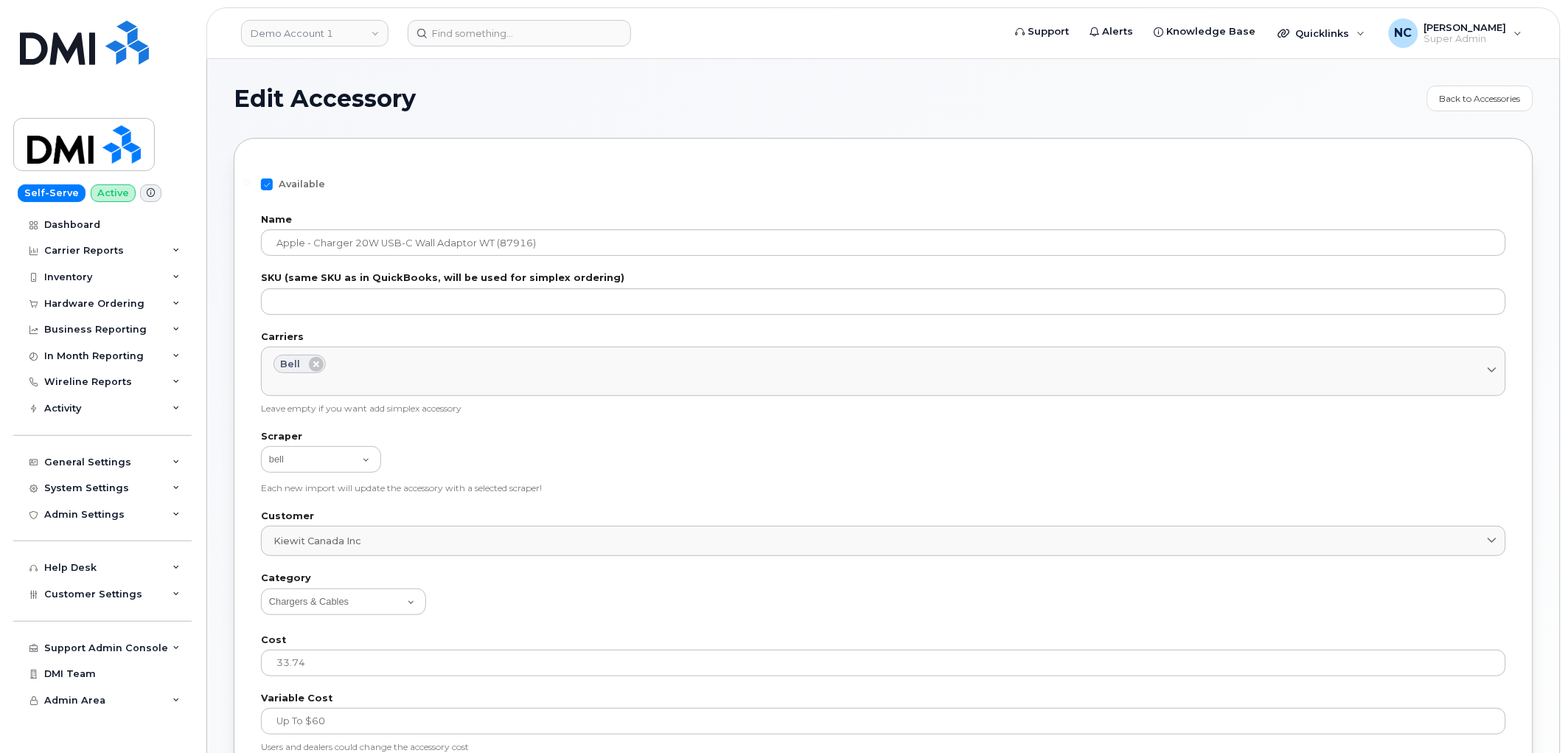
scroll to position [5, 0]
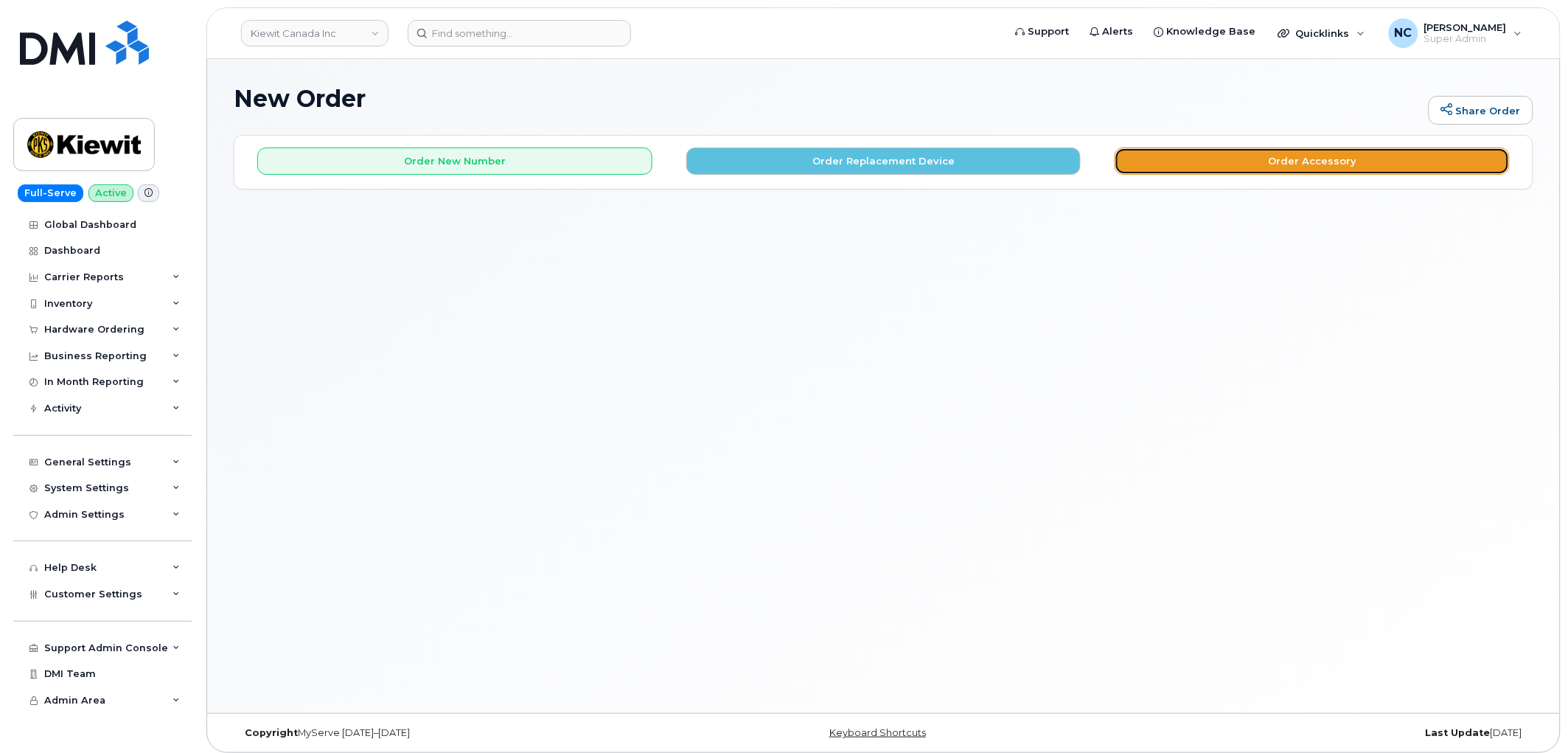
click at [1220, 154] on button "Order Accessory" at bounding box center [1312, 161] width 395 height 27
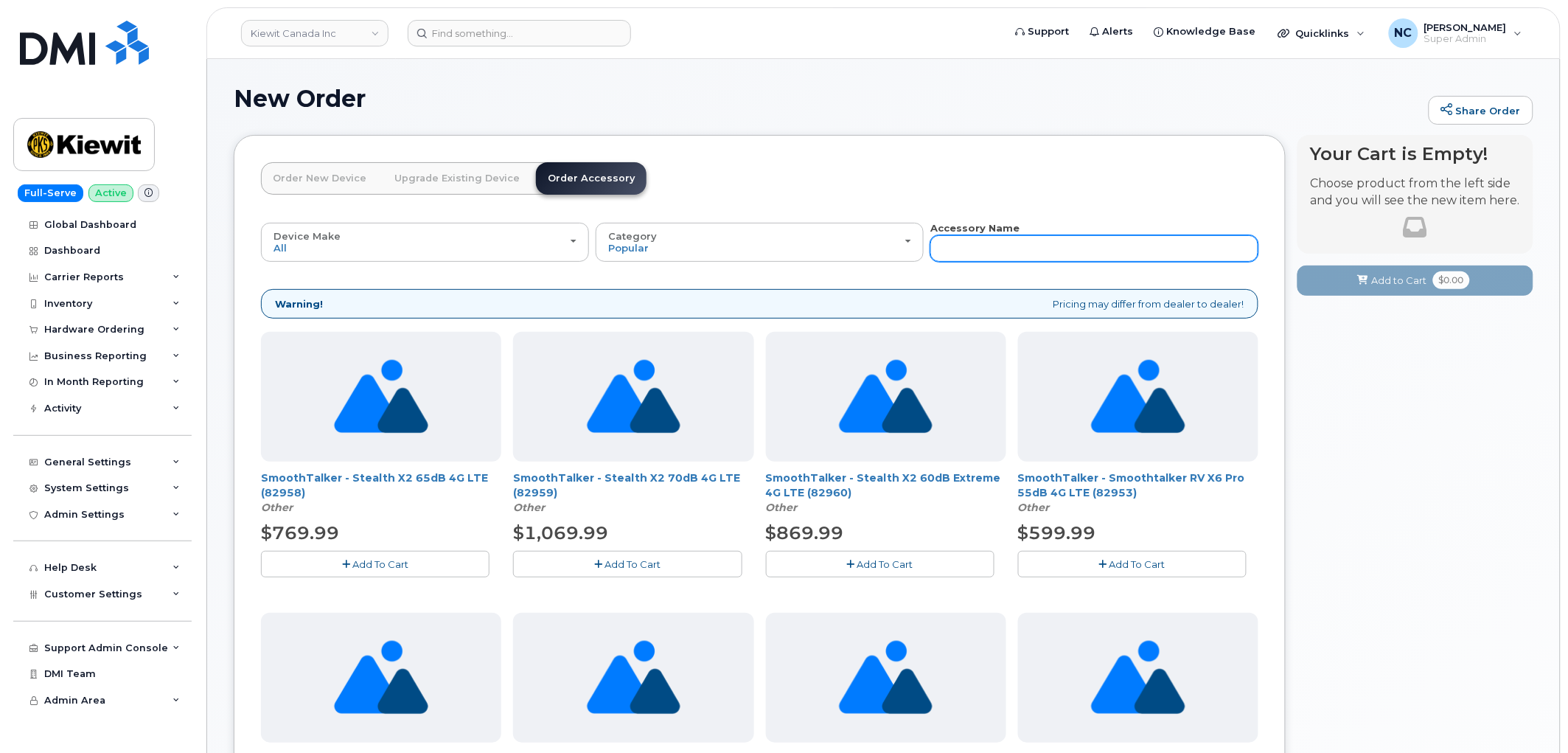
click at [998, 236] on input "text" at bounding box center [1094, 248] width 328 height 26
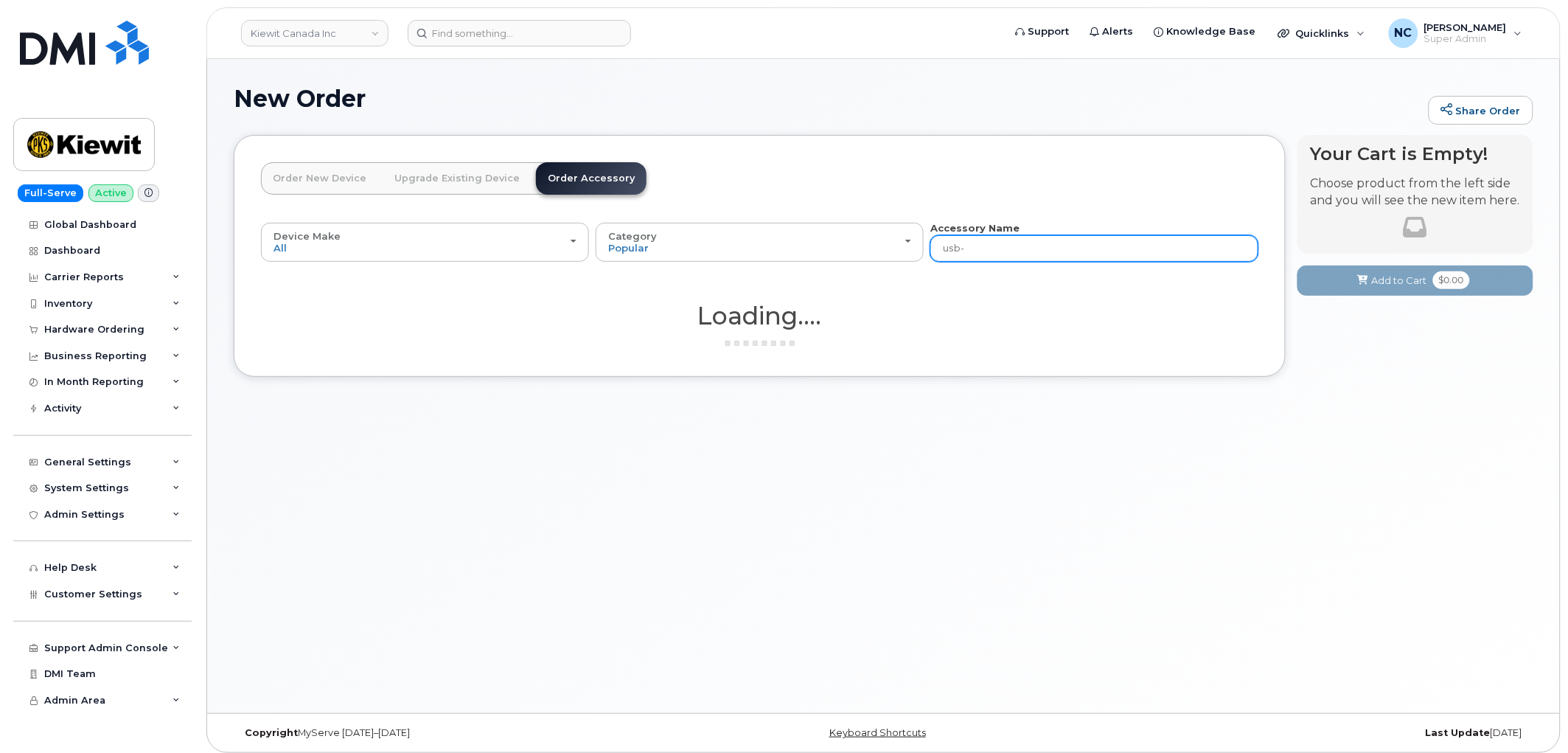
type input "usb-c"
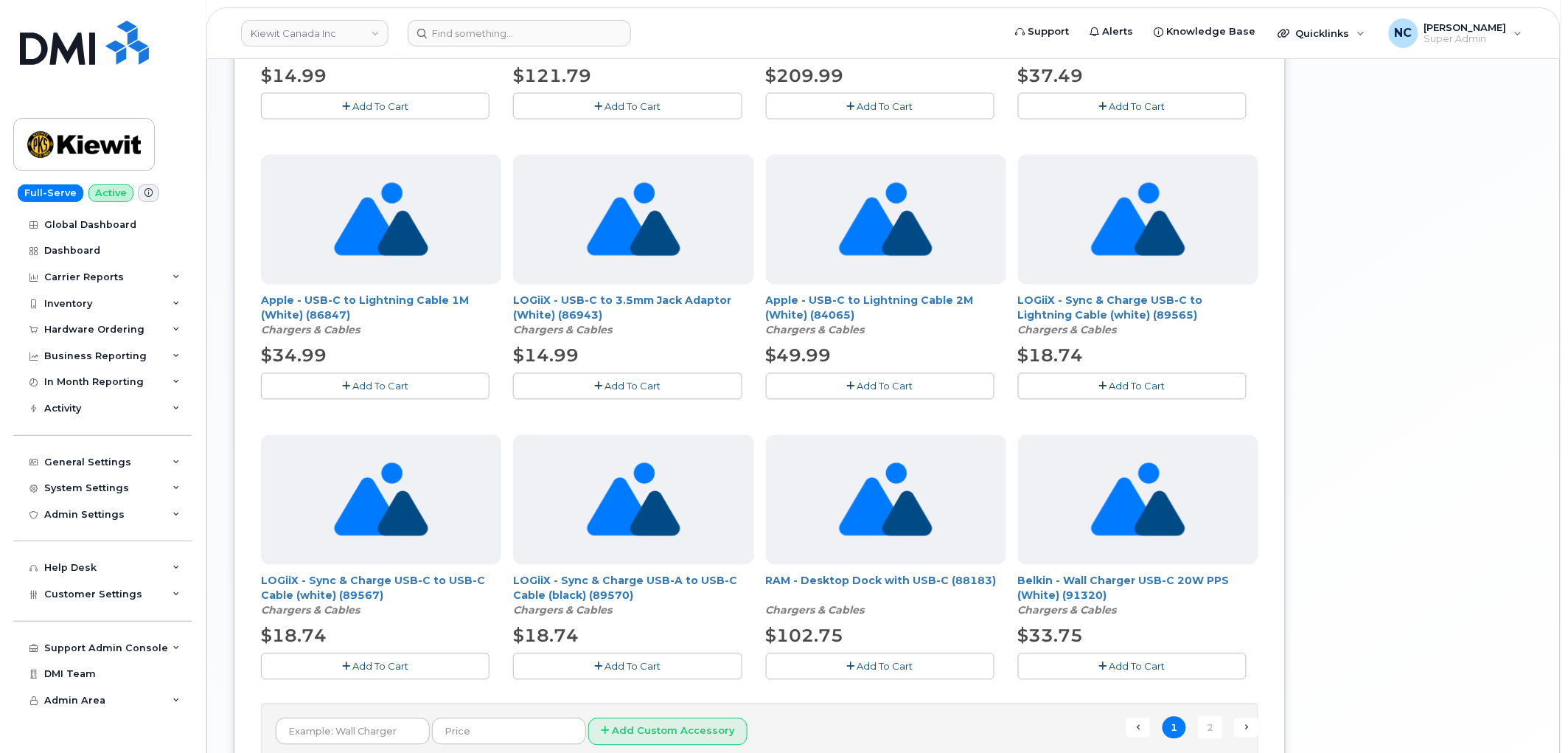
scroll to position [885, 0]
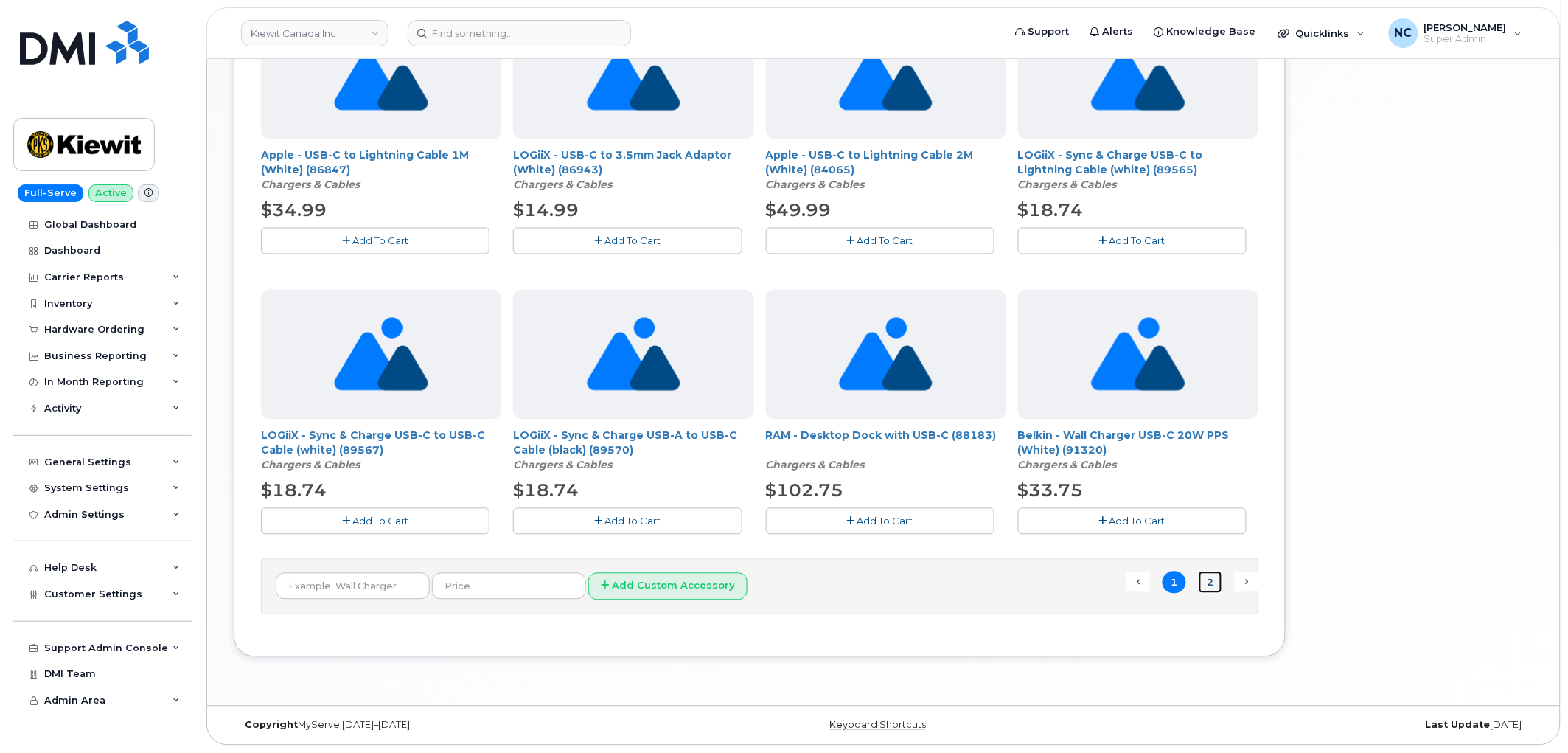
click at [1208, 586] on link "2" at bounding box center [1210, 582] width 24 height 23
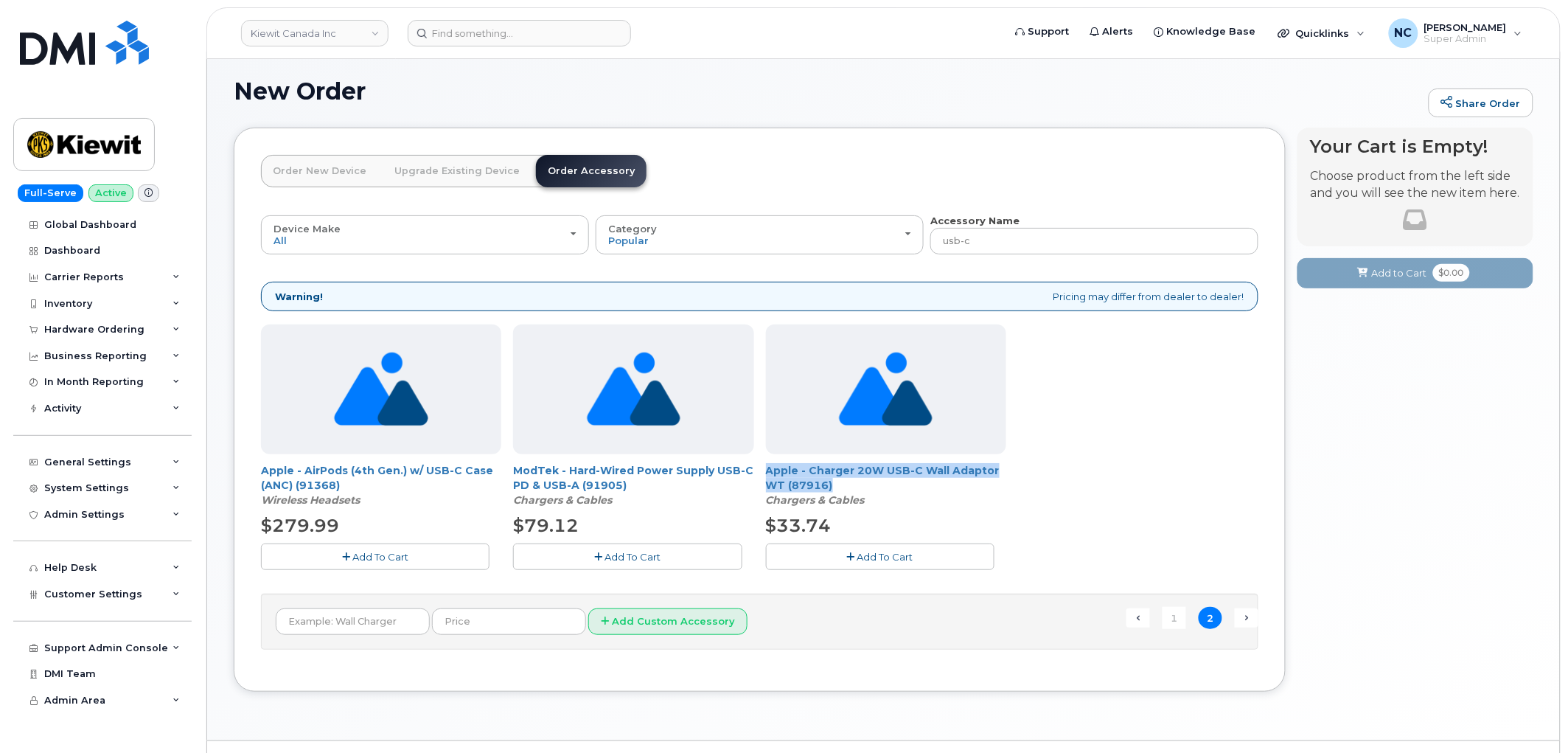
drag, startPoint x: 784, startPoint y: 469, endPoint x: 899, endPoint y: 481, distance: 115.6
click at [899, 481] on div "Apple - AirPods (4th Gen.) w/ USB-C Case (ANC) (91368) Wireless Headsets $279.9…" at bounding box center [759, 459] width 997 height 269
copy link "Apple - Charger 20W USB-C Wall Adaptor WT (87916)"
click at [1184, 620] on link "1" at bounding box center [1174, 618] width 24 height 23
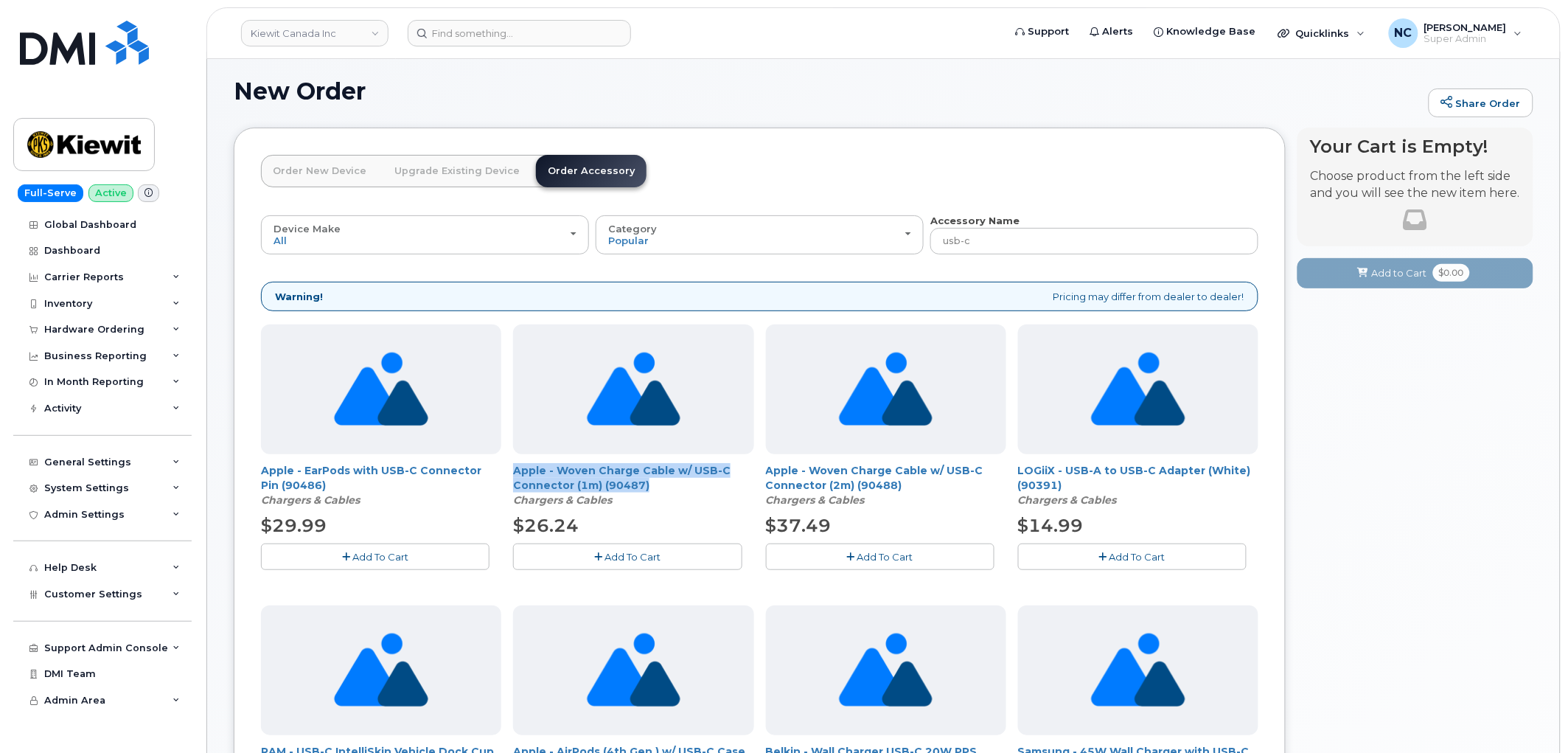
drag, startPoint x: 508, startPoint y: 461, endPoint x: 680, endPoint y: 488, distance: 174.1
copy link "Apple - Woven Charge Cable w/ USB-C Connector (1m) (90487)"
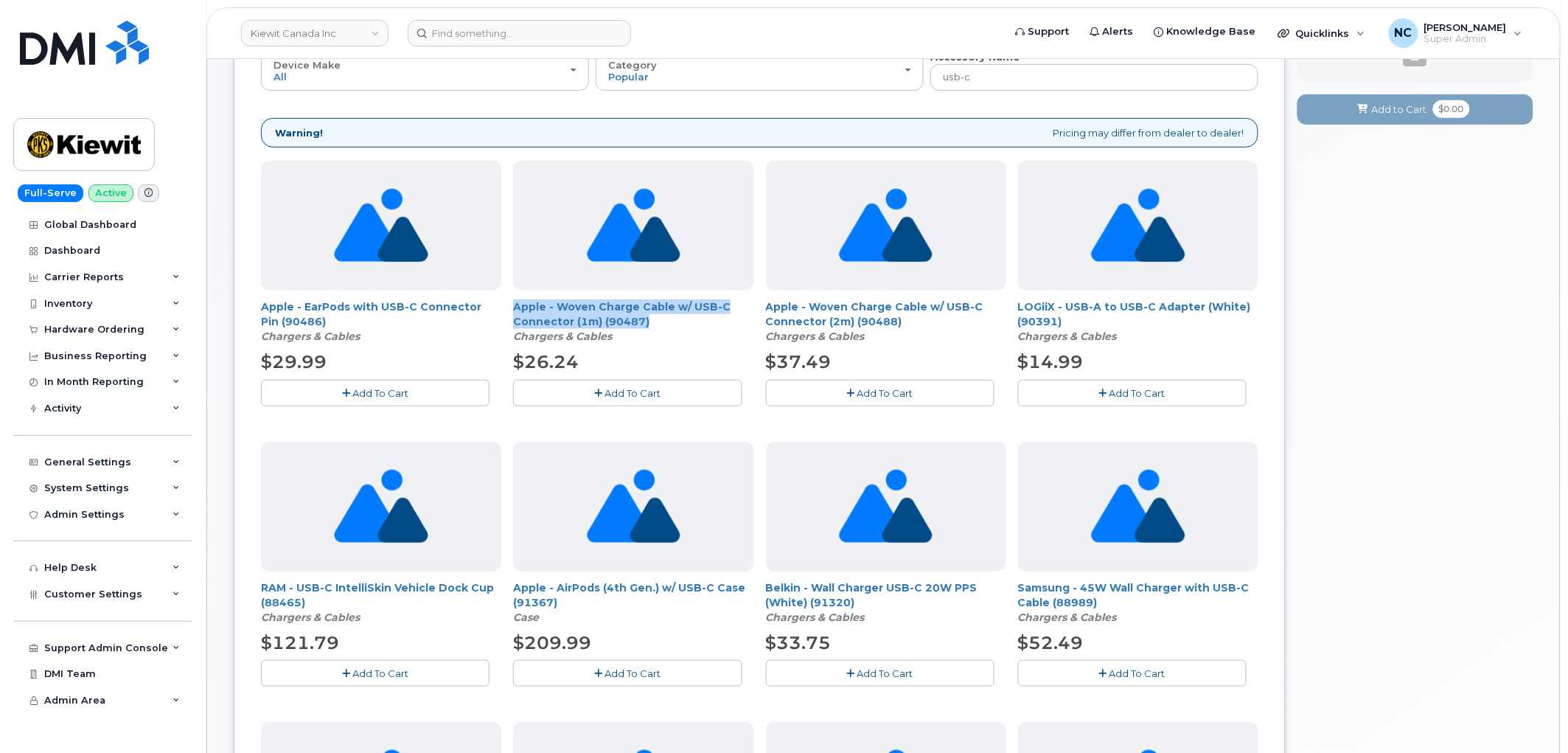
click at [601, 394] on icon "button" at bounding box center [597, 393] width 8 height 10
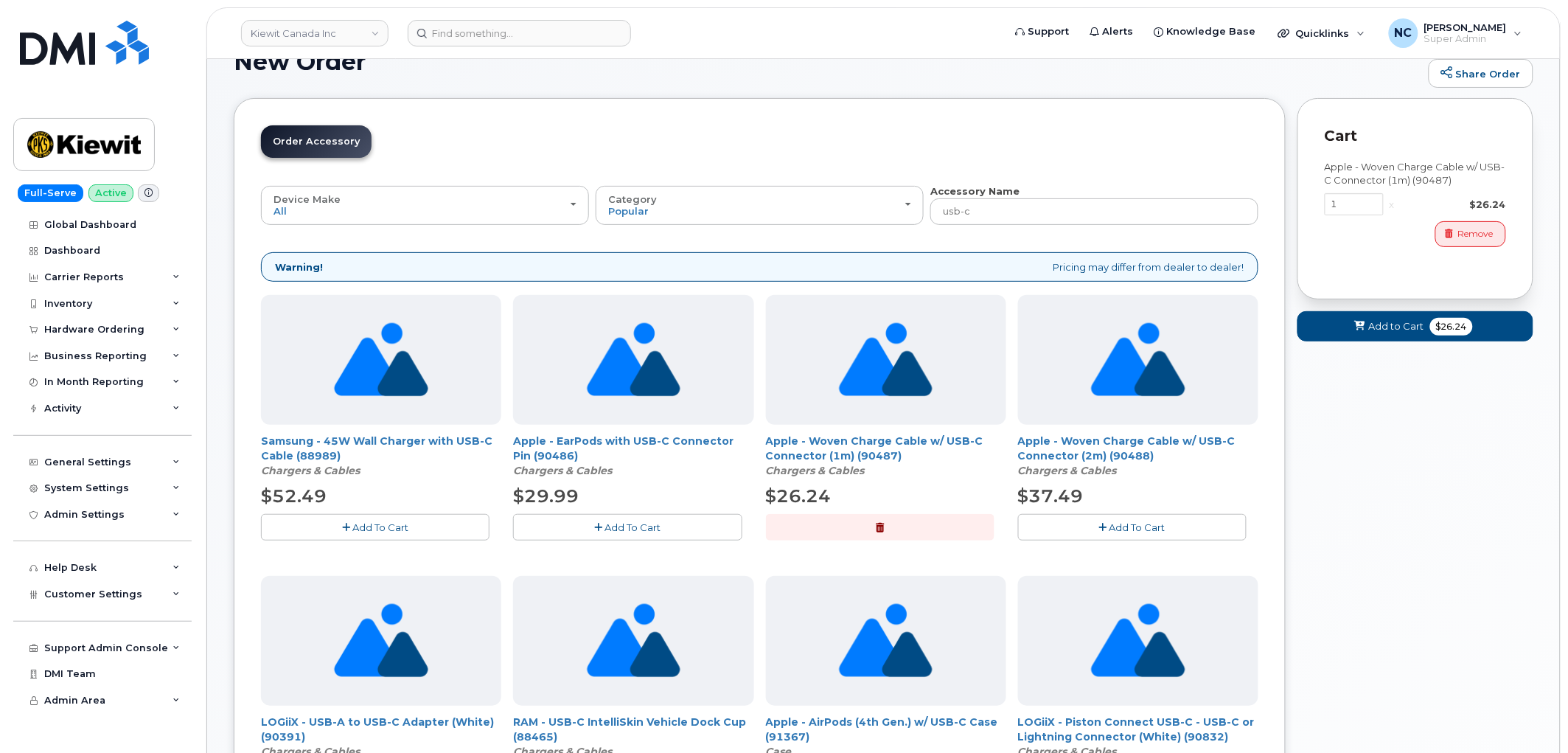
scroll to position [7, 0]
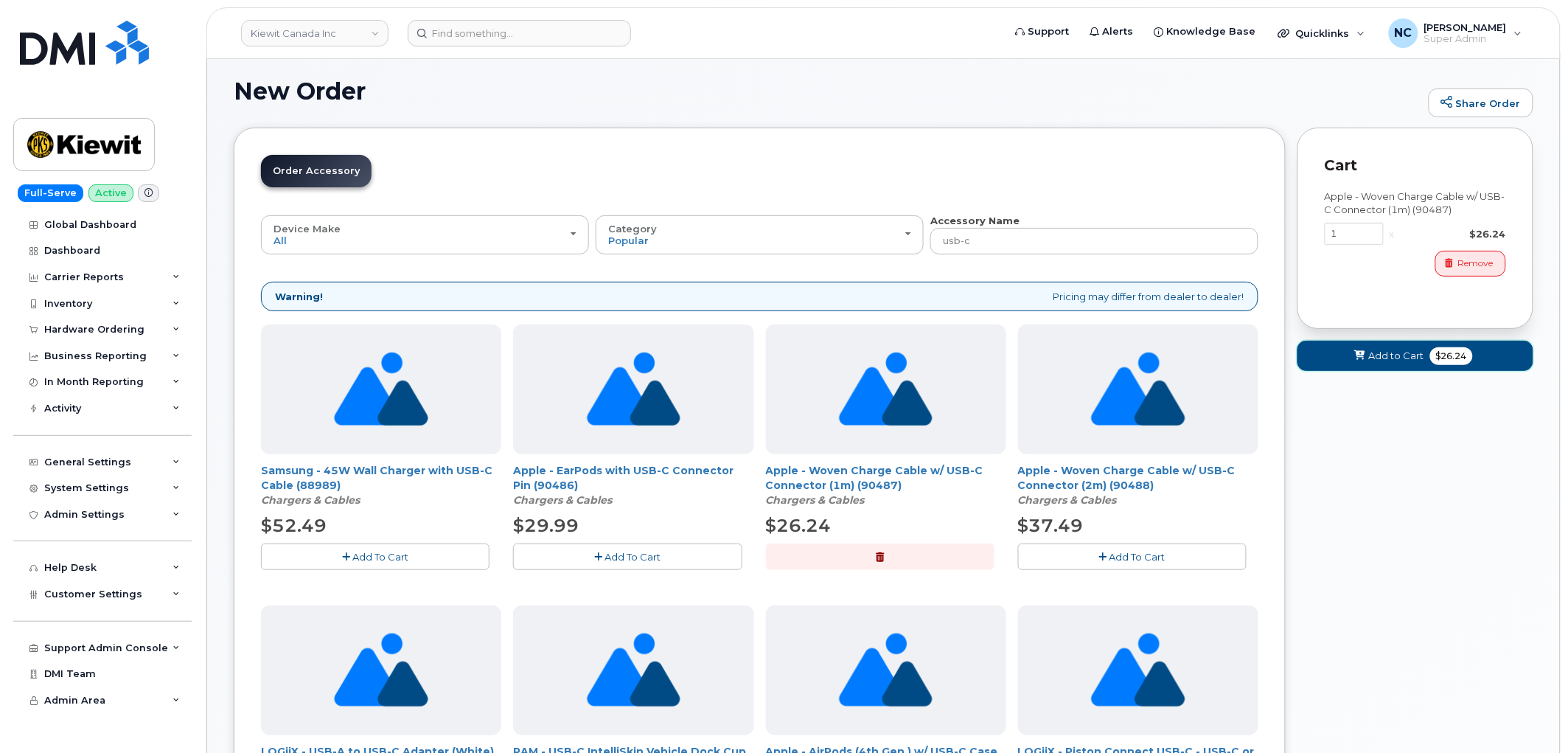
click at [1402, 352] on span "Add to Cart" at bounding box center [1396, 355] width 55 height 14
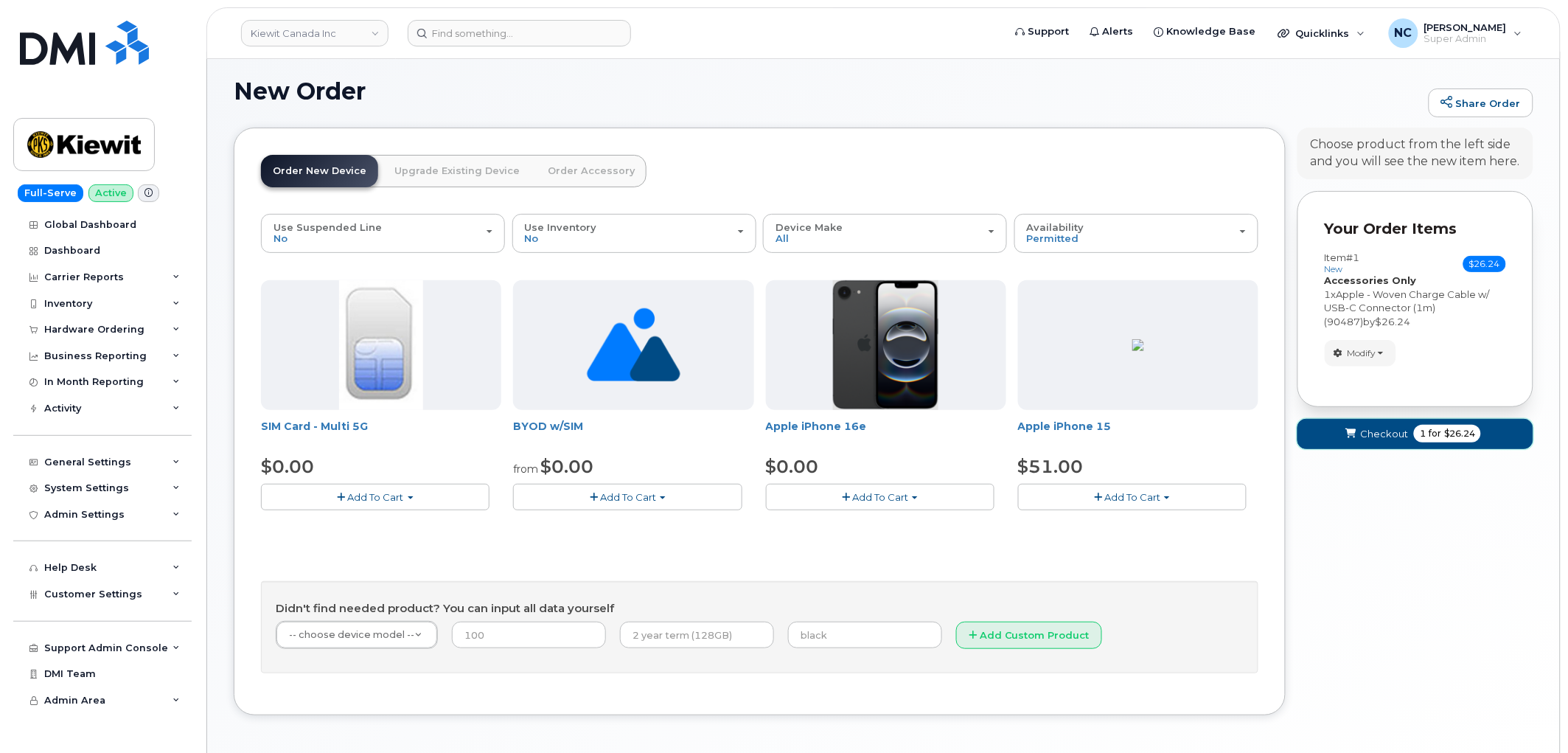
click at [1362, 437] on span "Checkout" at bounding box center [1384, 433] width 48 height 14
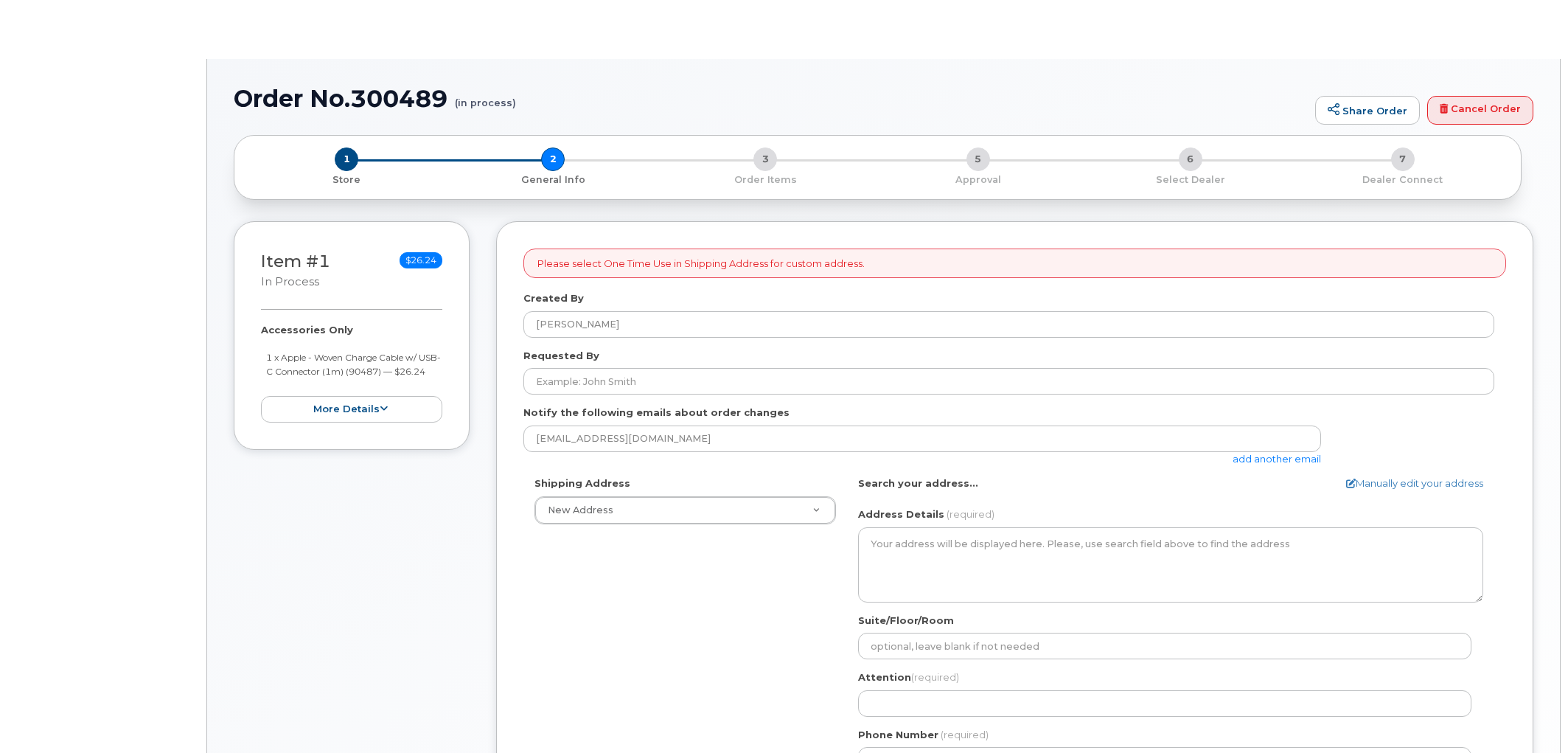
select select
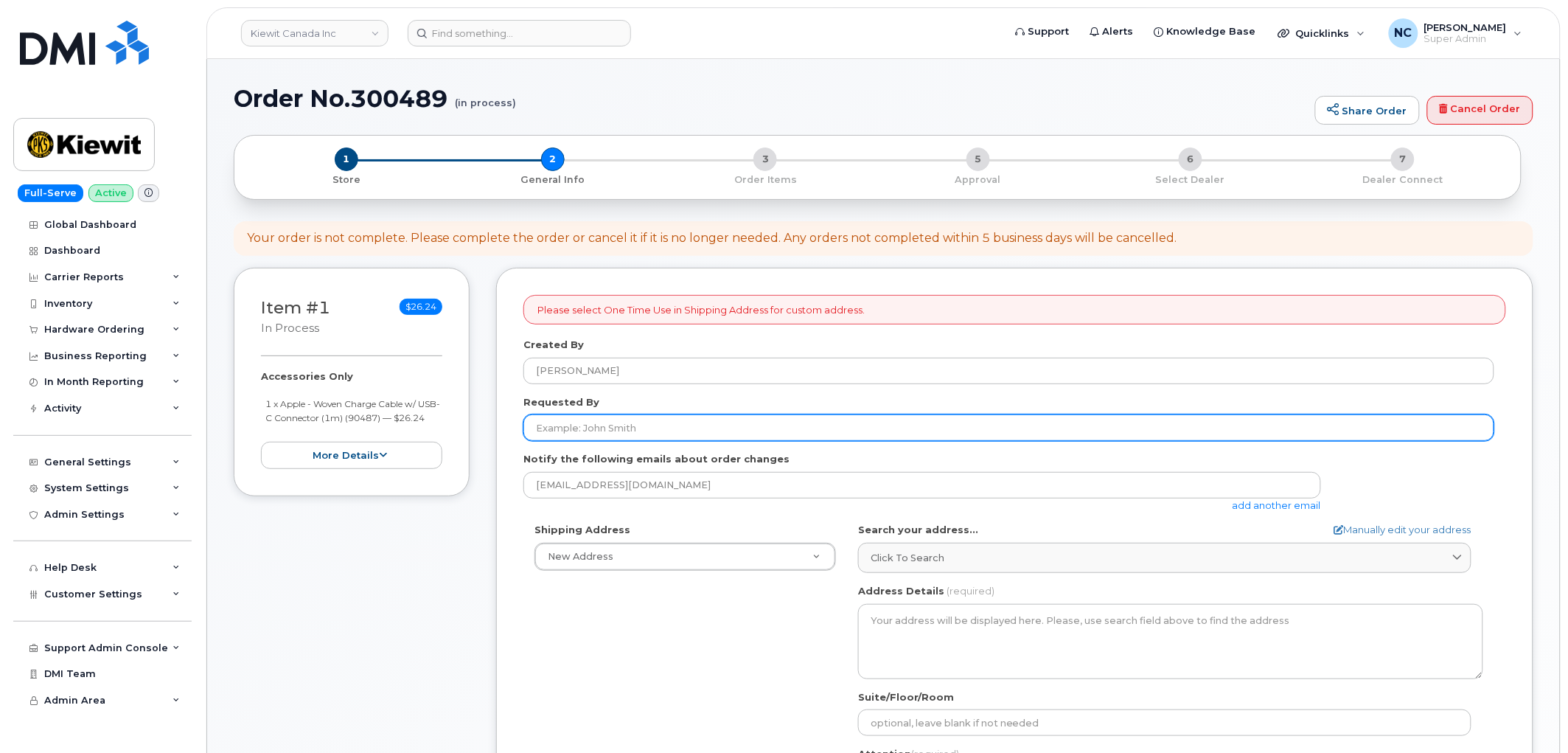
click at [629, 426] on input "Requested By" at bounding box center [1008, 427] width 971 height 26
type input "[PERSON_NAME]"
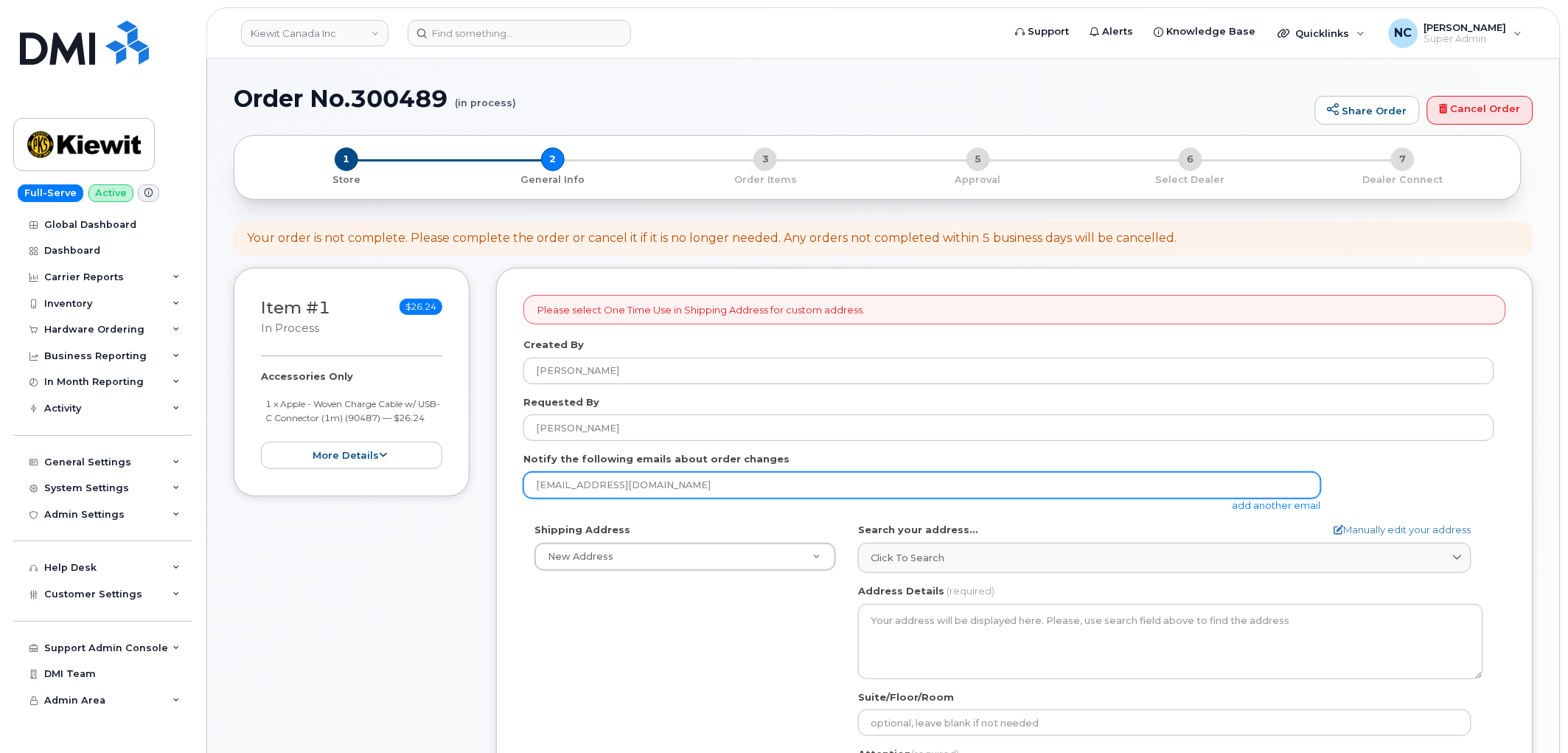
click at [638, 484] on input "[EMAIL_ADDRESS][DOMAIN_NAME]" at bounding box center [922, 485] width 797 height 26
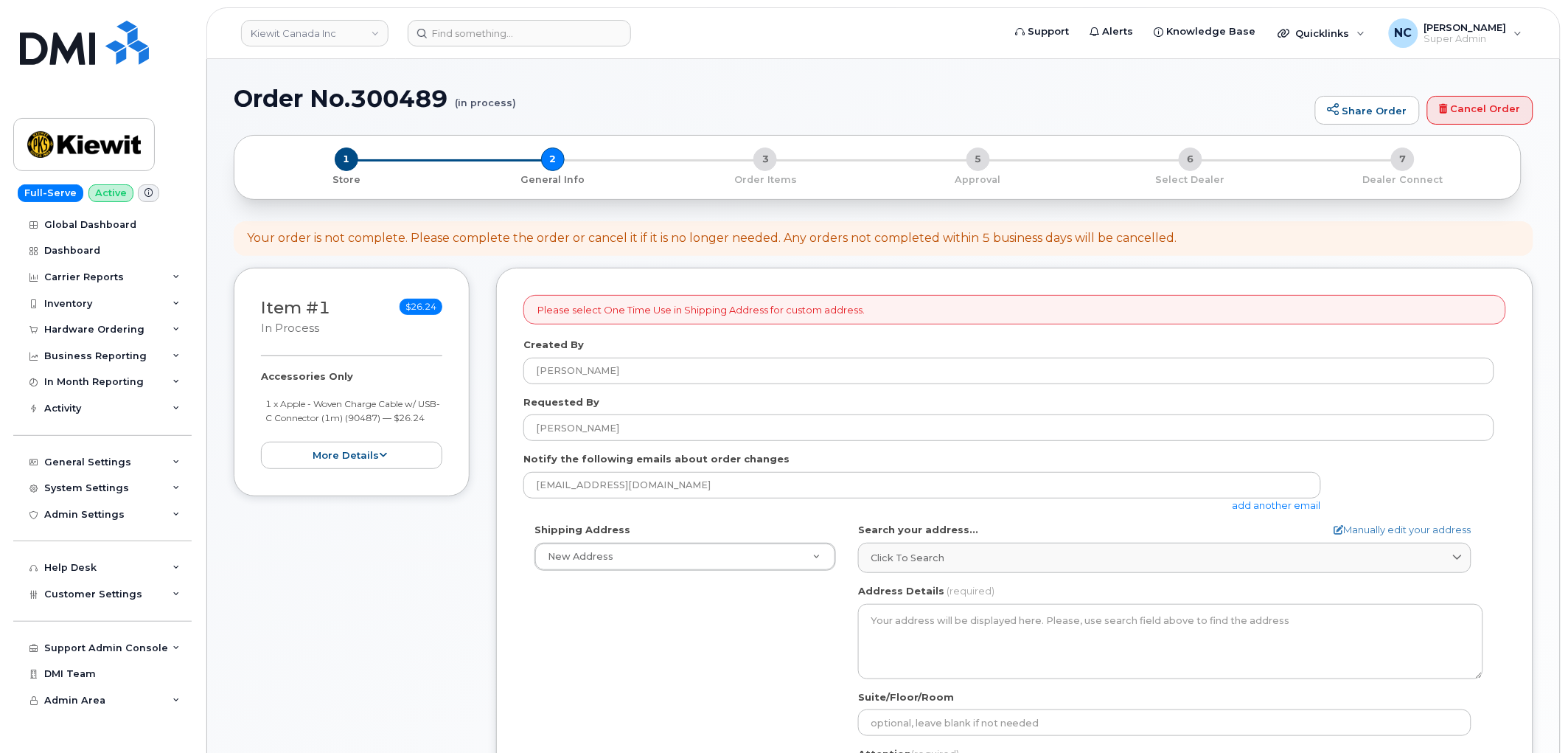
click at [1284, 511] on div "[EMAIL_ADDRESS][DOMAIN_NAME] add another email" at bounding box center [927, 492] width 809 height 41
click at [1284, 510] on link "add another email" at bounding box center [1276, 505] width 88 height 12
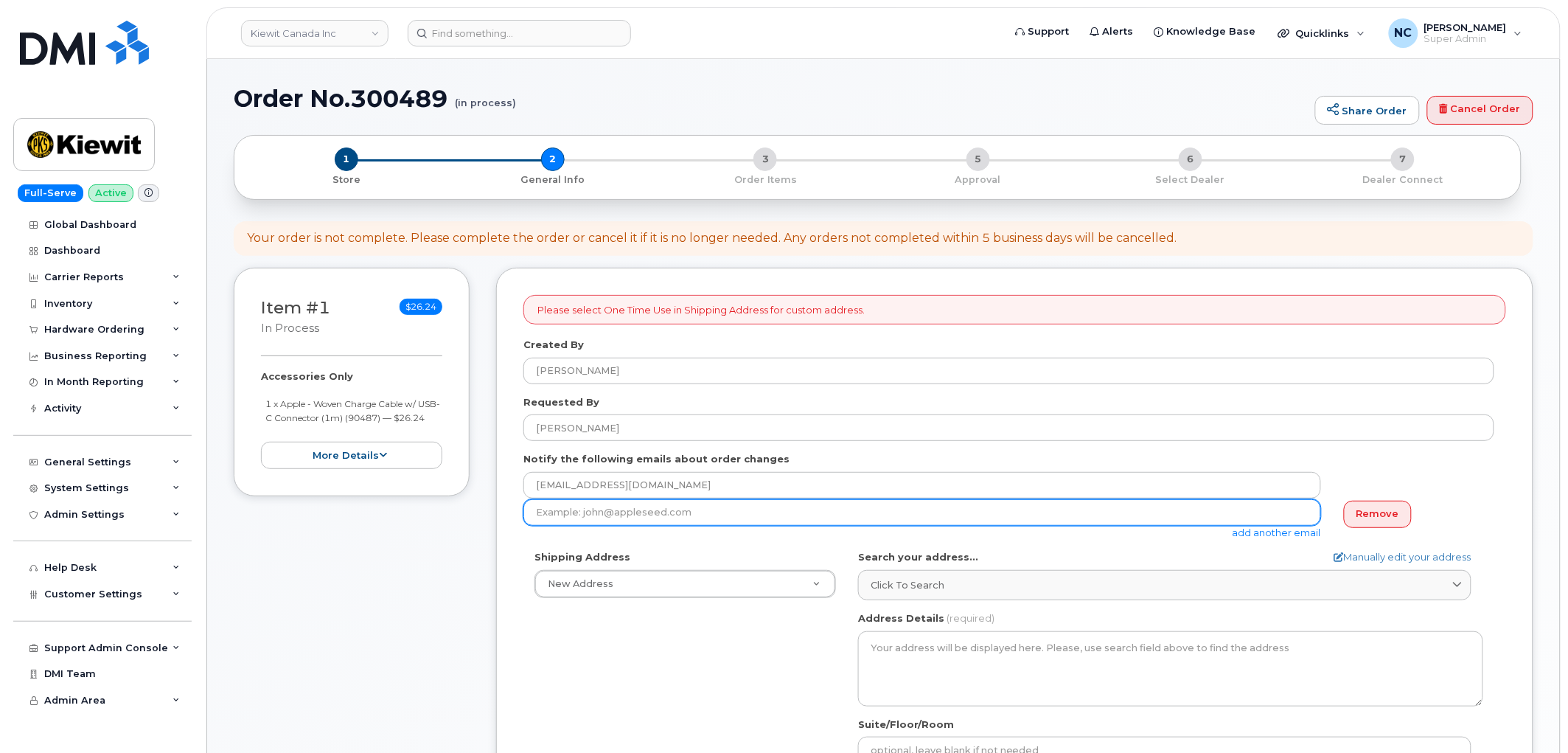
click at [1074, 509] on input "email" at bounding box center [922, 512] width 797 height 26
paste input "[EMAIL_ADDRESS][PERSON_NAME][DOMAIN_NAME]"
type input "[EMAIL_ADDRESS][PERSON_NAME][DOMAIN_NAME]"
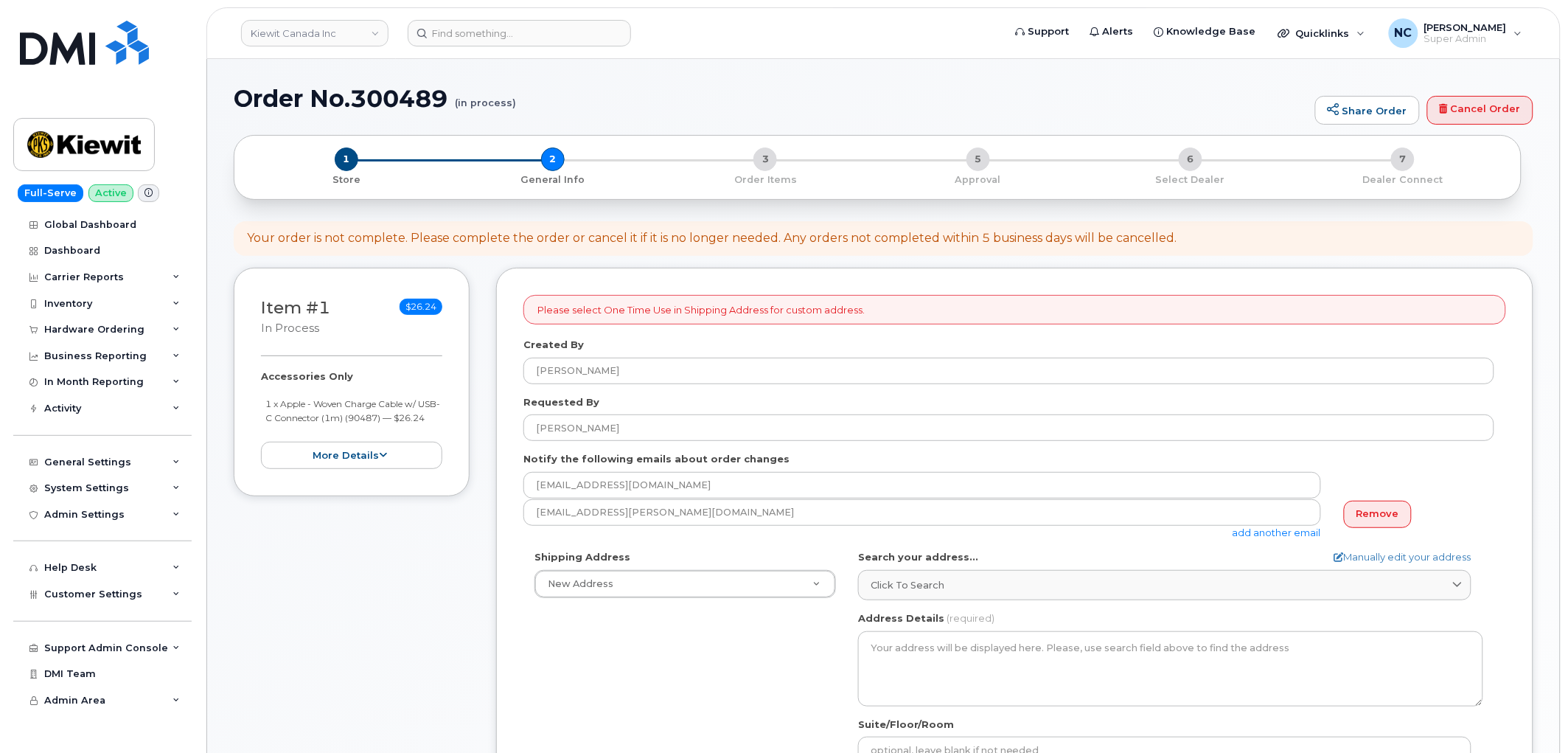
click at [519, 635] on div "Please select One Time Use in Shipping Address for custom address. Created By […" at bounding box center [1014, 690] width 1037 height 845
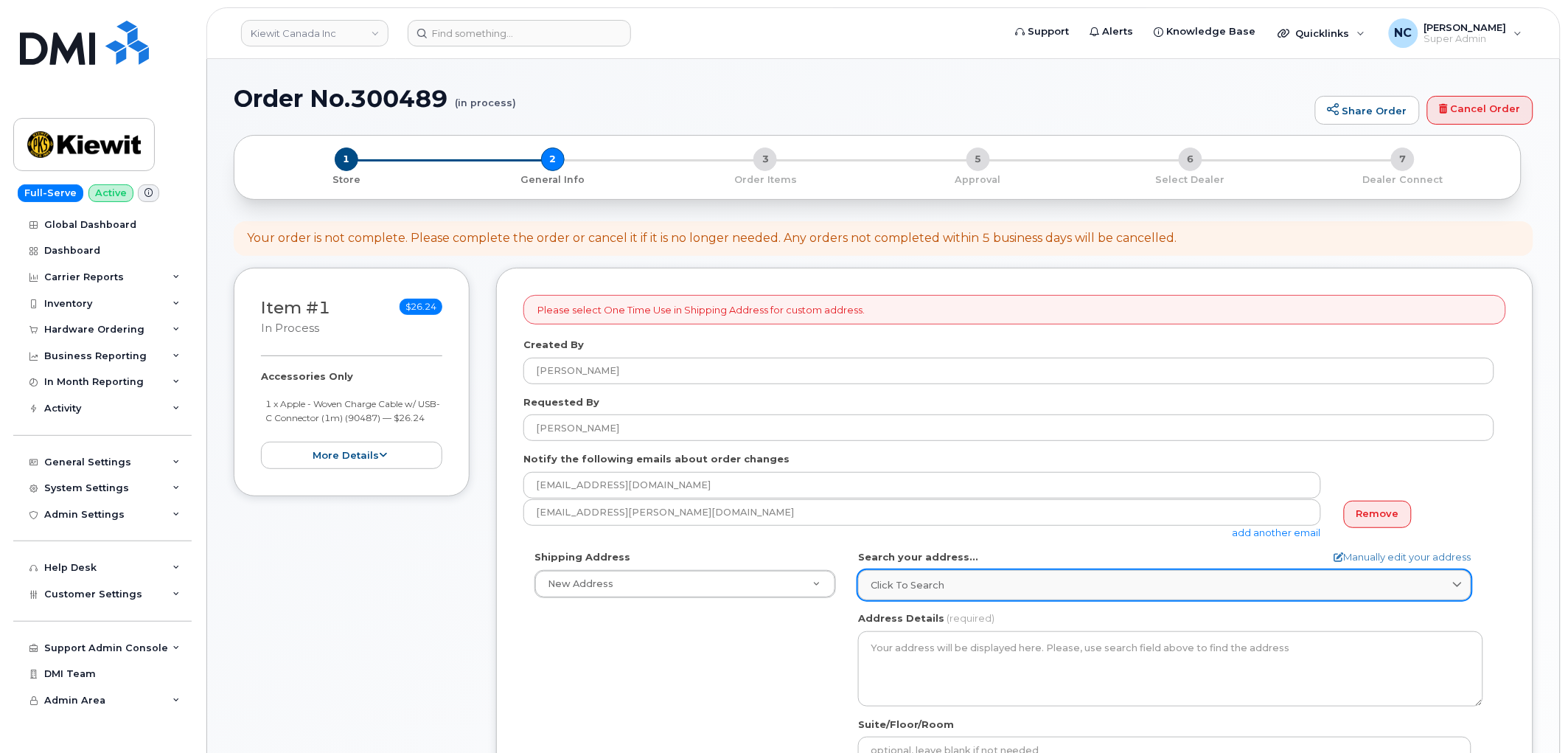
click at [901, 590] on span "Click to search" at bounding box center [907, 585] width 74 height 14
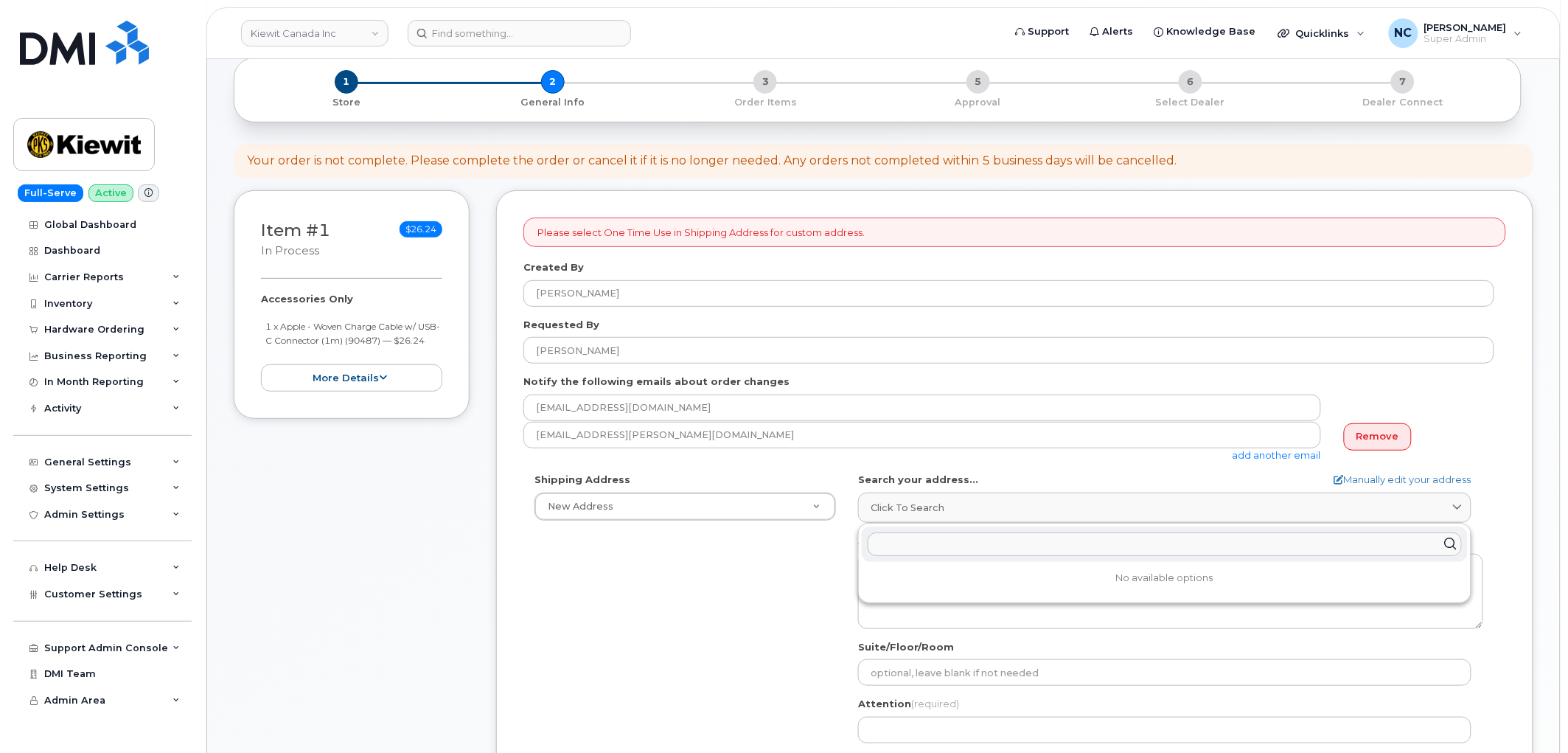
scroll to position [82, 0]
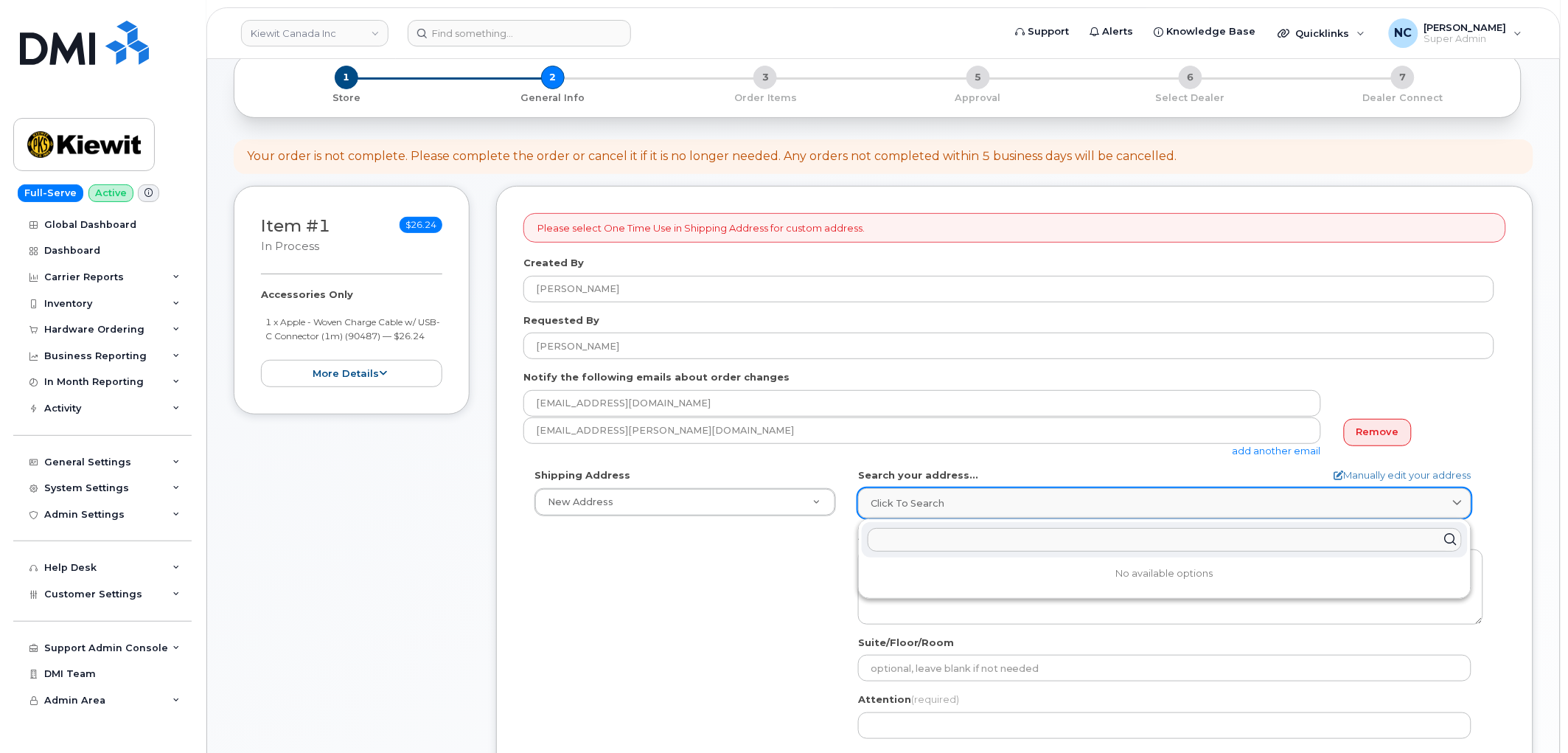
paste input "725 fm [GEOGRAPHIC_DATA][US_STATE]"
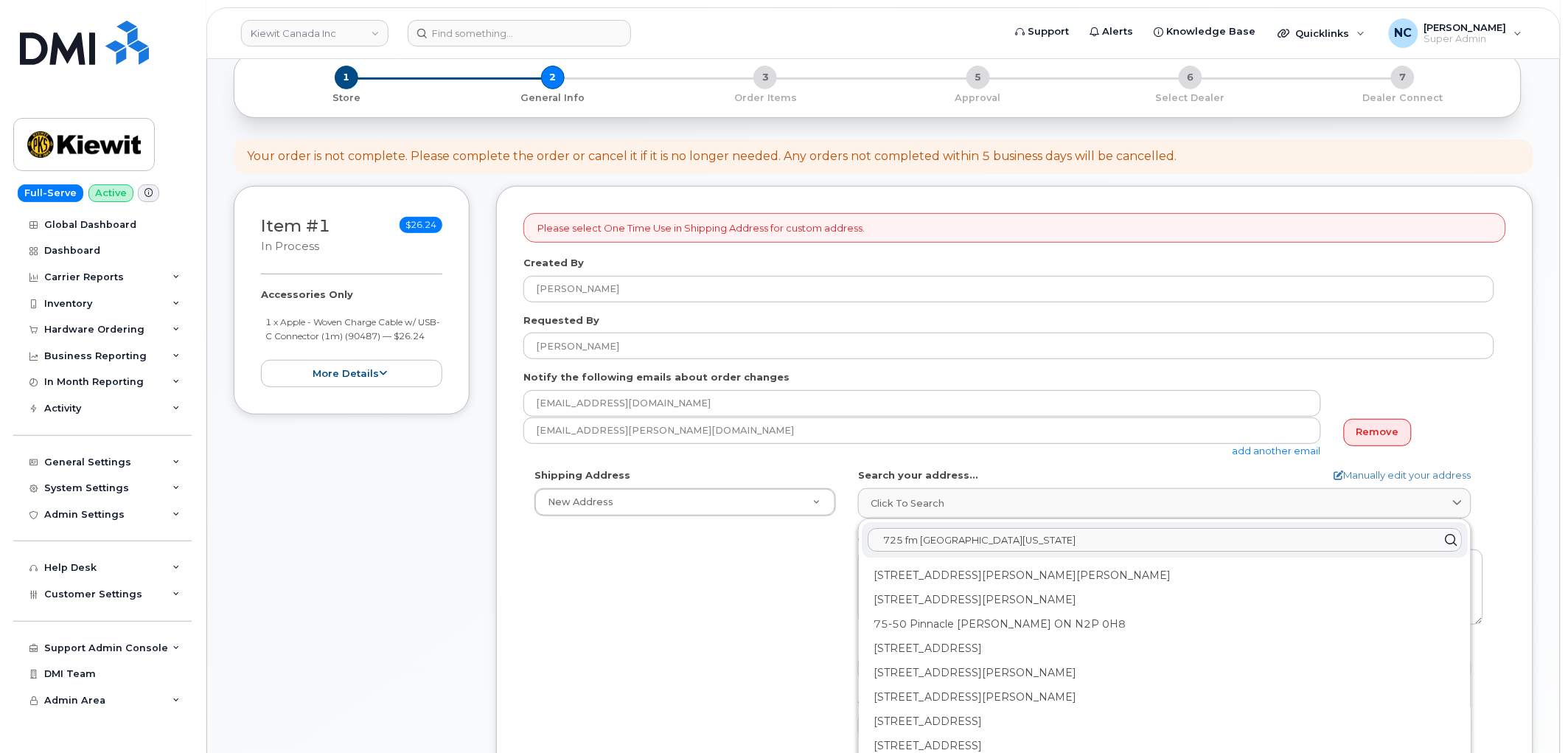
click at [908, 542] on input "725 fm [GEOGRAPHIC_DATA][US_STATE]" at bounding box center [1165, 540] width 594 height 24
drag, startPoint x: 973, startPoint y: 542, endPoint x: 949, endPoint y: 547, distance: 24.5
click at [949, 547] on input "725 Fm [GEOGRAPHIC_DATA][US_STATE]" at bounding box center [1165, 540] width 594 height 24
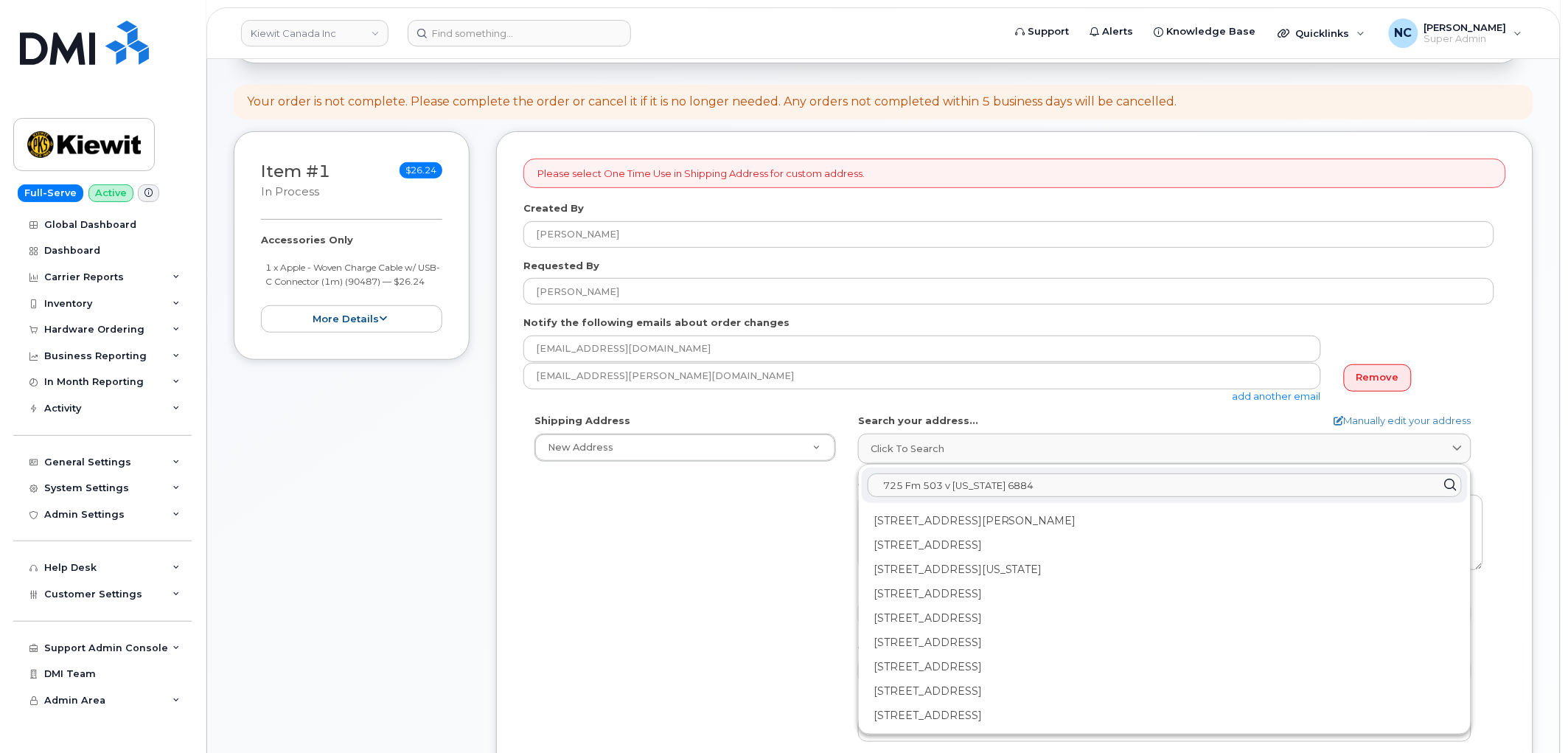
type input "725 Fm 503 v [US_STATE] 6884"
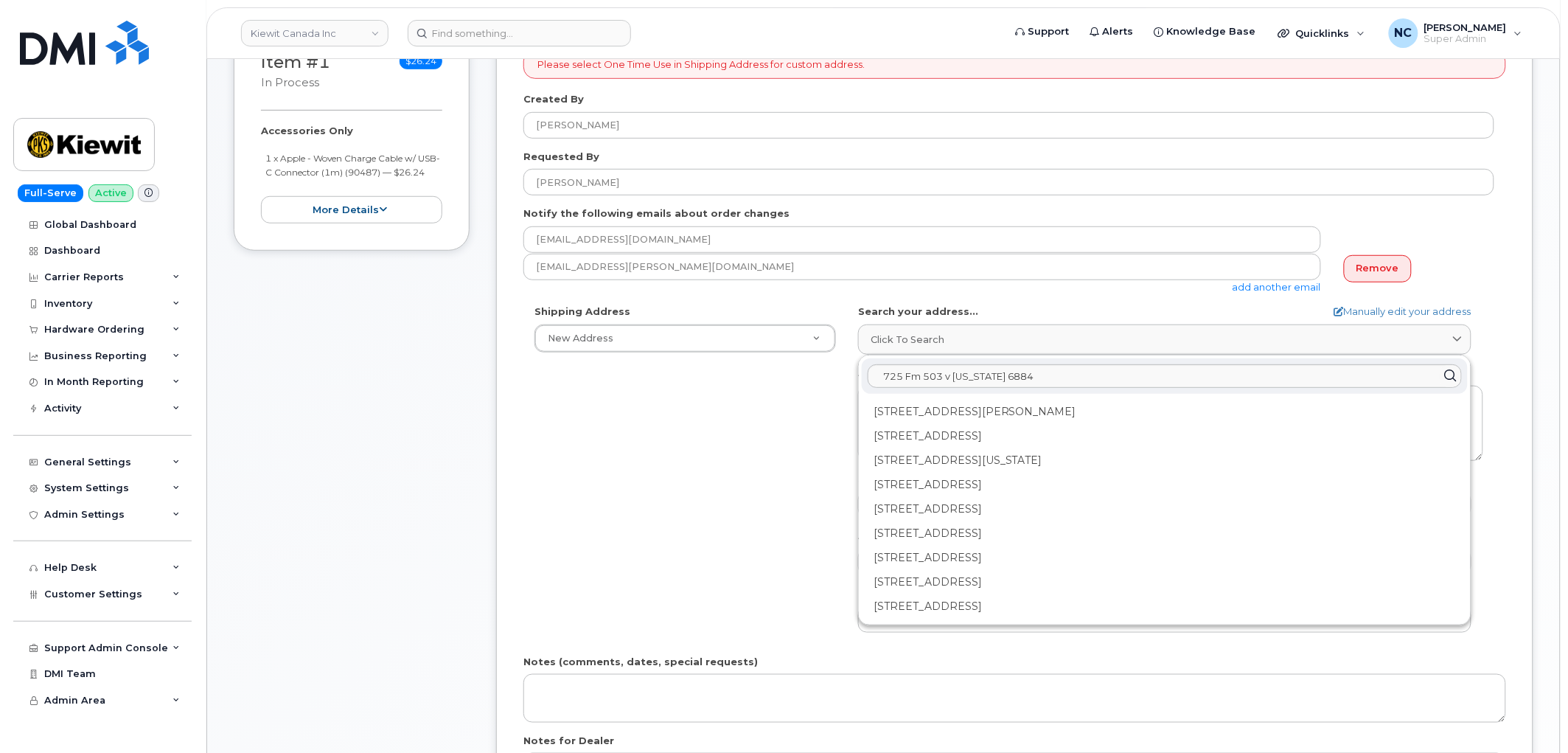
drag, startPoint x: 760, startPoint y: 559, endPoint x: 778, endPoint y: 555, distance: 18.4
click at [760, 559] on div "Shipping Address New Address New Address [STREET_ADDRESS][PERSON_NAME] [PERSON_…" at bounding box center [1008, 473] width 971 height 339
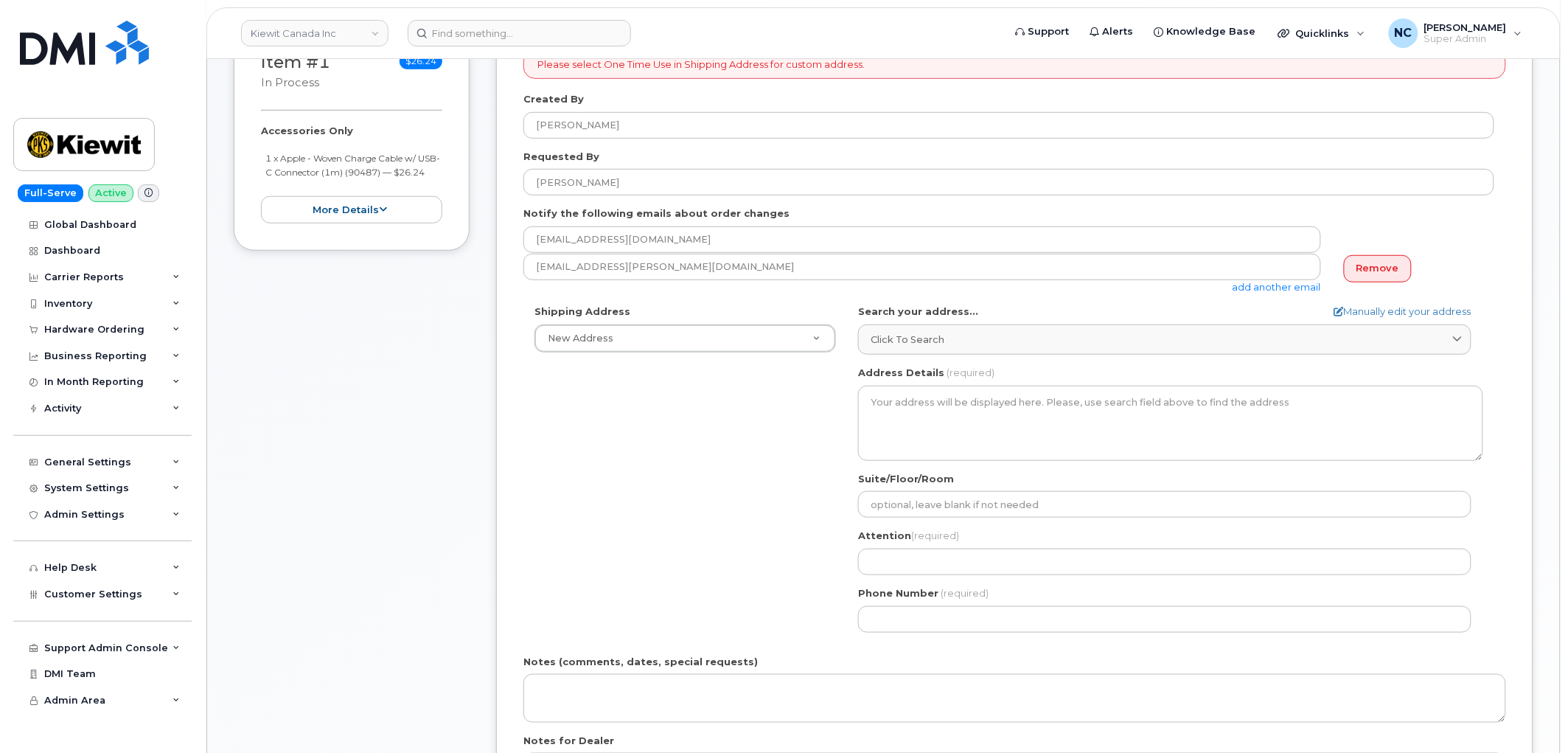
click at [1386, 301] on form "Please select One Time Use in Shipping Address for custom address. Created By […" at bounding box center [1014, 444] width 982 height 790
click at [1381, 310] on link "Manually edit your address" at bounding box center [1403, 311] width 137 height 14
select select
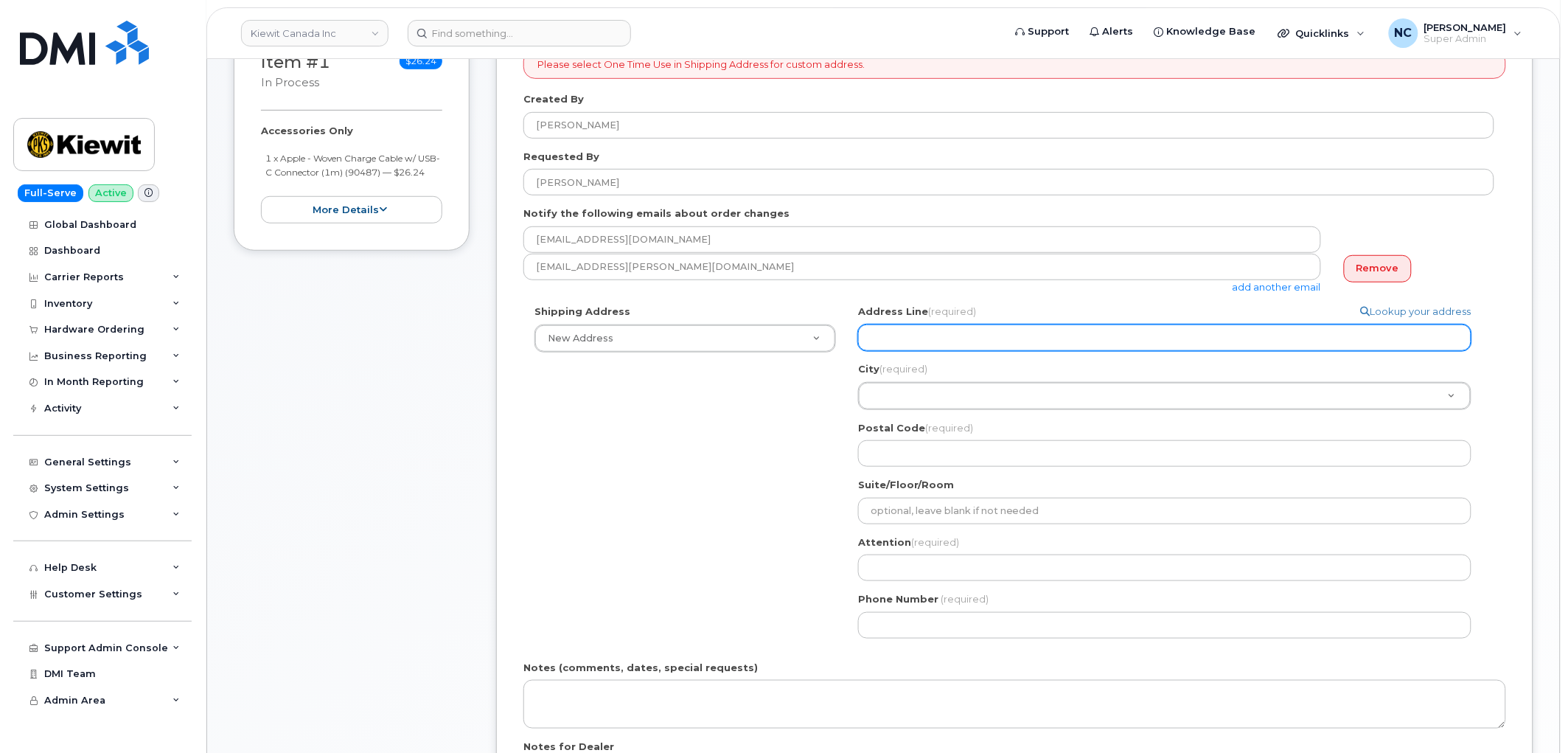
click at [1082, 327] on input "Address Line (required)" at bounding box center [1164, 337] width 613 height 26
paste input "725 fm 503 valera texas 6884"
type input "725 fm 503 valera texas 6884"
click at [893, 340] on input "725 fm 503 valera texas 6884" at bounding box center [1164, 337] width 613 height 26
select select
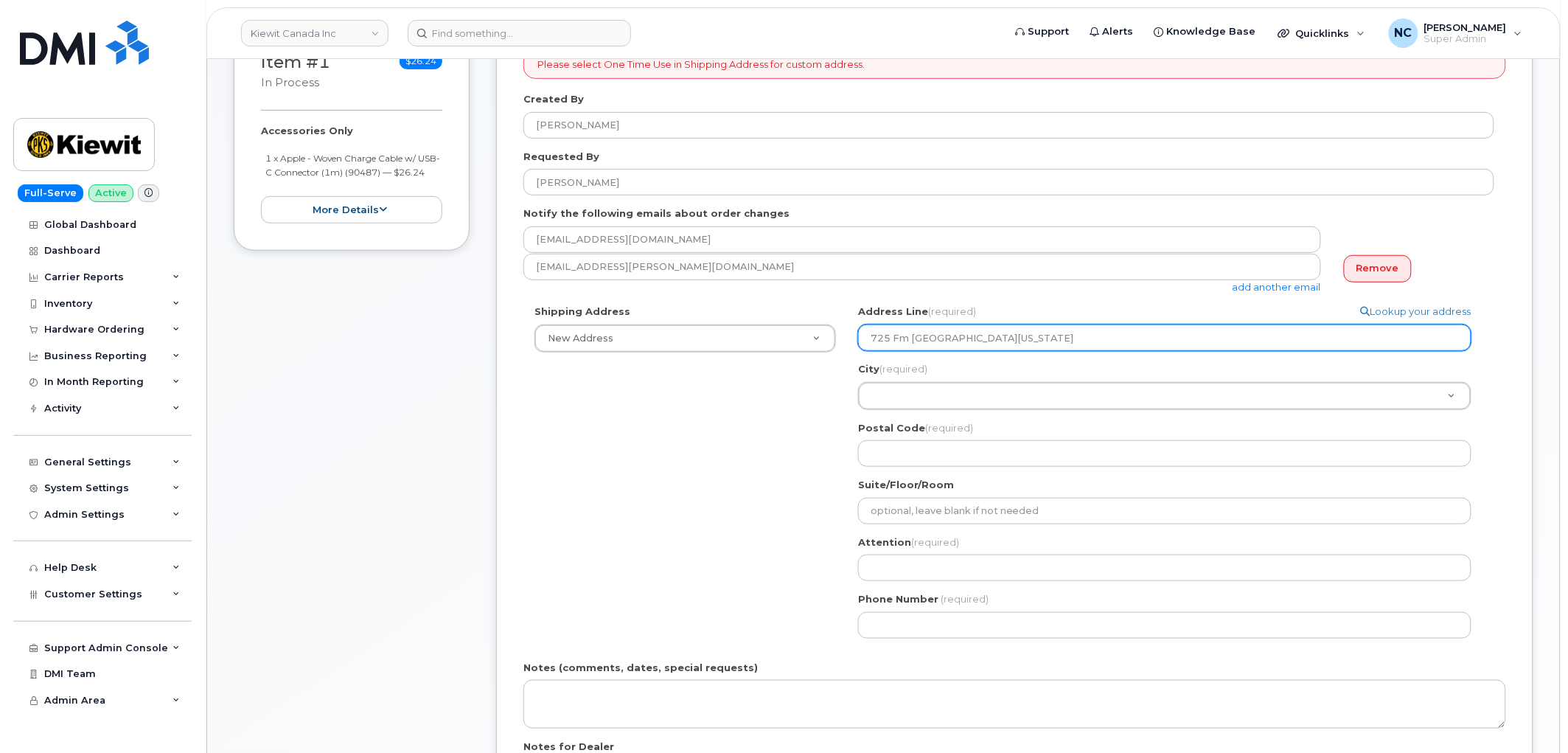
drag, startPoint x: 911, startPoint y: 338, endPoint x: 931, endPoint y: 338, distance: 20.0
click at [931, 338] on input "725 Fm 503 valera texas 6884" at bounding box center [1164, 337] width 613 height 26
click at [932, 338] on input "725 Fm 503 valera texas 6884" at bounding box center [1164, 337] width 613 height 26
type input "725 Fm 503 valera texas 6884"
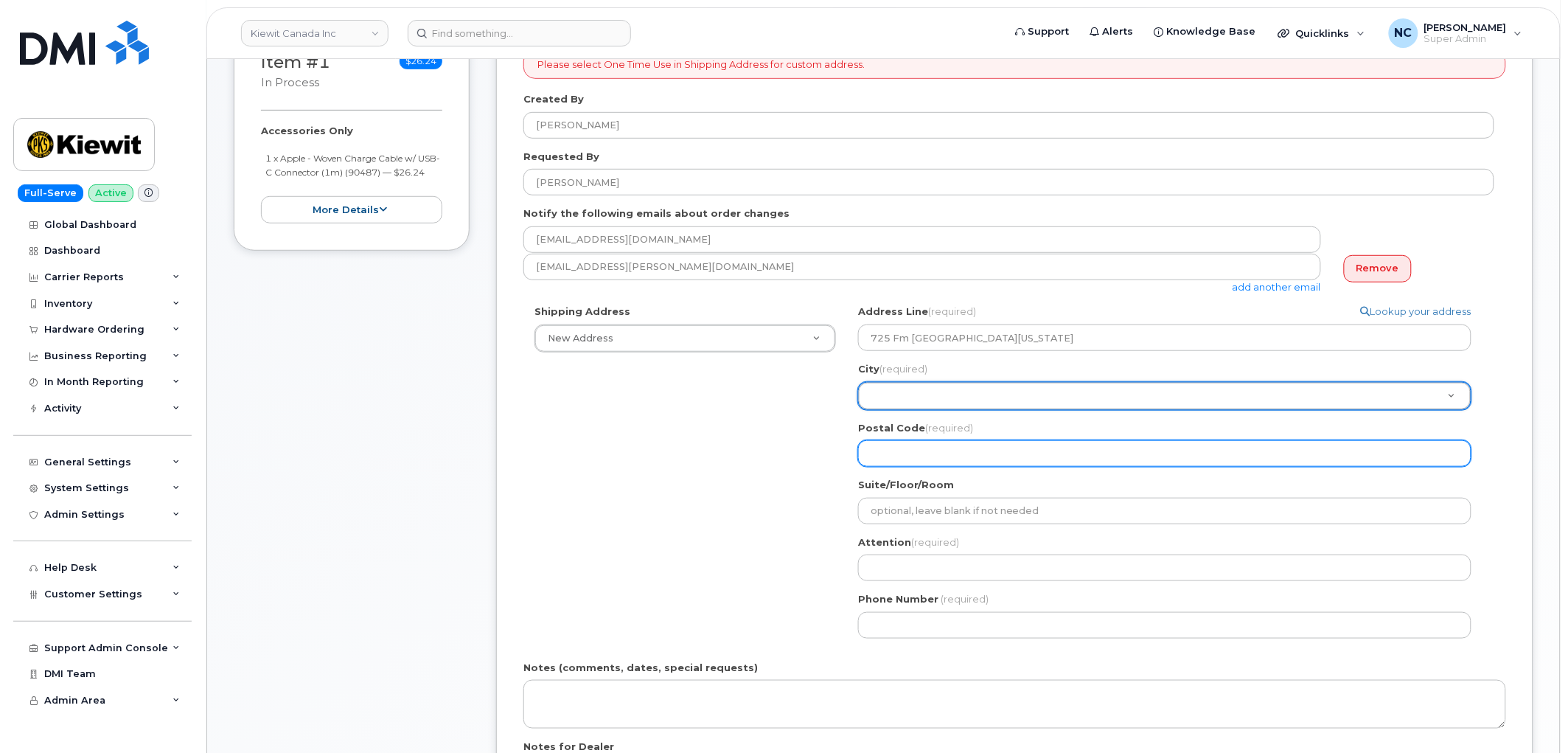
click at [938, 453] on input "Postal Code (required)" at bounding box center [1164, 453] width 613 height 26
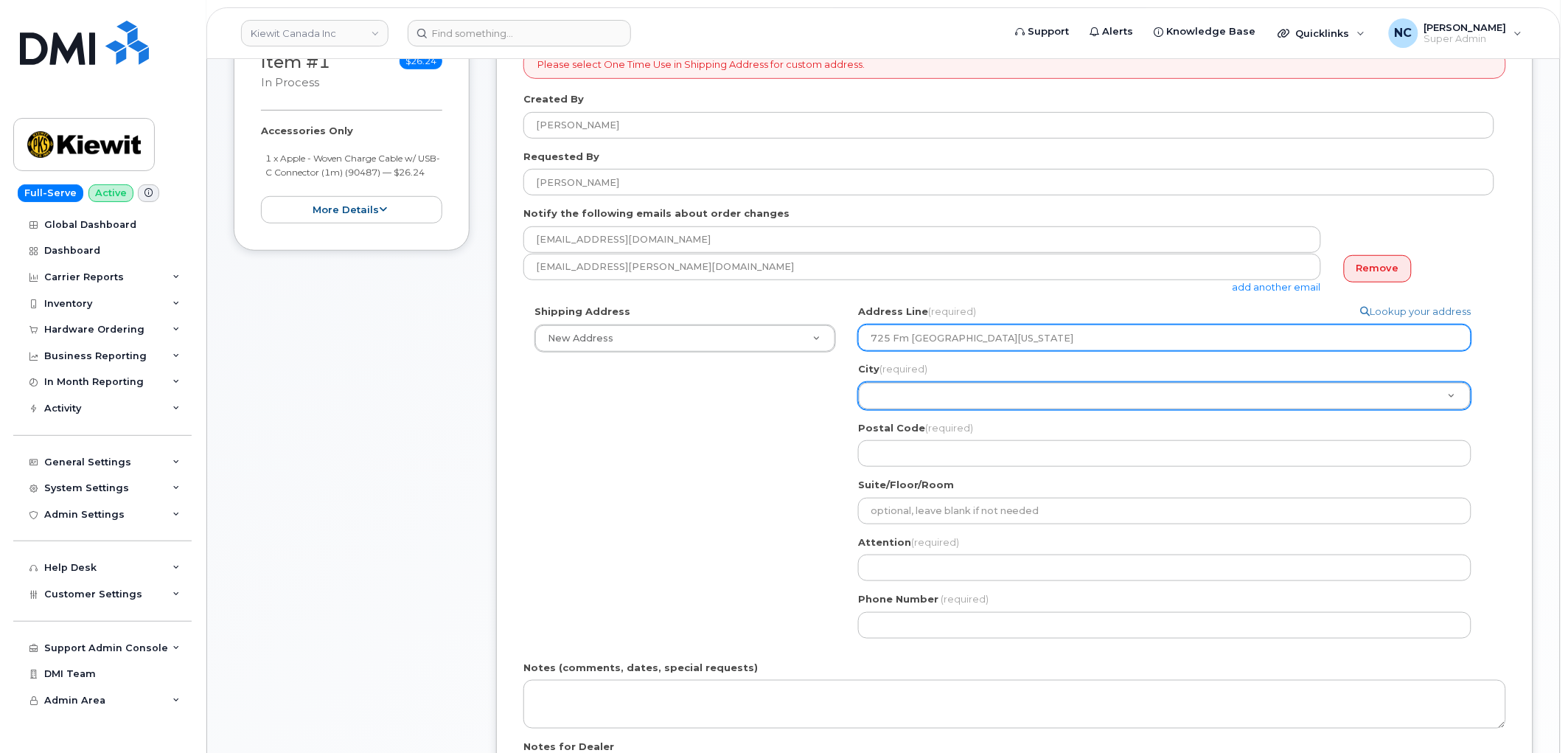
click at [1076, 335] on input "725 Fm 503 valera texas 6884" at bounding box center [1164, 337] width 613 height 26
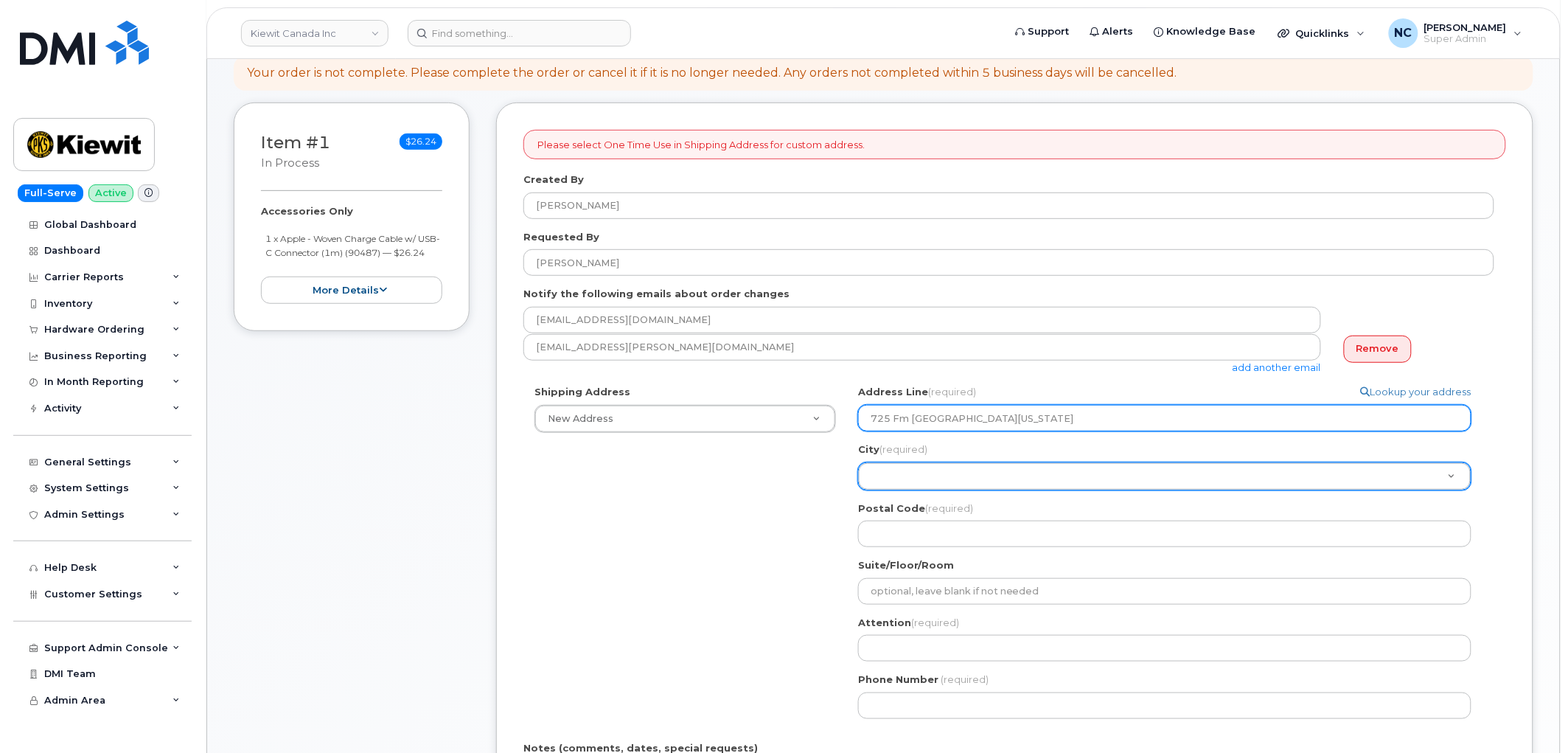
scroll to position [163, 0]
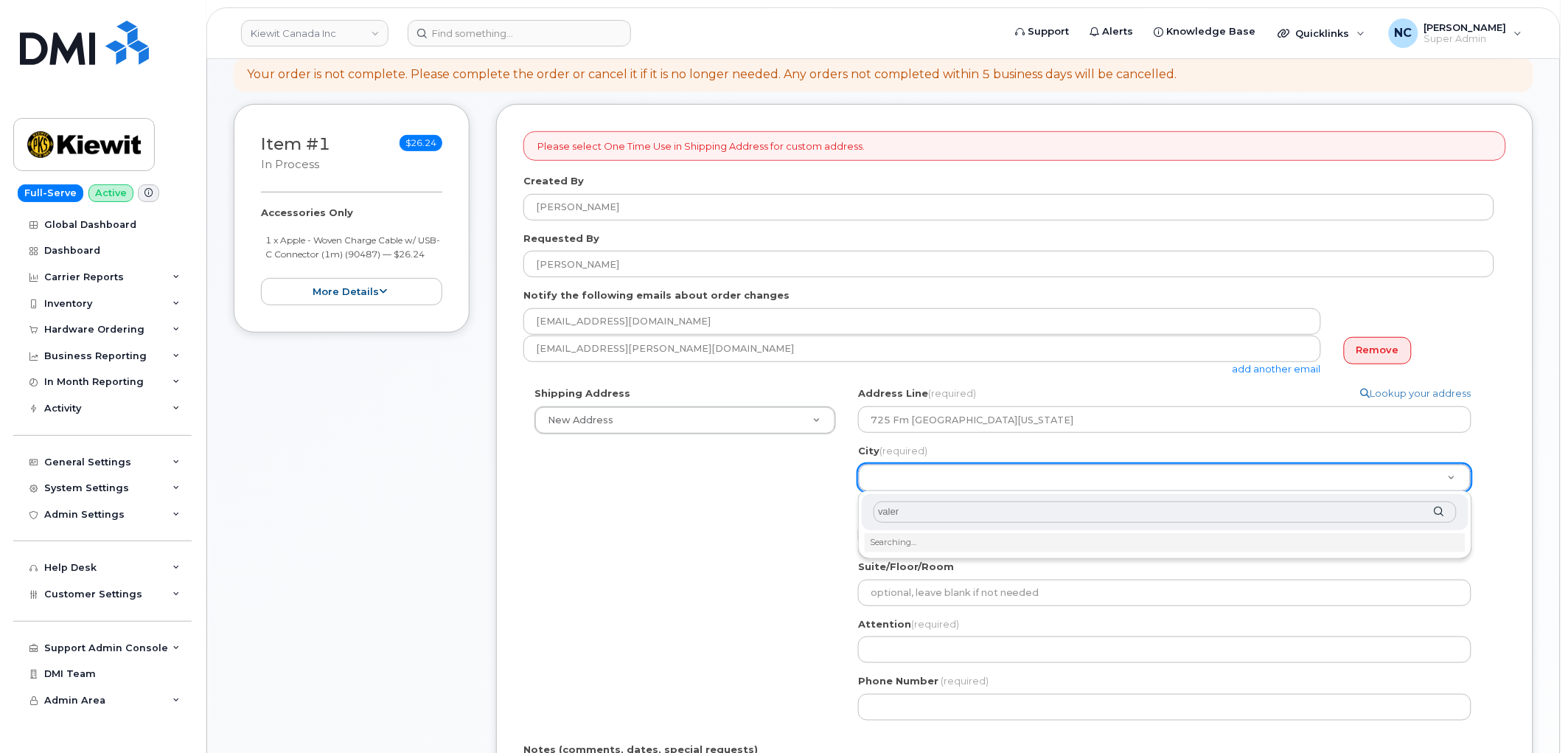
type input "valera"
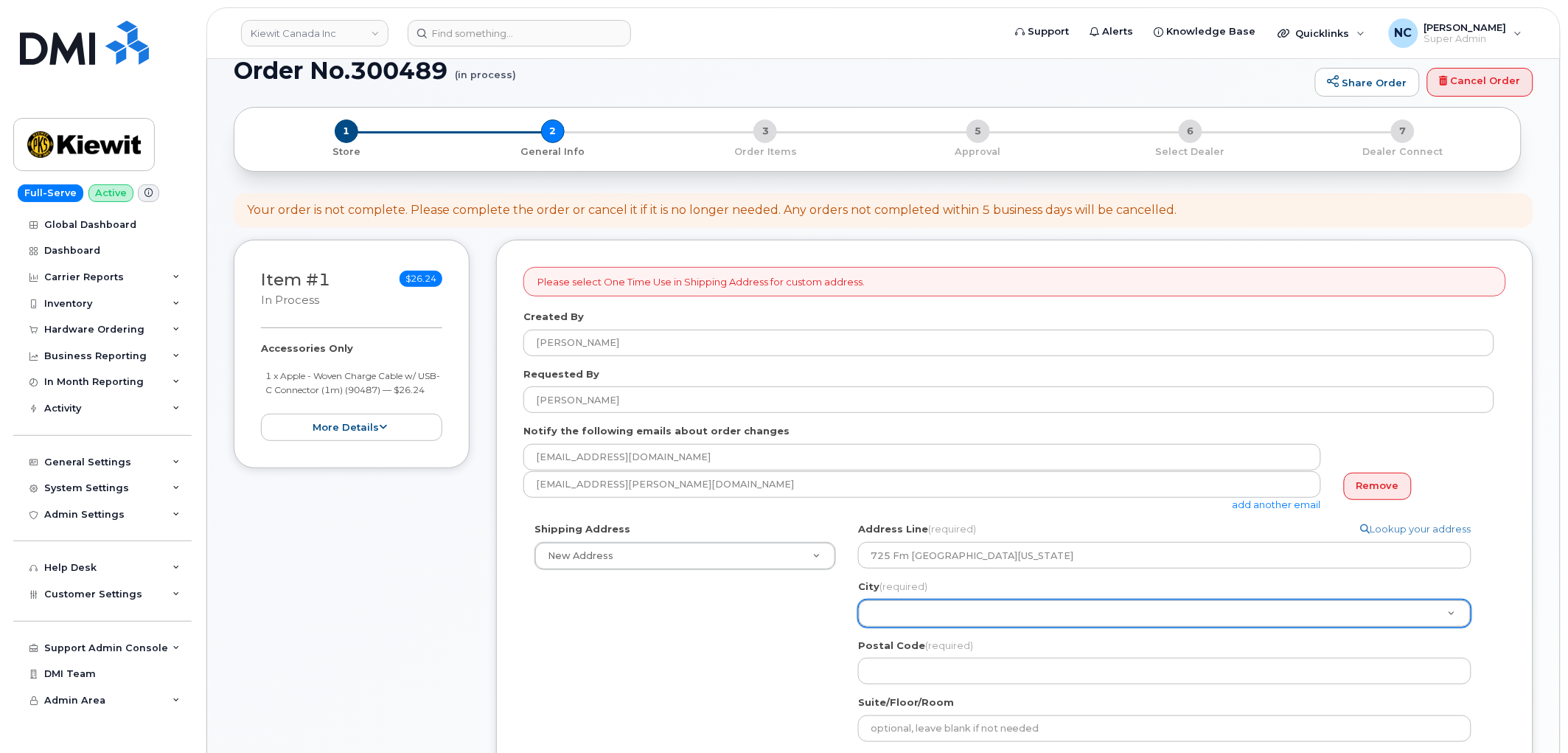
scroll to position [0, 0]
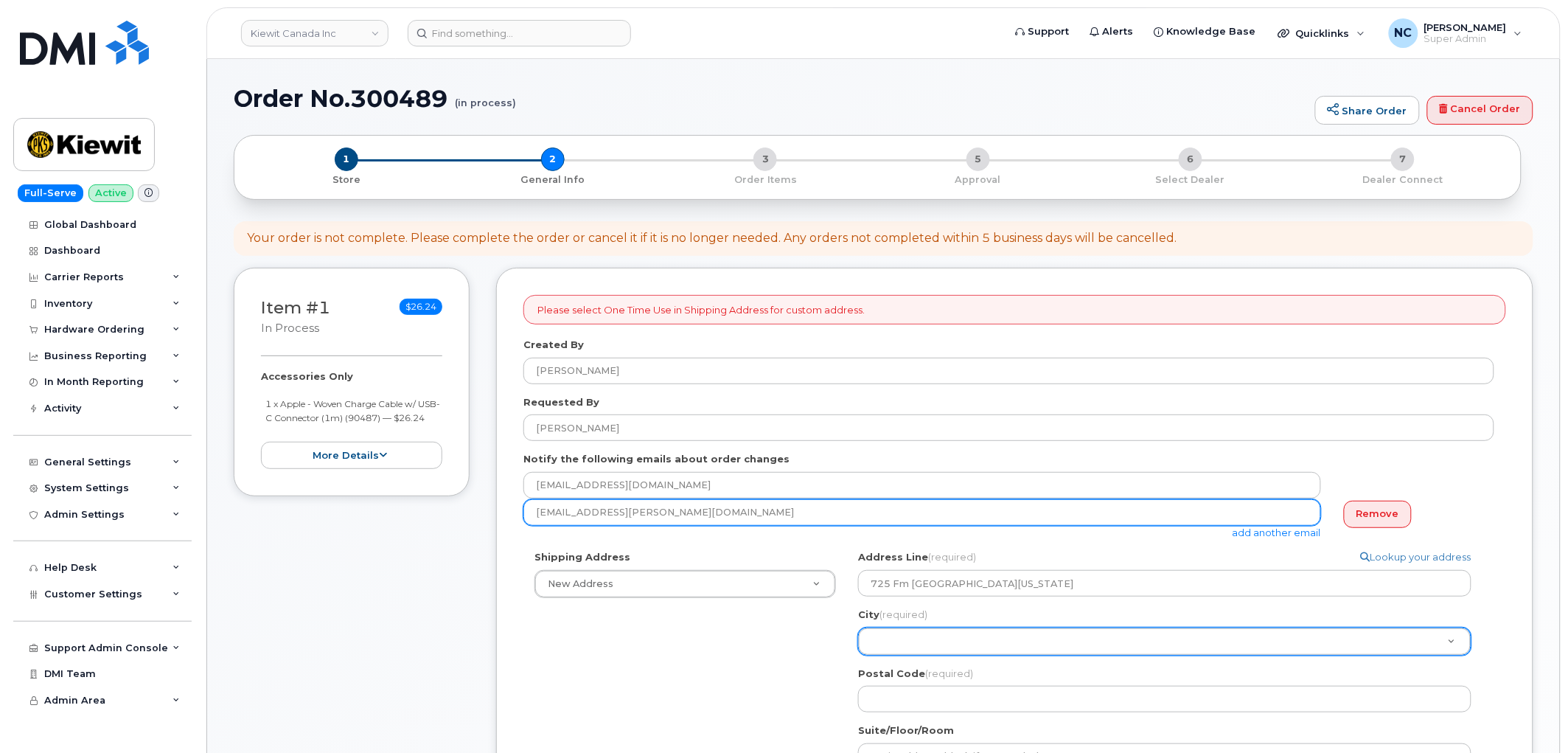
drag, startPoint x: 754, startPoint y: 508, endPoint x: 382, endPoint y: 437, distance: 378.7
click at [370, 438] on div "Item #1 in process $26.24 Accessories Only 1 x Apple - Woven Charge Cable w/ US…" at bounding box center [883, 704] width 1299 height 873
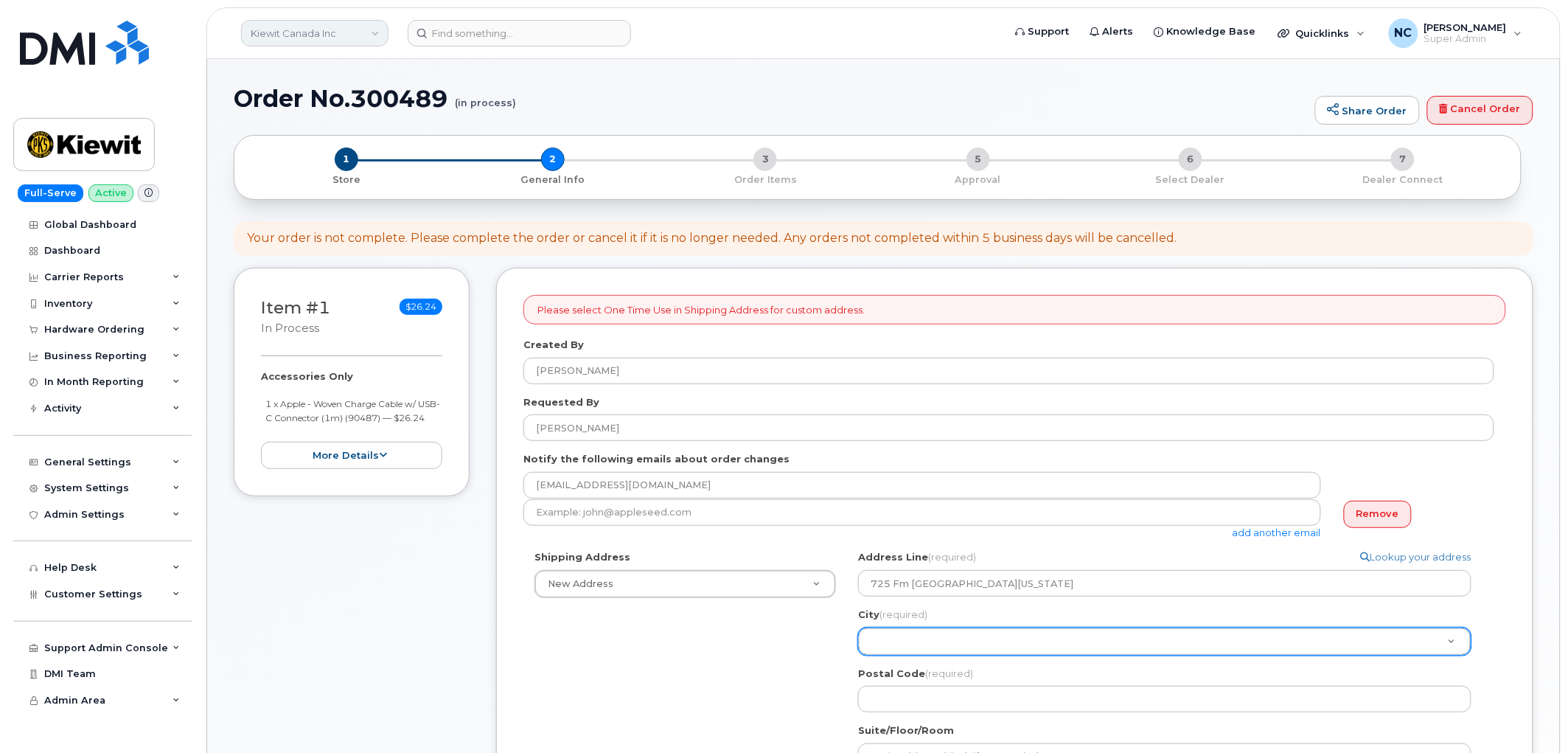
click at [376, 25] on link "Kiewit Canada Inc" at bounding box center [314, 33] width 147 height 26
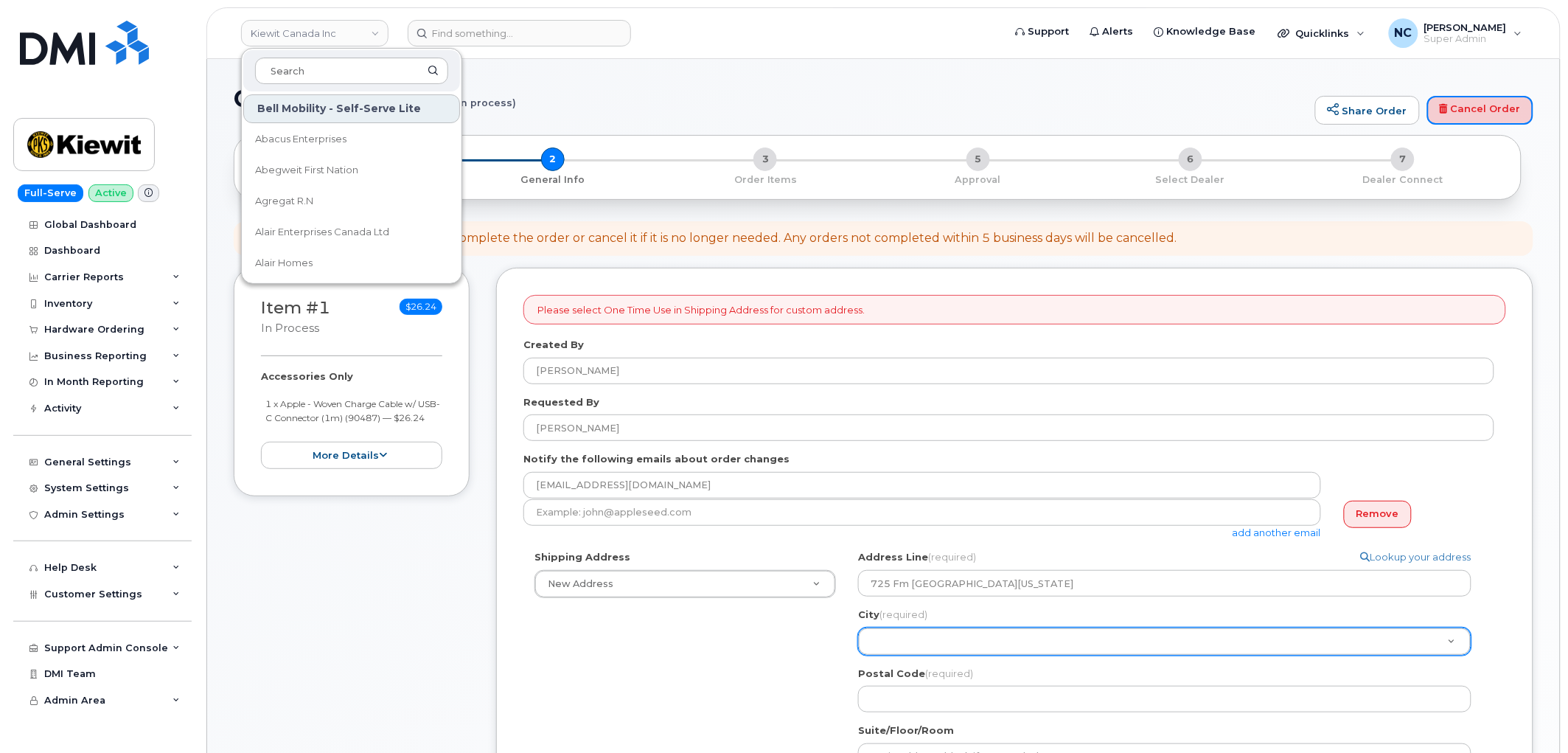
click at [1460, 96] on link "Cancel Order" at bounding box center [1480, 111] width 106 height 29
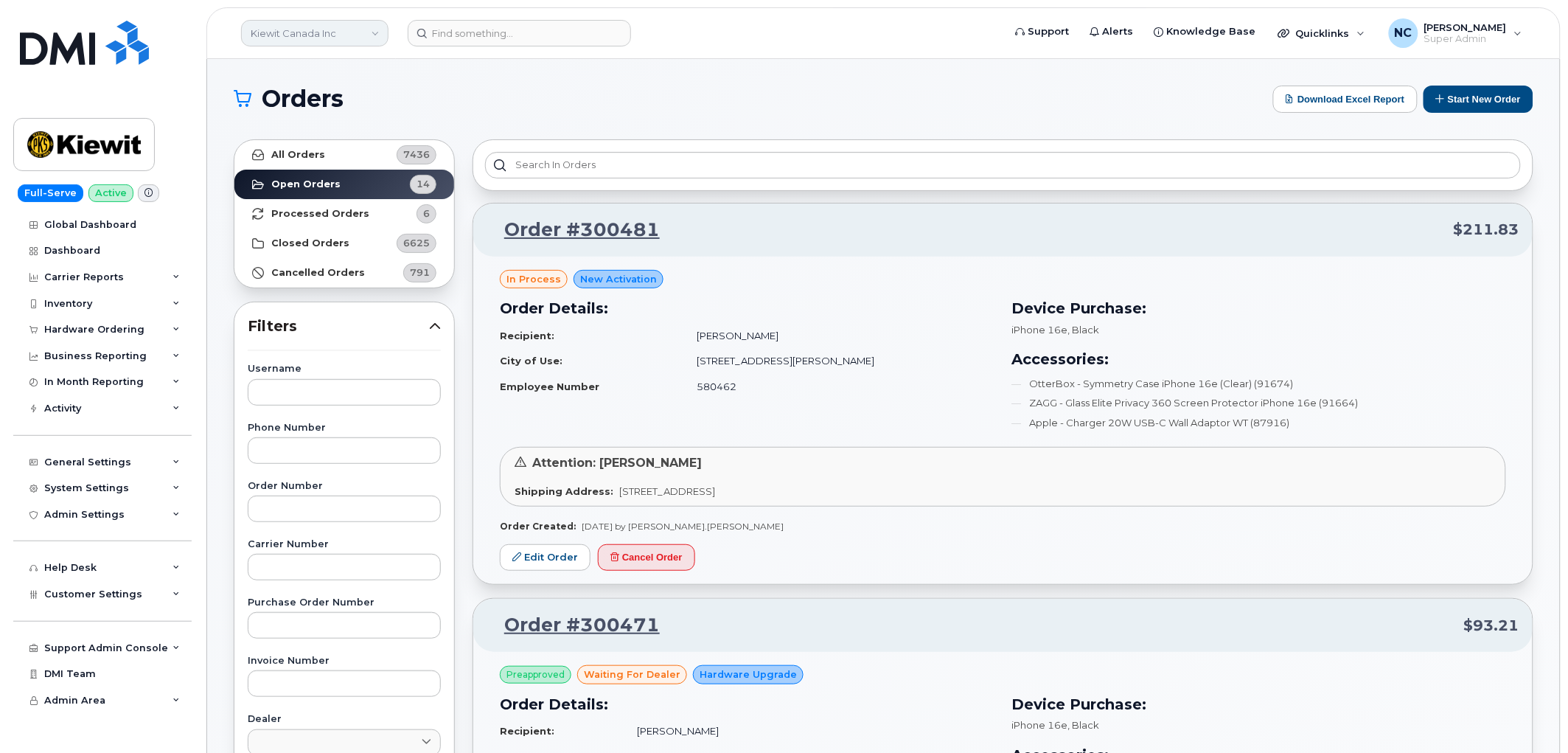
click at [306, 43] on link "Kiewit Canada Inc" at bounding box center [314, 33] width 147 height 26
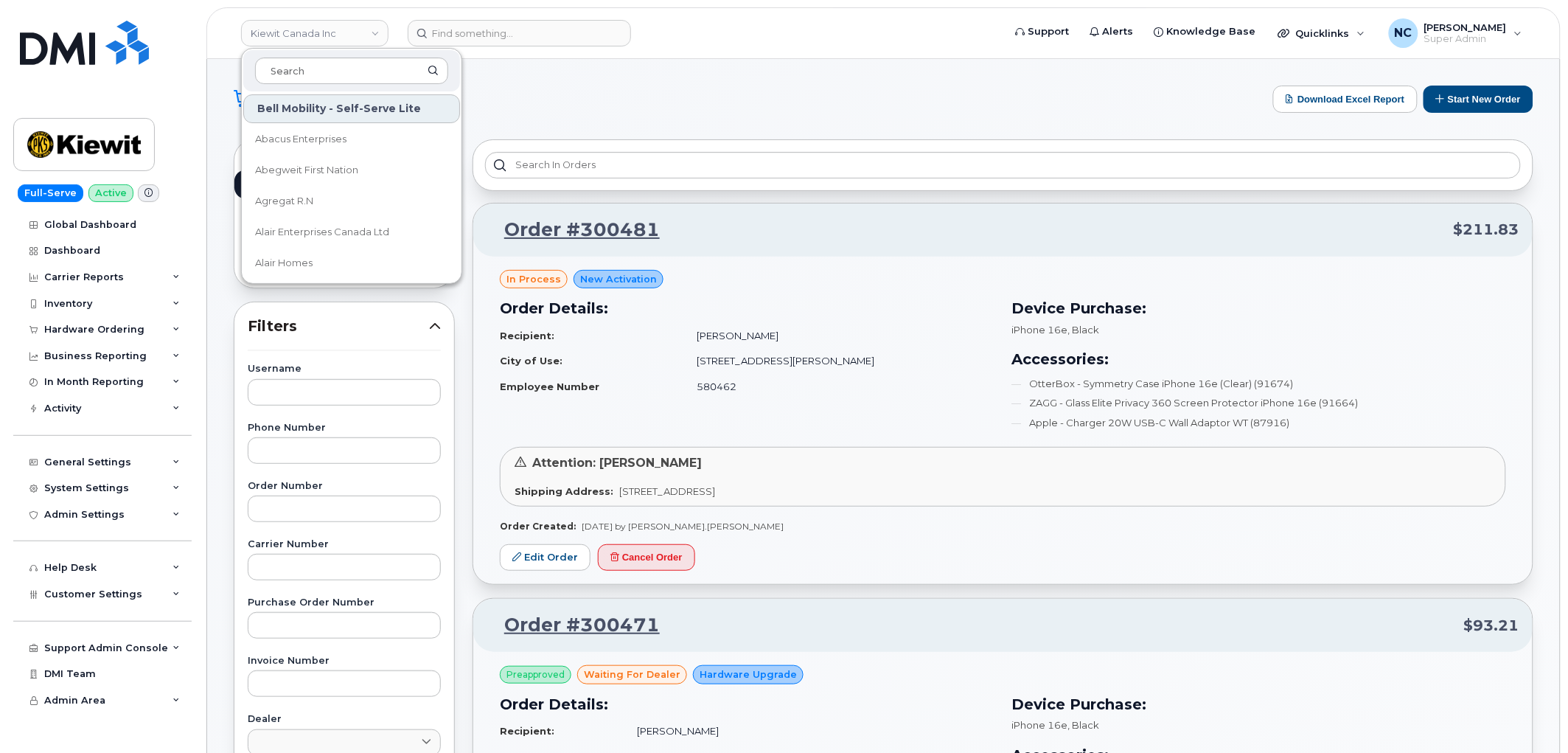
drag, startPoint x: 332, startPoint y: 74, endPoint x: 143, endPoint y: 55, distance: 190.0
click at [206, 57] on div "[PERSON_NAME] Canada Inc Bell Mobility - Self-Serve Lite Abacus Enterprises Abe…" at bounding box center [883, 33] width 1354 height 52
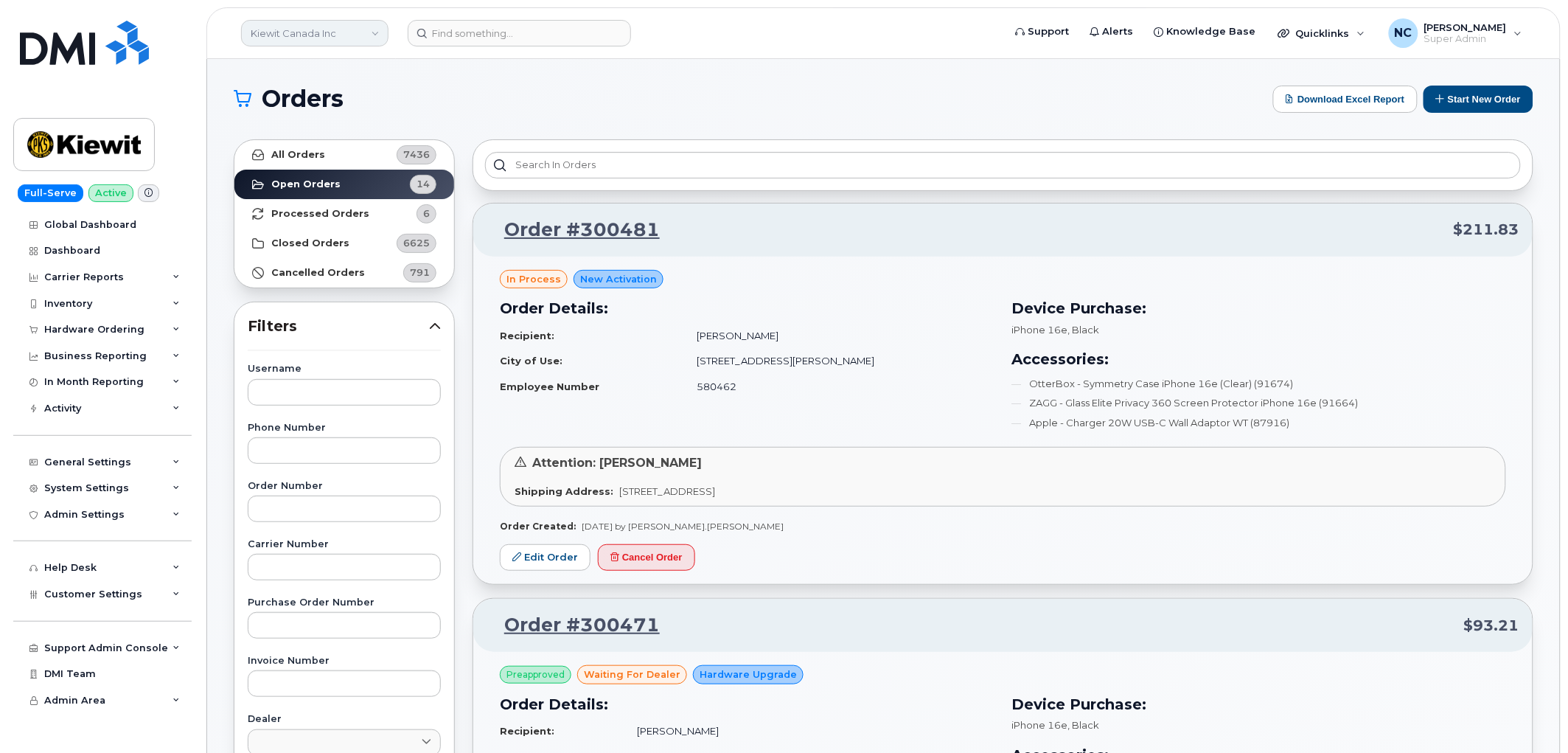
click at [359, 25] on link "Kiewit Canada Inc" at bounding box center [314, 33] width 147 height 26
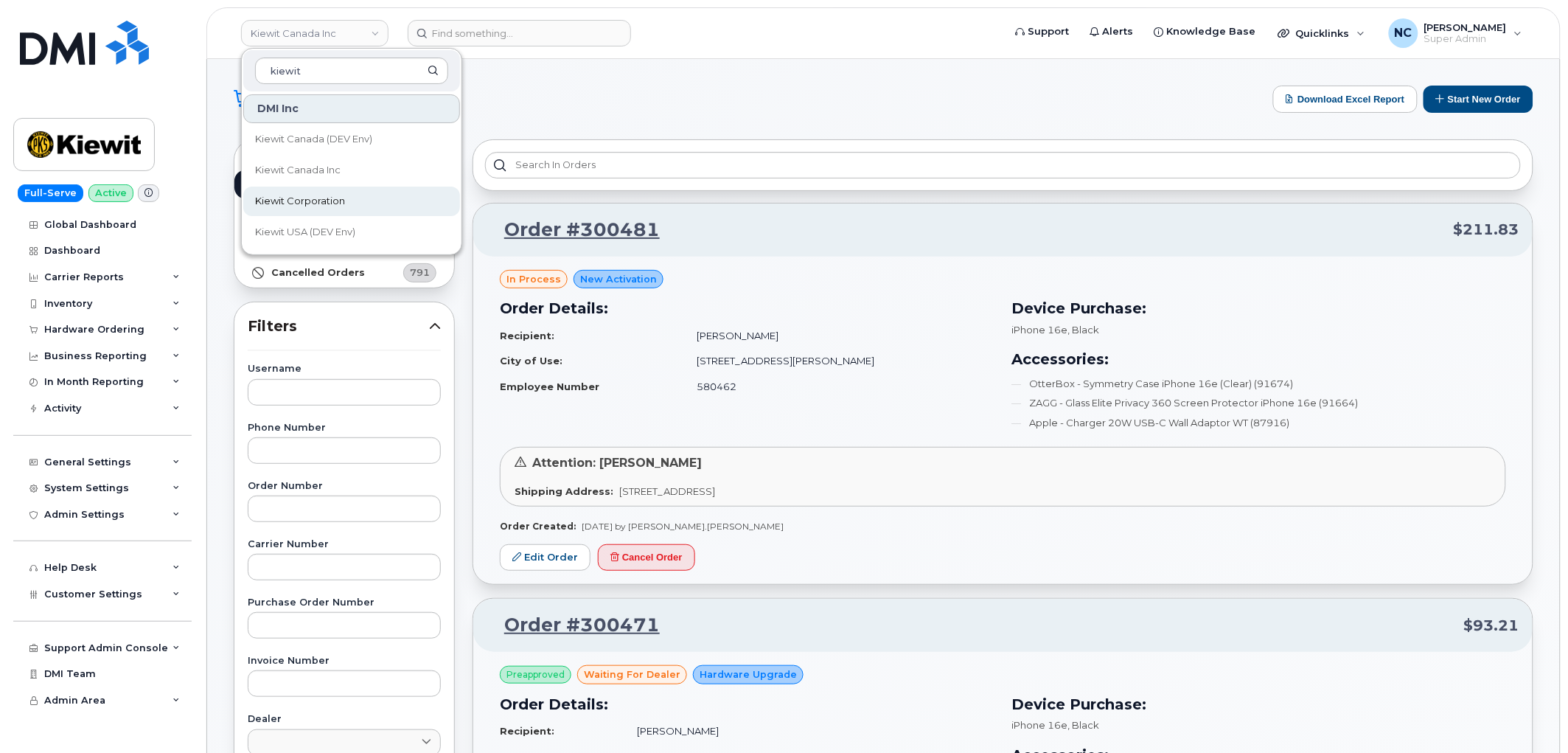
type input "kiewit"
click at [335, 197] on span "Kiewit Corporation" at bounding box center [300, 202] width 90 height 15
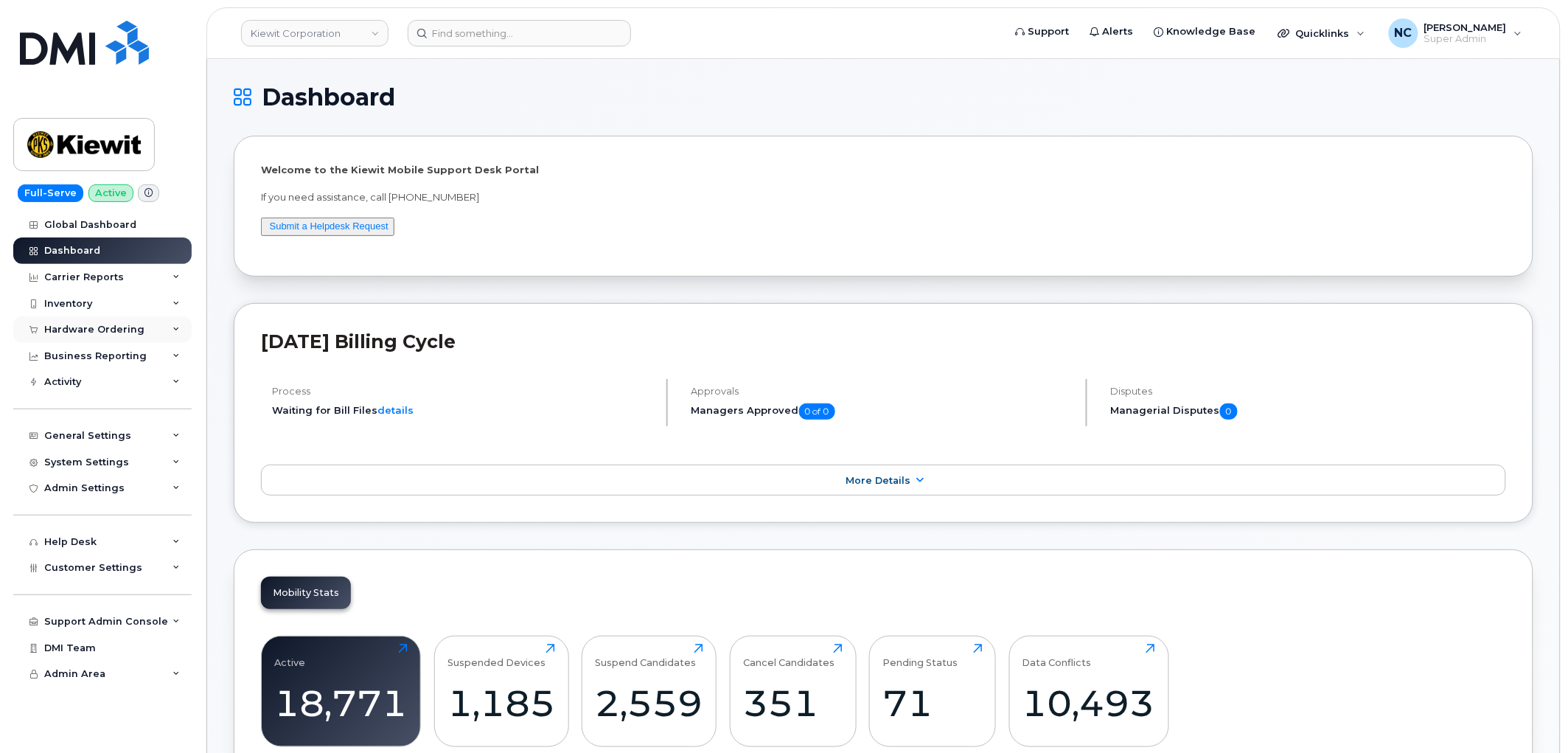
click at [105, 329] on div "Hardware Ordering" at bounding box center [94, 329] width 100 height 12
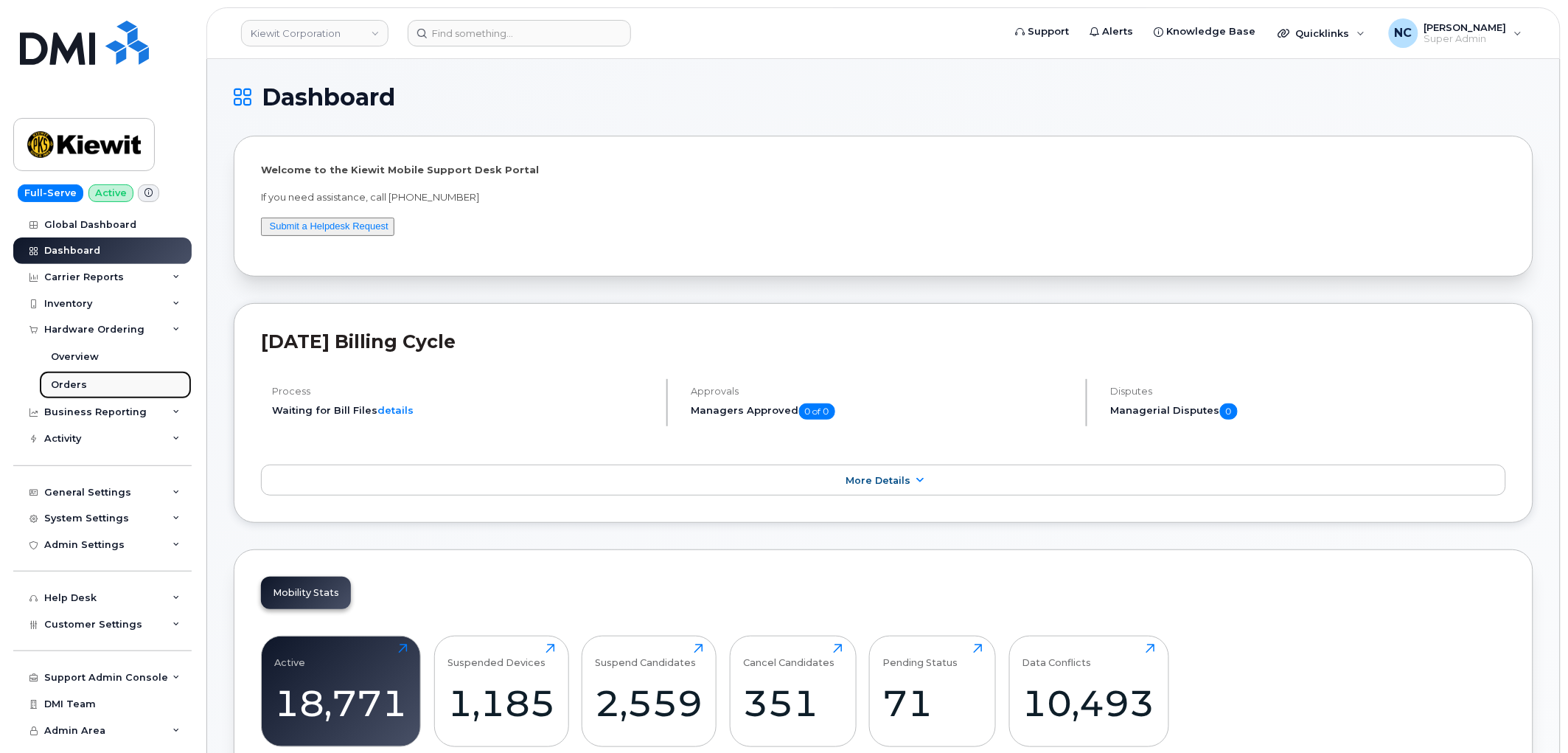
click at [74, 377] on link "Orders" at bounding box center [115, 384] width 153 height 28
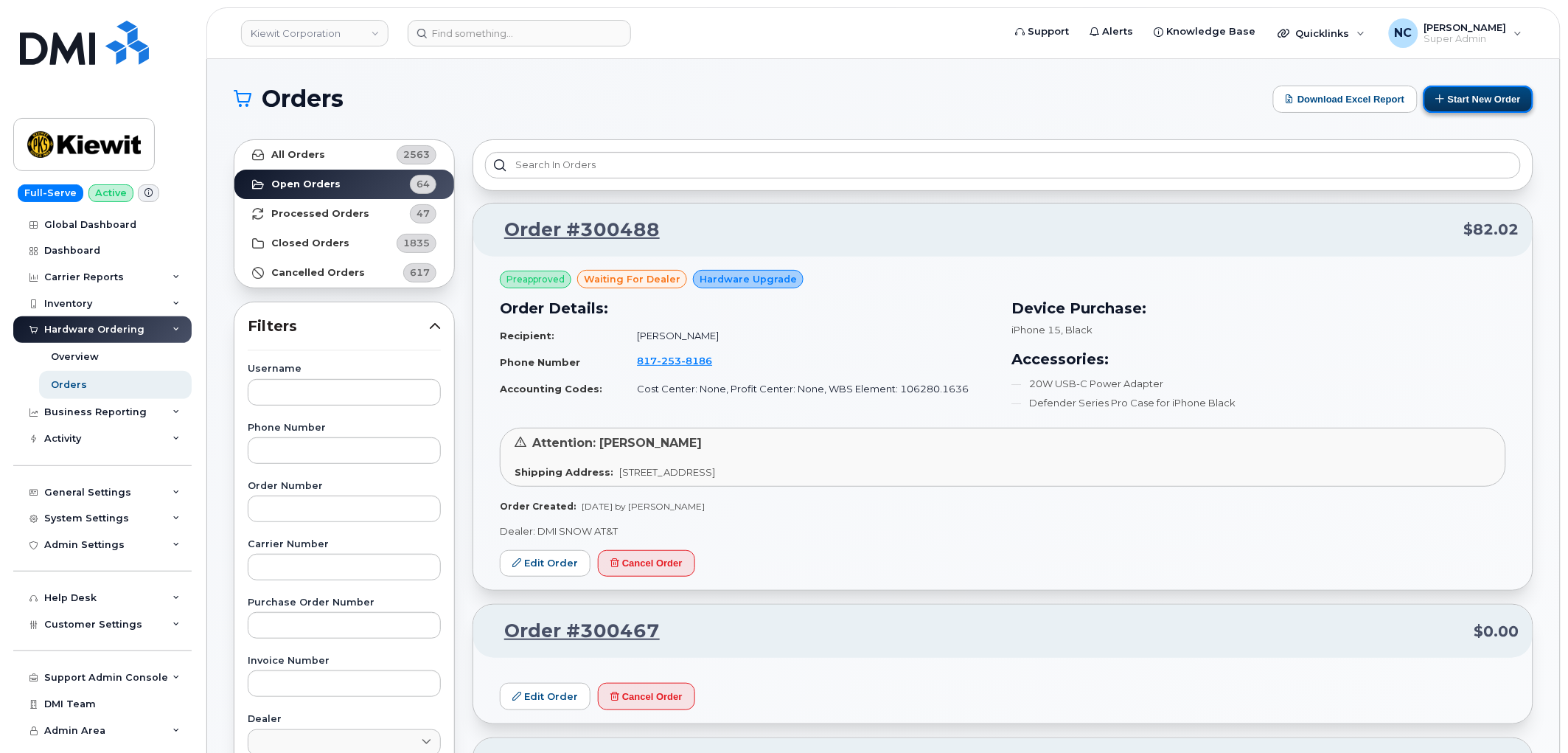
click at [1484, 89] on button "Start New Order" at bounding box center [1478, 99] width 110 height 27
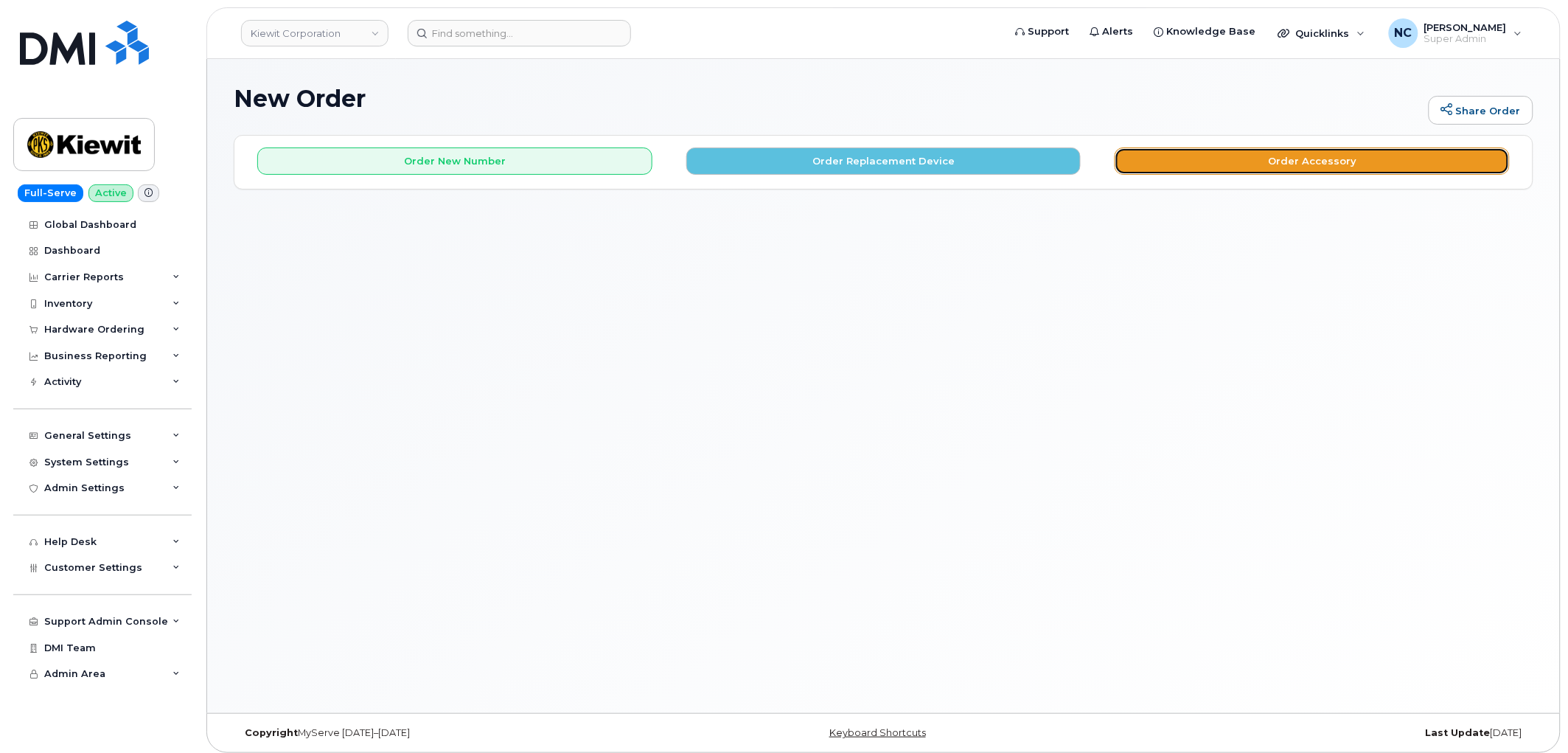
click at [1217, 166] on button "Order Accessory" at bounding box center [1312, 161] width 395 height 27
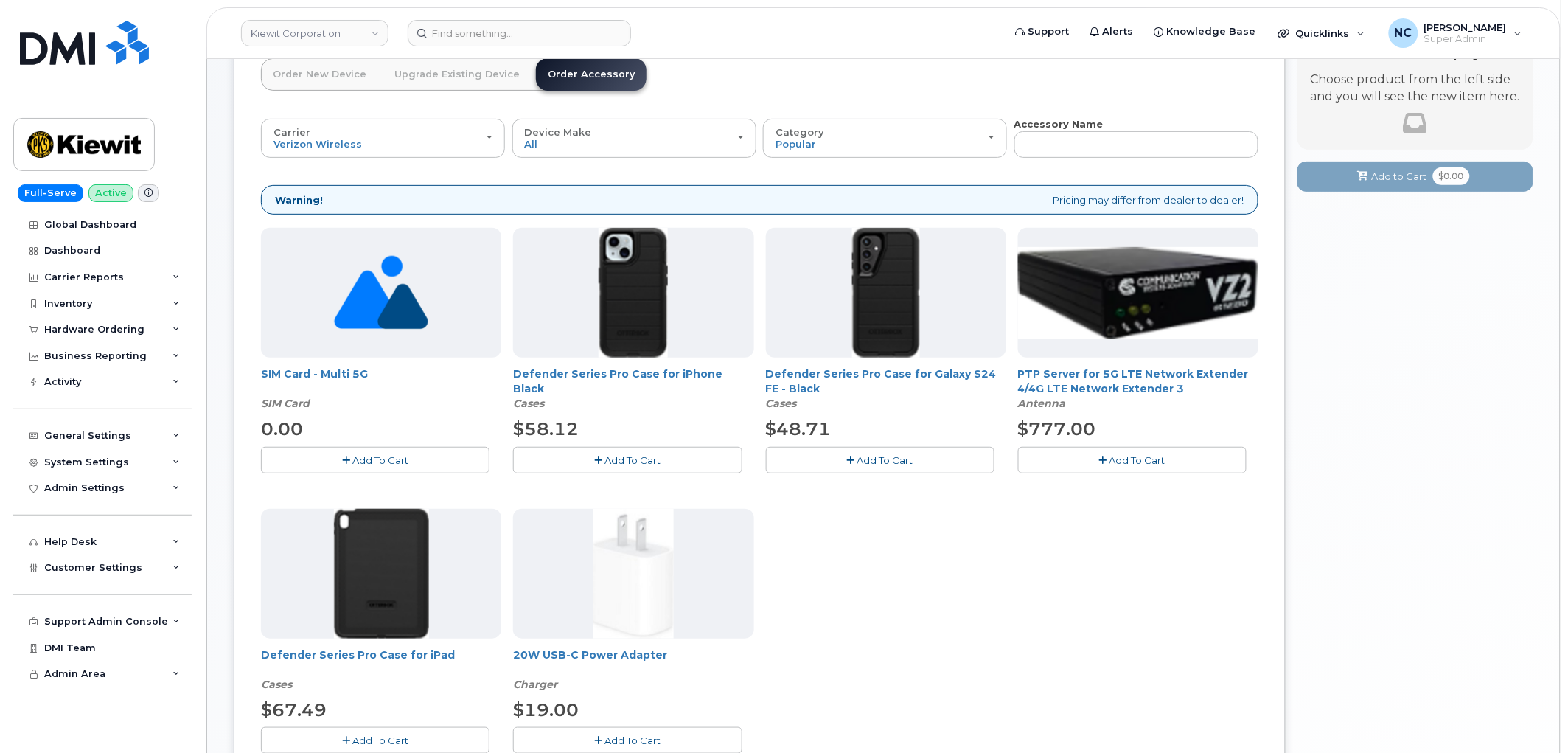
scroll to position [323, 0]
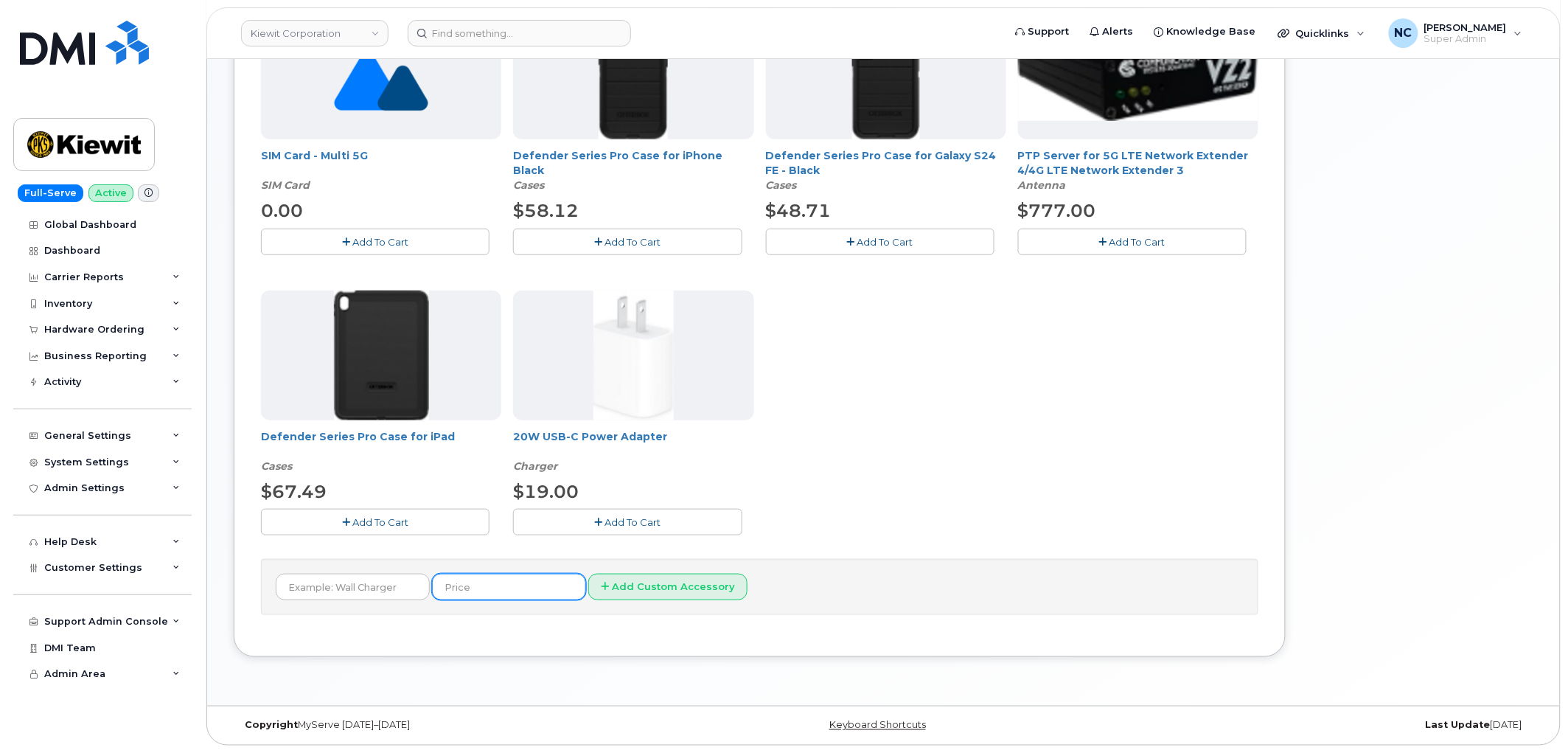
click at [469, 580] on input "text" at bounding box center [509, 587] width 154 height 26
click at [379, 584] on input "text" at bounding box center [353, 587] width 154 height 26
paste input "[EMAIL_ADDRESS][PERSON_NAME][DOMAIN_NAME]"
type input "[EMAIL_ADDRESS][PERSON_NAME][DOMAIN_NAME]"
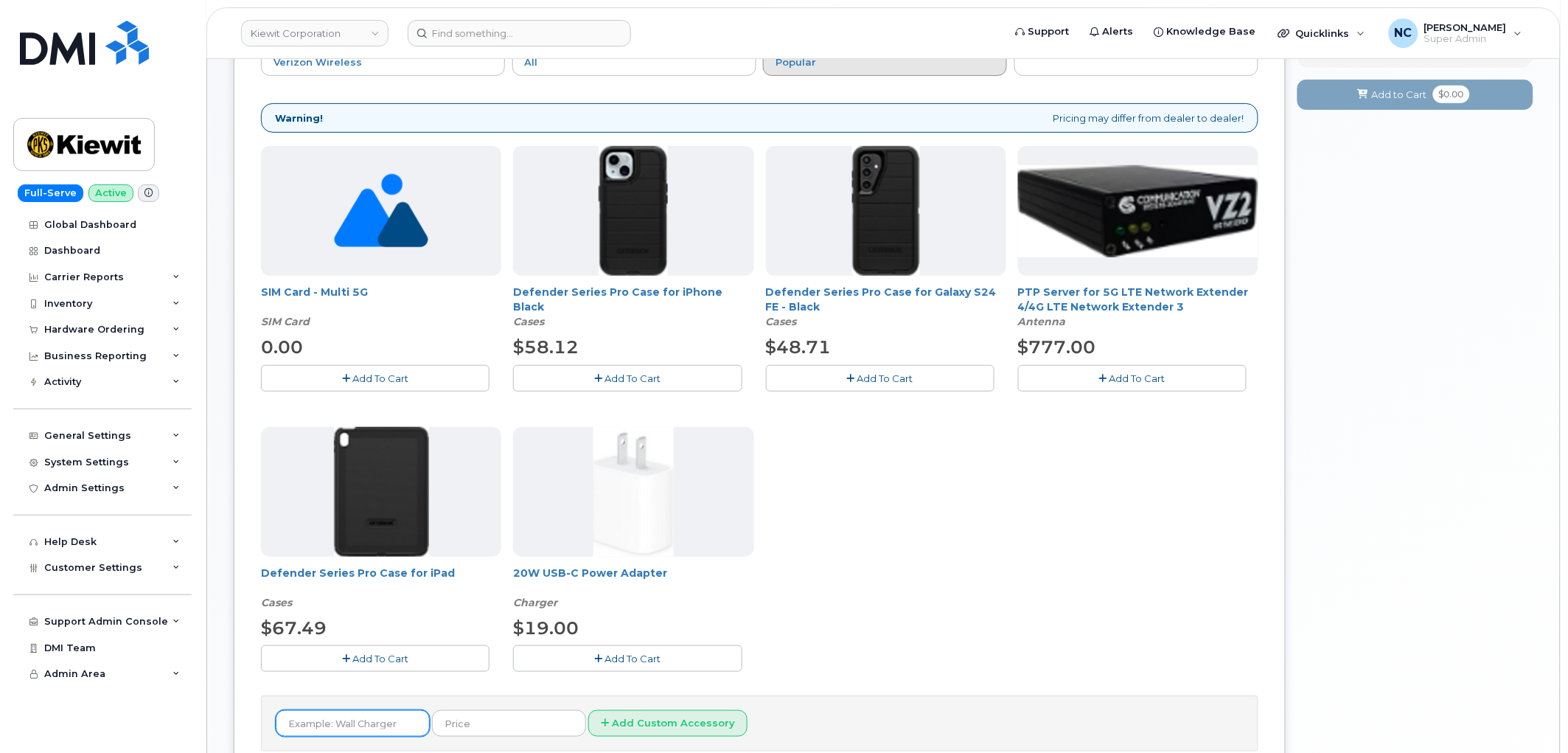
scroll to position [0, 0]
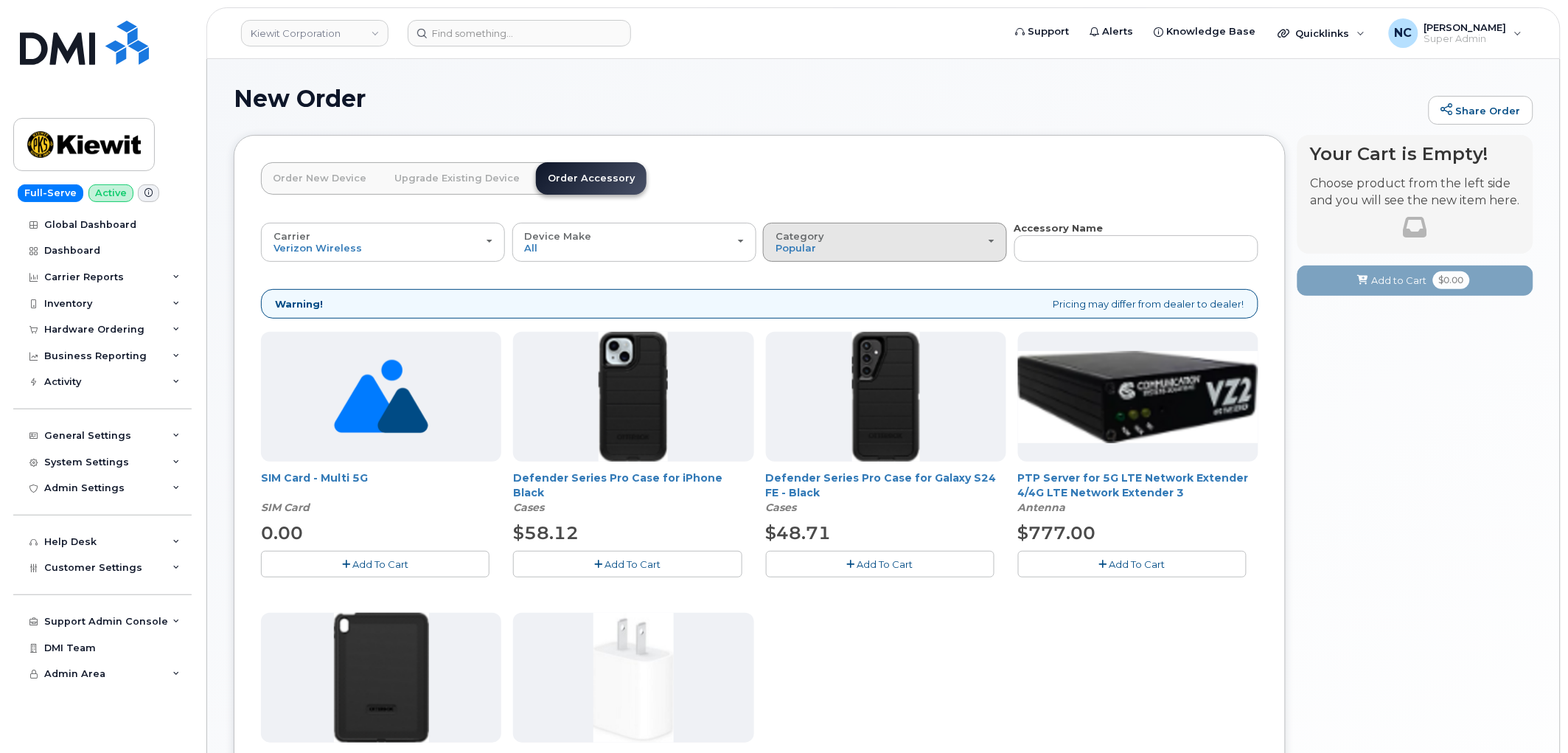
click at [950, 248] on div "Category Popular" at bounding box center [884, 242] width 219 height 23
click at [794, 274] on label "All" at bounding box center [782, 275] width 31 height 17
click at [0, 0] on input "All" at bounding box center [0, 0] width 0 height 0
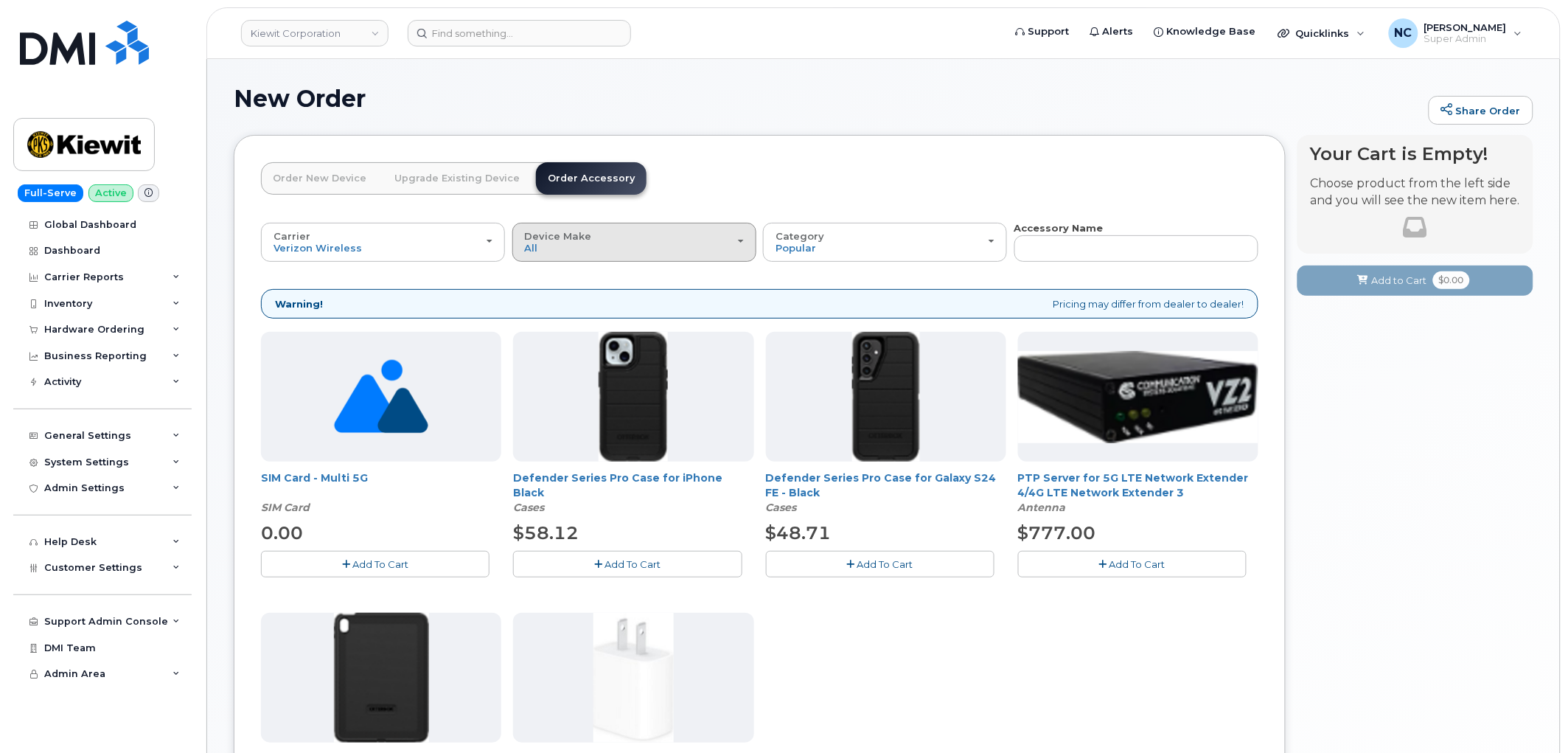
click at [666, 237] on div "Device Make All Android iPhone Tablet" at bounding box center [634, 242] width 219 height 23
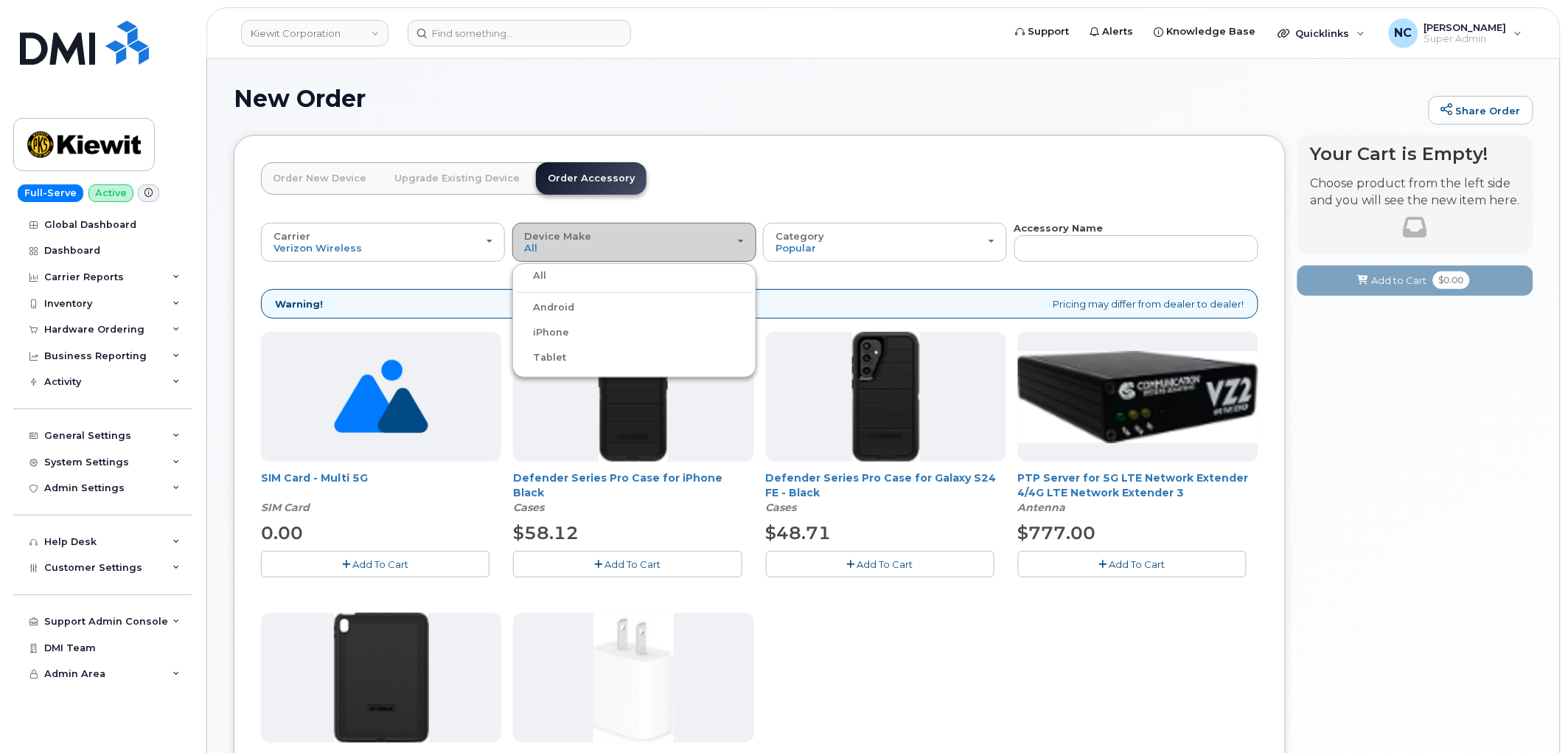
click at [691, 233] on div "Device Make All Android iPhone Tablet" at bounding box center [634, 242] width 219 height 23
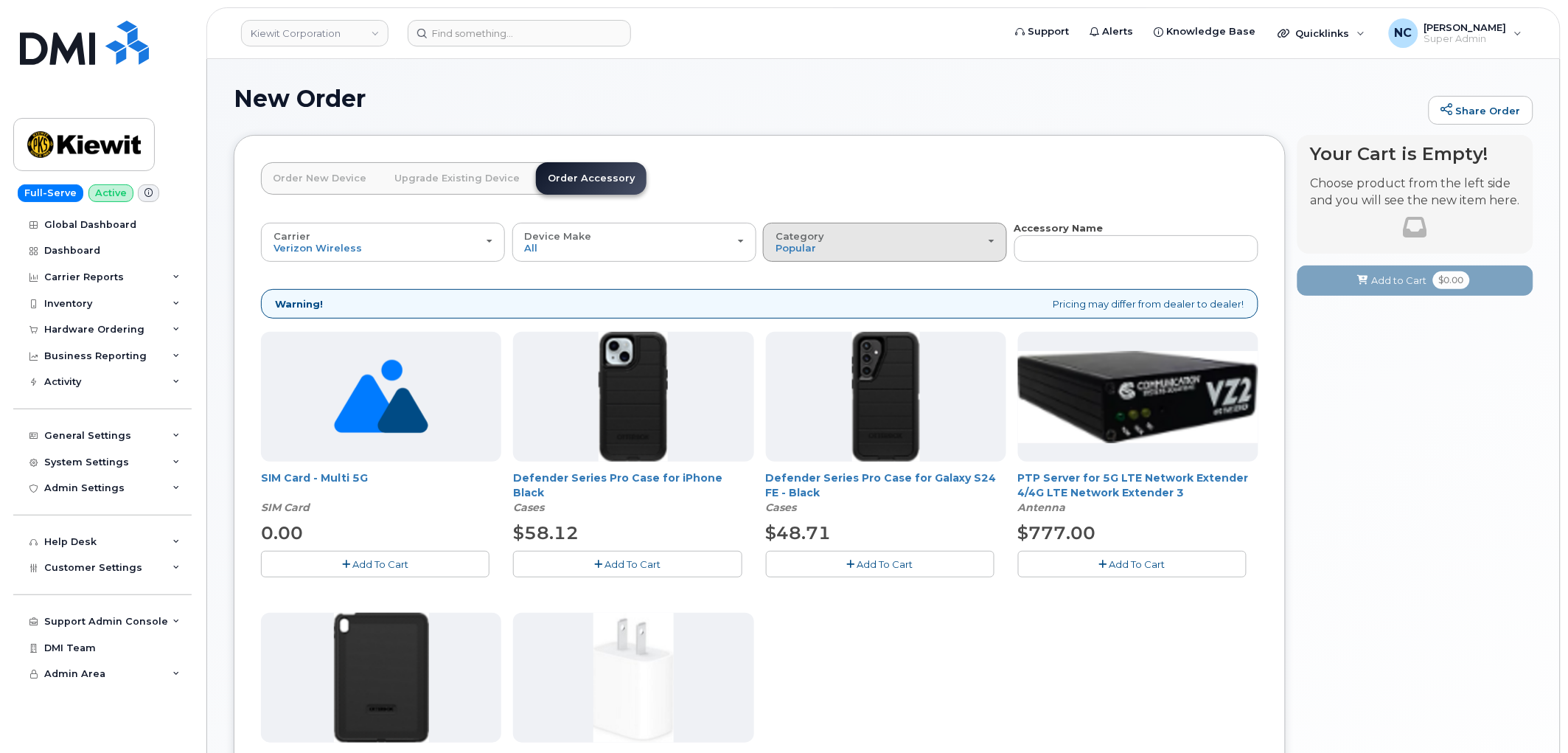
click at [903, 245] on div "Category Popular" at bounding box center [884, 242] width 219 height 23
click at [793, 274] on label "All" at bounding box center [782, 275] width 31 height 17
click at [0, 0] on input "All" at bounding box center [0, 0] width 0 height 0
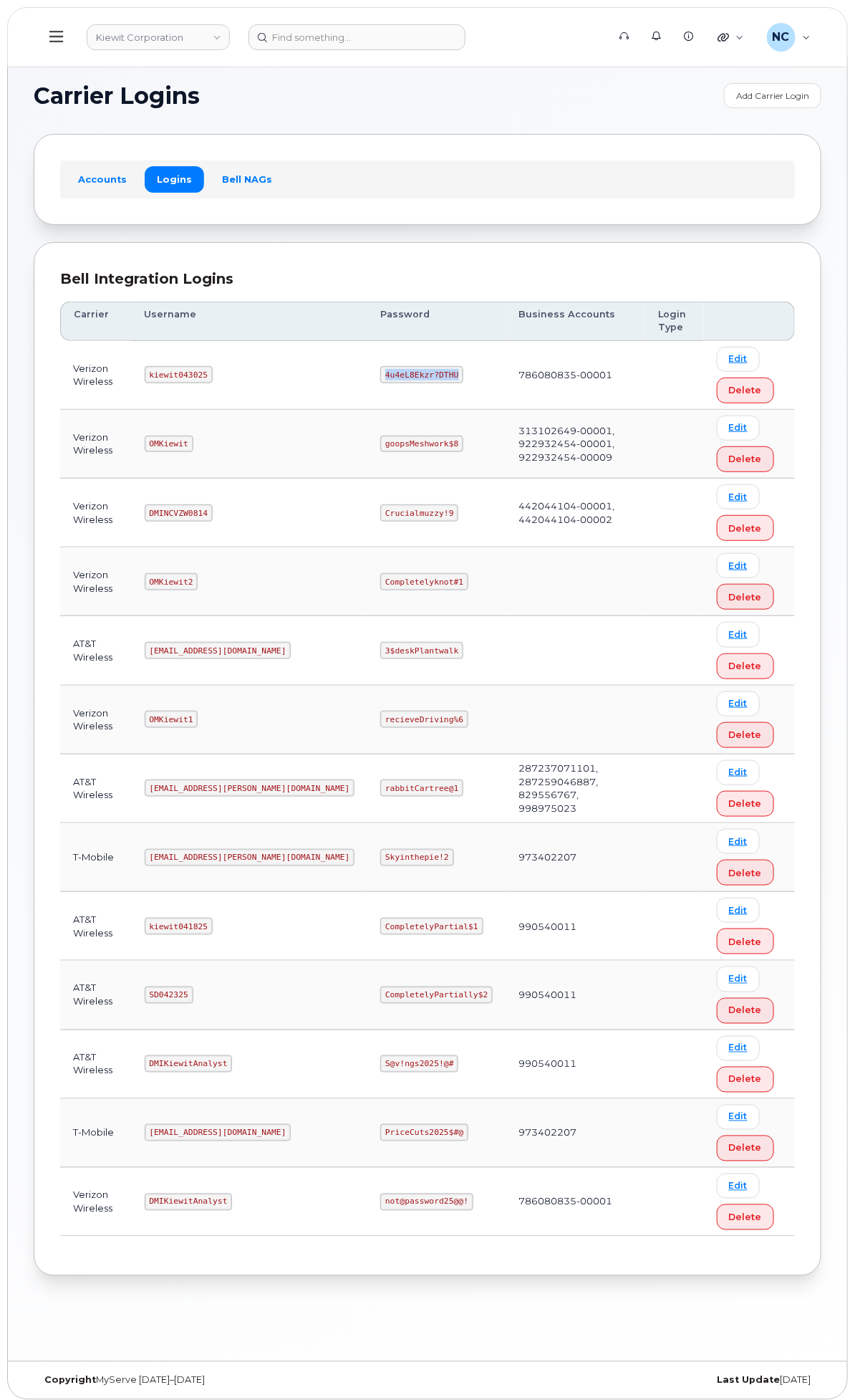
drag, startPoint x: 589, startPoint y: 376, endPoint x: 489, endPoint y: 337, distance: 107.3
click at [505, 377] on td "4u4eL8Ekzr?DTHU" at bounding box center [436, 375] width 139 height 69
copy code "4u4eL8Ekzr?DTHU"
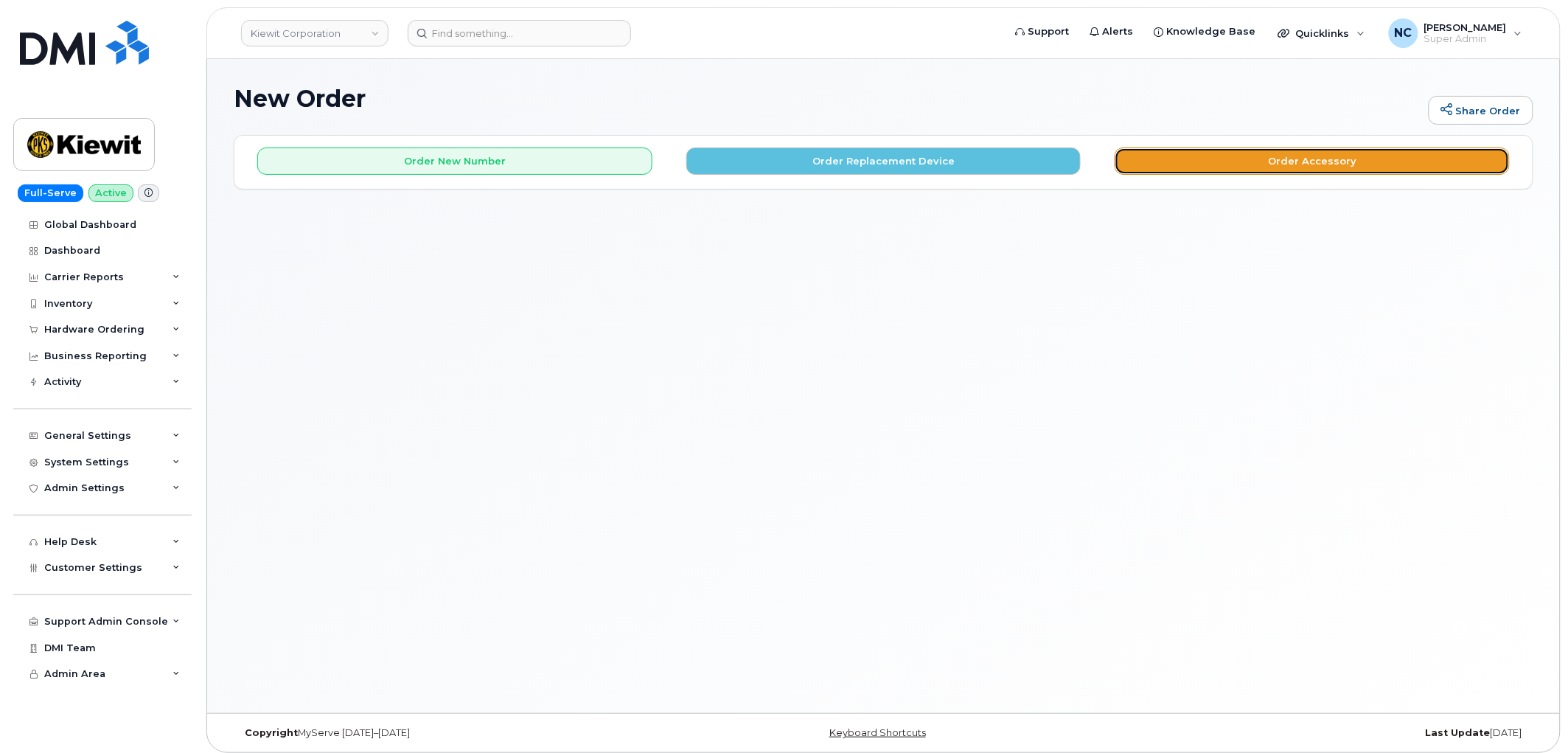
click at [1297, 168] on button "Order Accessory" at bounding box center [1312, 161] width 395 height 27
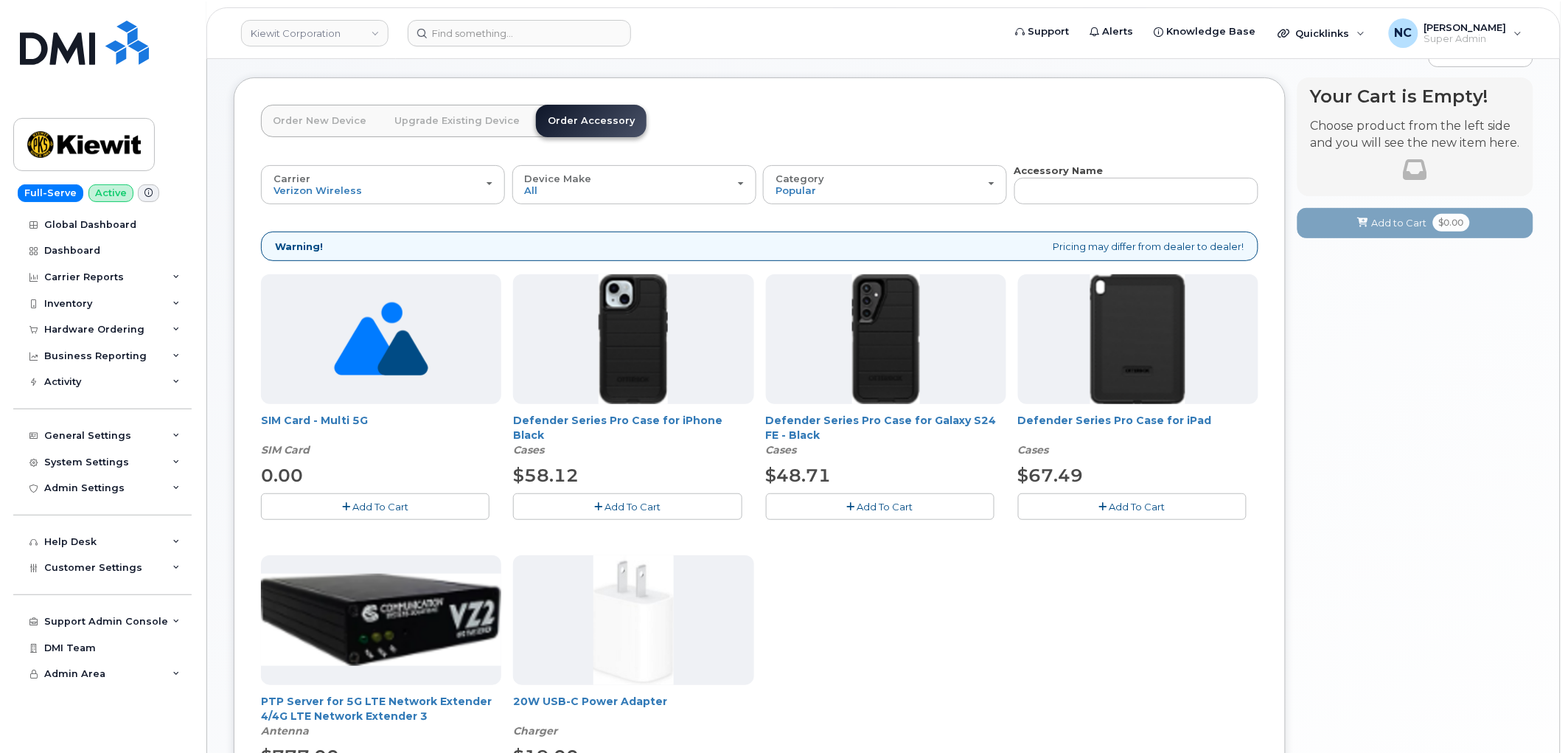
scroll to position [323, 0]
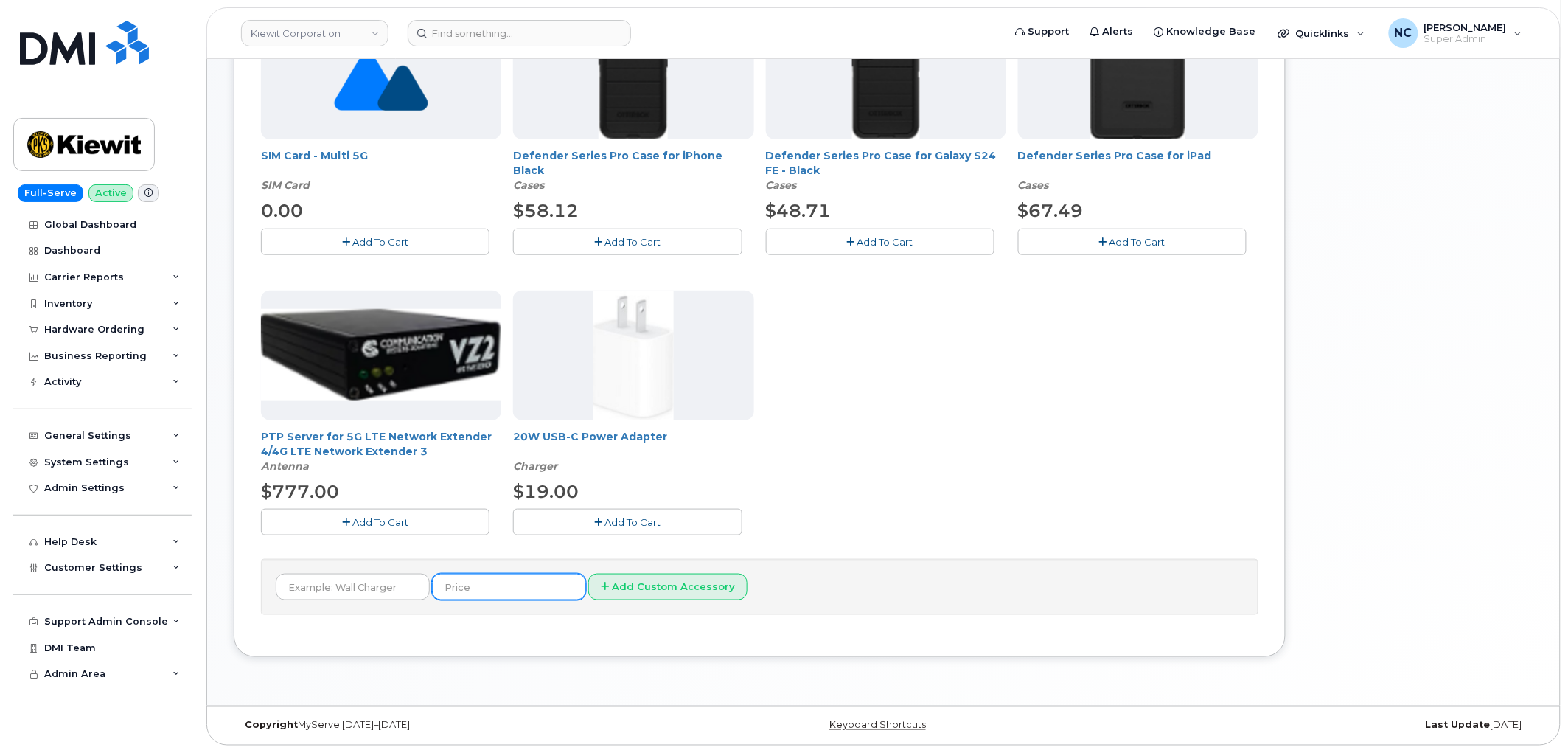
click at [514, 580] on input "text" at bounding box center [509, 587] width 154 height 26
click at [359, 581] on input "text" at bounding box center [353, 587] width 154 height 26
paste input "BoostCharge USB-A to USB-C Cable, 1M"
type input "BoostCharge USB-A to USB-C Cable, 1M"
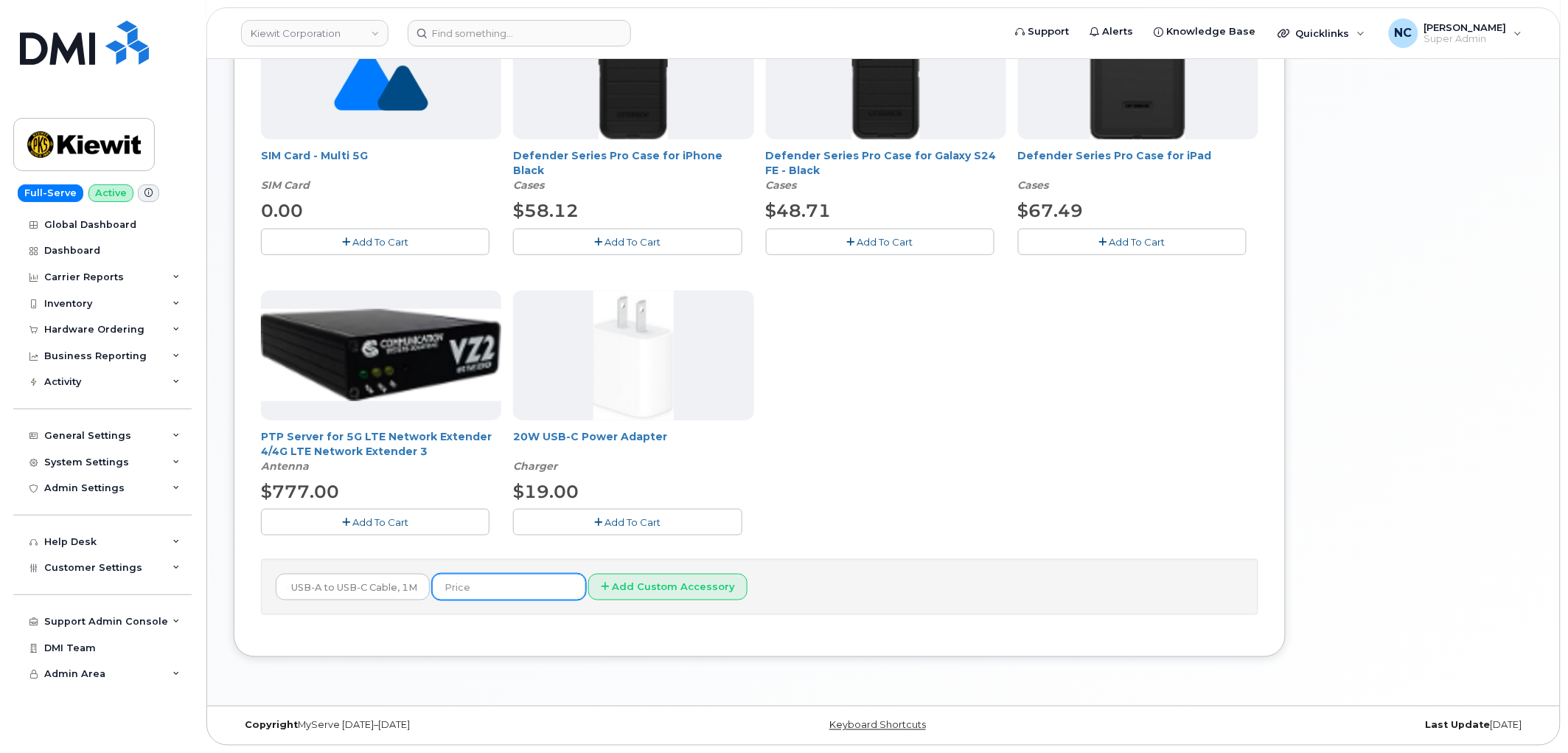
scroll to position [0, 0]
click at [459, 582] on input "text" at bounding box center [509, 587] width 154 height 26
type input "13.49"
click at [695, 594] on button "Add Custom Accessory" at bounding box center [667, 588] width 159 height 27
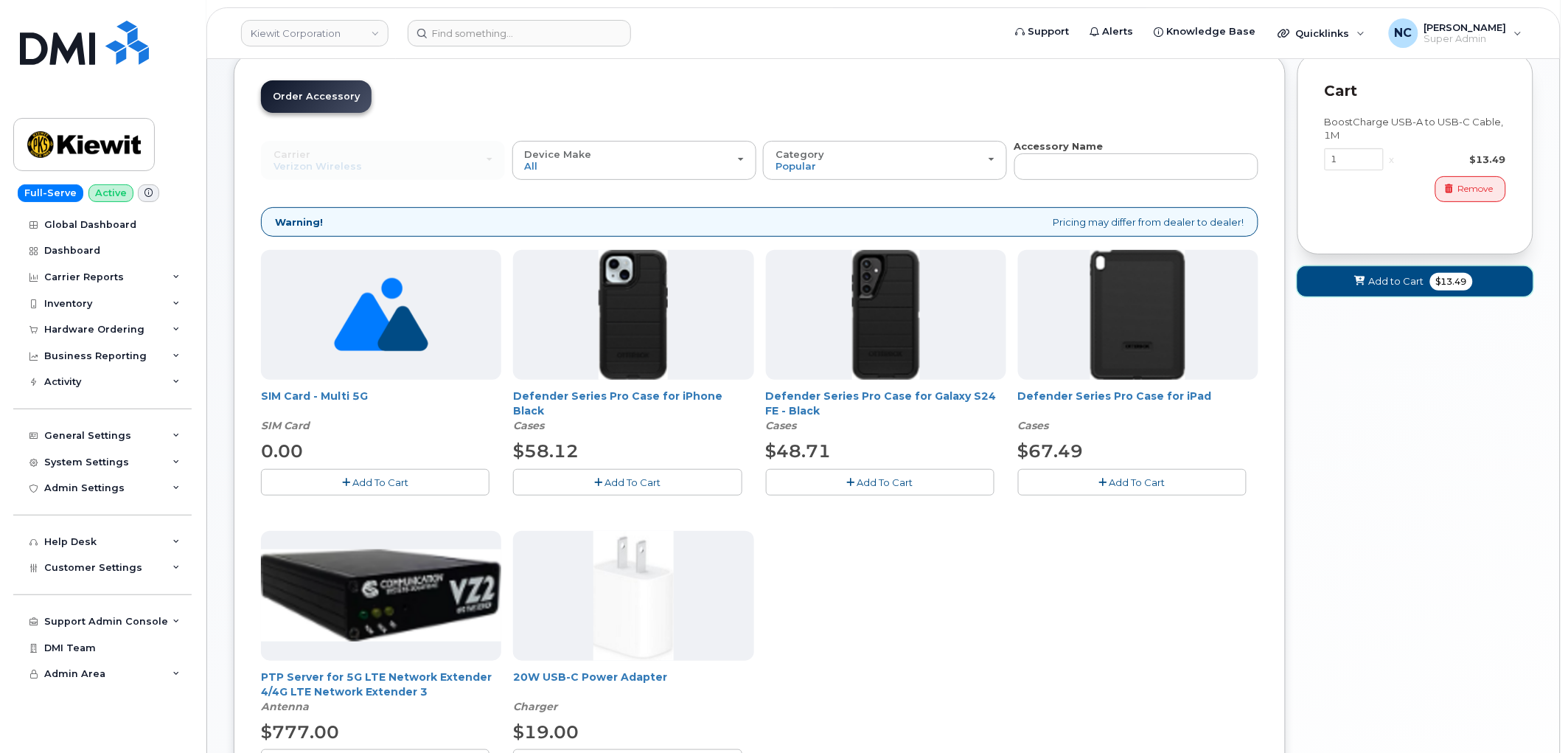
click at [1451, 283] on span "$13.49" at bounding box center [1451, 281] width 43 height 17
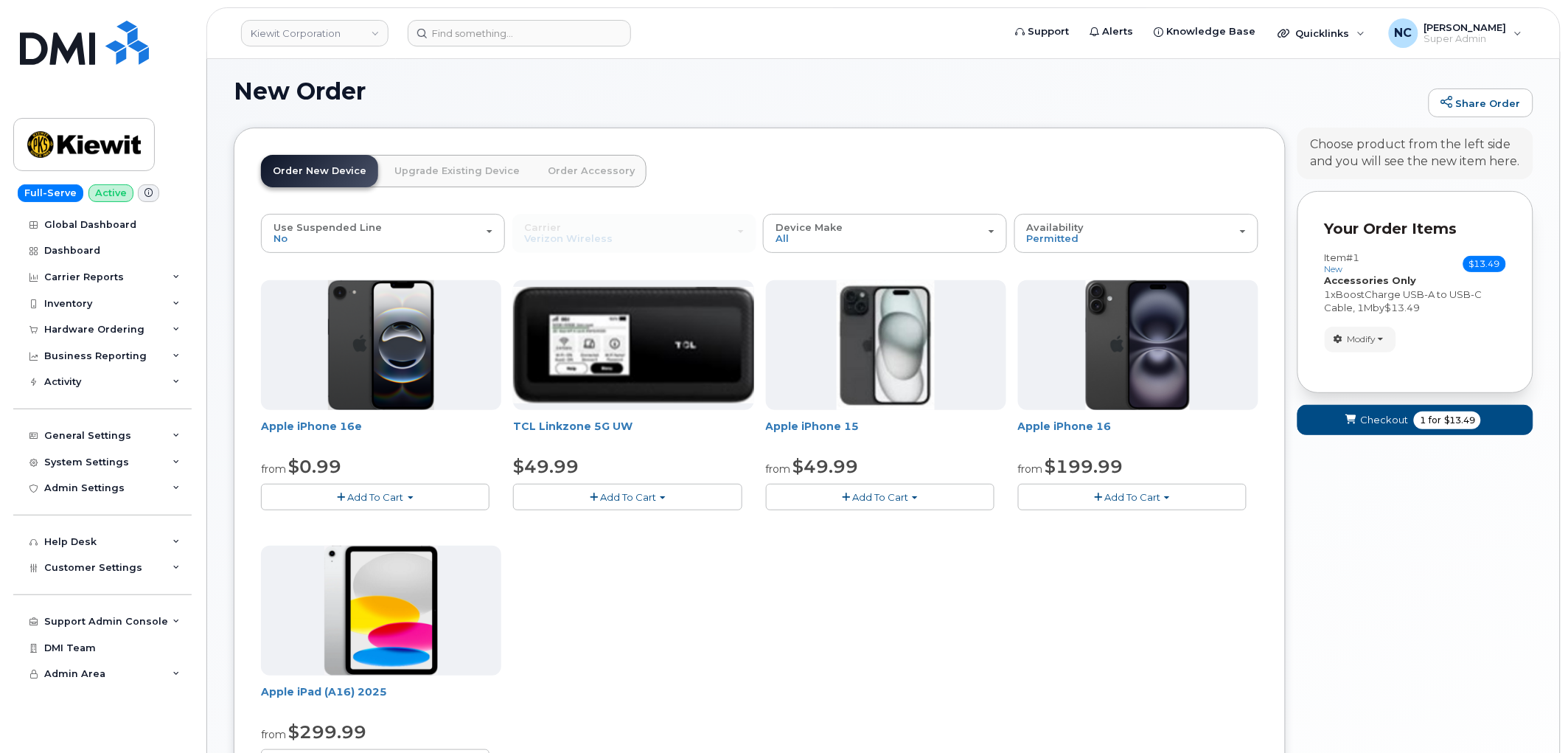
scroll to position [82, 0]
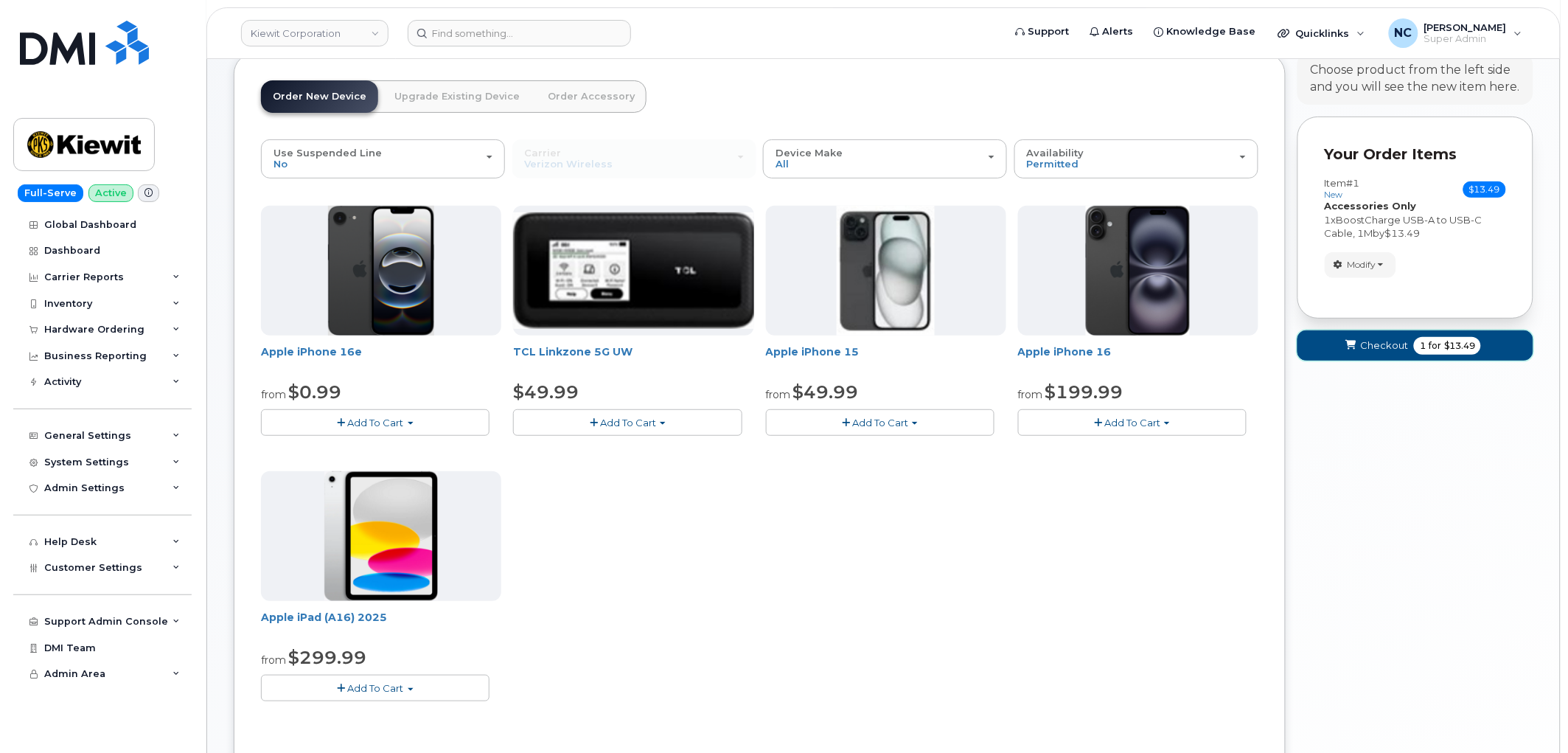
click at [1405, 352] on button "Checkout 1 for $13.49" at bounding box center [1415, 345] width 236 height 30
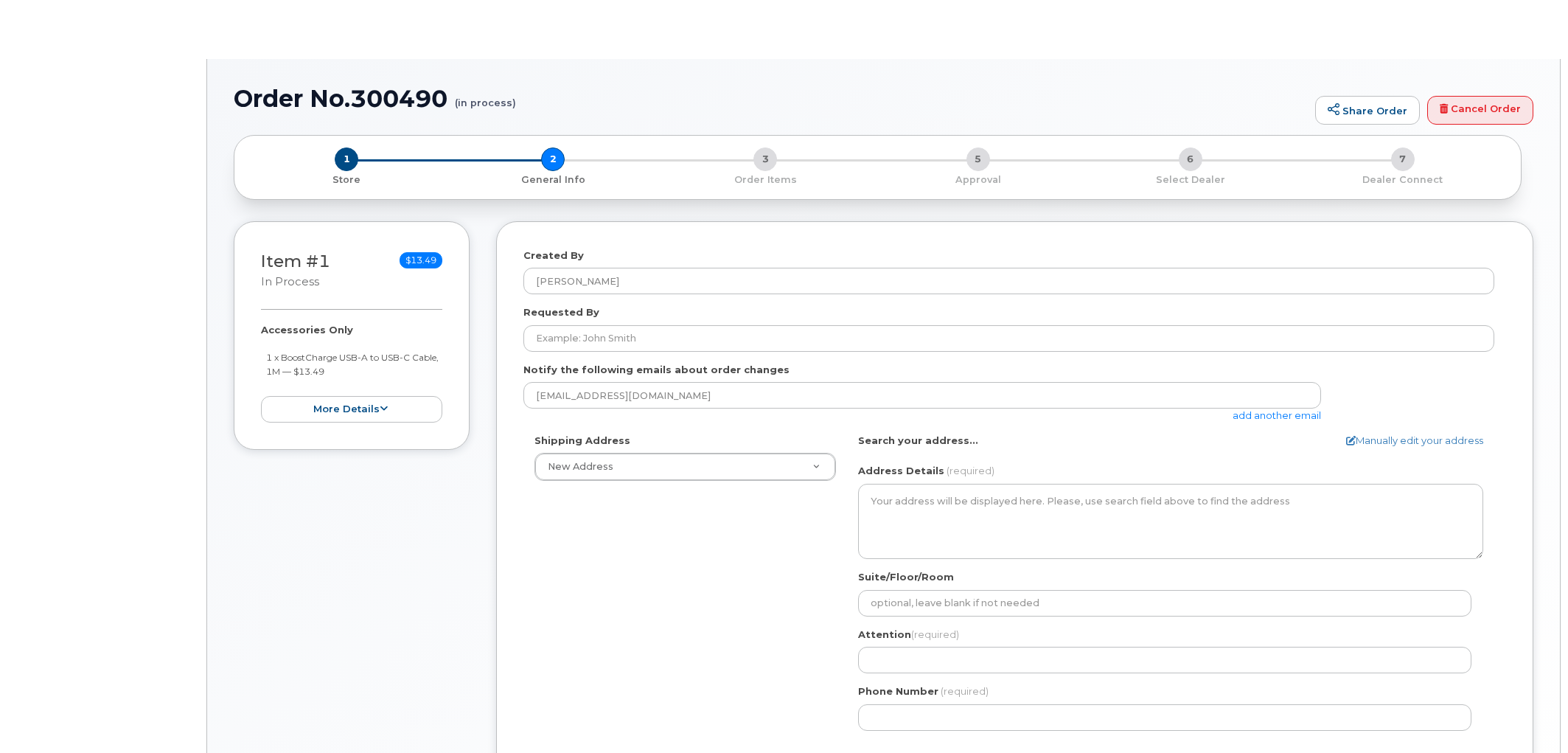
select select
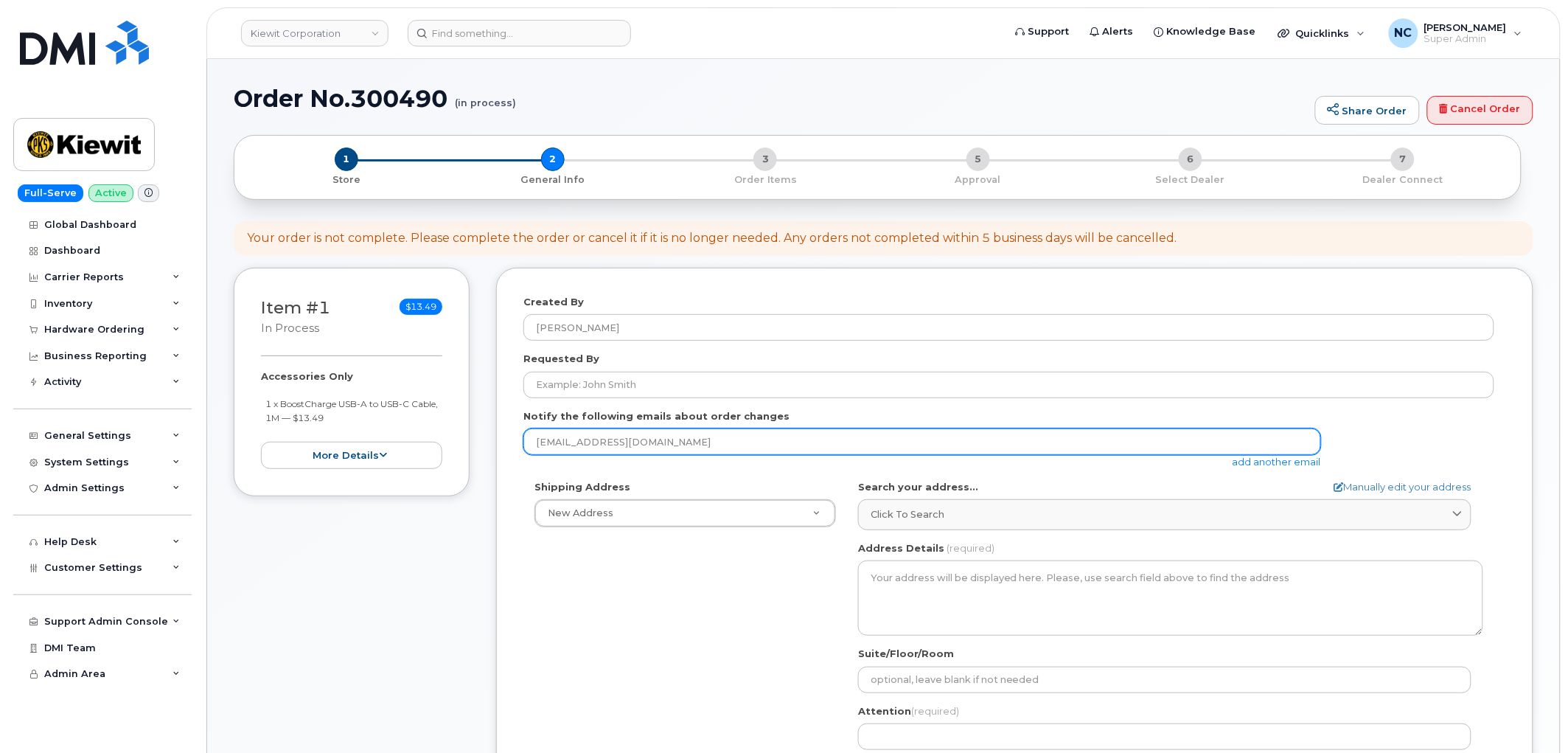
click at [688, 438] on input "[EMAIL_ADDRESS][DOMAIN_NAME]" at bounding box center [922, 441] width 797 height 26
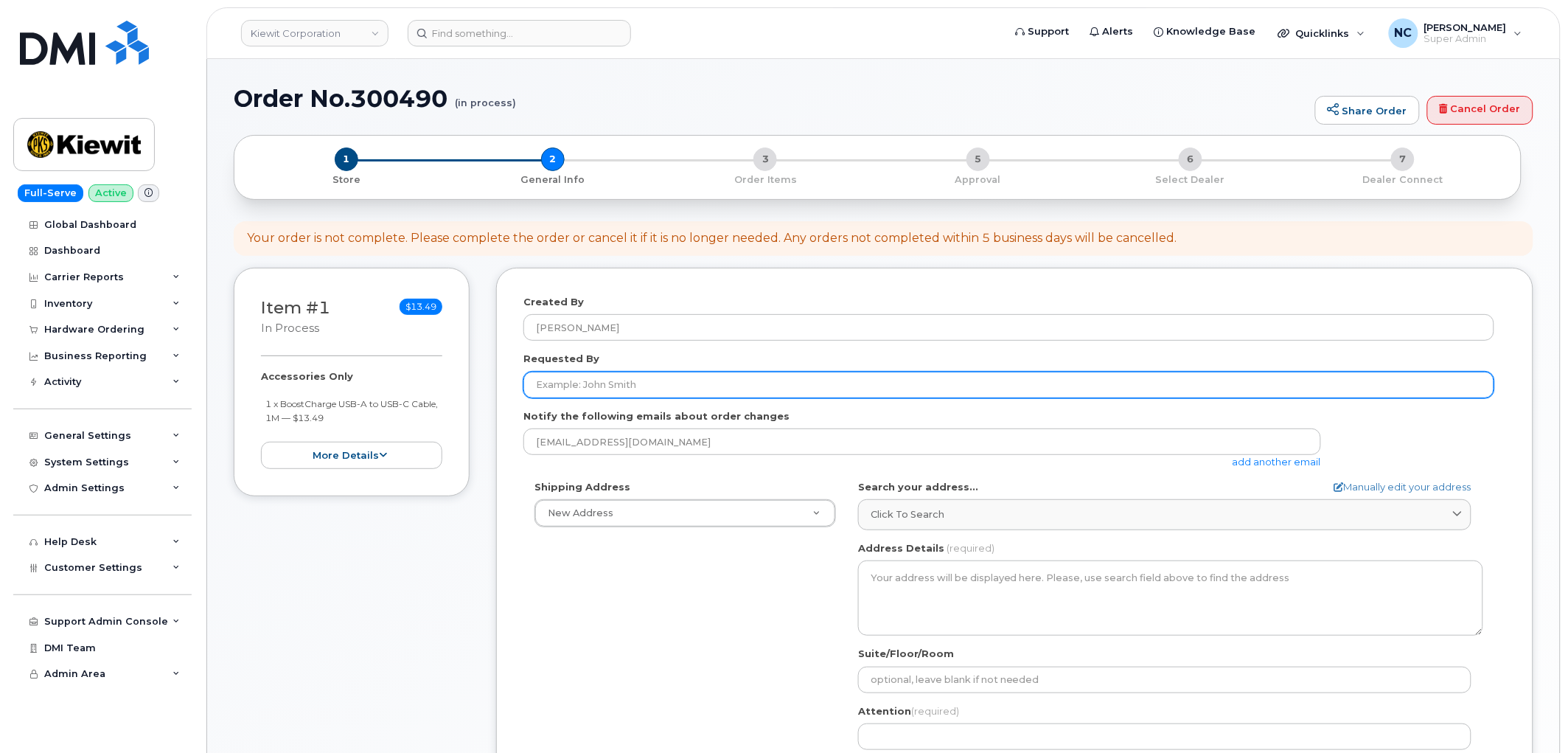
click at [690, 391] on input "Requested By" at bounding box center [1008, 384] width 971 height 26
type input "[PERSON_NAME]"
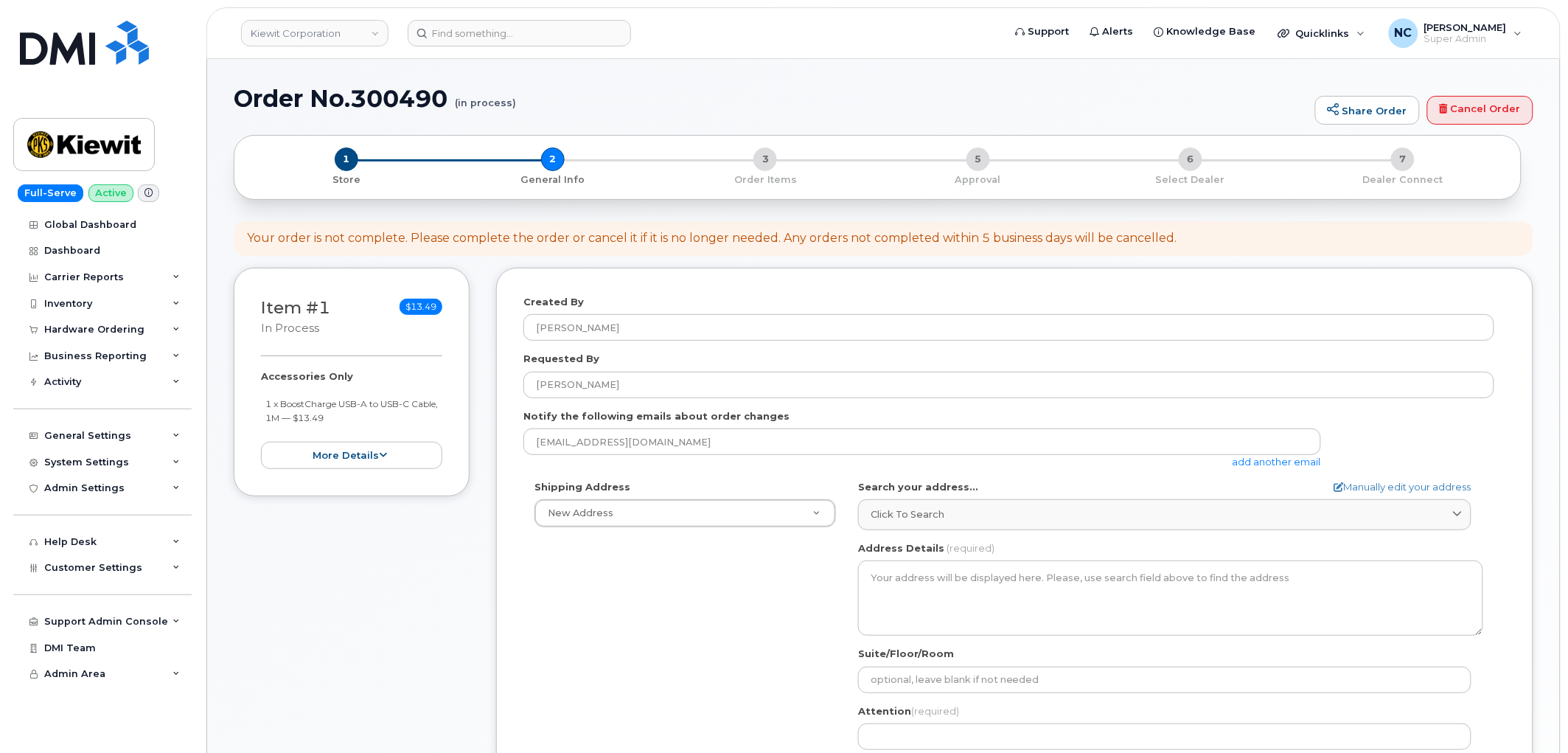
click at [1293, 470] on form "Created By [PERSON_NAME] Requested By [PERSON_NAME] Notify the following emails…" at bounding box center [1014, 576] width 982 height 562
click at [1295, 462] on link "add another email" at bounding box center [1276, 461] width 88 height 12
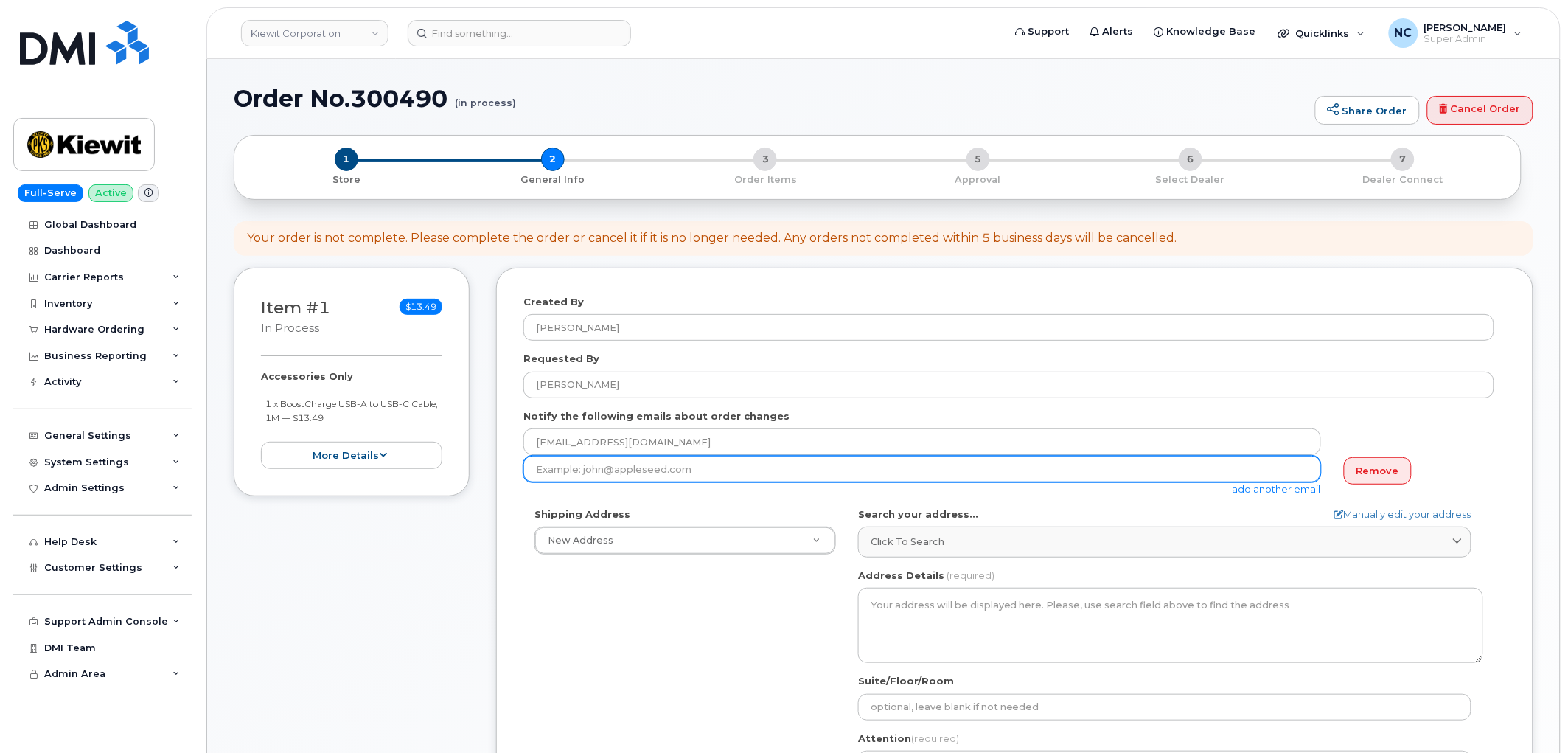
click at [853, 474] on input "email" at bounding box center [922, 469] width 797 height 26
paste input "[EMAIL_ADDRESS][PERSON_NAME][DOMAIN_NAME]"
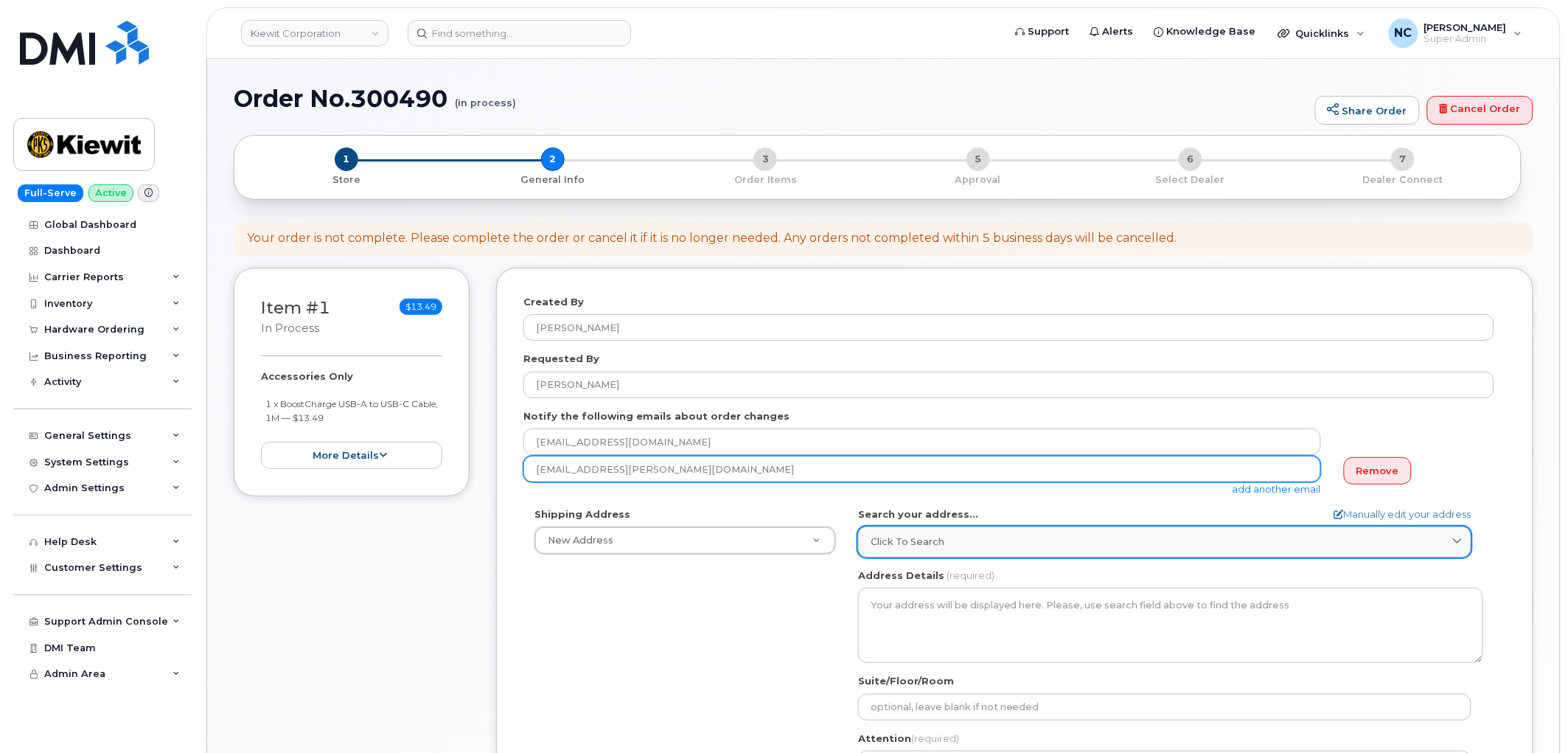
type input "[EMAIL_ADDRESS][PERSON_NAME][DOMAIN_NAME]"
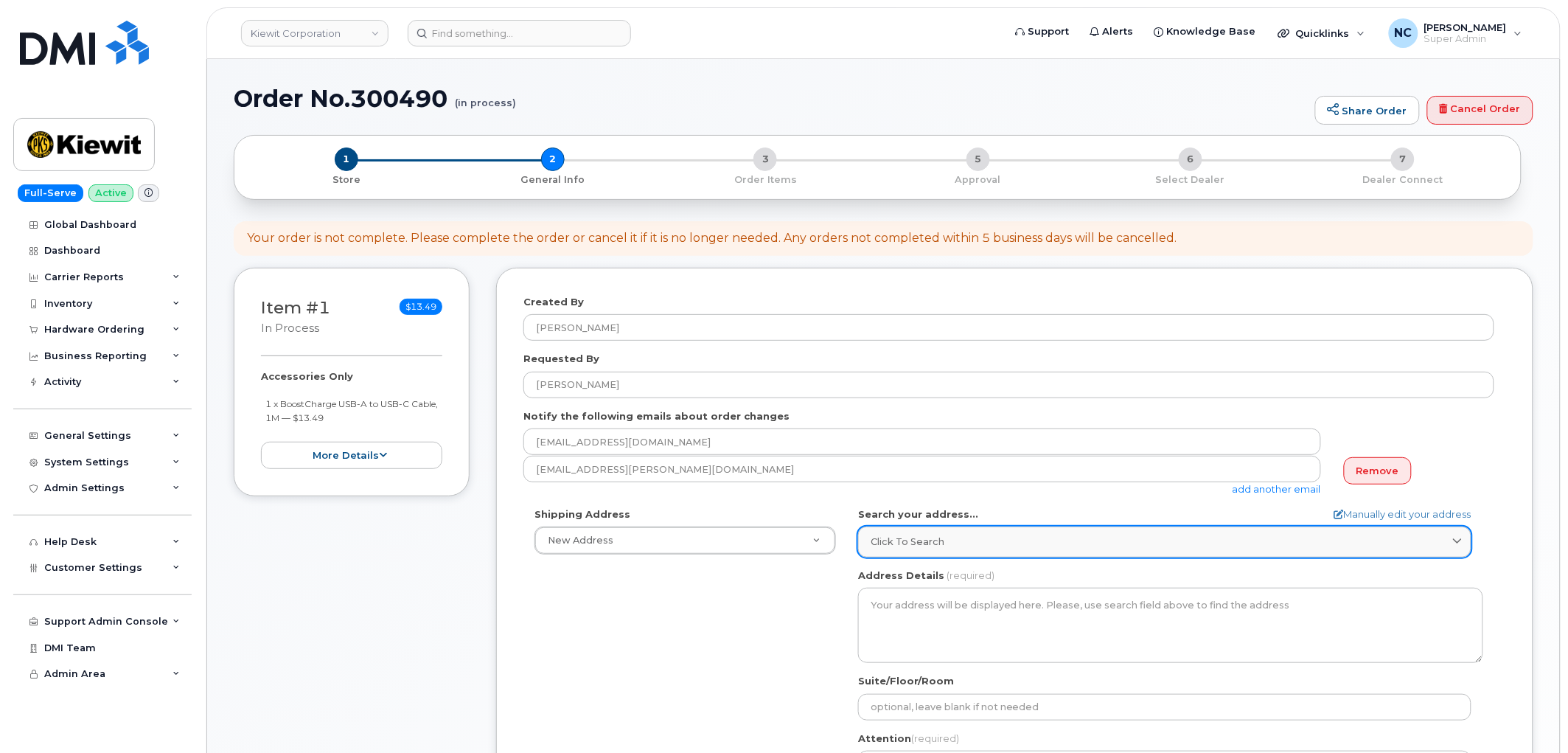
click at [1029, 553] on link "Click to search" at bounding box center [1164, 541] width 613 height 30
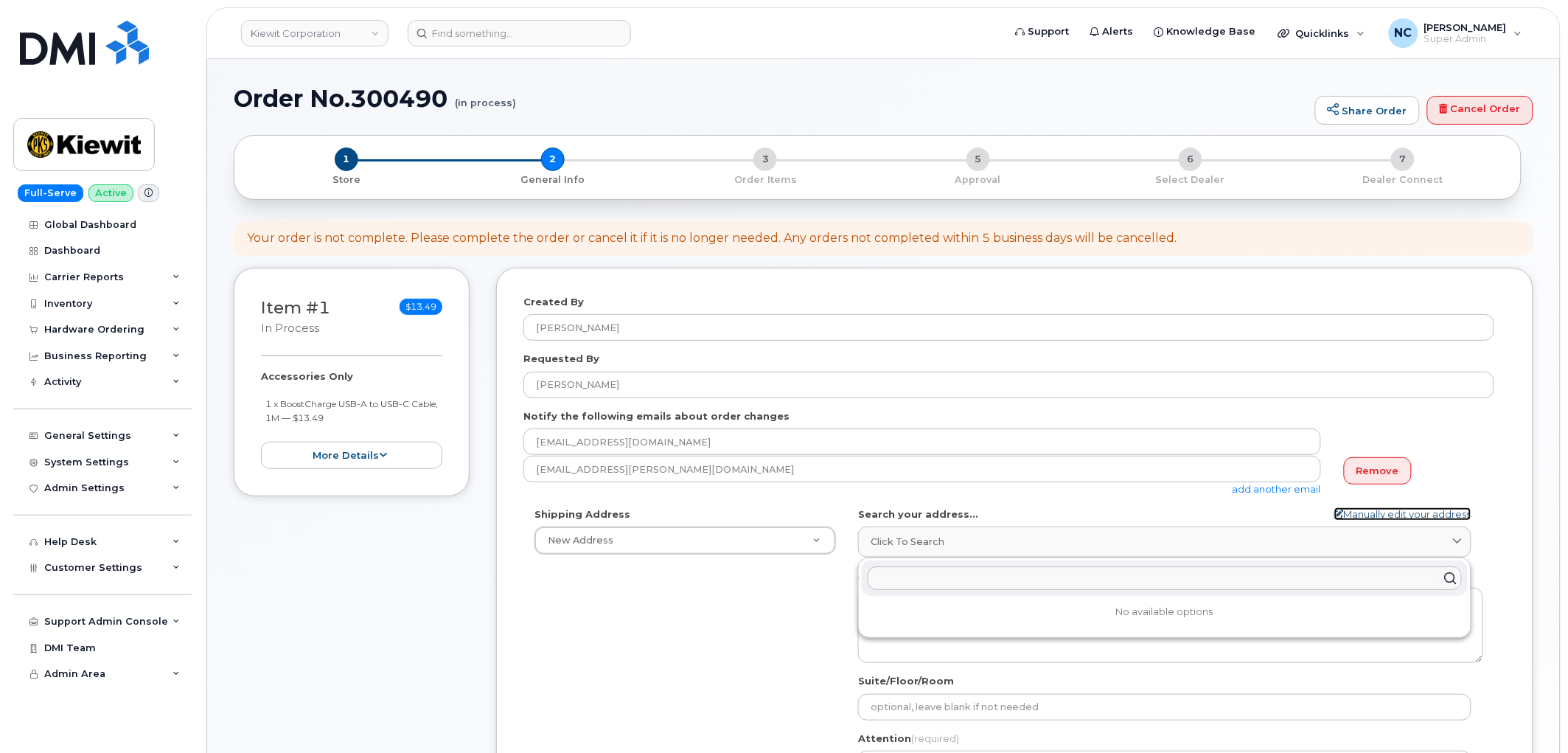
click at [1380, 510] on link "Manually edit your address" at bounding box center [1403, 514] width 137 height 14
select select
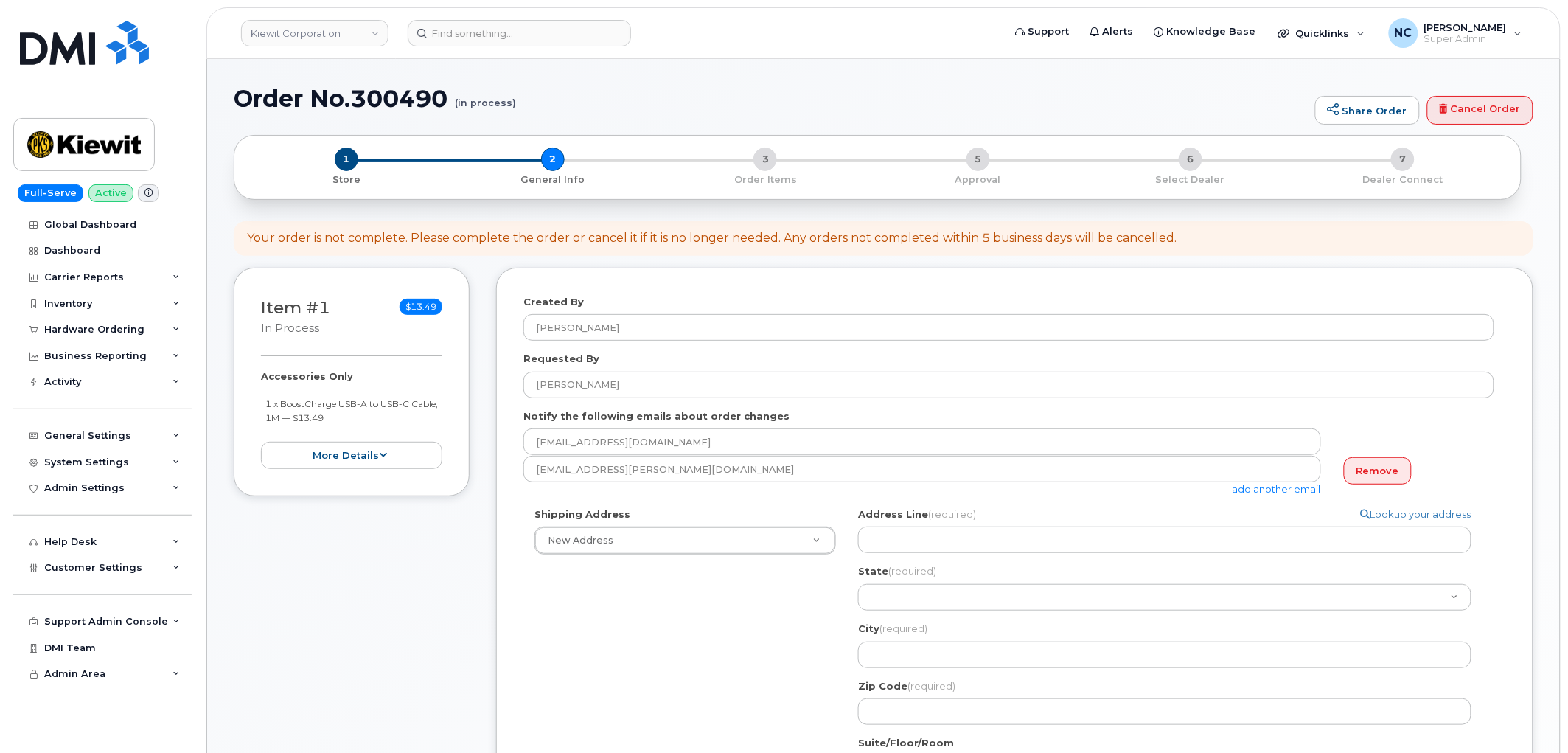
click at [1179, 555] on div "Address Line (required) Lookup your address State (required) [US_STATE] [US_STA…" at bounding box center [1170, 617] width 625 height 218
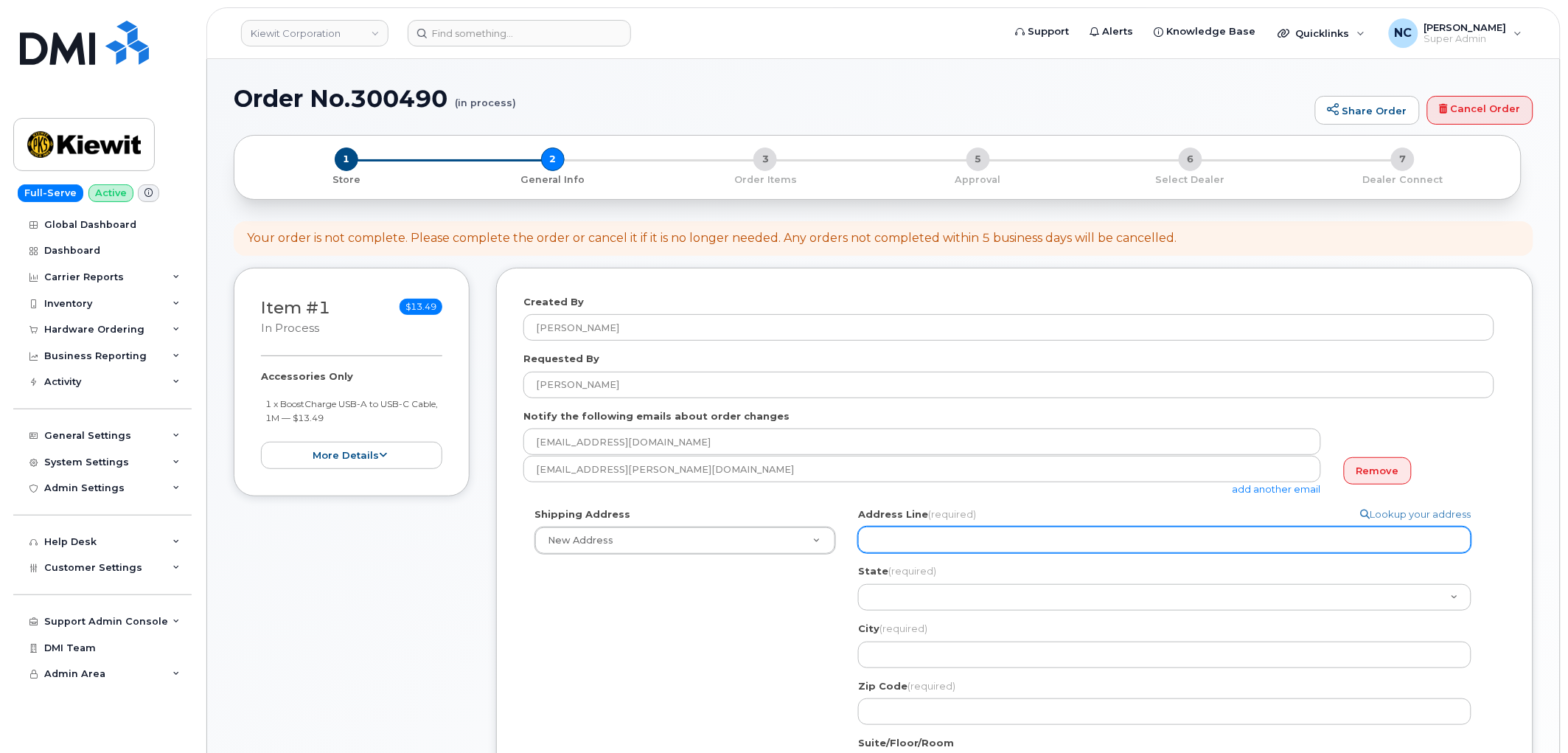
click at [1167, 540] on input "Address Line (required)" at bounding box center [1164, 540] width 613 height 26
paste input "725 fm [GEOGRAPHIC_DATA][US_STATE]"
type input "725 fm [GEOGRAPHIC_DATA][US_STATE]"
click at [892, 540] on input "725 fm [GEOGRAPHIC_DATA][US_STATE]" at bounding box center [1164, 540] width 613 height 26
select select
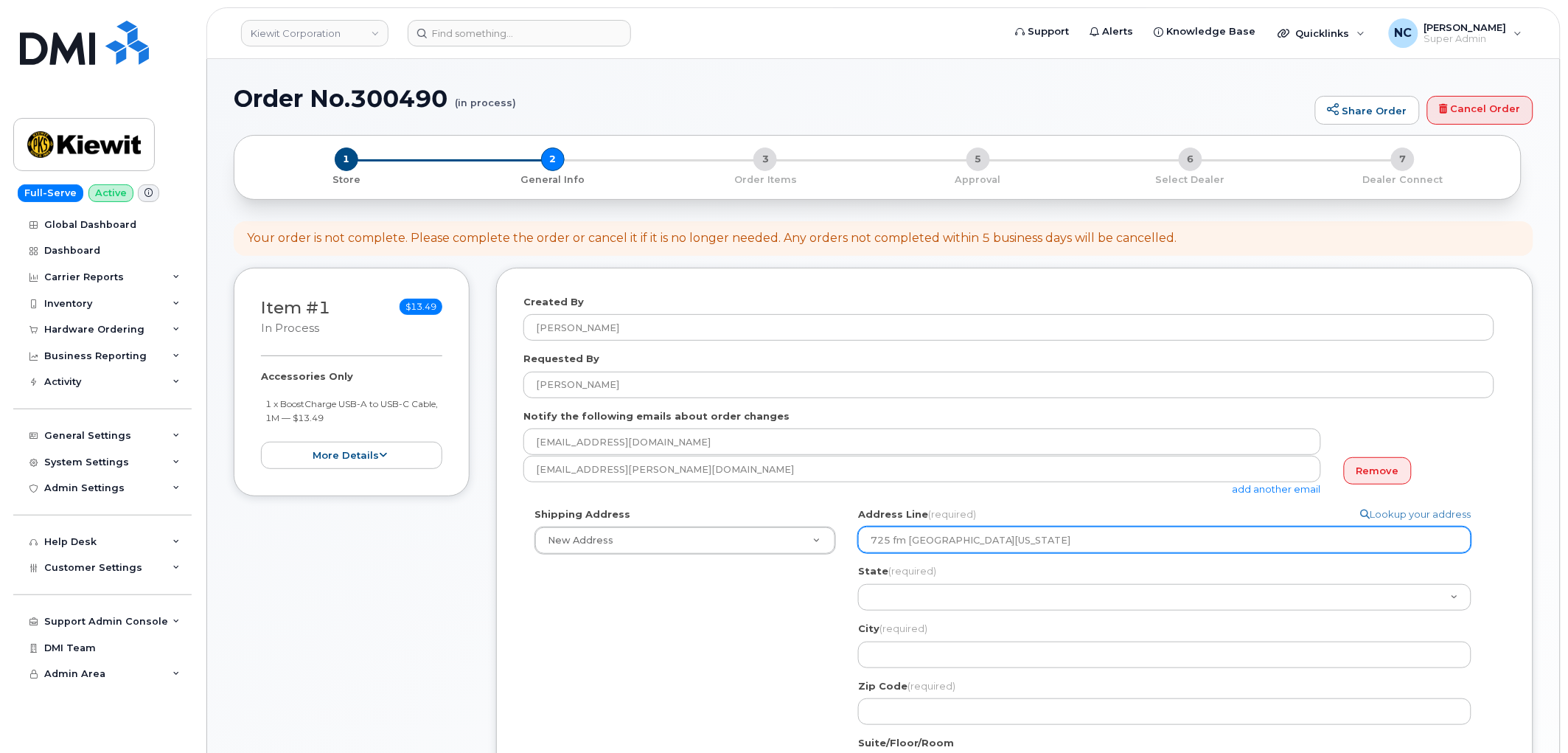
type input "725Fm [GEOGRAPHIC_DATA][US_STATE]"
click at [892, 540] on input "725Fm [GEOGRAPHIC_DATA][US_STATE]" at bounding box center [1164, 540] width 613 height 26
select select
type input "725 Fm [GEOGRAPHIC_DATA][US_STATE]"
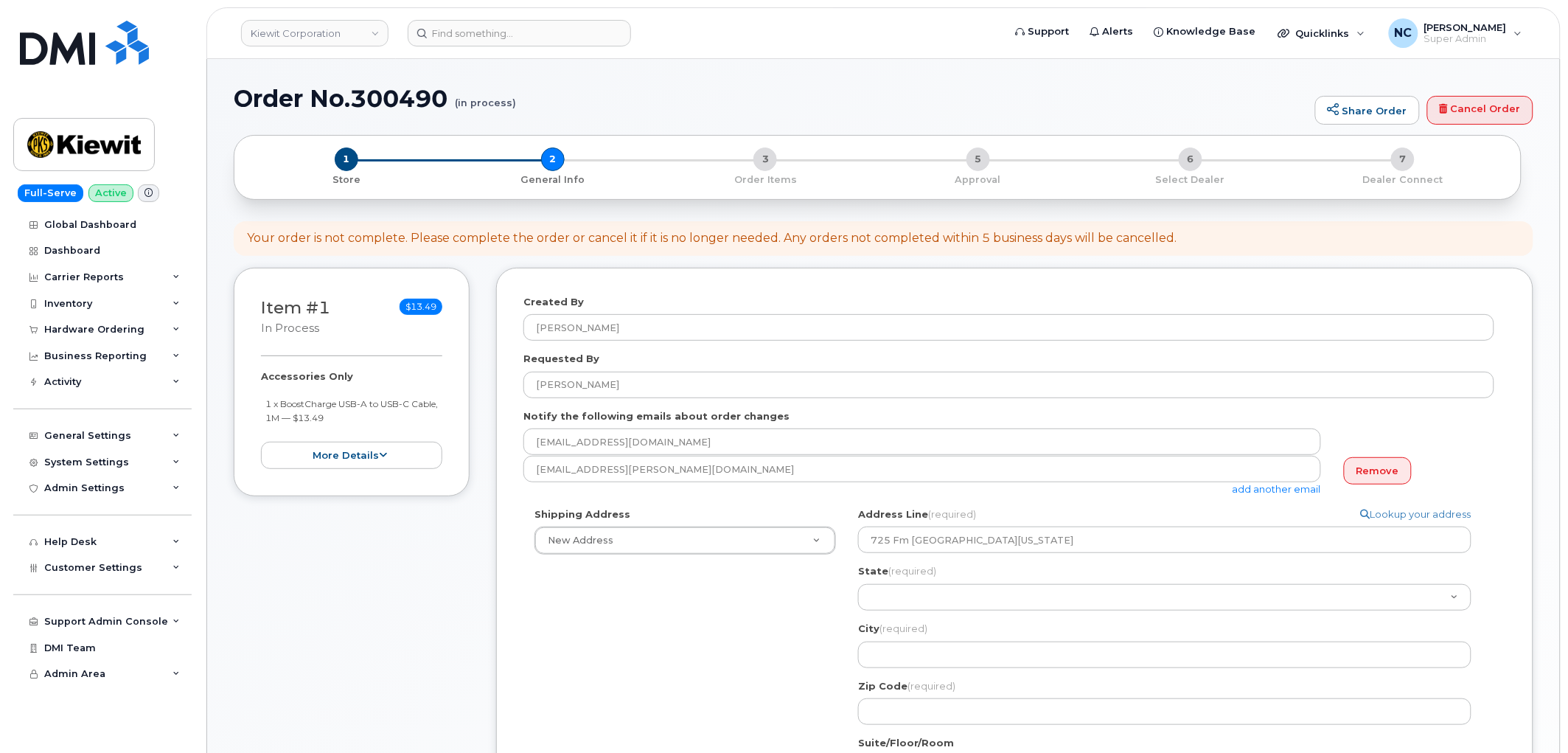
click at [929, 584] on div "State (required) [US_STATE] [US_STATE] [US_STATE] [US_STATE] [US_STATE] [US_STA…" at bounding box center [1170, 587] width 625 height 46
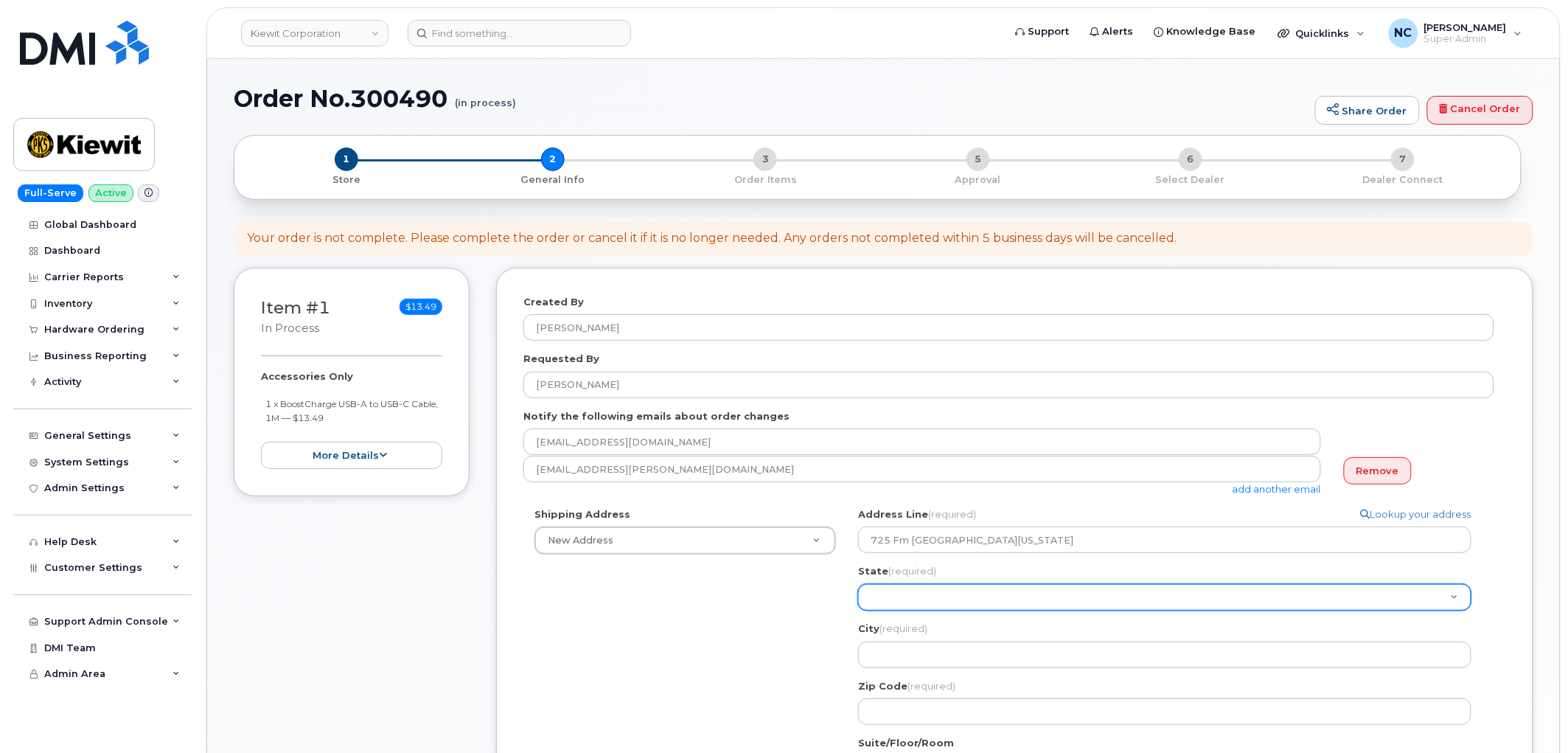
click at [929, 590] on select "[US_STATE] [US_STATE] [US_STATE] [US_STATE] [US_STATE] [US_STATE] [US_STATE] [U…" at bounding box center [1164, 597] width 613 height 26
select select "[GEOGRAPHIC_DATA]"
click at [858, 584] on select "[US_STATE] [US_STATE] [US_STATE] [US_STATE] [US_STATE] [US_STATE] [US_STATE] [U…" at bounding box center [1164, 597] width 613 height 26
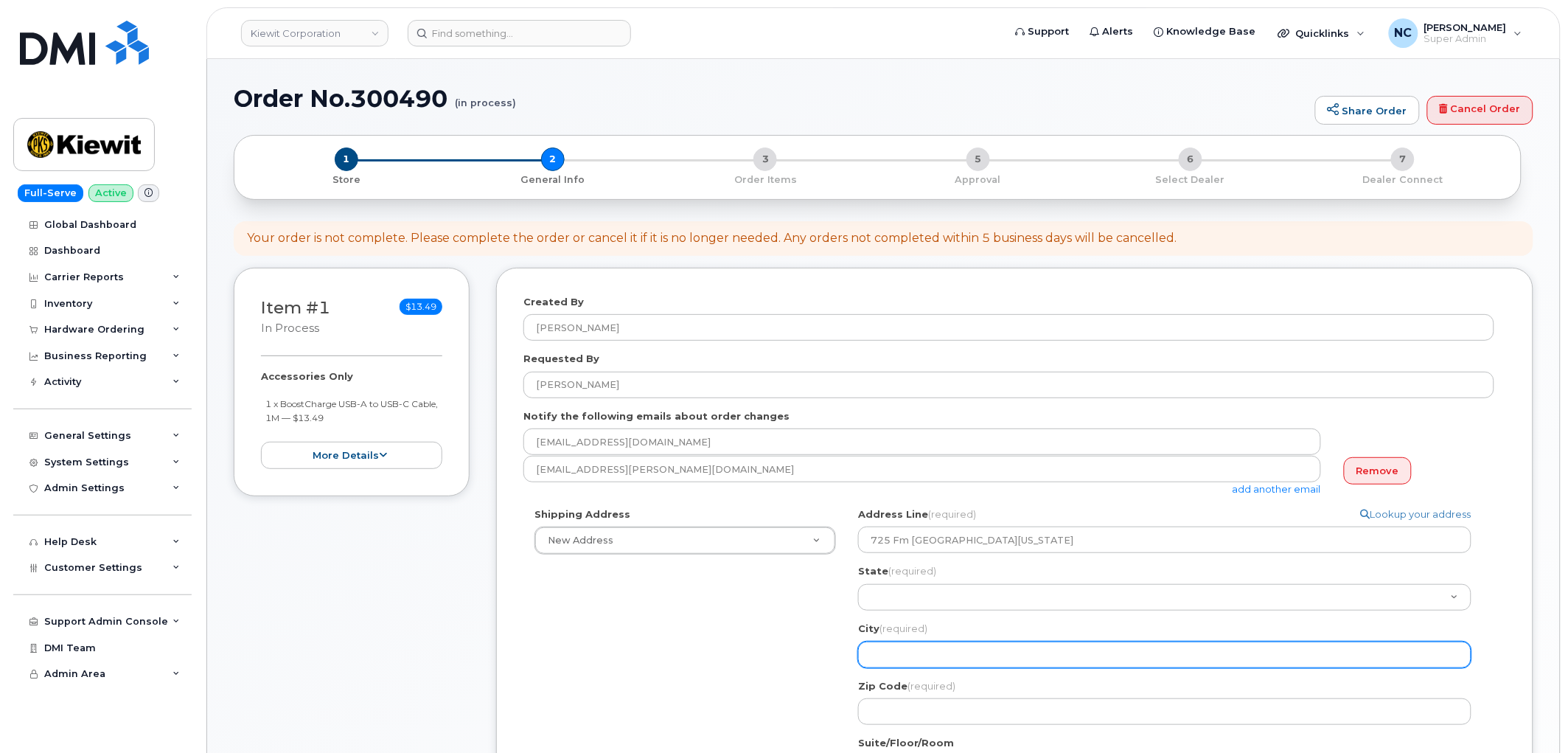
click at [924, 649] on input "City (required)" at bounding box center [1164, 654] width 613 height 26
select select
type input "V"
select select
type input "Va"
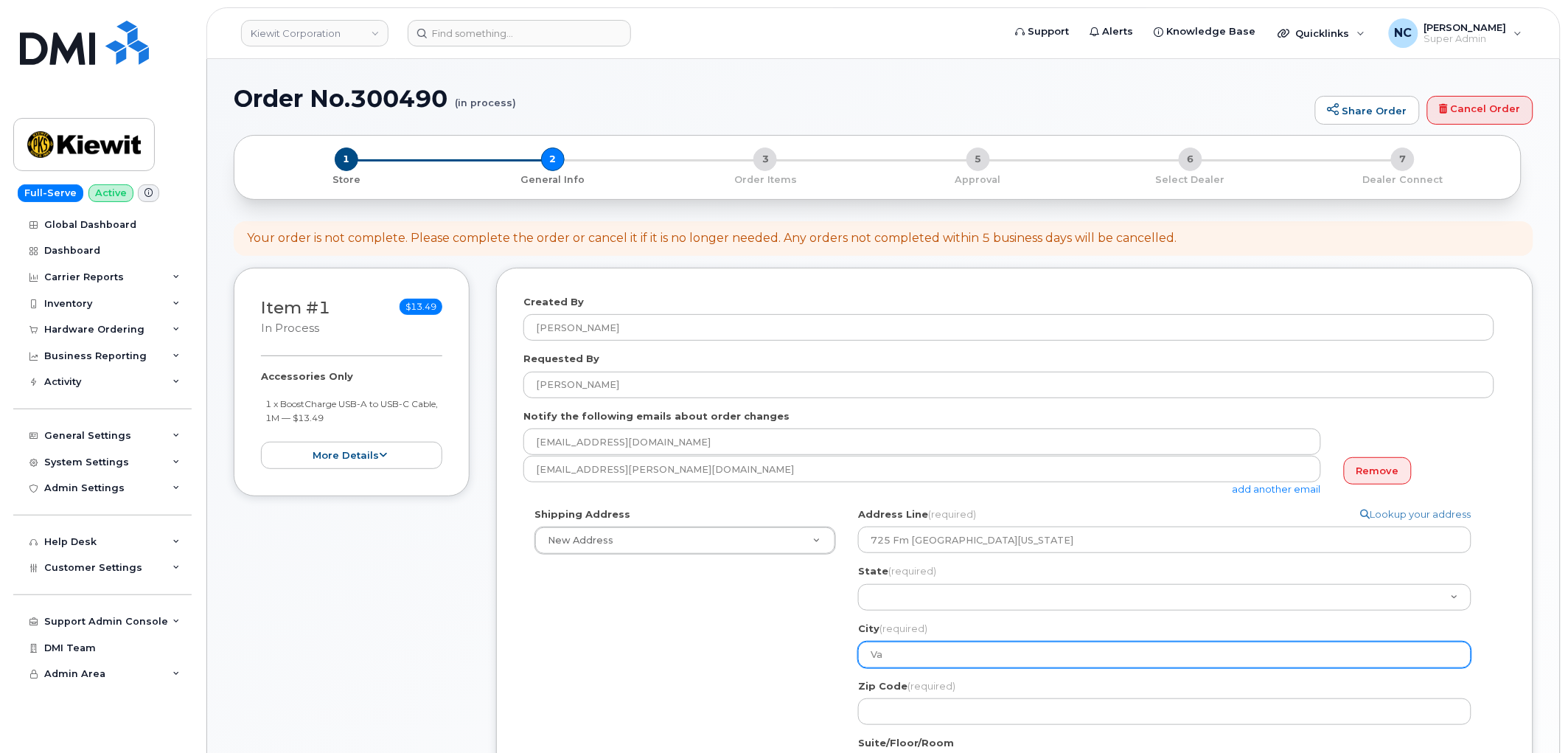
select select
type input "Val"
select select
type input "Vale"
select select
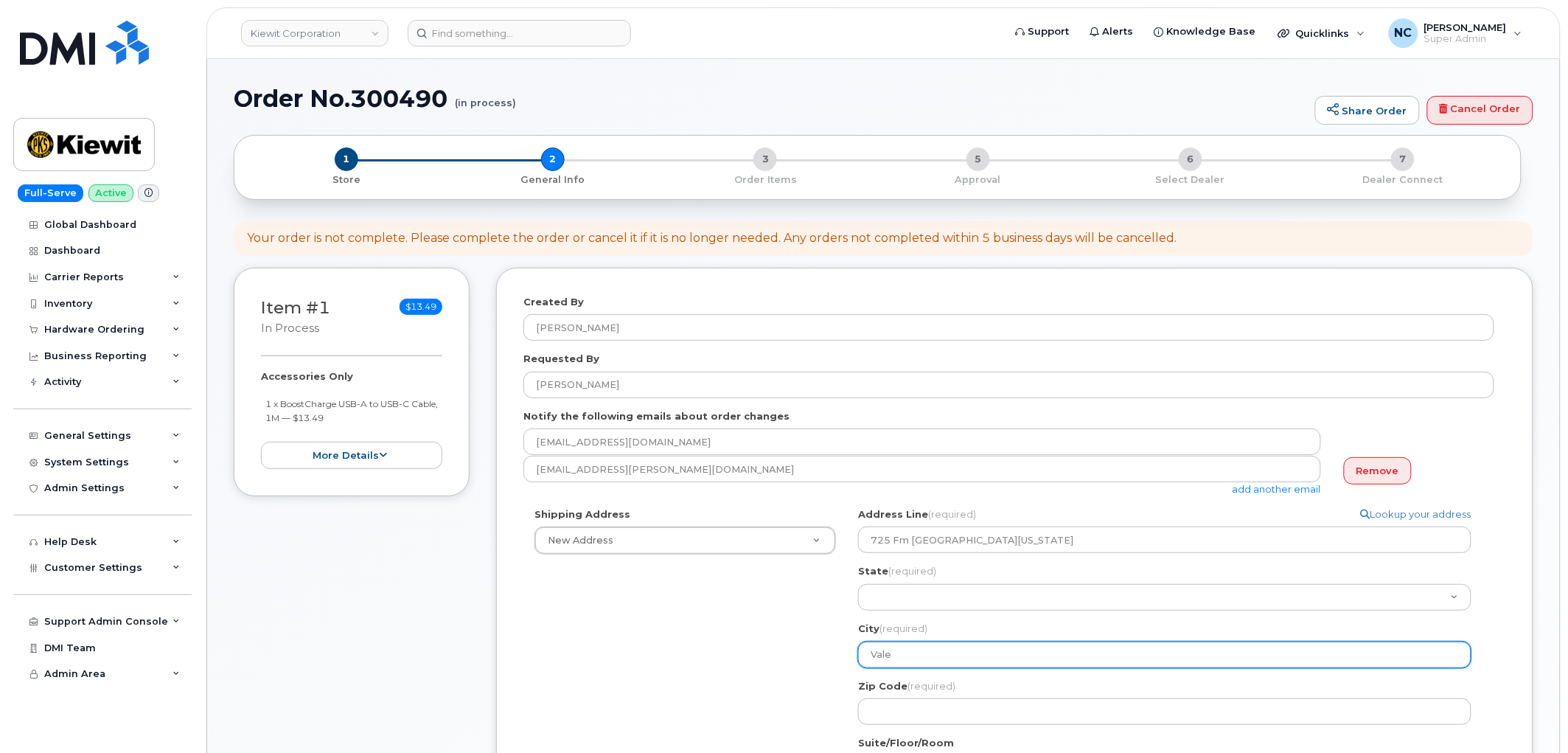
type input "Valer"
select select
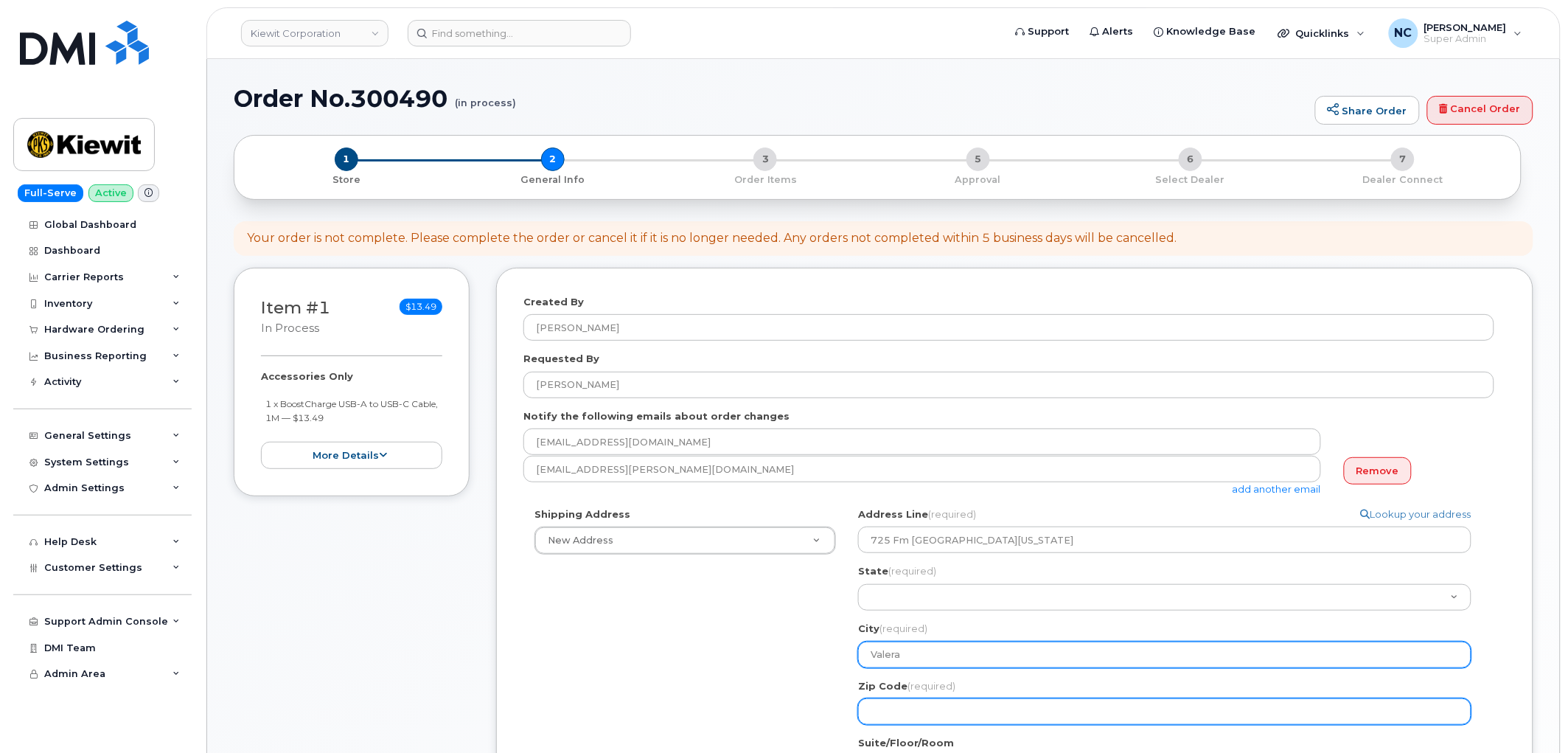
type input "Valera"
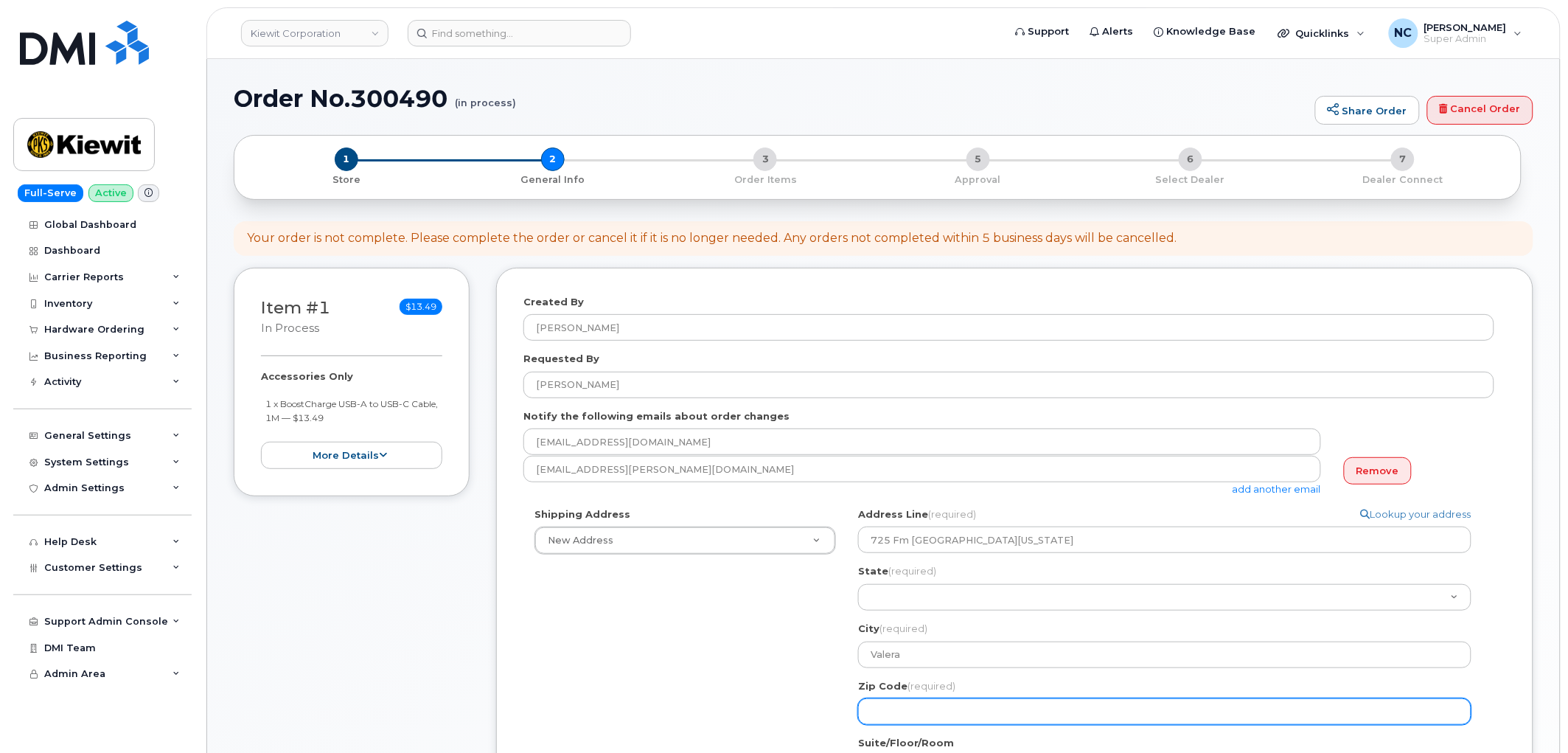
click at [914, 719] on input "Zip Code (required)" at bounding box center [1164, 711] width 613 height 26
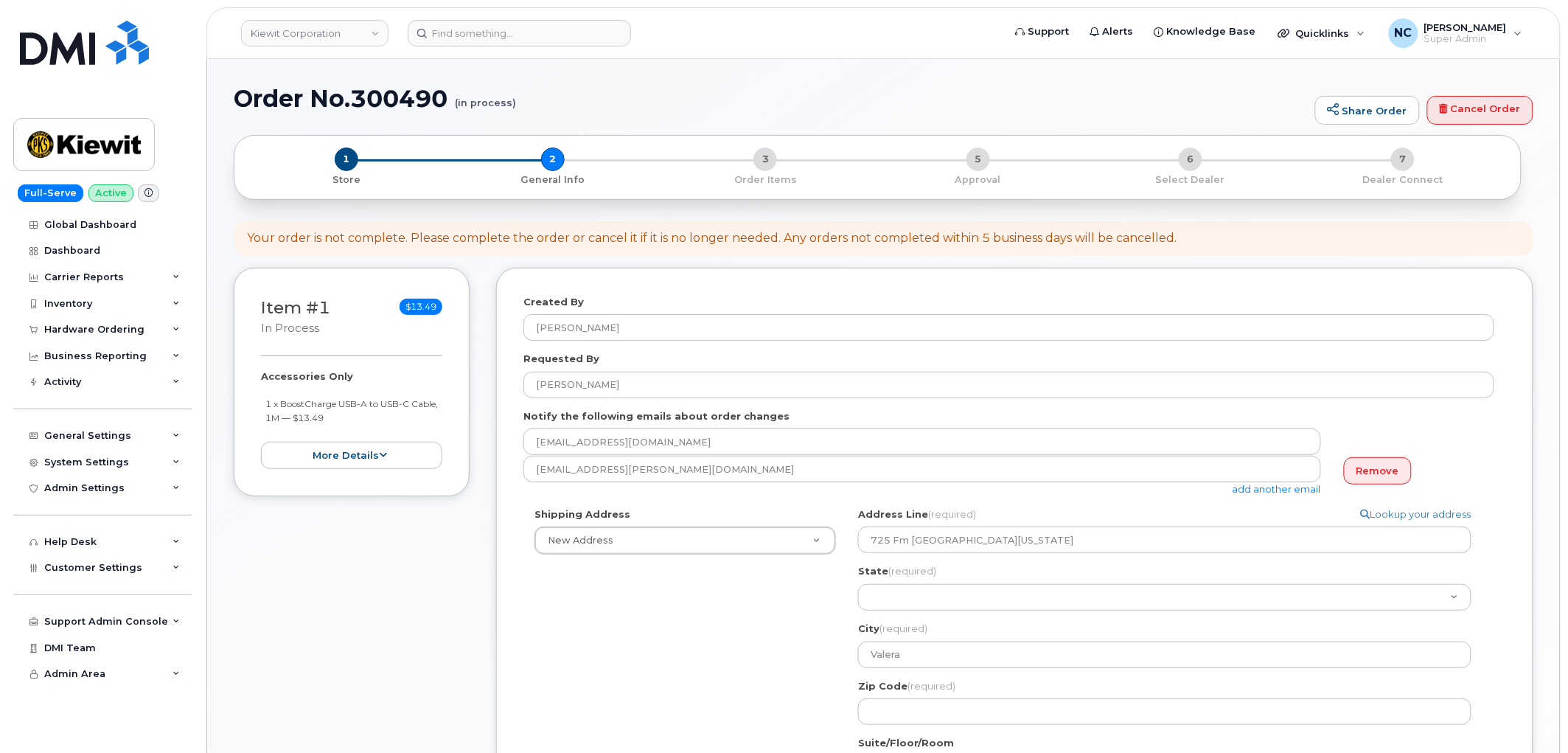
click at [805, 658] on div "Shipping Address New Address New Address [STREET_ADDRESS][GEOGRAPHIC_DATA][US_S…" at bounding box center [1008, 708] width 971 height 401
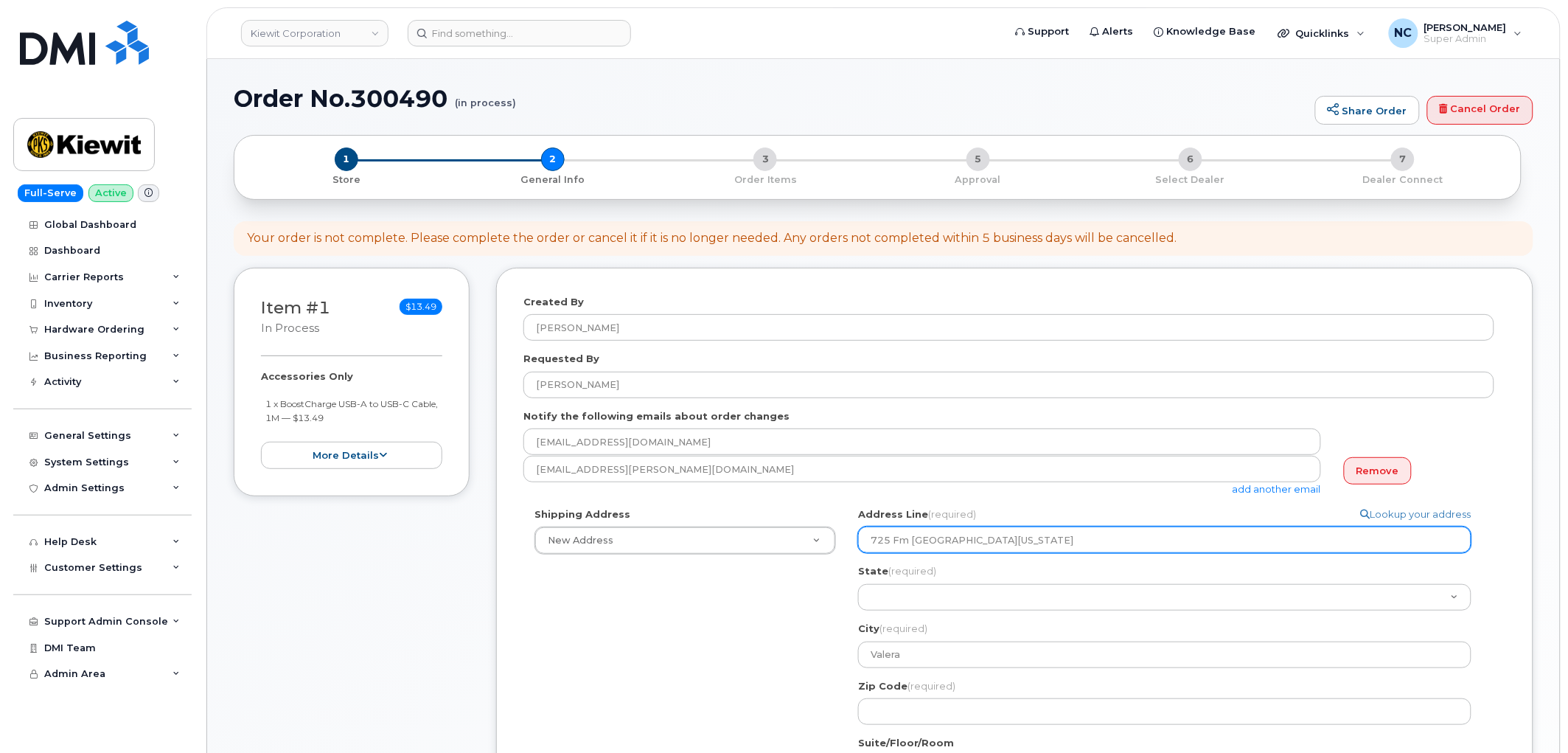
click at [993, 539] on input "725 Fm [GEOGRAPHIC_DATA][US_STATE]" at bounding box center [1164, 540] width 613 height 26
select select
type input "725 Fm [GEOGRAPHIC_DATA][US_STATE] 76884"
drag, startPoint x: 992, startPoint y: 539, endPoint x: 1078, endPoint y: 543, distance: 86.1
click at [1078, 543] on input "725 Fm [GEOGRAPHIC_DATA][US_STATE] 76884" at bounding box center [1164, 540] width 613 height 26
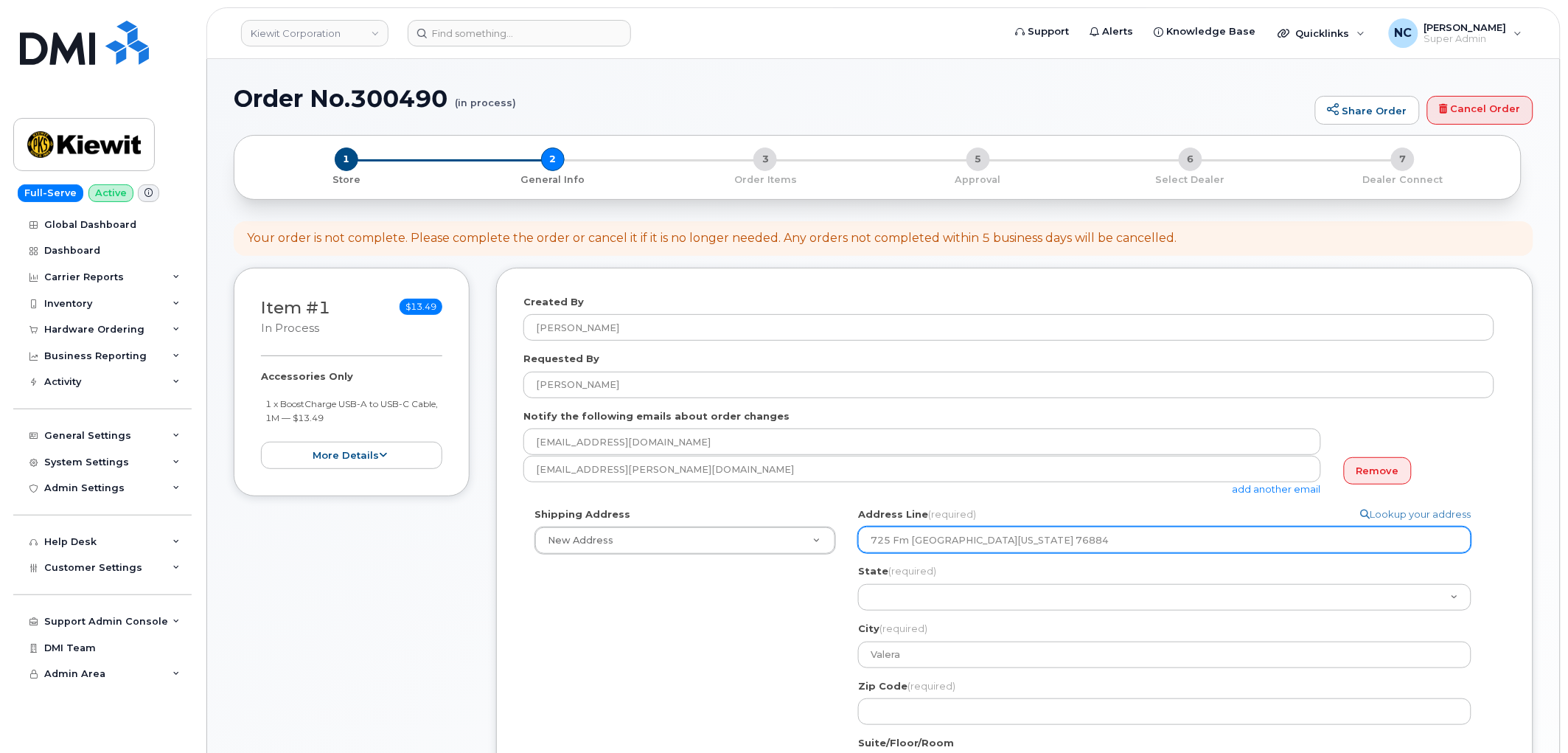
select select
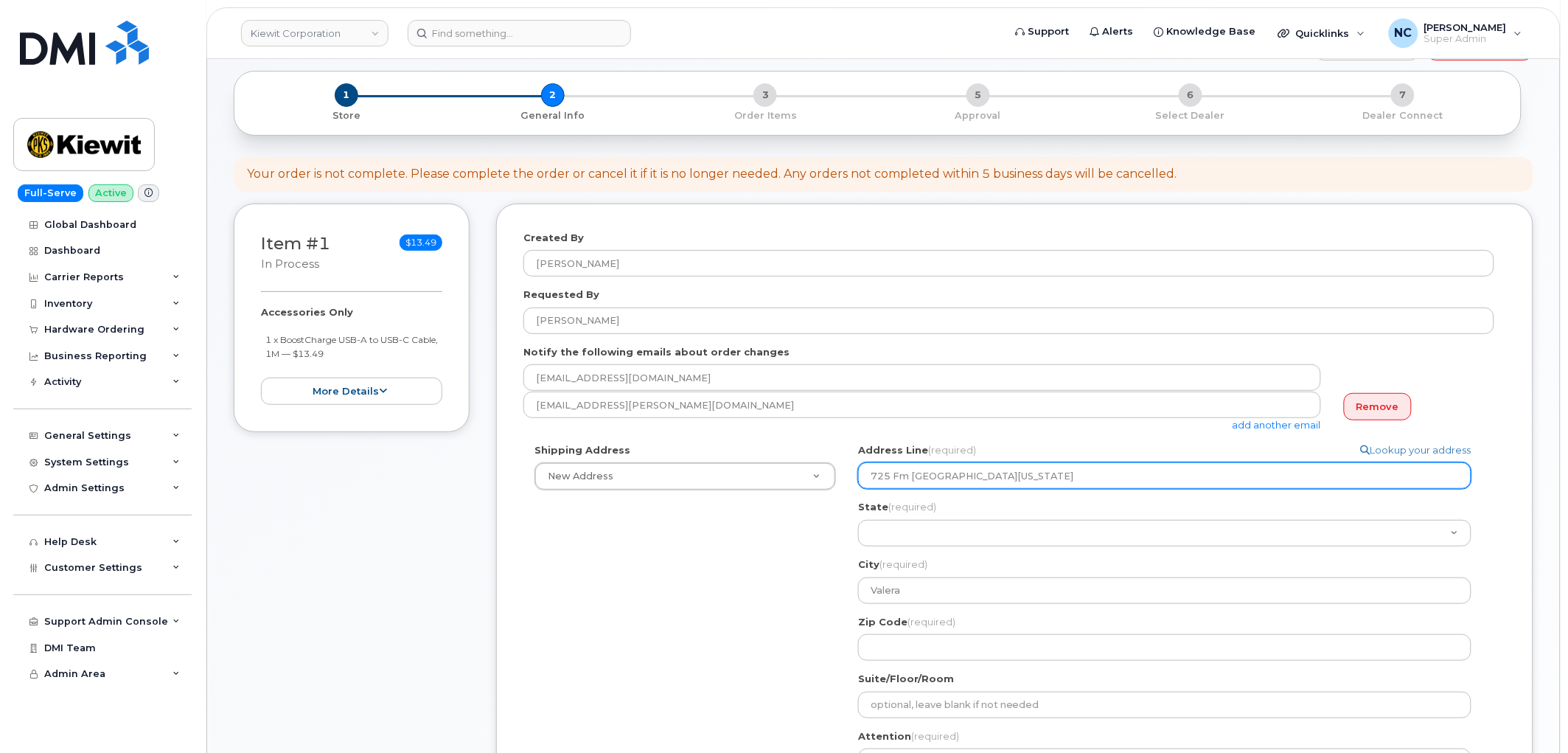
scroll to position [245, 0]
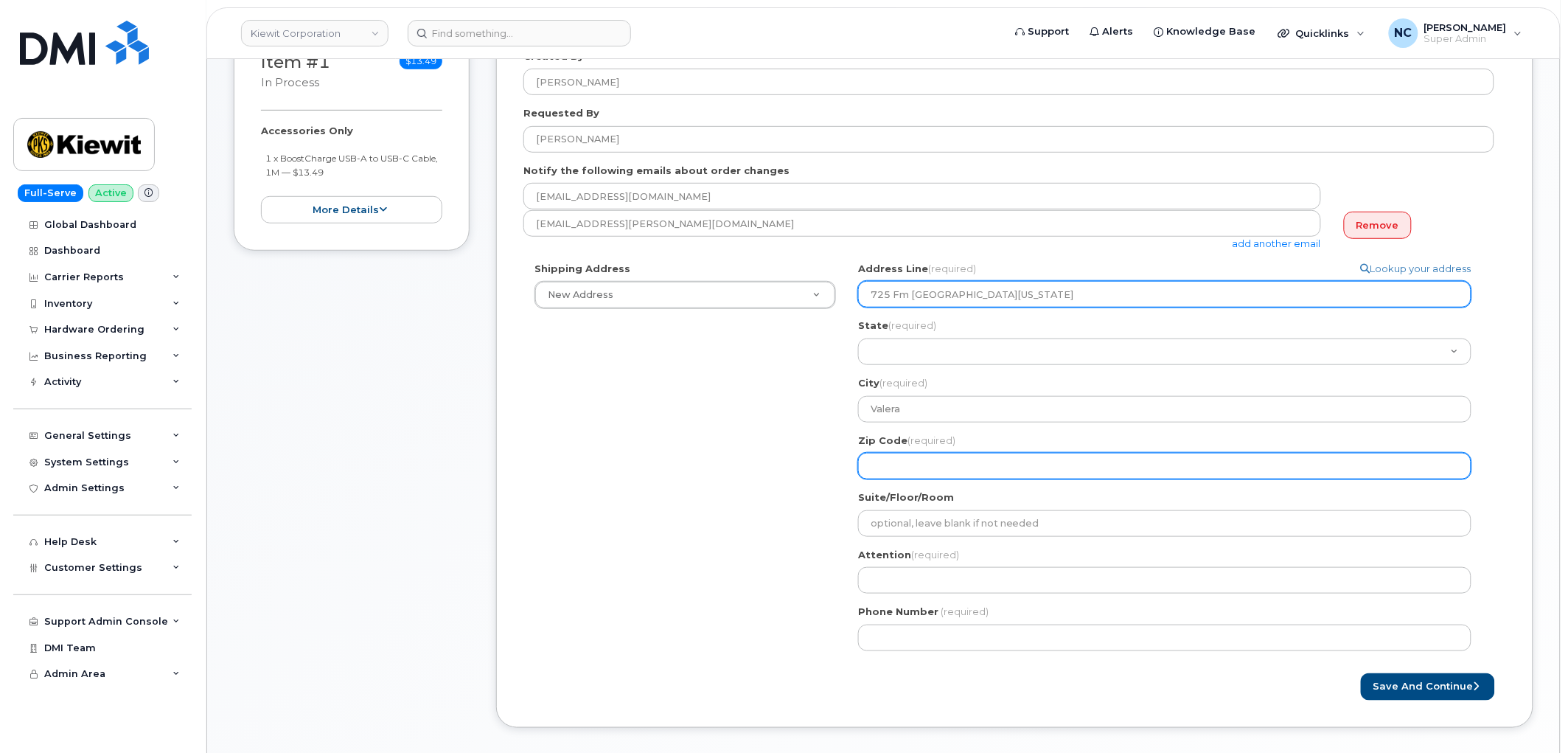
type input "725 Fm [GEOGRAPHIC_DATA][US_STATE]"
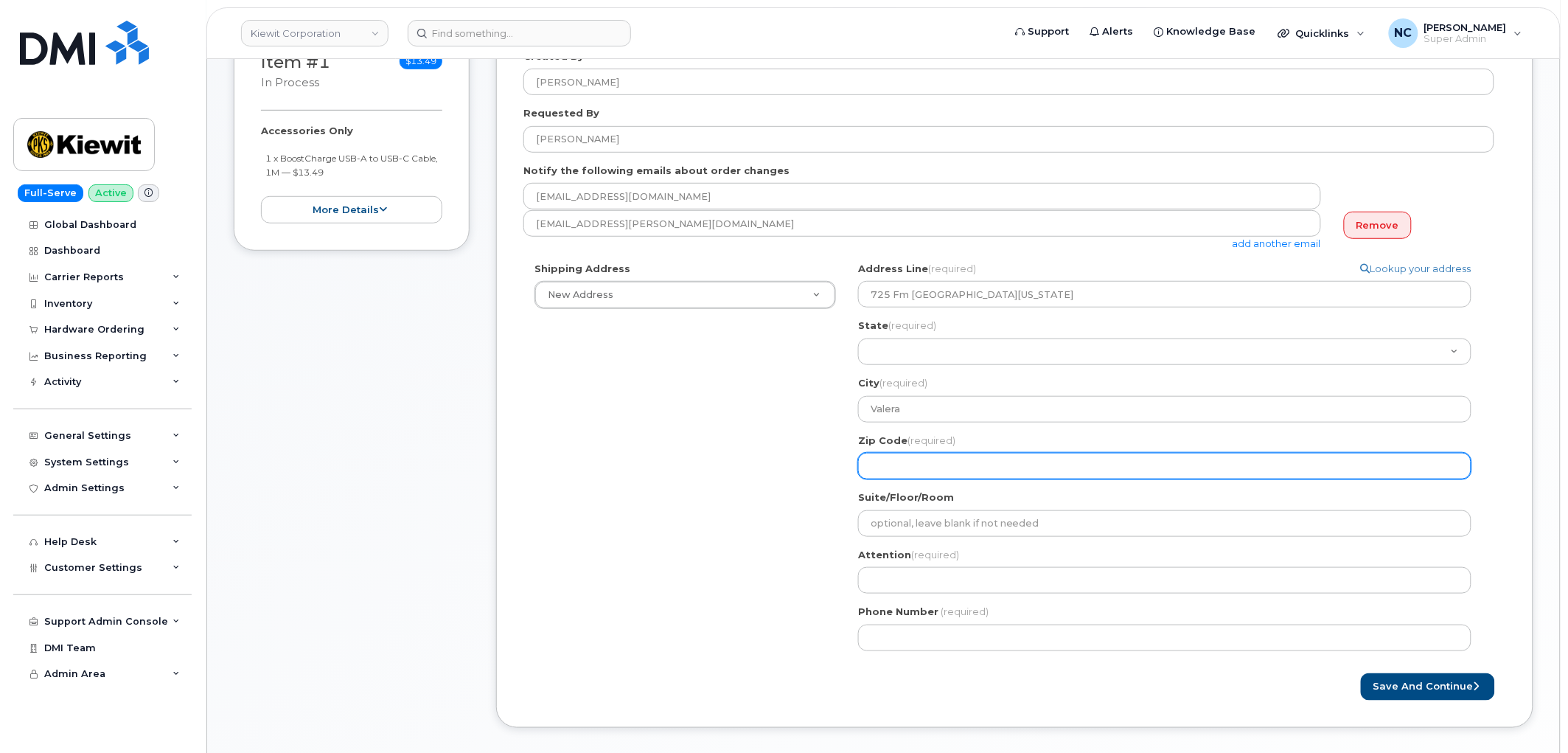
click at [922, 470] on input "Zip Code (required)" at bounding box center [1164, 465] width 613 height 26
paste input "76884"
select select
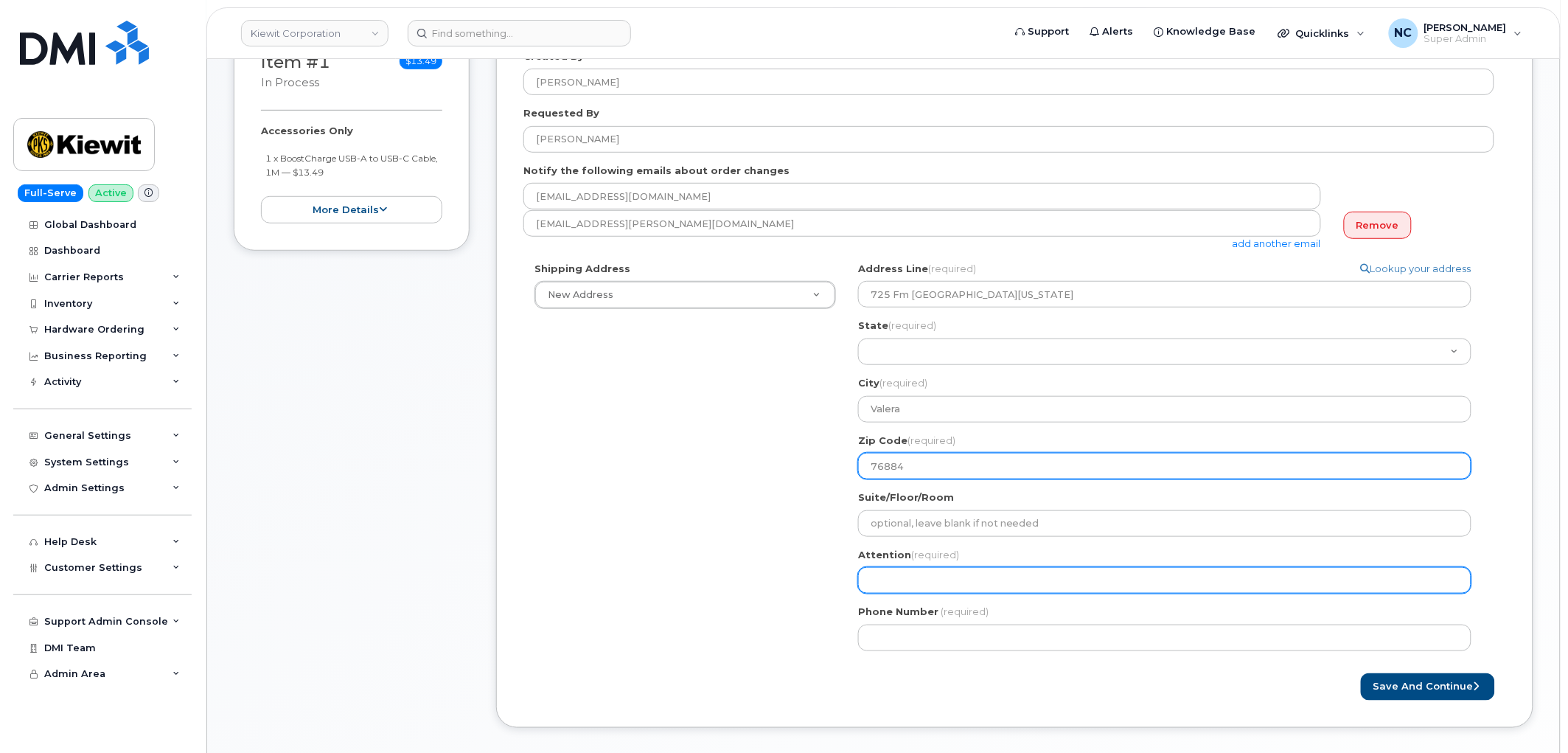
type input "76884"
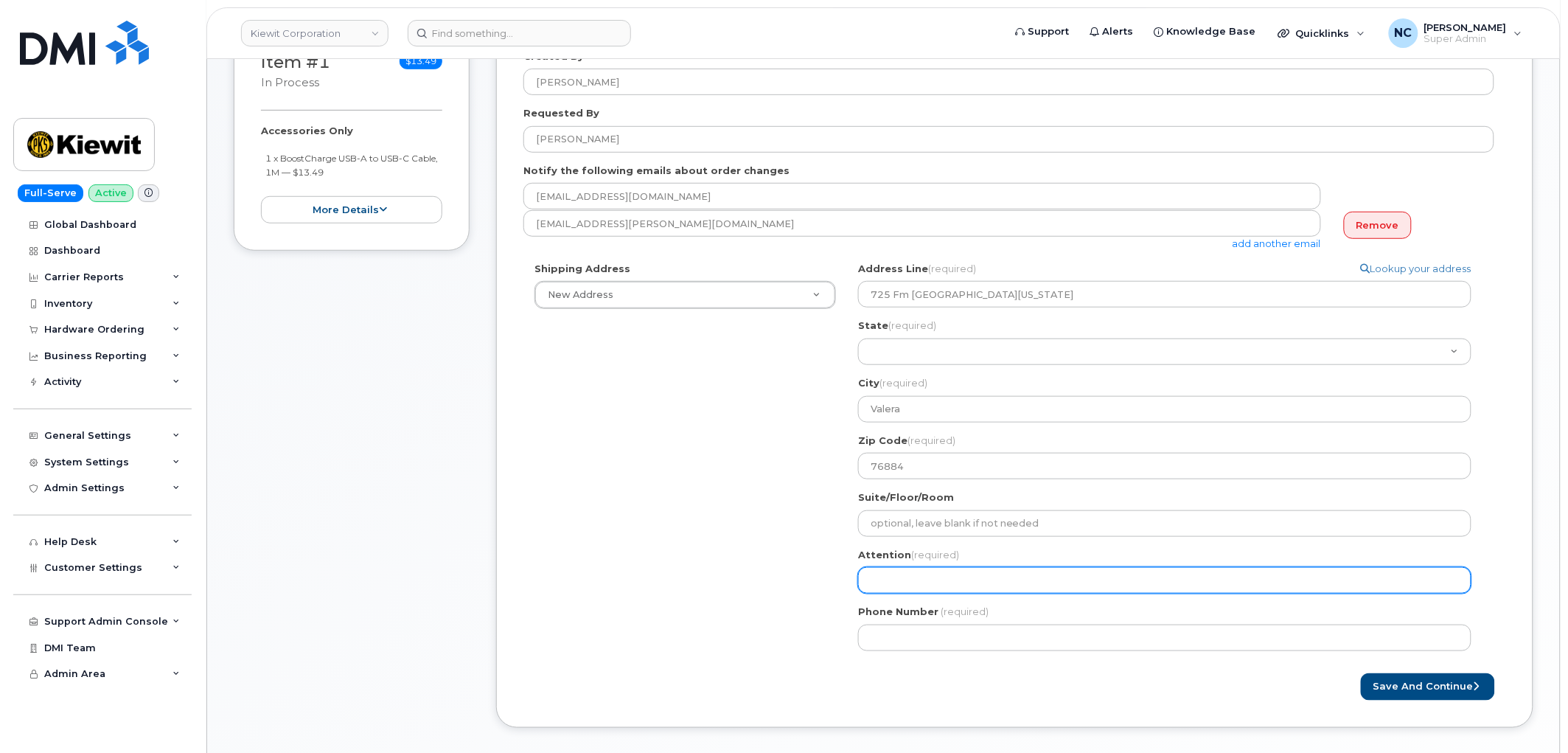
click at [880, 583] on input "Attention (required)" at bounding box center [1164, 580] width 613 height 26
select select
type input "J"
select select
type input "[PERSON_NAME]"
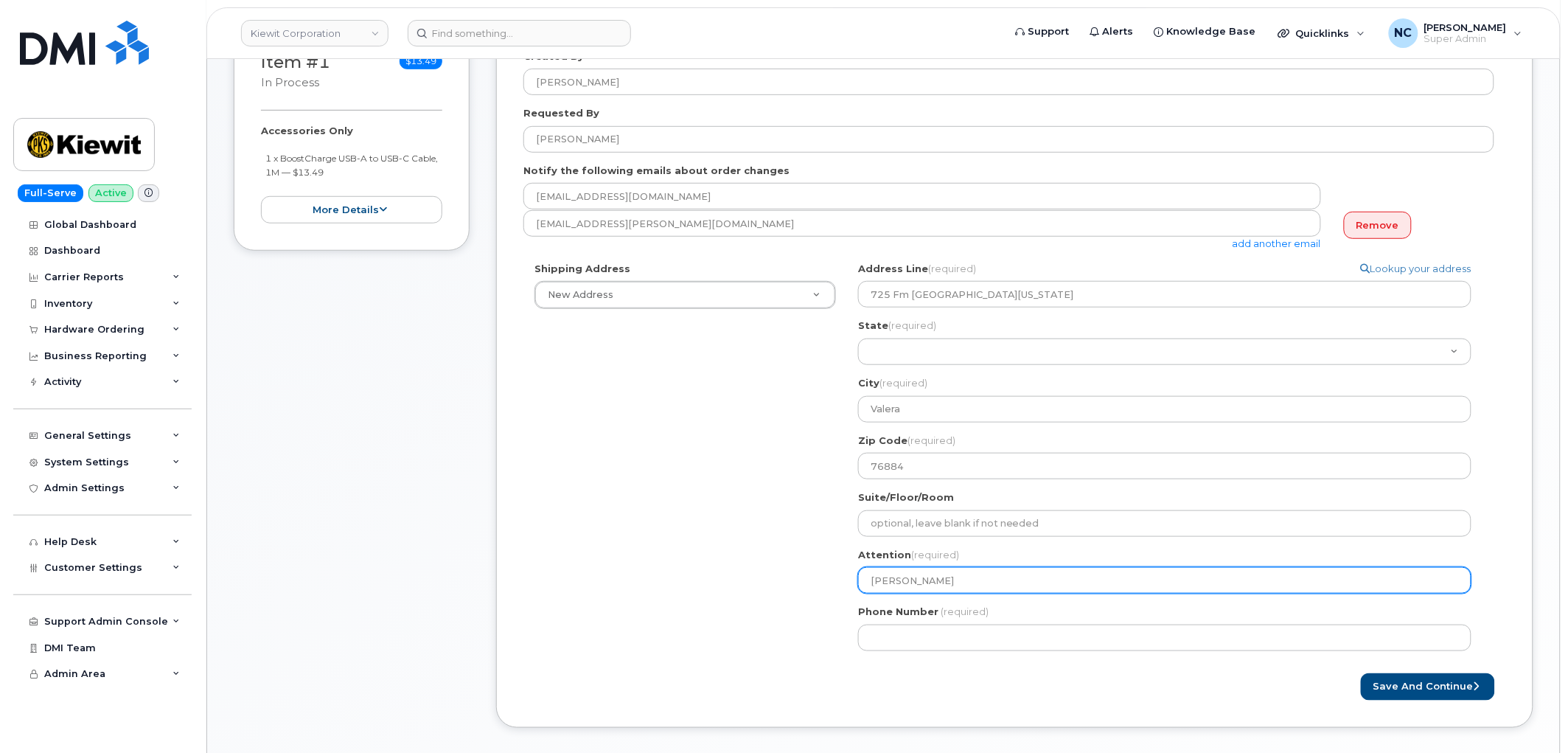
select select
type input "Jas"
select select
type input "[DEMOGRAPHIC_DATA]"
select select
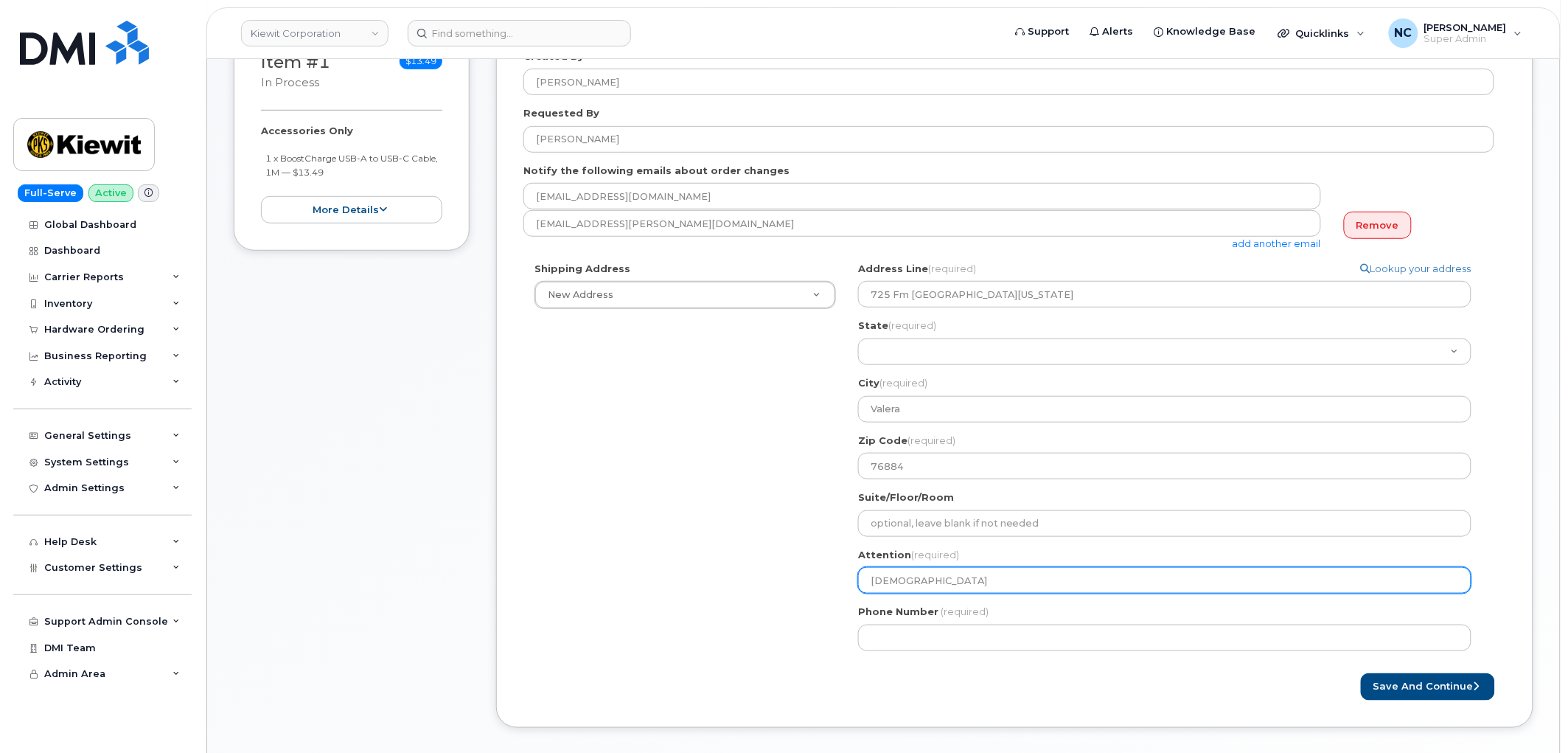
type input "Jasmi"
select select
type input "[PERSON_NAME]"
select select
type input "[PERSON_NAME]"
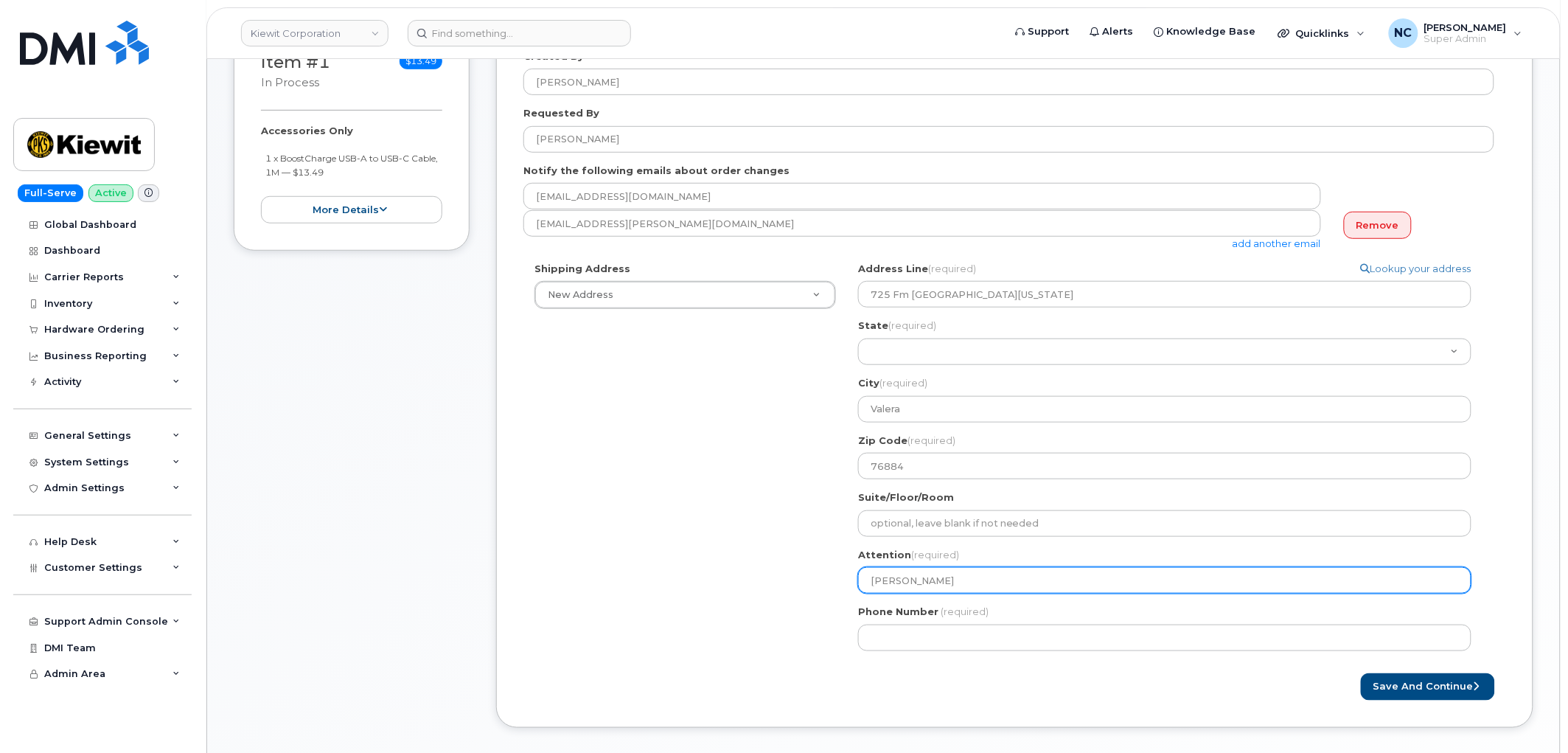
select select
type input "[PERSON_NAME]"
select select
type input "[PERSON_NAME]"
select select
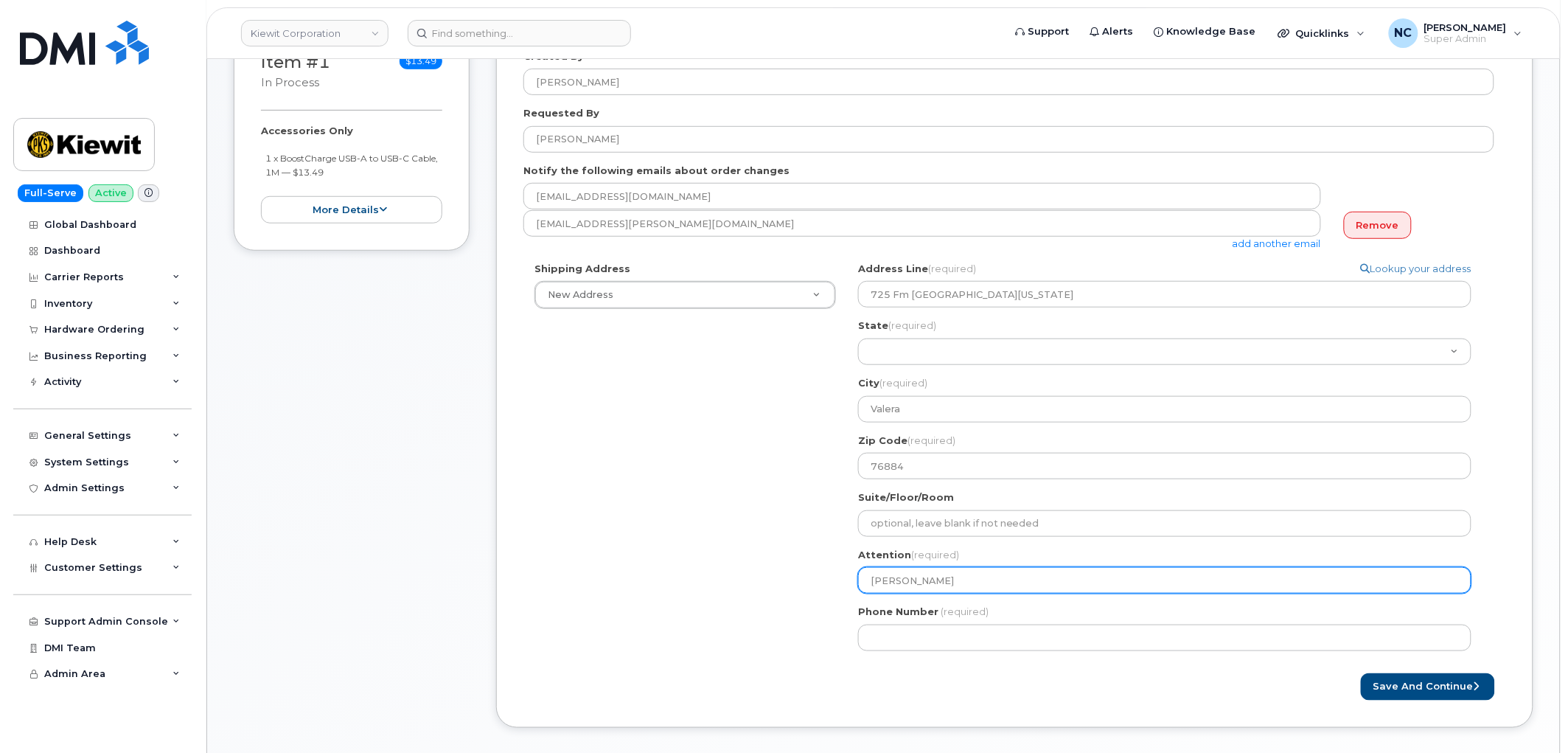
type input "[PERSON_NAME]"
select select
type input "[PERSON_NAME]"
select select
type input "[PERSON_NAME]"
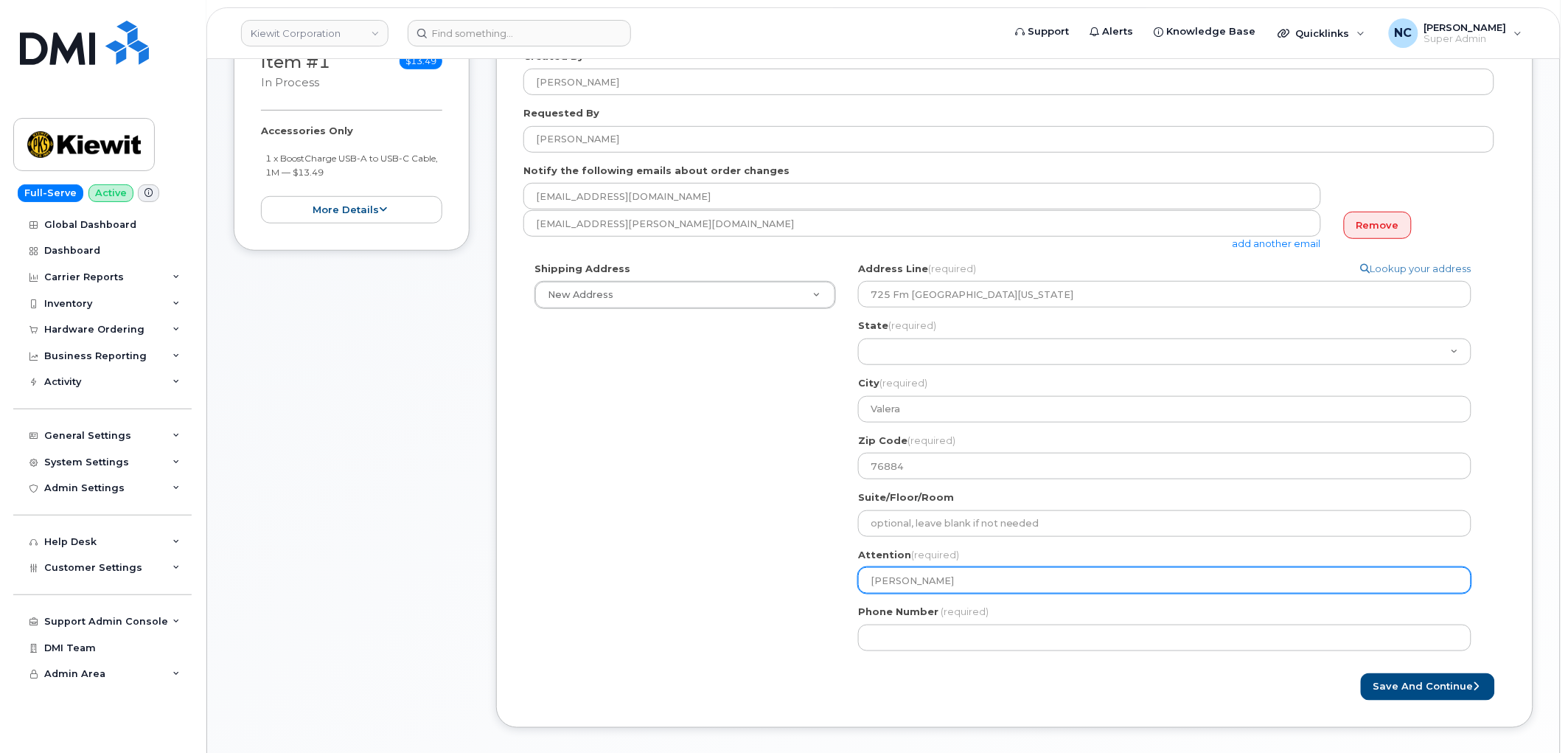
select select
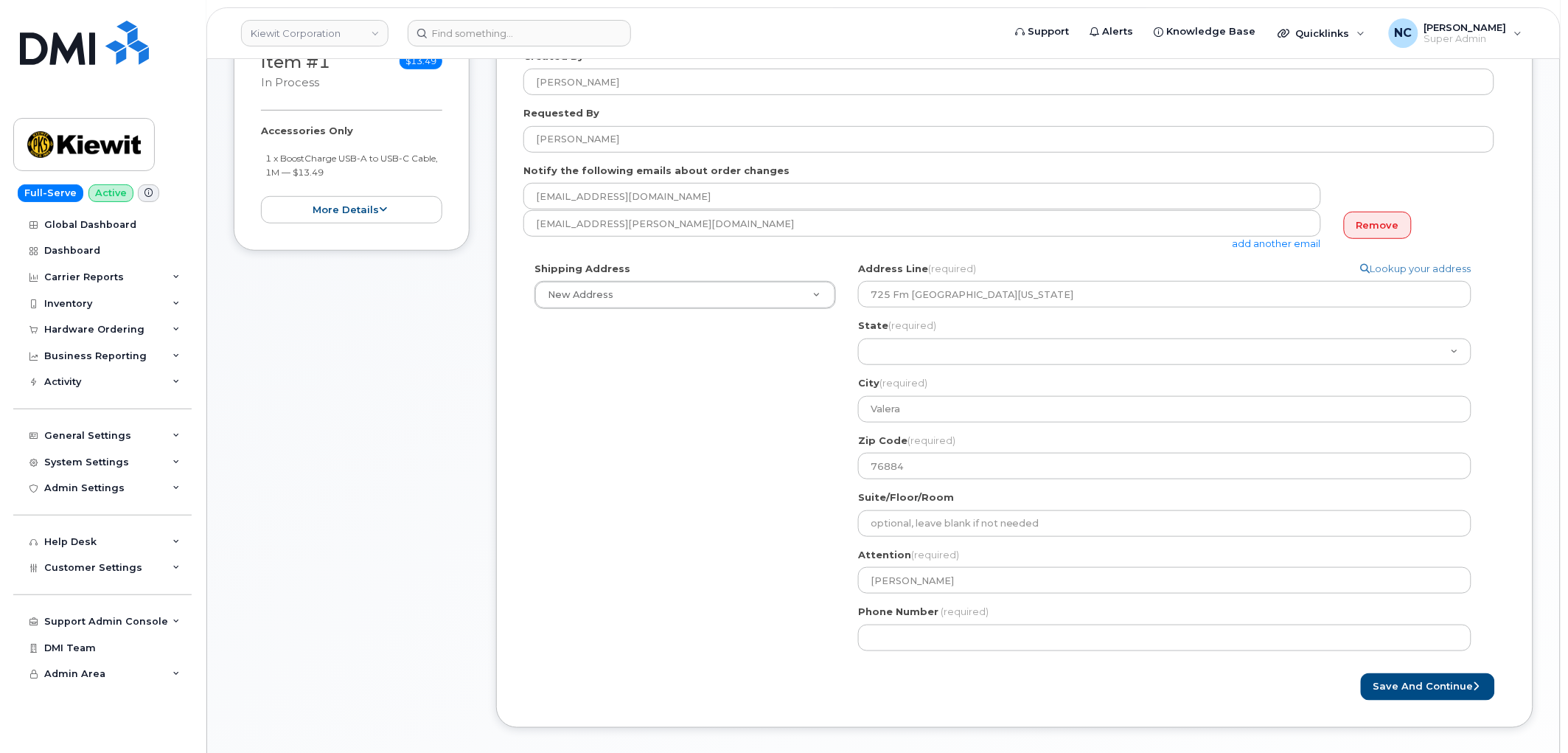
click at [970, 651] on div "[GEOGRAPHIC_DATA] [GEOGRAPHIC_DATA] Search your address... Manually edit your a…" at bounding box center [1170, 461] width 647 height 401
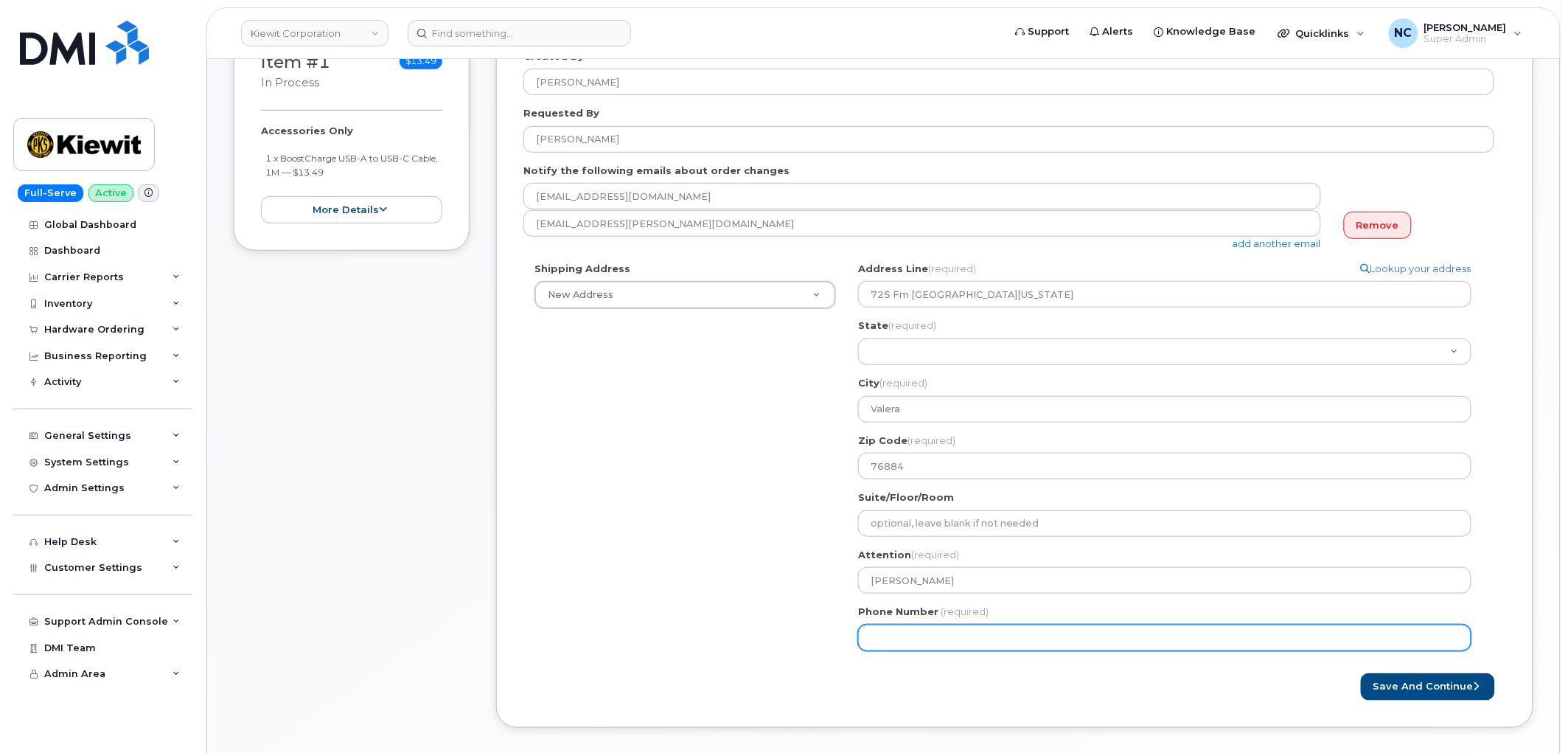
click at [973, 645] on input "Phone Number" at bounding box center [1164, 638] width 613 height 26
paste input "9134470747"
type input "9134470747"
select select
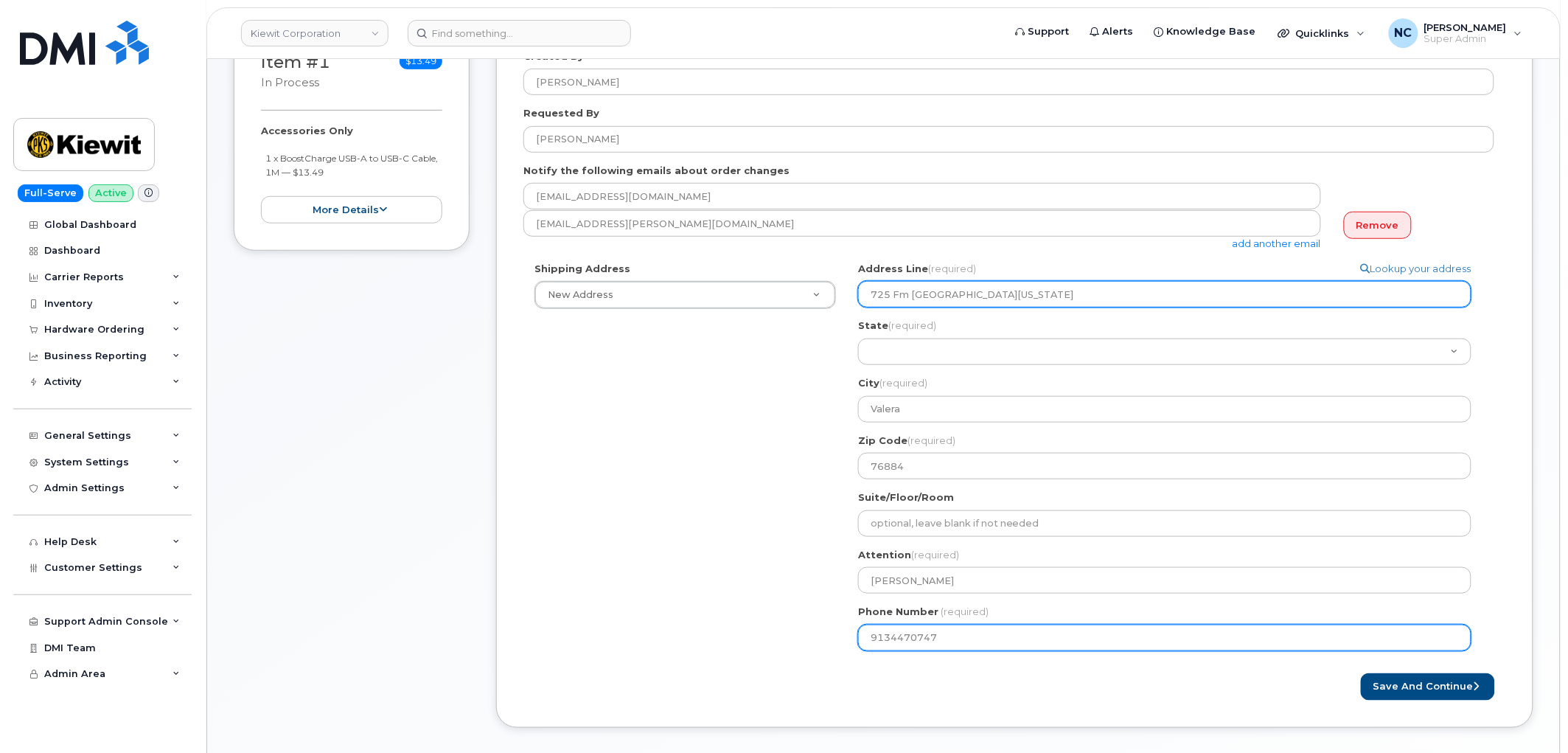
type input "9134470747"
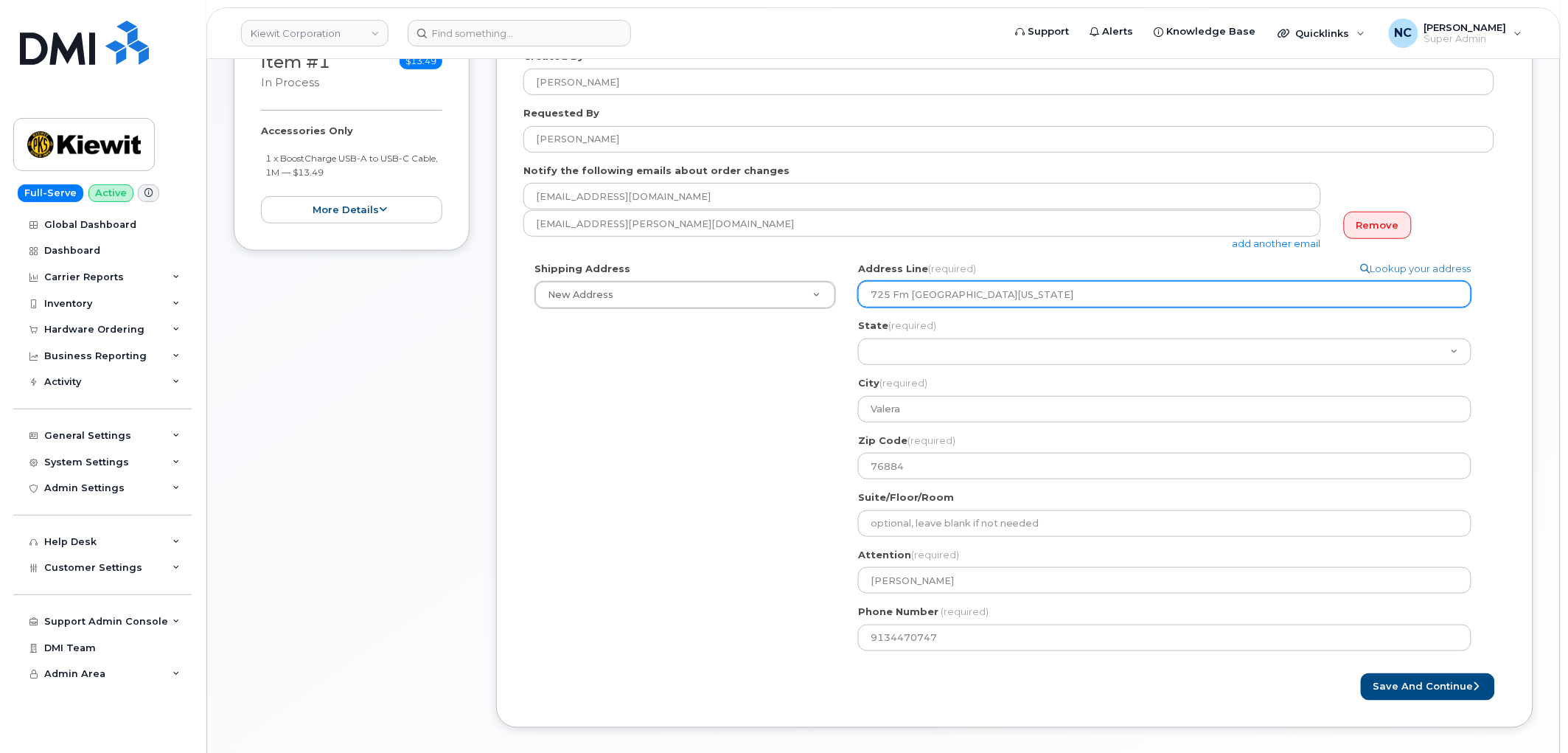
drag, startPoint x: 991, startPoint y: 296, endPoint x: 933, endPoint y: 300, distance: 58.1
click at [933, 300] on input "725 Fm [GEOGRAPHIC_DATA][US_STATE]" at bounding box center [1164, 293] width 613 height 26
select select
type input "725 Fm 503"
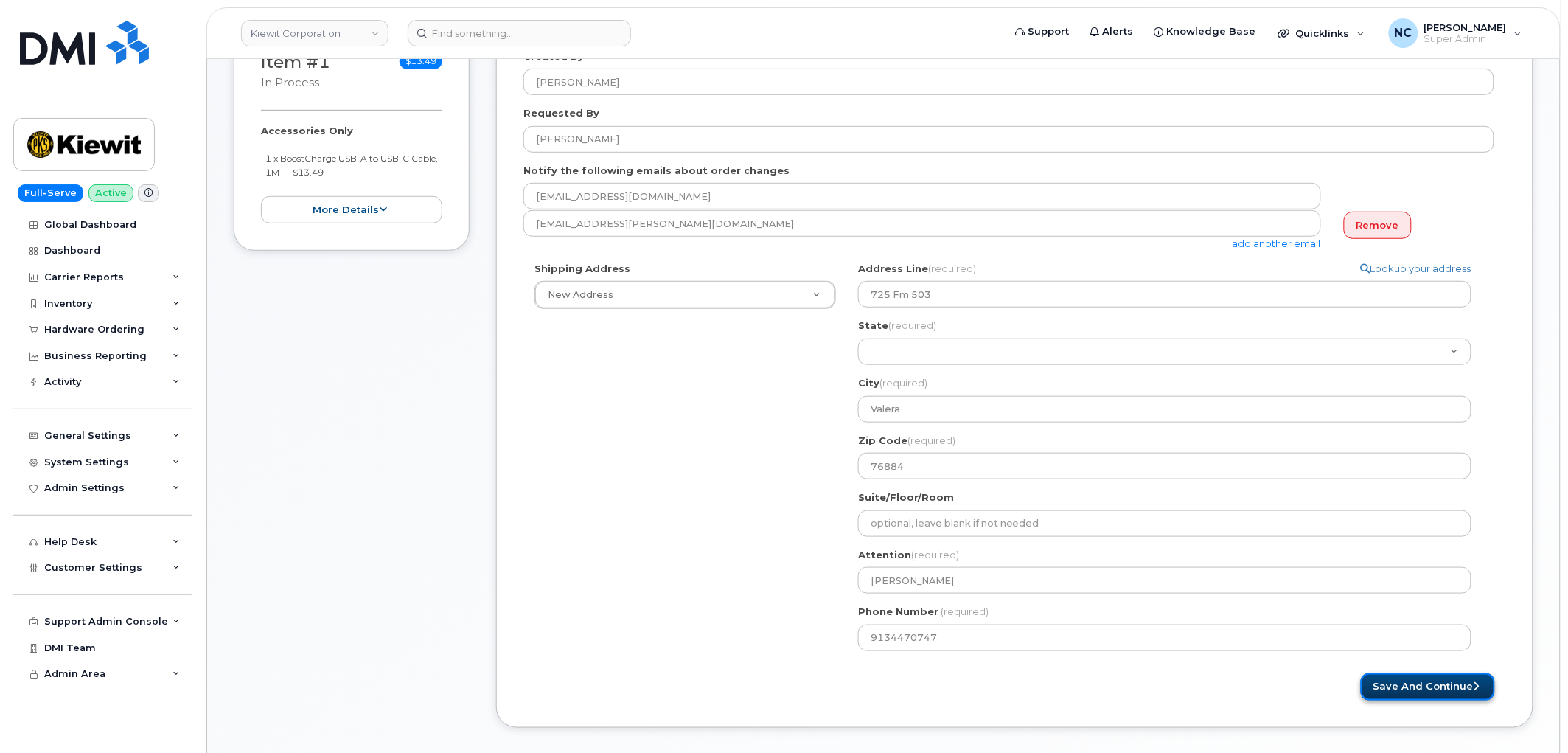
click at [1396, 681] on button "Save and Continue" at bounding box center [1428, 687] width 134 height 27
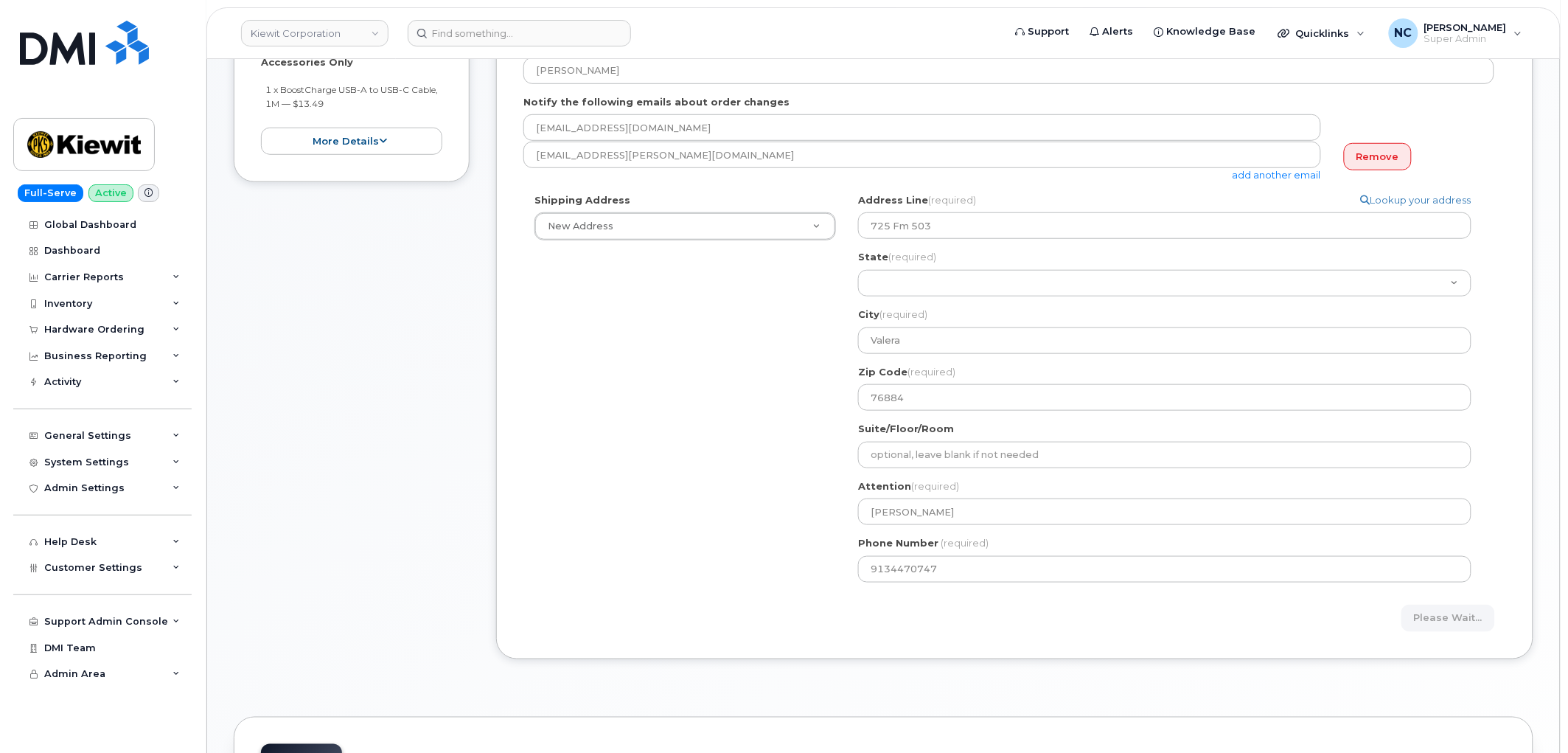
scroll to position [410, 0]
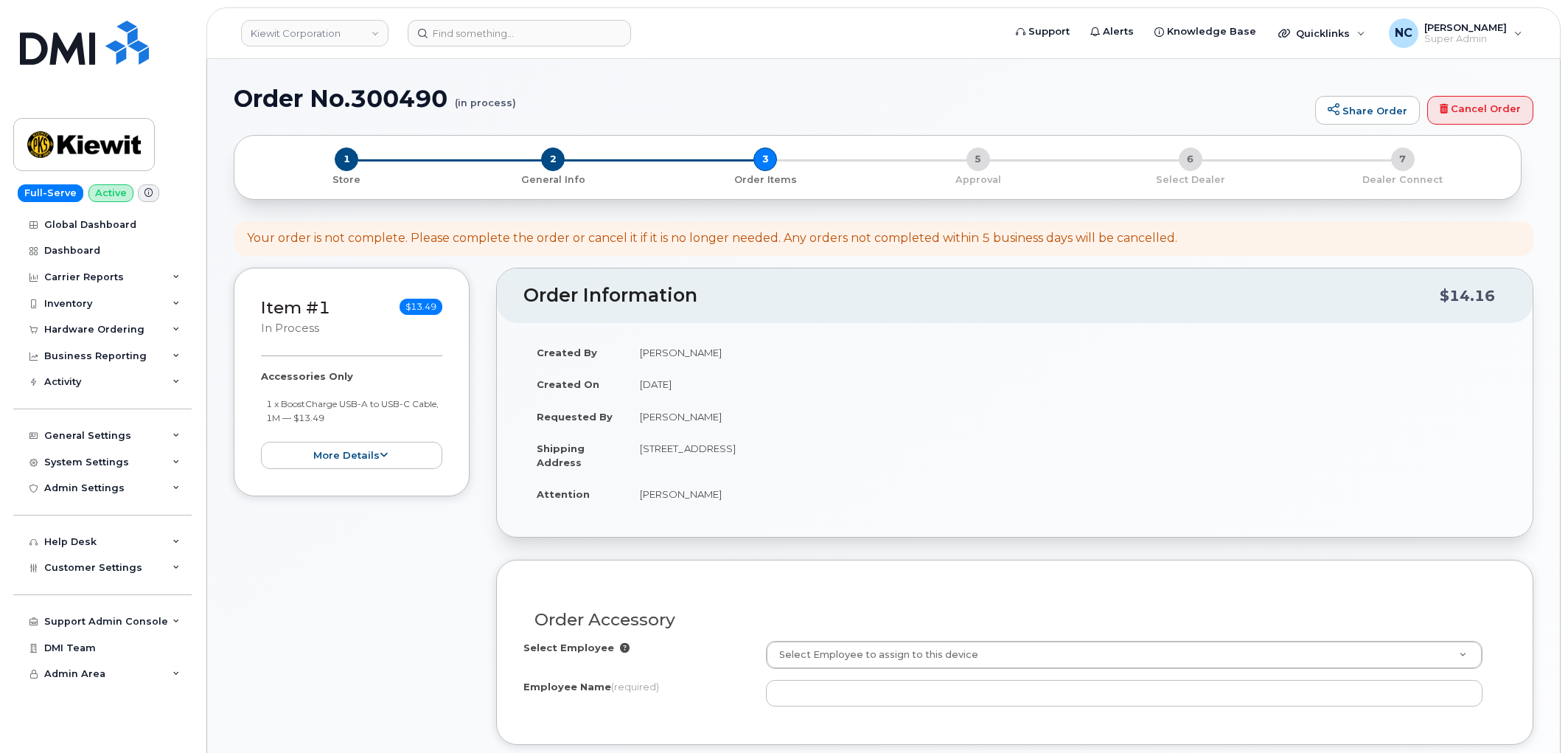
select select
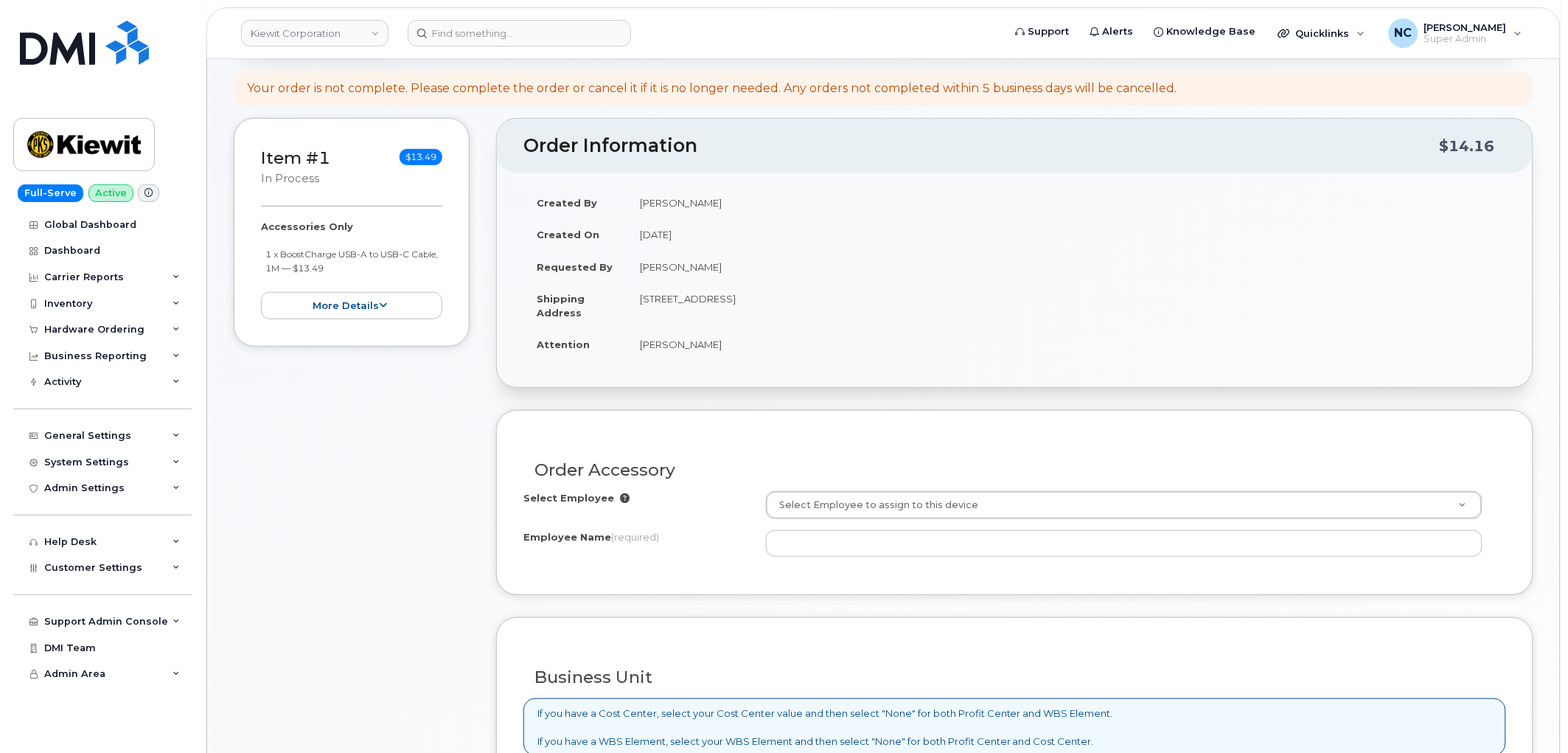
scroll to position [163, 0]
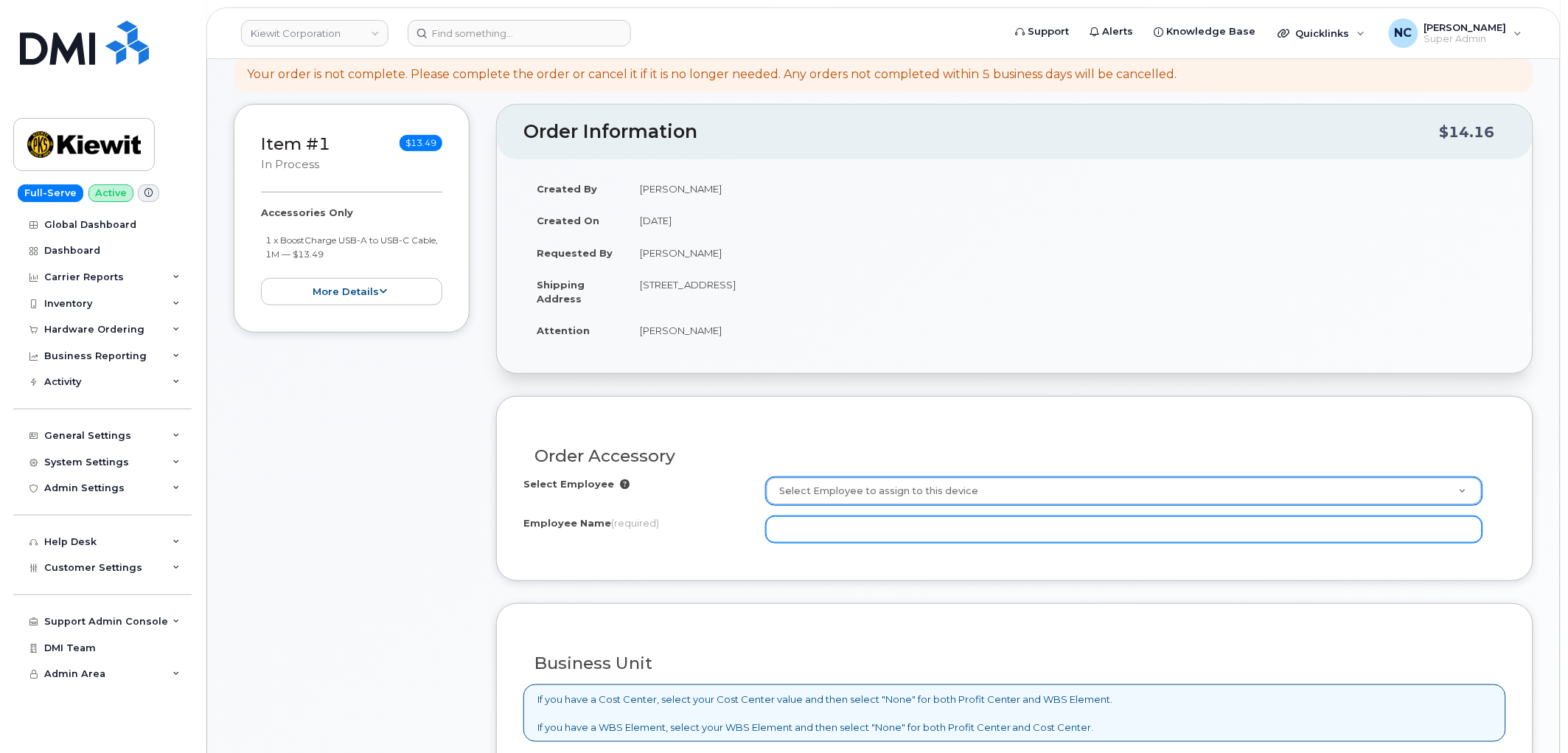
click at [806, 522] on input "Employee Name (required)" at bounding box center [1124, 529] width 716 height 26
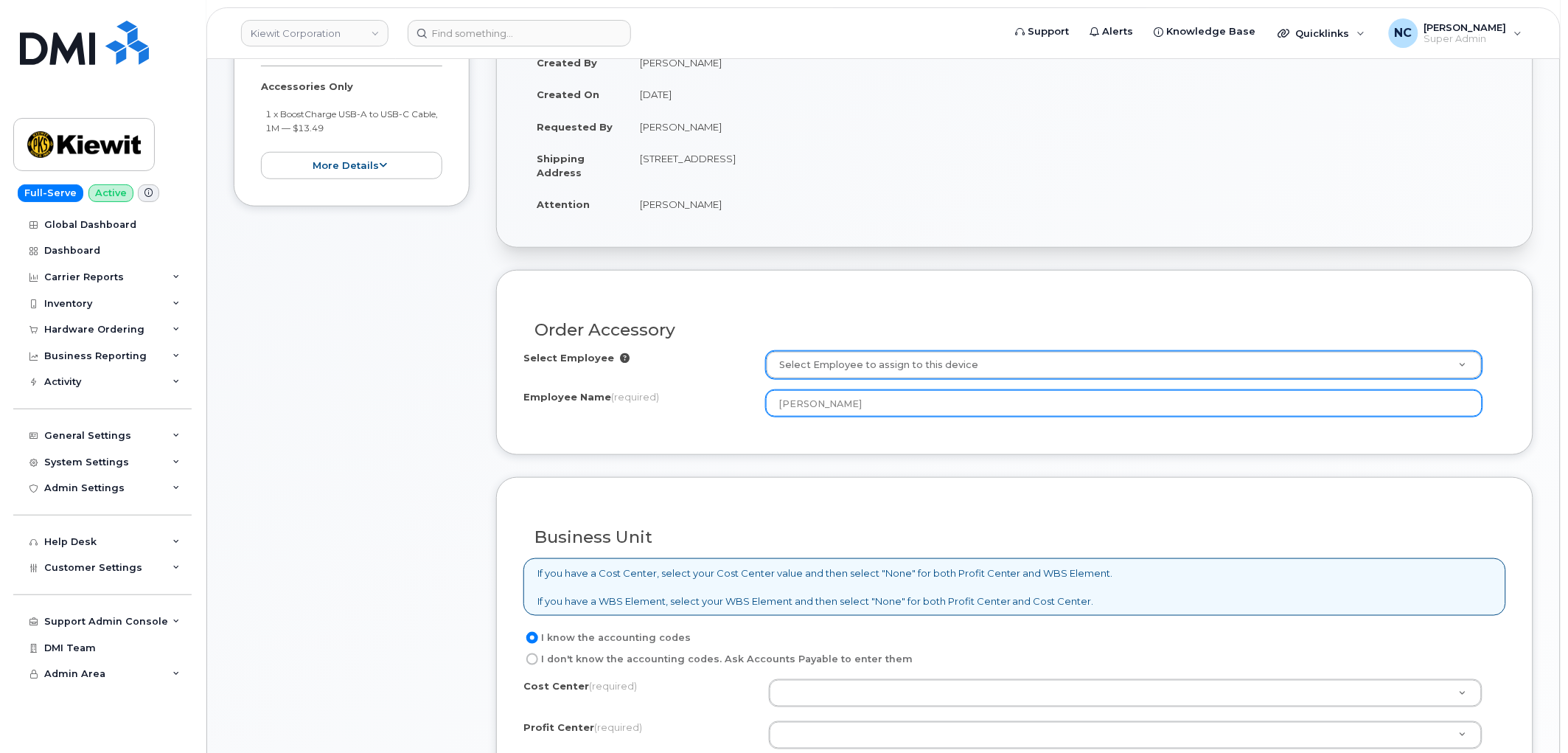
scroll to position [491, 0]
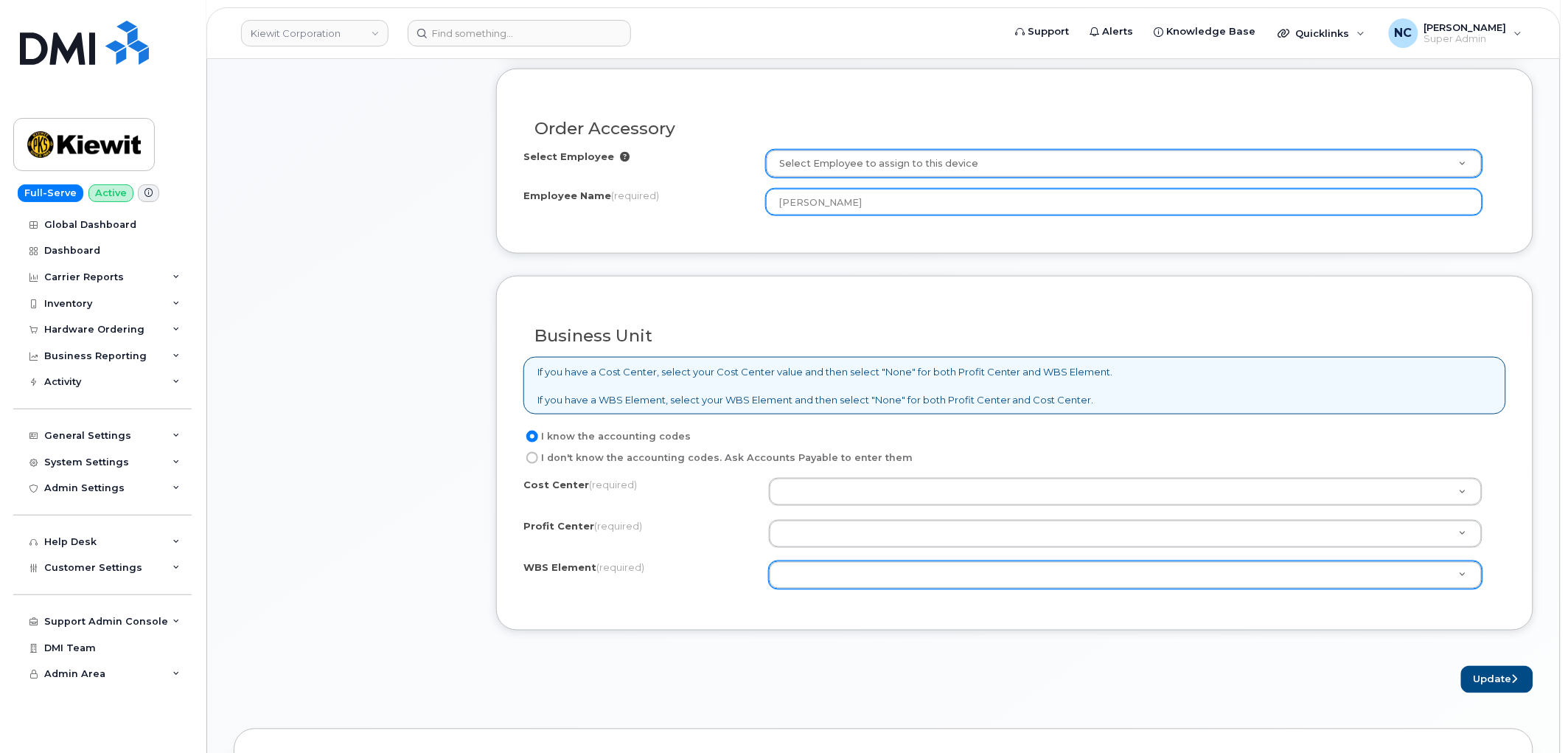
type input "[PERSON_NAME]"
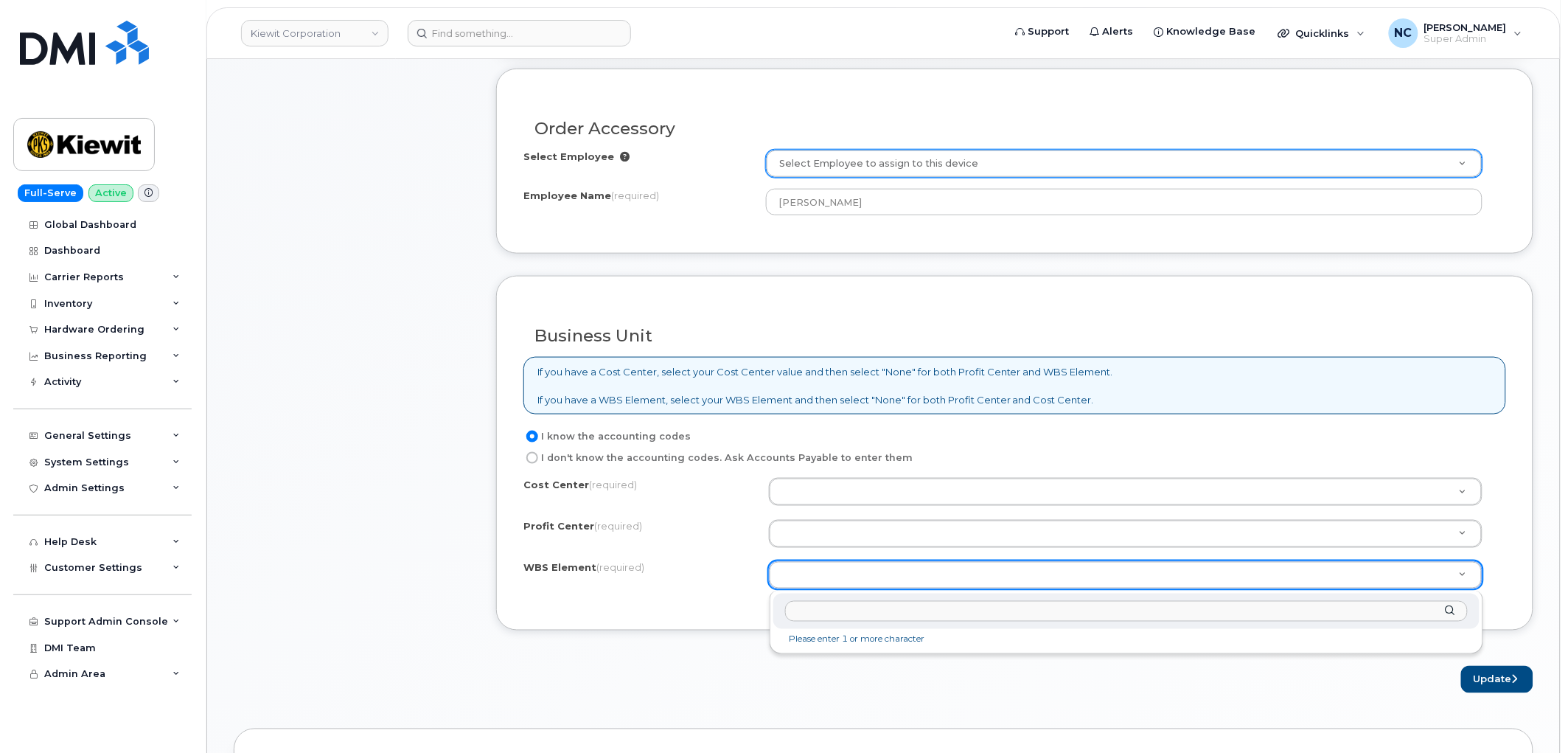
type input "106280.1636"
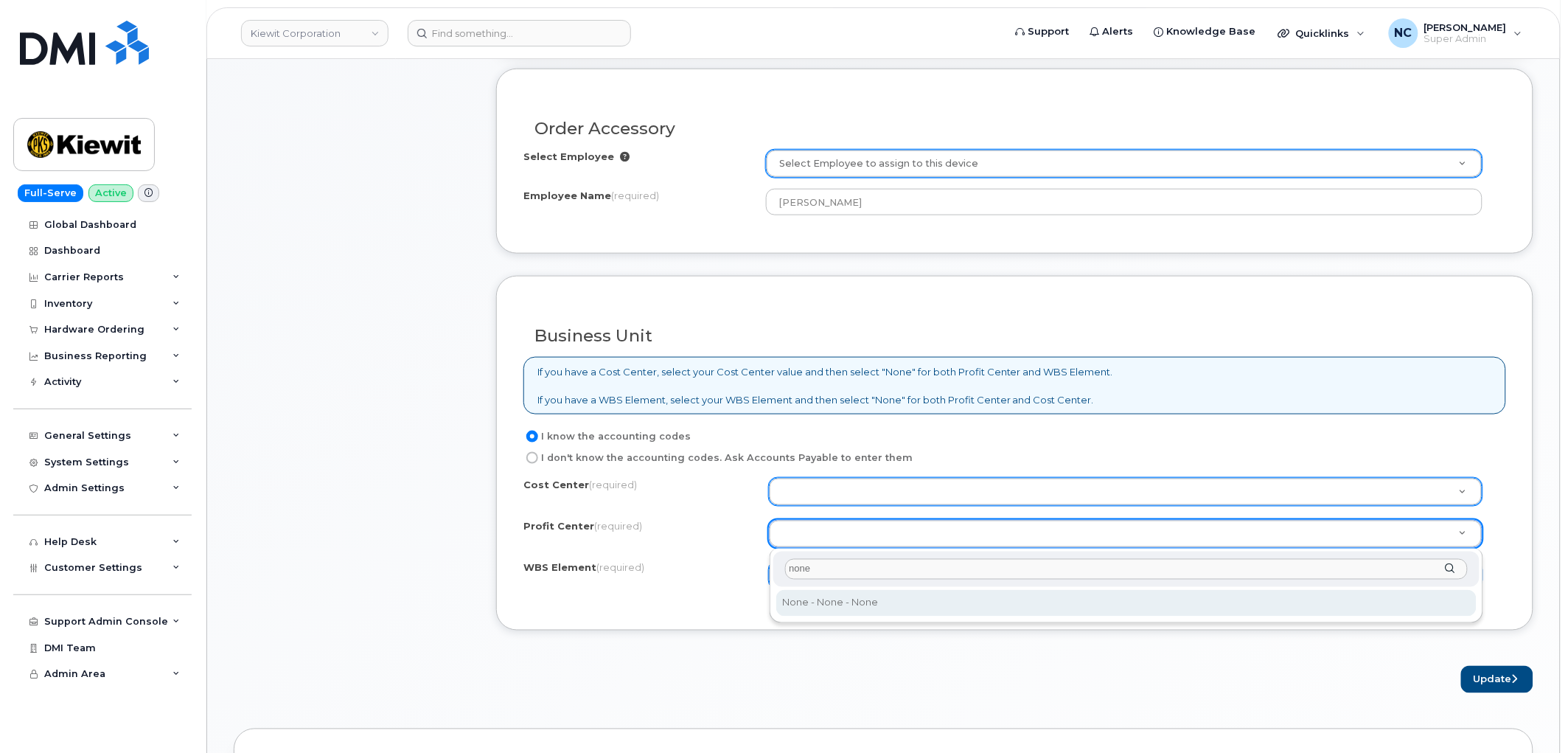
type input "none"
select select "None"
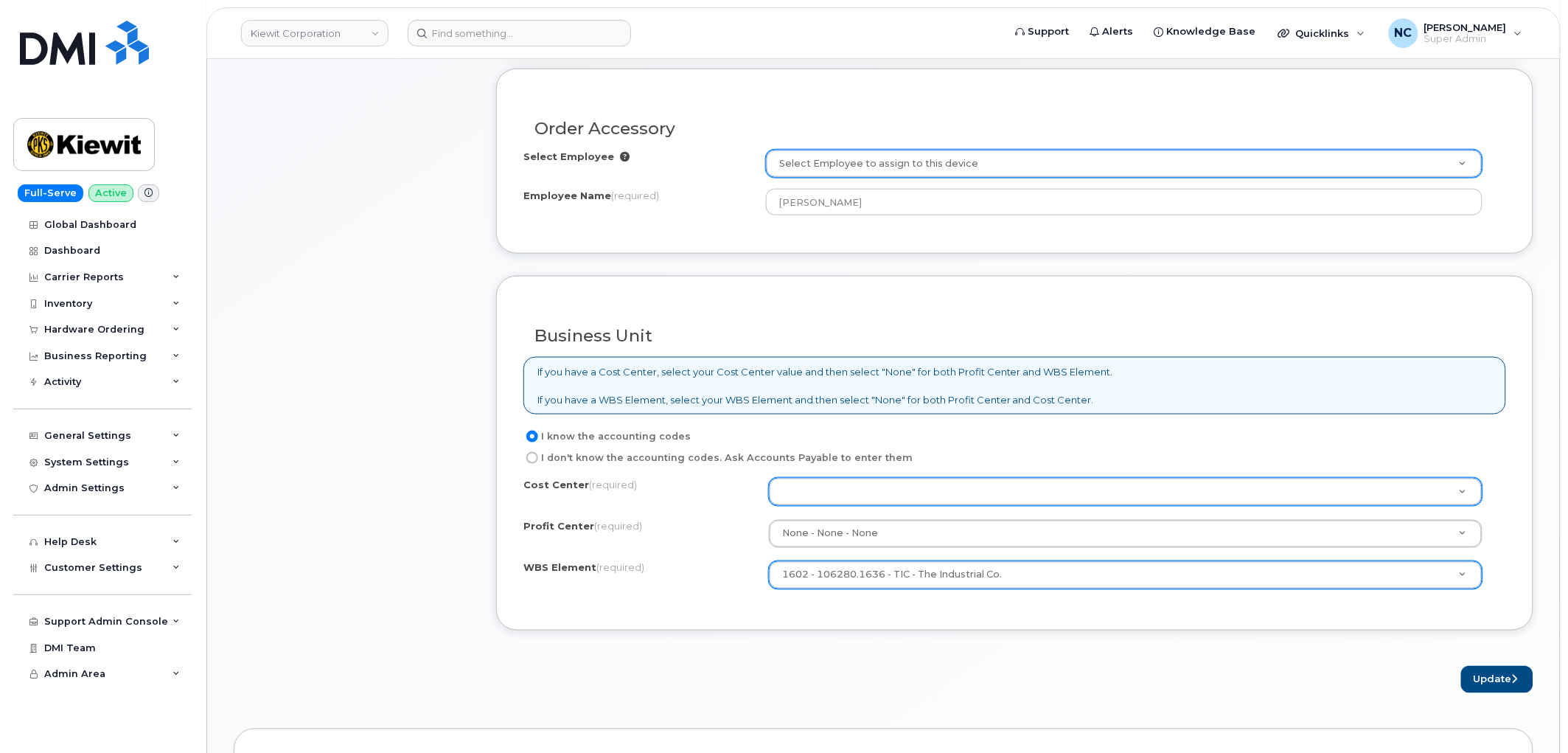
click at [841, 459] on label "I don't know the accounting codes. Ask Accounts Payable to enter them" at bounding box center [717, 457] width 390 height 17
click at [538, 459] on input "I don't know the accounting codes. Ask Accounts Payable to enter them" at bounding box center [532, 458] width 12 height 12
radio input "true"
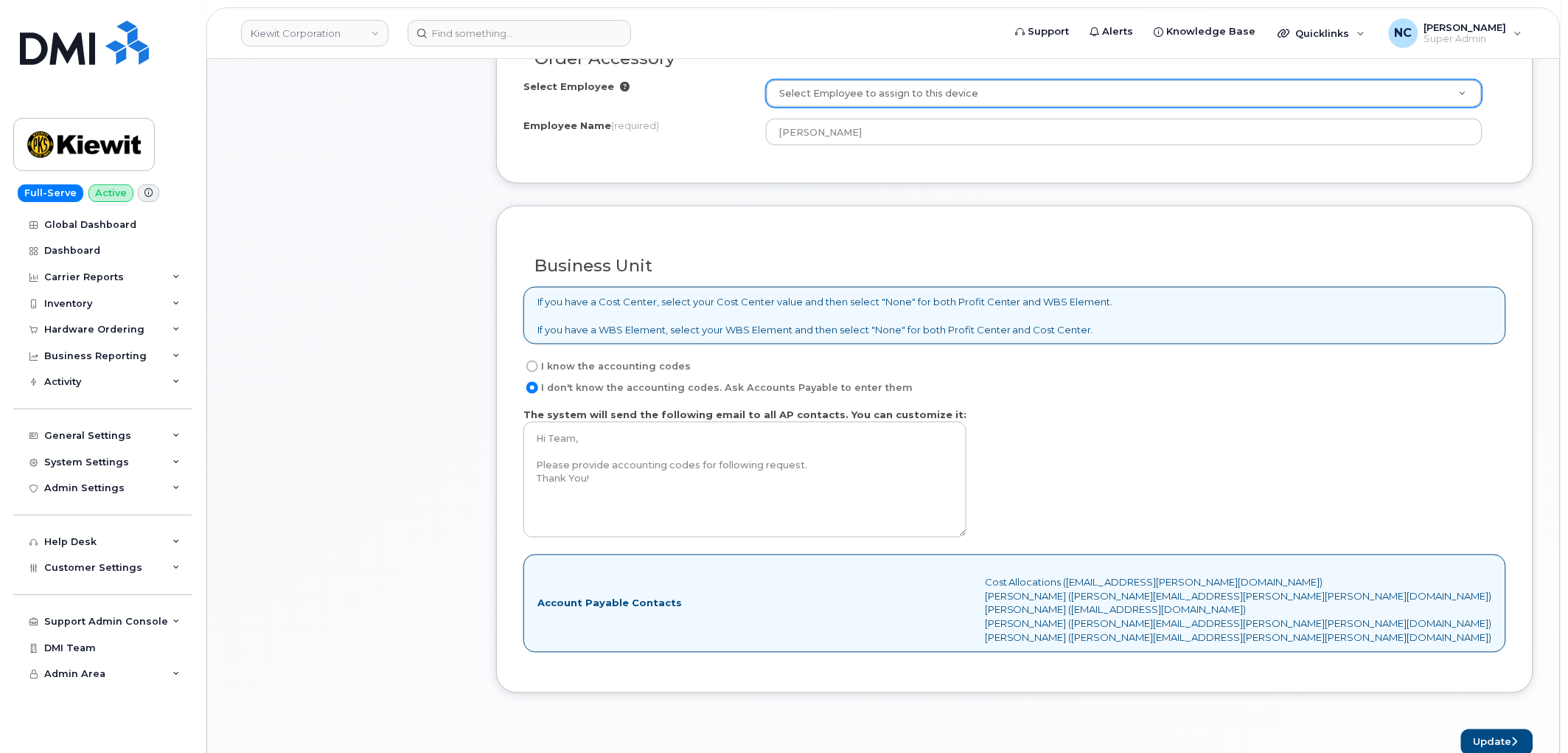
scroll to position [819, 0]
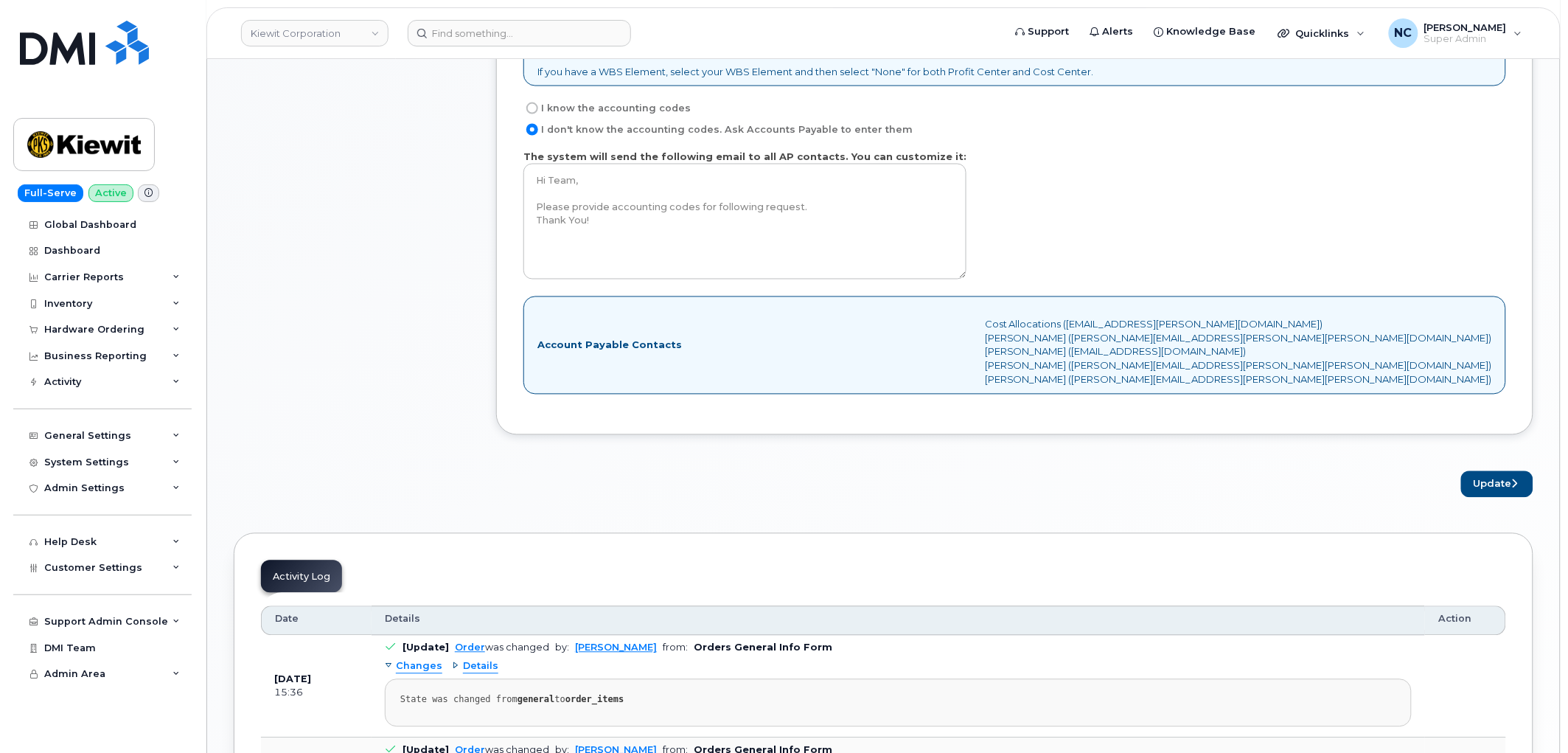
click at [644, 104] on label "I know the accounting codes" at bounding box center [606, 108] width 167 height 17
click at [538, 104] on input "I know the accounting codes" at bounding box center [532, 108] width 12 height 12
radio input "true"
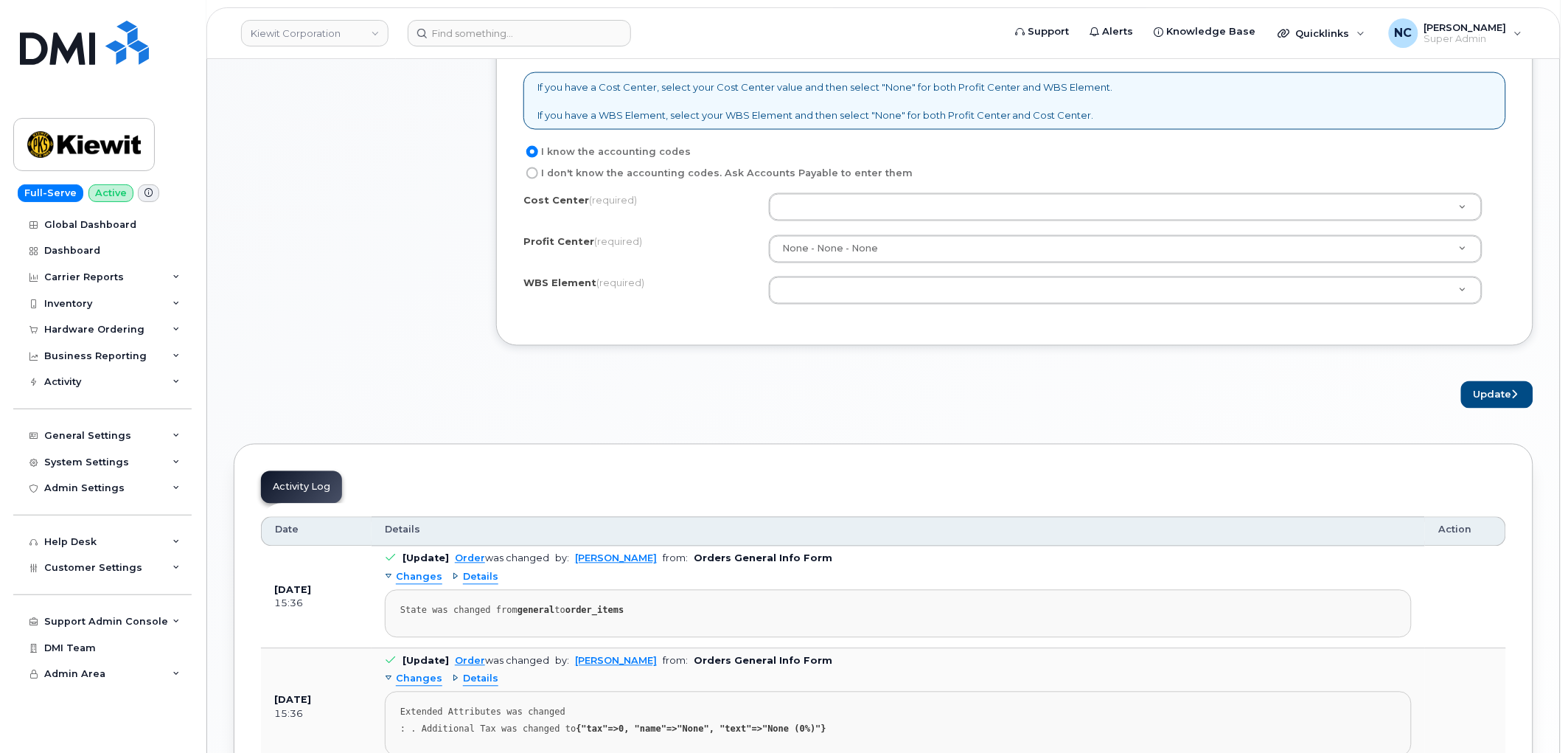
scroll to position [738, 0]
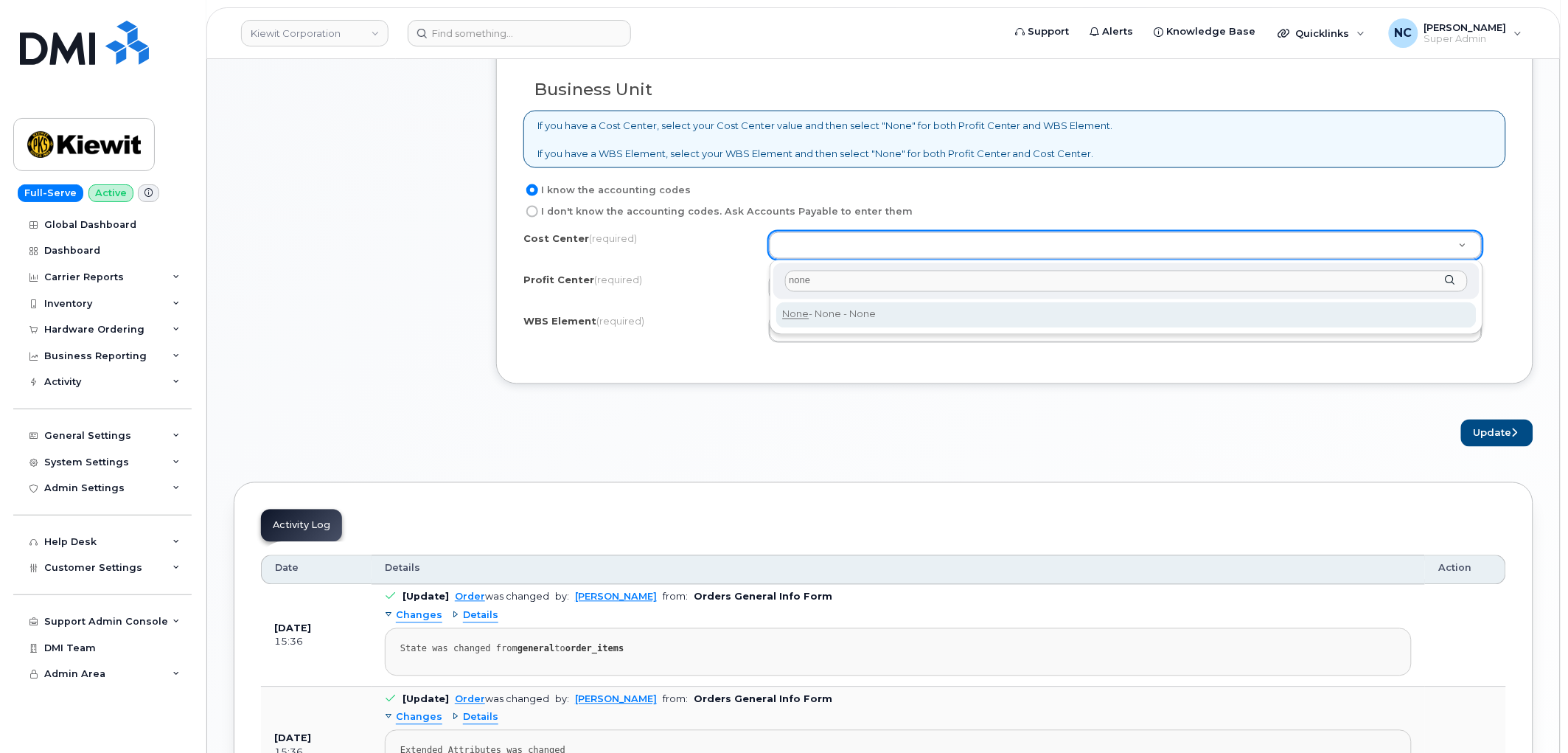
type input "none"
type input "None"
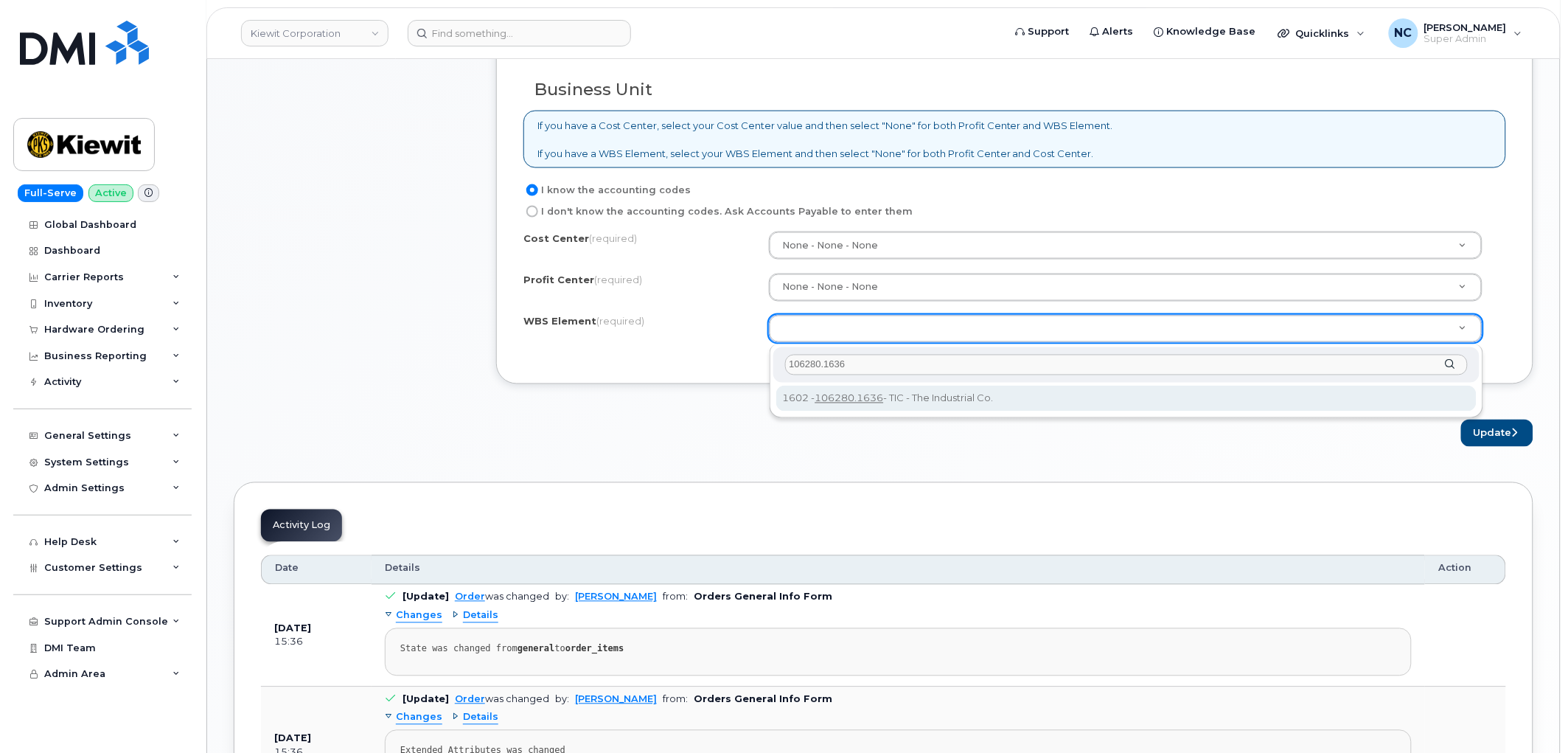
type input "106280.1636"
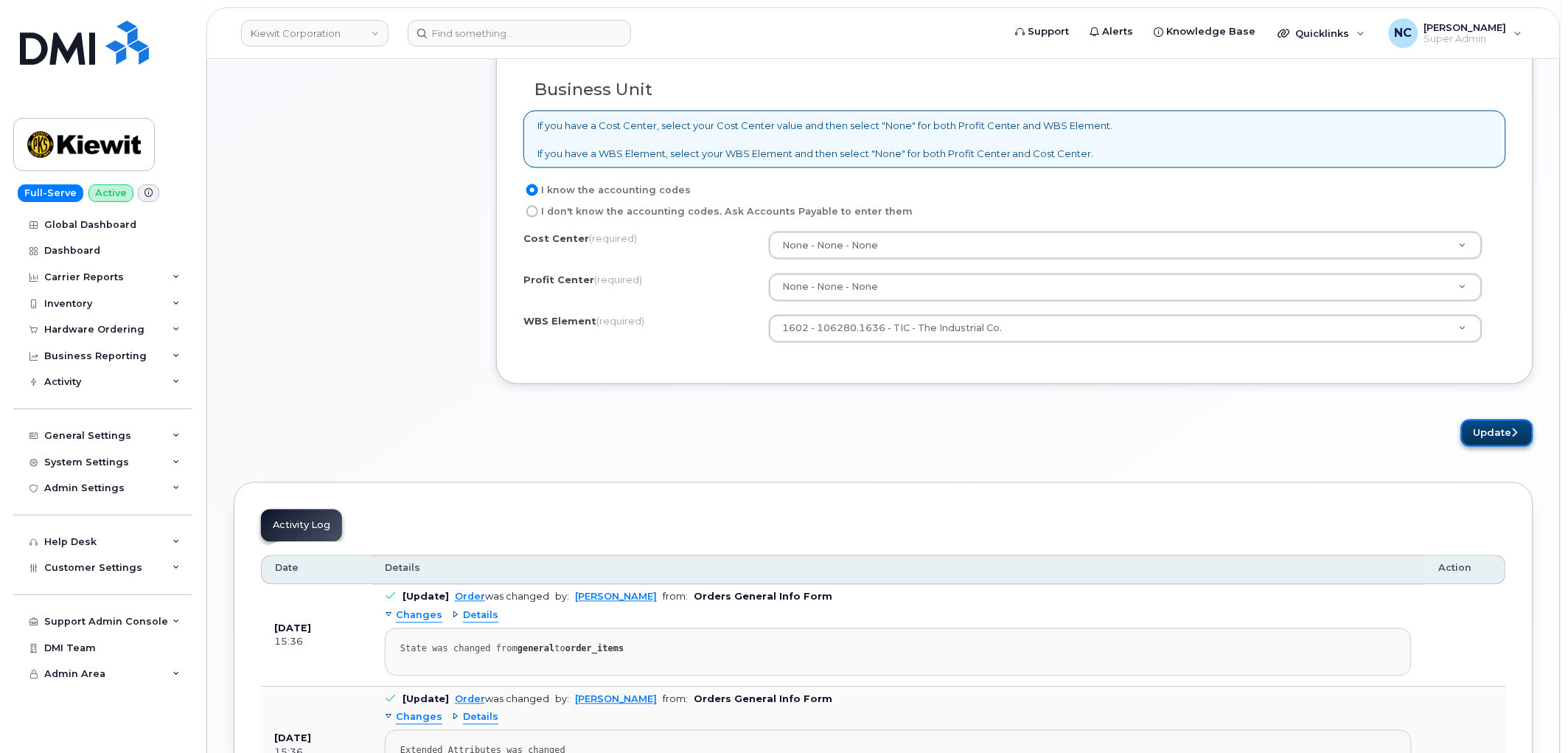
click at [1480, 424] on button "Update" at bounding box center [1497, 433] width 73 height 27
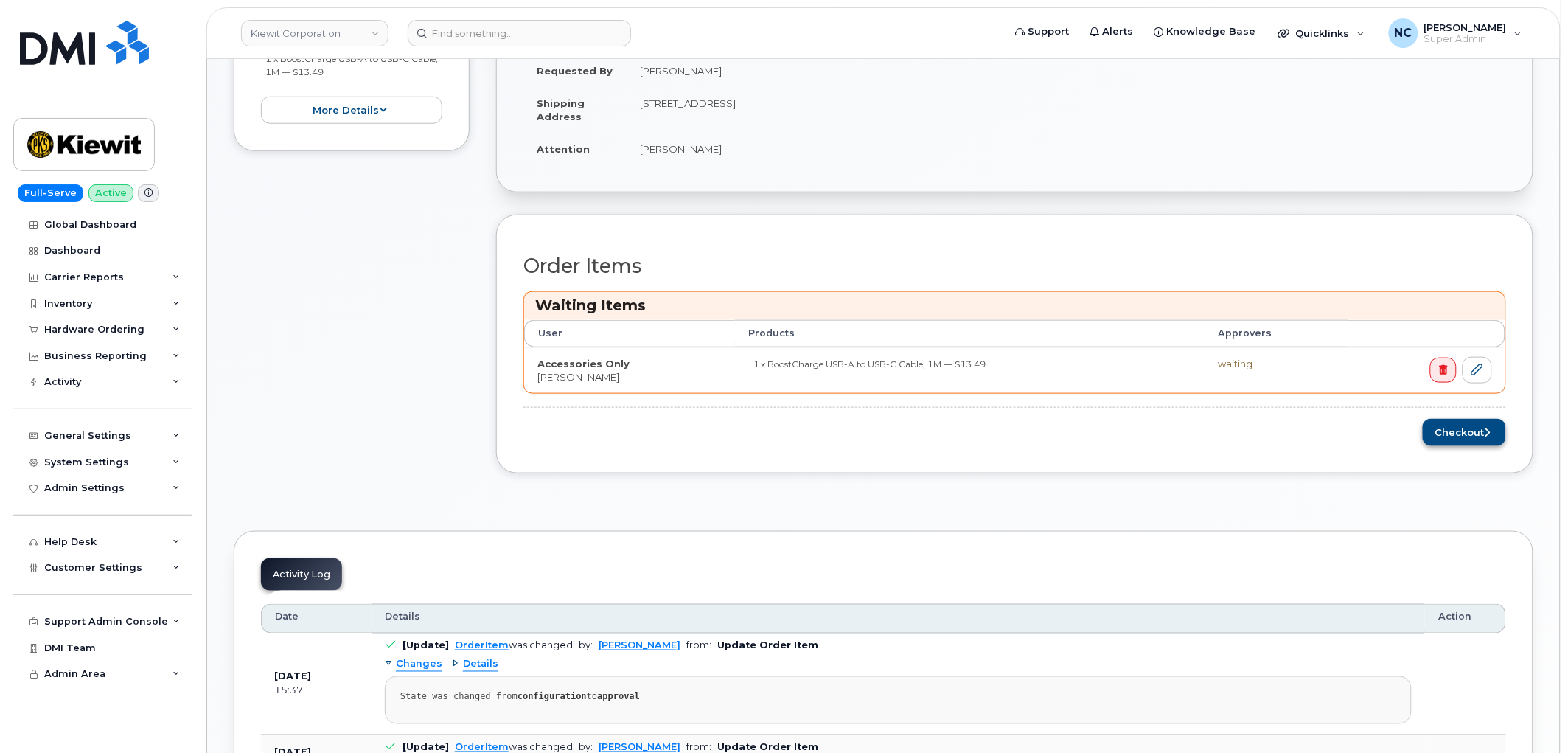
scroll to position [410, 0]
click at [1477, 432] on button "Checkout" at bounding box center [1464, 431] width 84 height 27
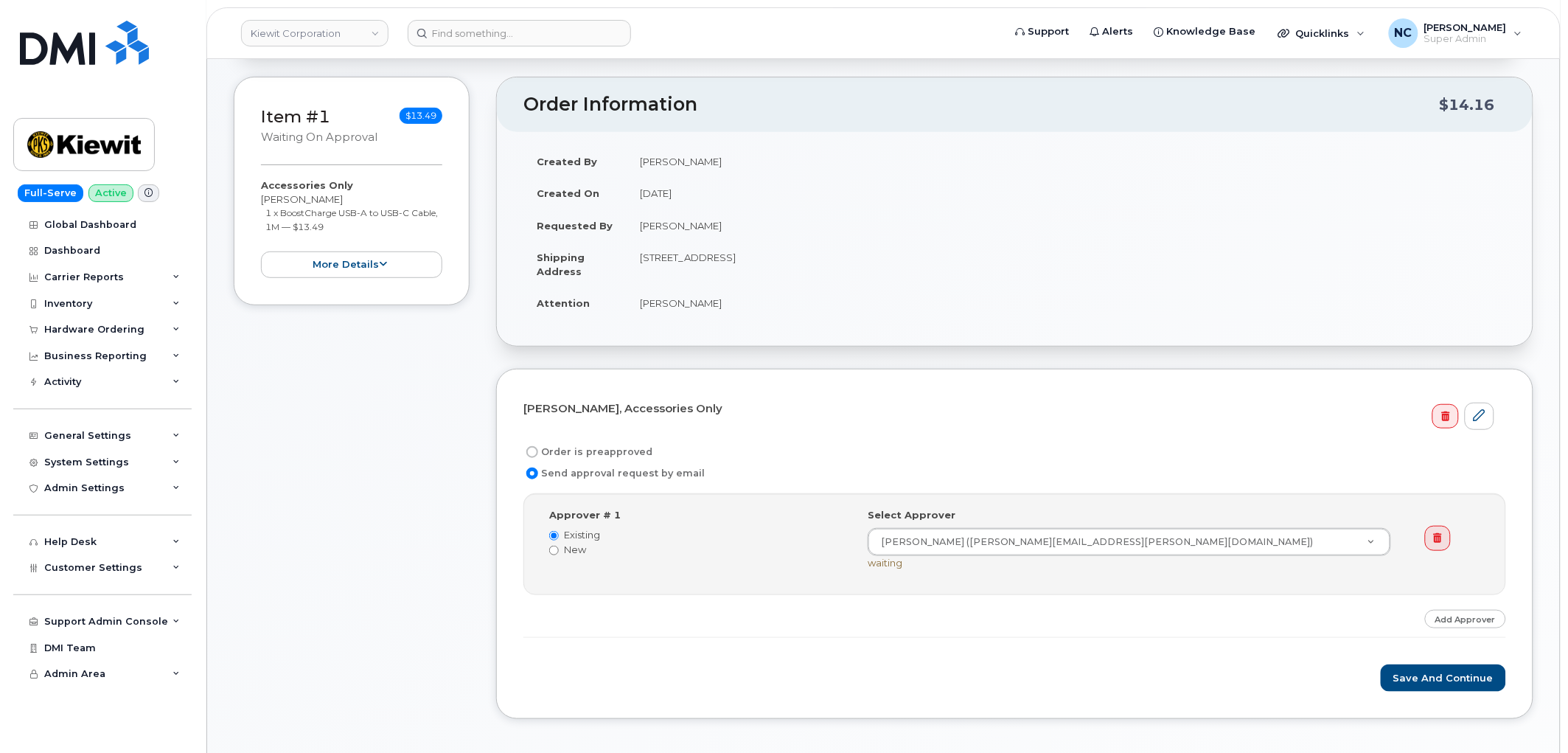
scroll to position [327, 0]
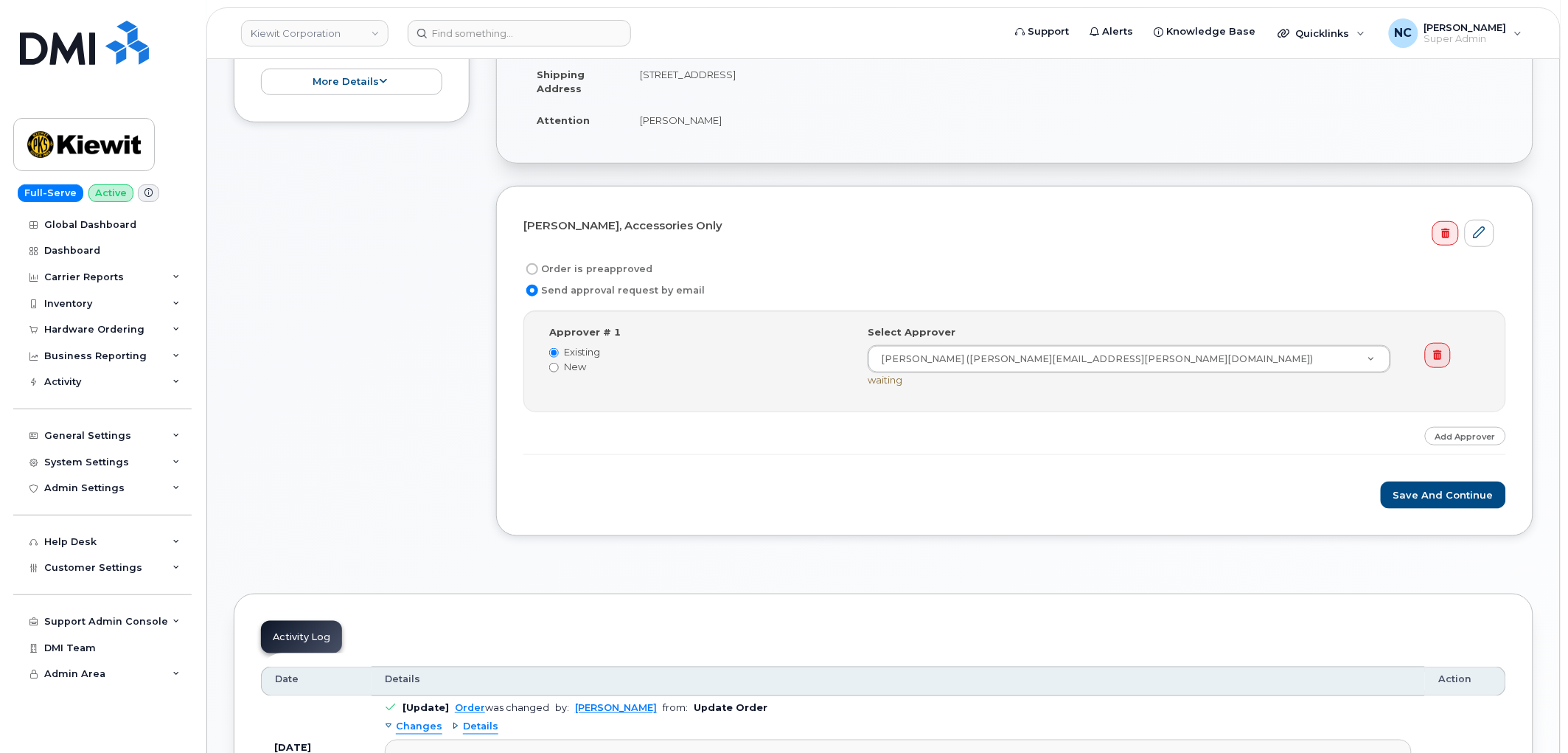
click at [602, 273] on label "Order is preapproved" at bounding box center [587, 269] width 129 height 17
click at [538, 273] on input "Order is preapproved" at bounding box center [532, 269] width 12 height 12
radio input "true"
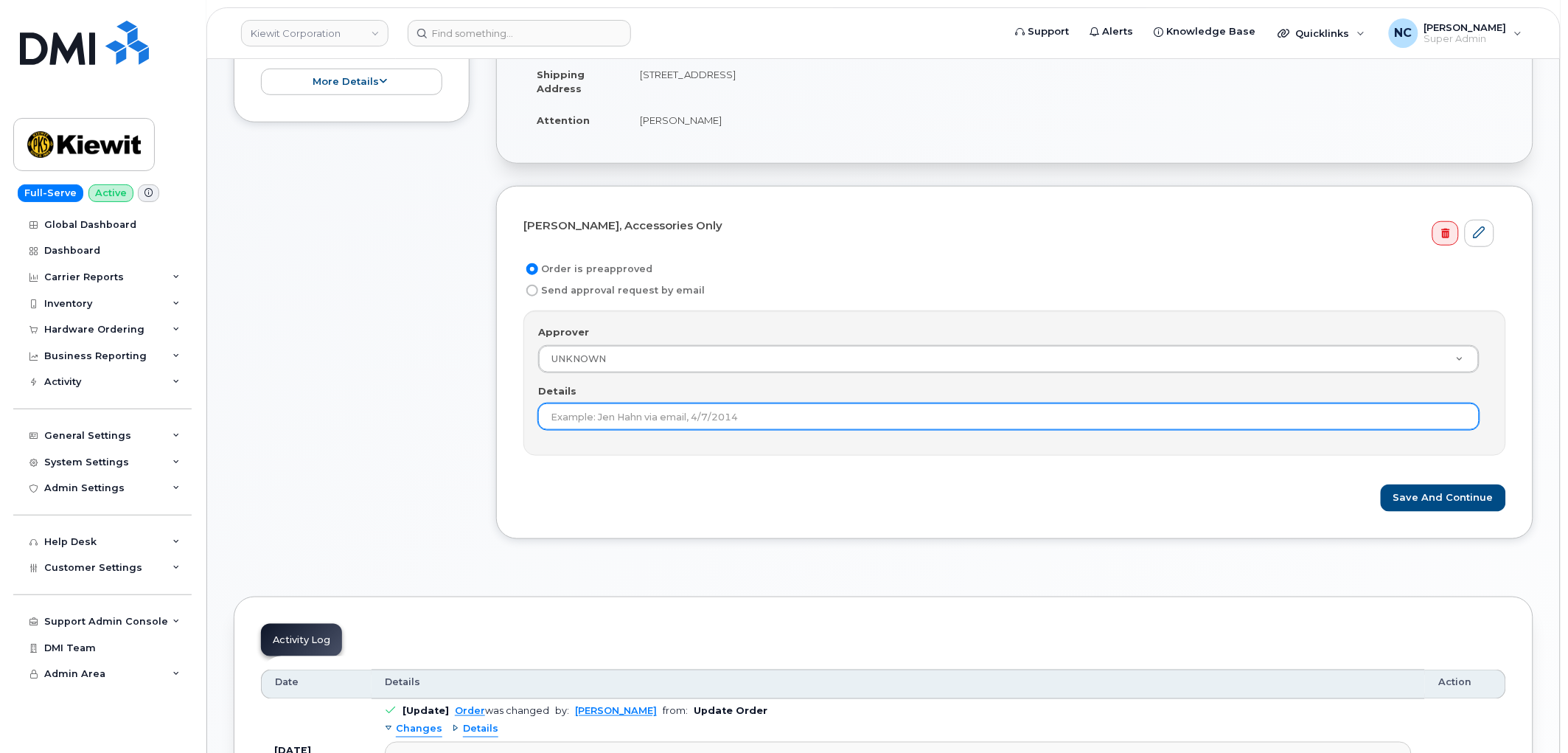
click at [614, 423] on input "Details" at bounding box center [1009, 416] width 942 height 26
drag, startPoint x: 614, startPoint y: 423, endPoint x: 622, endPoint y: 422, distance: 8.1
click at [616, 422] on input "Details" at bounding box center [1009, 416] width 942 height 26
type input "Under $100"
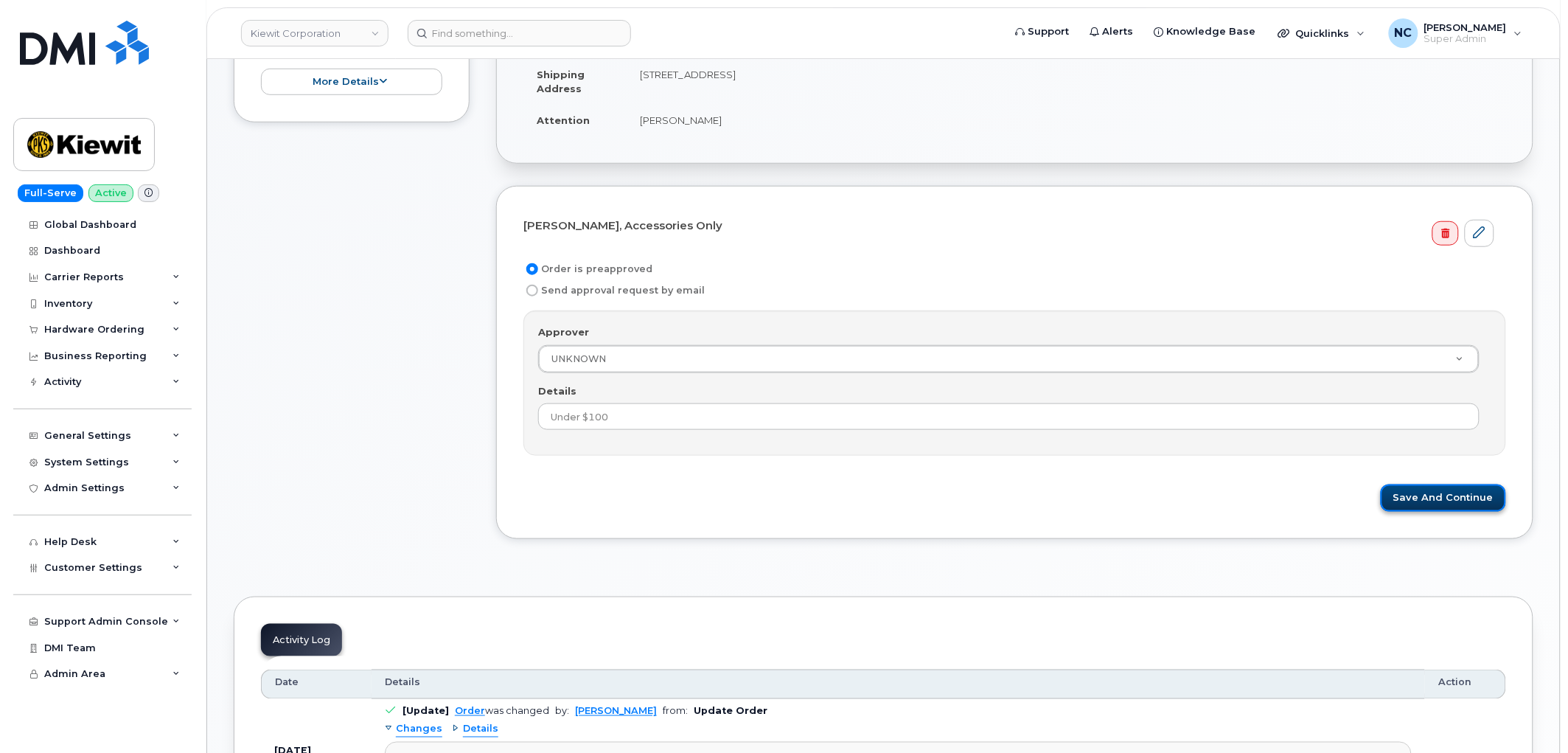
click at [1413, 489] on button "Save and Continue" at bounding box center [1444, 498] width 125 height 27
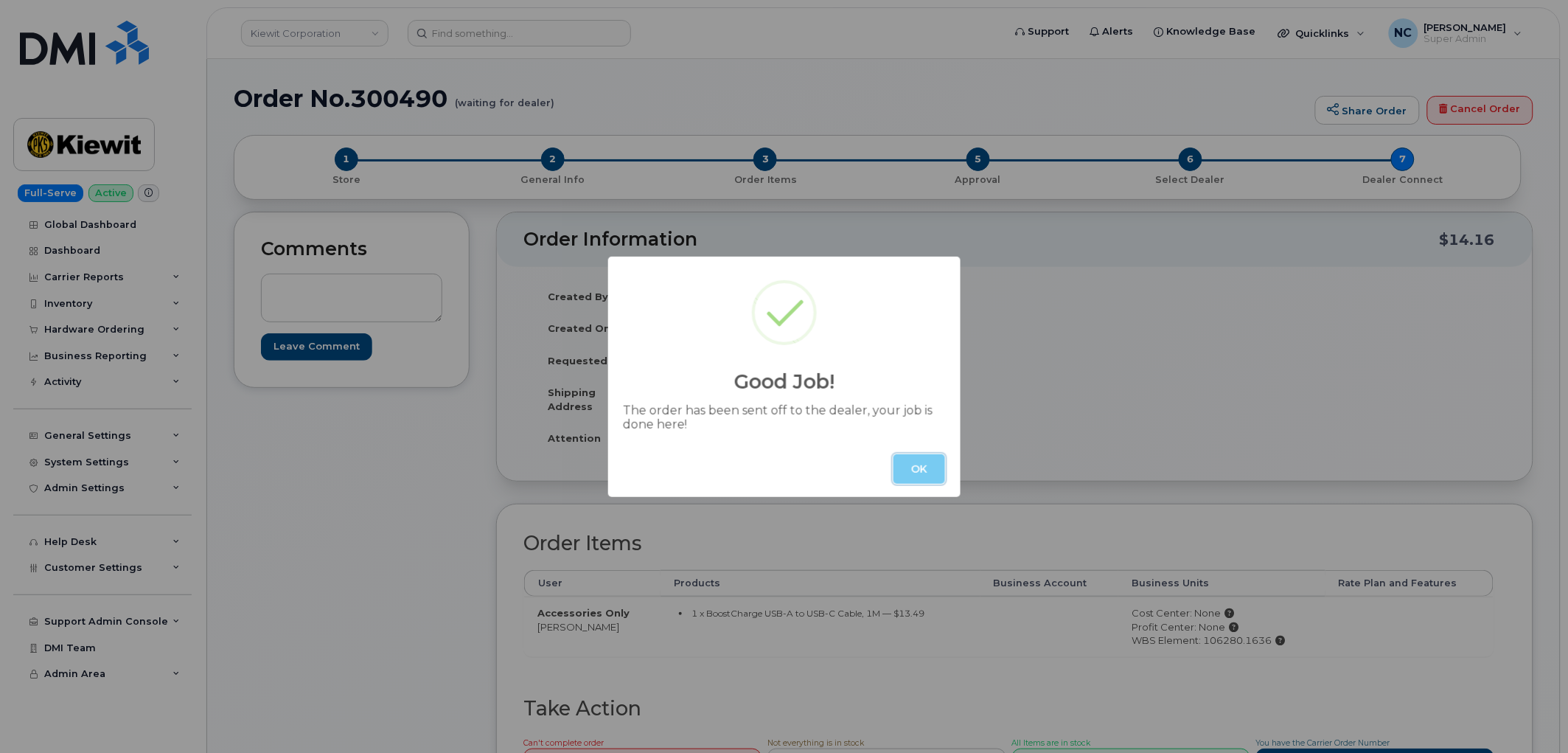
click at [919, 474] on button "OK" at bounding box center [919, 469] width 52 height 29
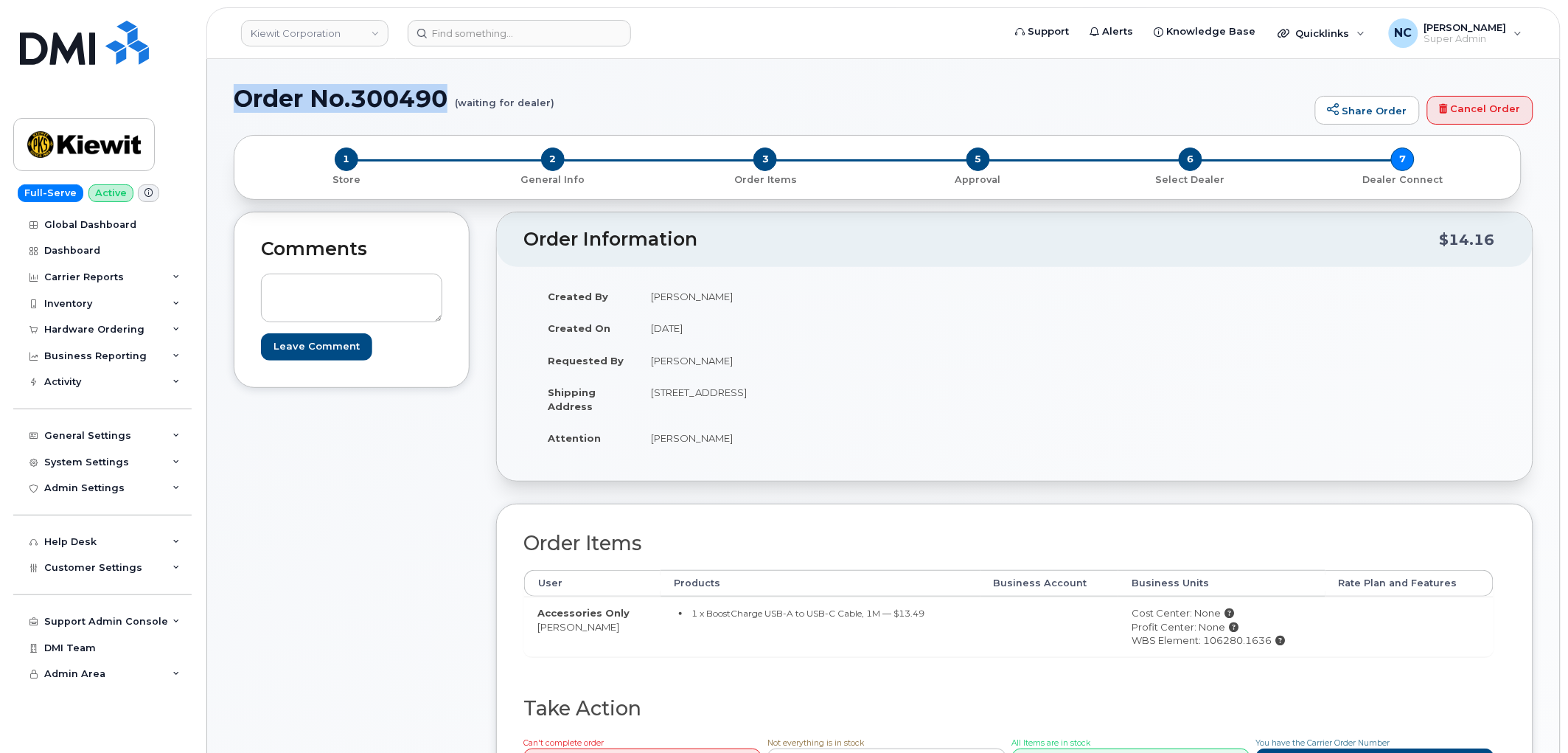
drag, startPoint x: 450, startPoint y: 96, endPoint x: 236, endPoint y: 93, distance: 214.0
click at [236, 93] on h1 "Order No.300490 (waiting for dealer)" at bounding box center [770, 98] width 1074 height 25
copy h1 "Order No.300490"
click at [106, 333] on div "Hardware Ordering" at bounding box center [94, 329] width 100 height 12
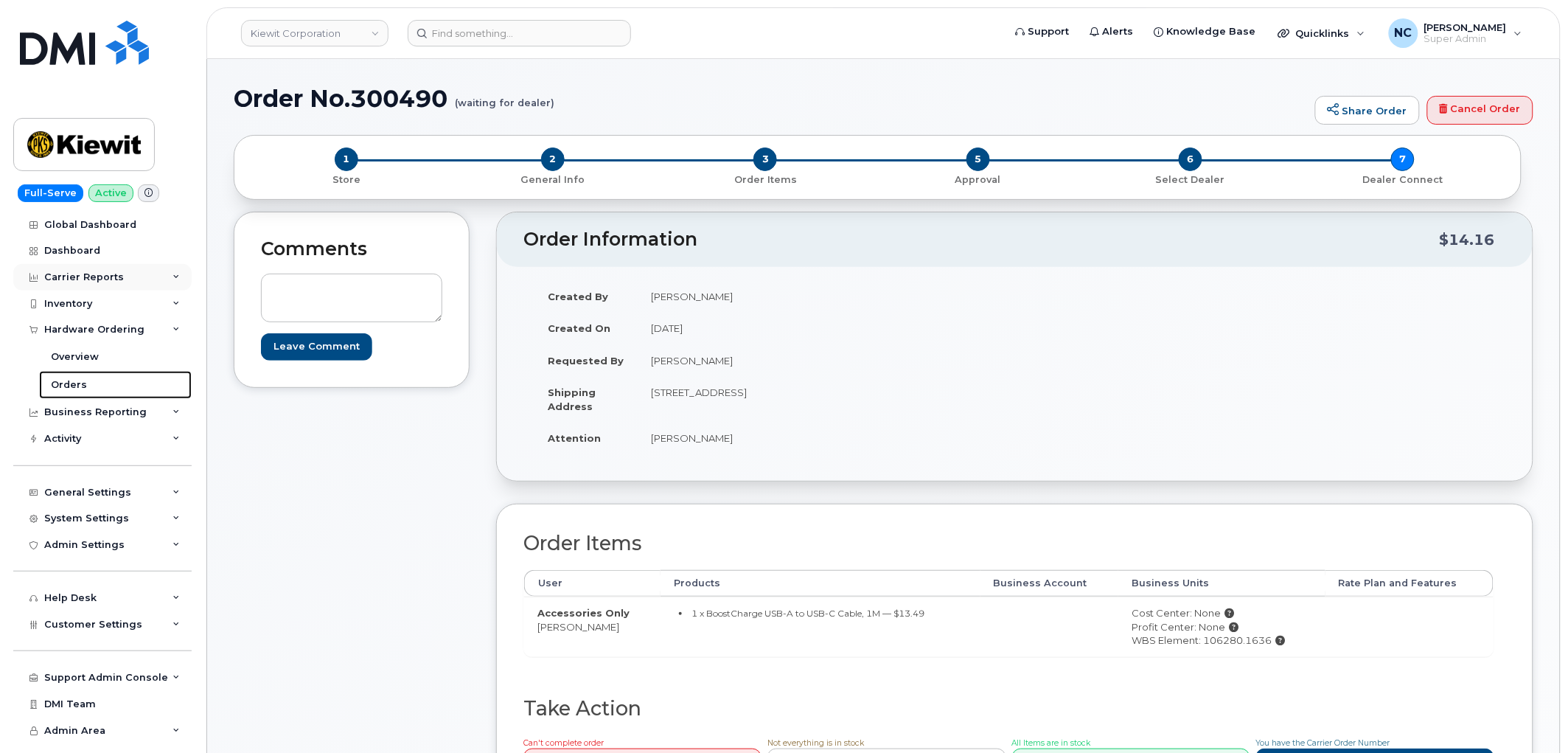
drag, startPoint x: 80, startPoint y: 386, endPoint x: 76, endPoint y: 271, distance: 115.1
click at [79, 386] on div "Orders" at bounding box center [69, 384] width 36 height 14
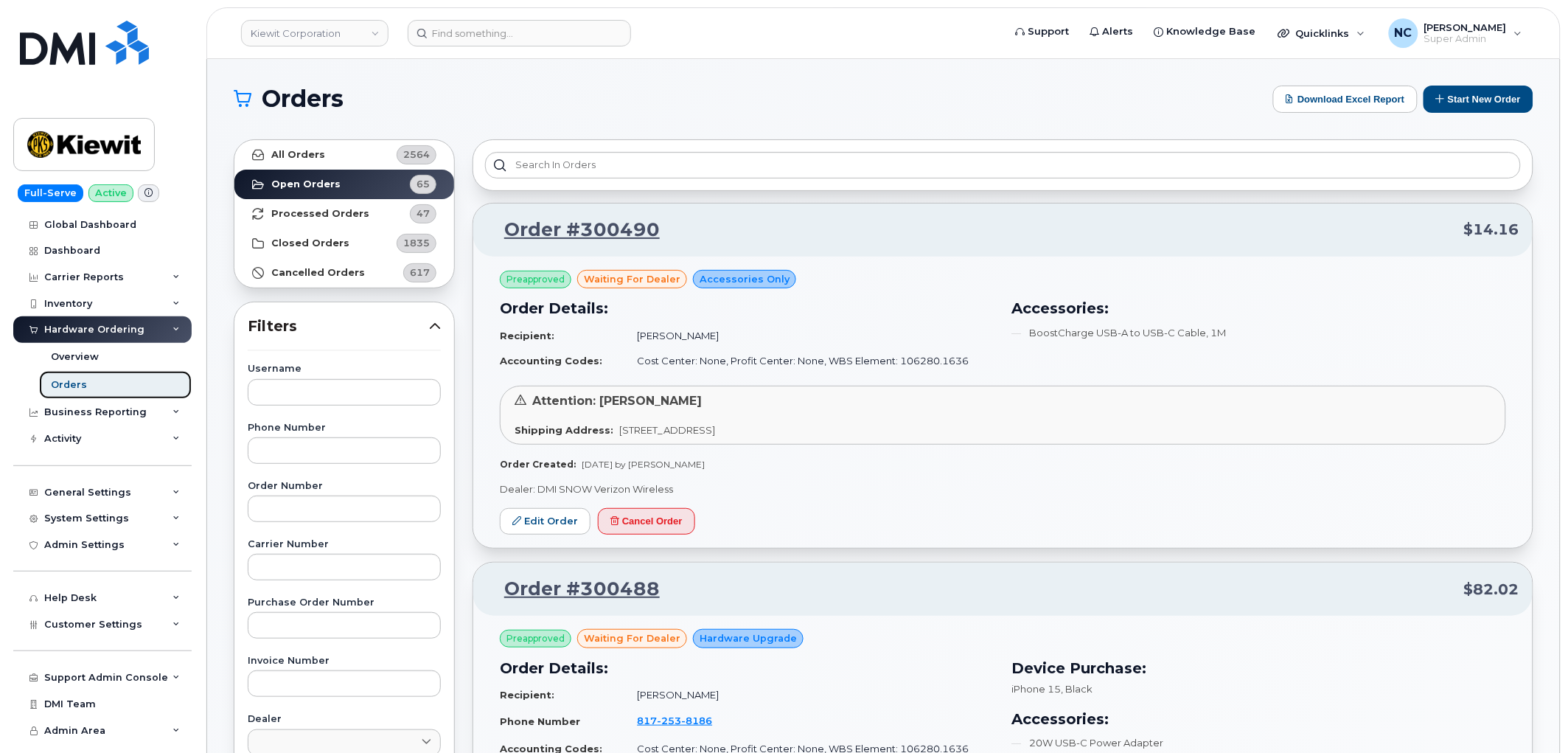
scroll to position [163, 0]
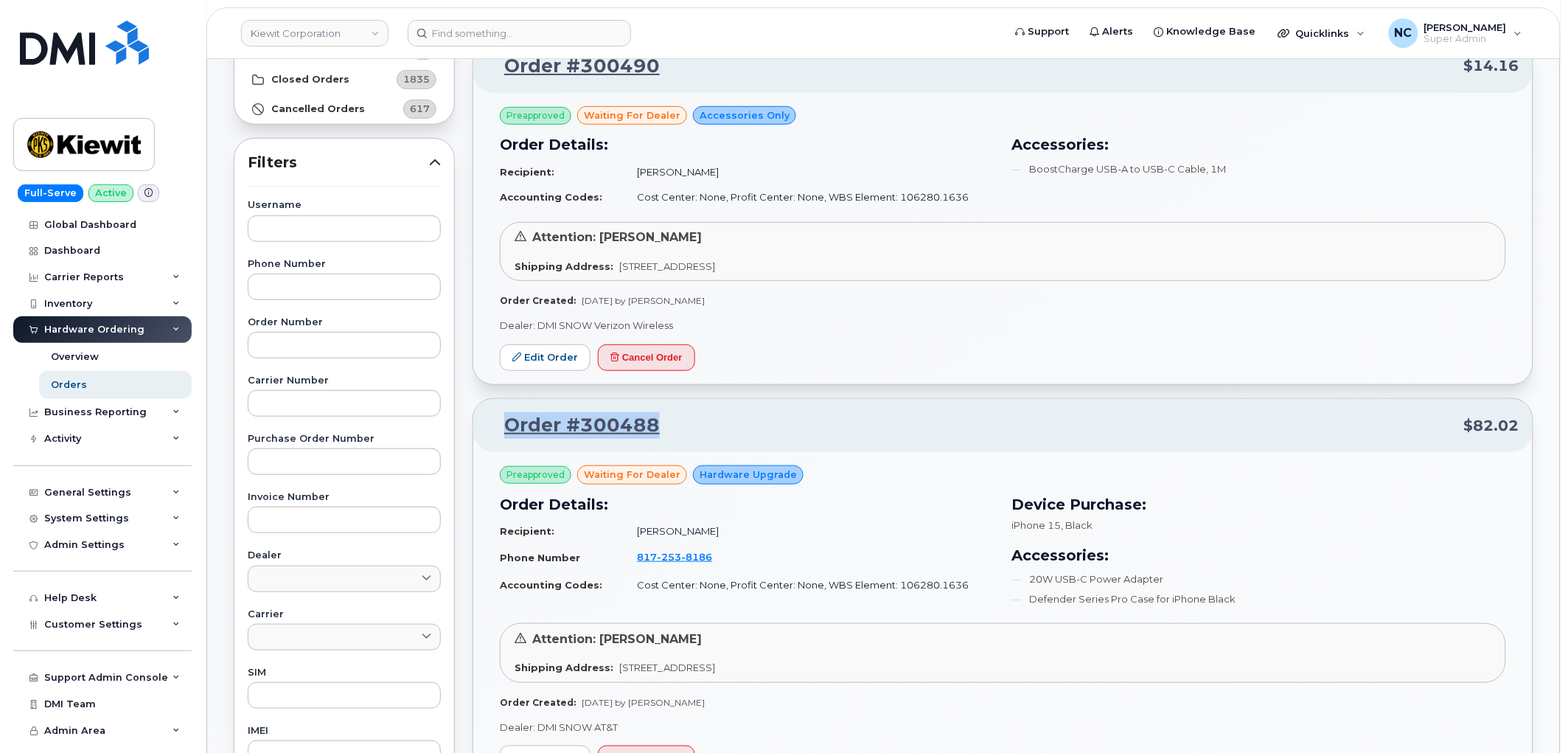
drag, startPoint x: 668, startPoint y: 431, endPoint x: 506, endPoint y: 423, distance: 162.2
click at [506, 423] on p "Order #300488 $82.02" at bounding box center [1002, 425] width 1032 height 26
copy link "Order #300488"
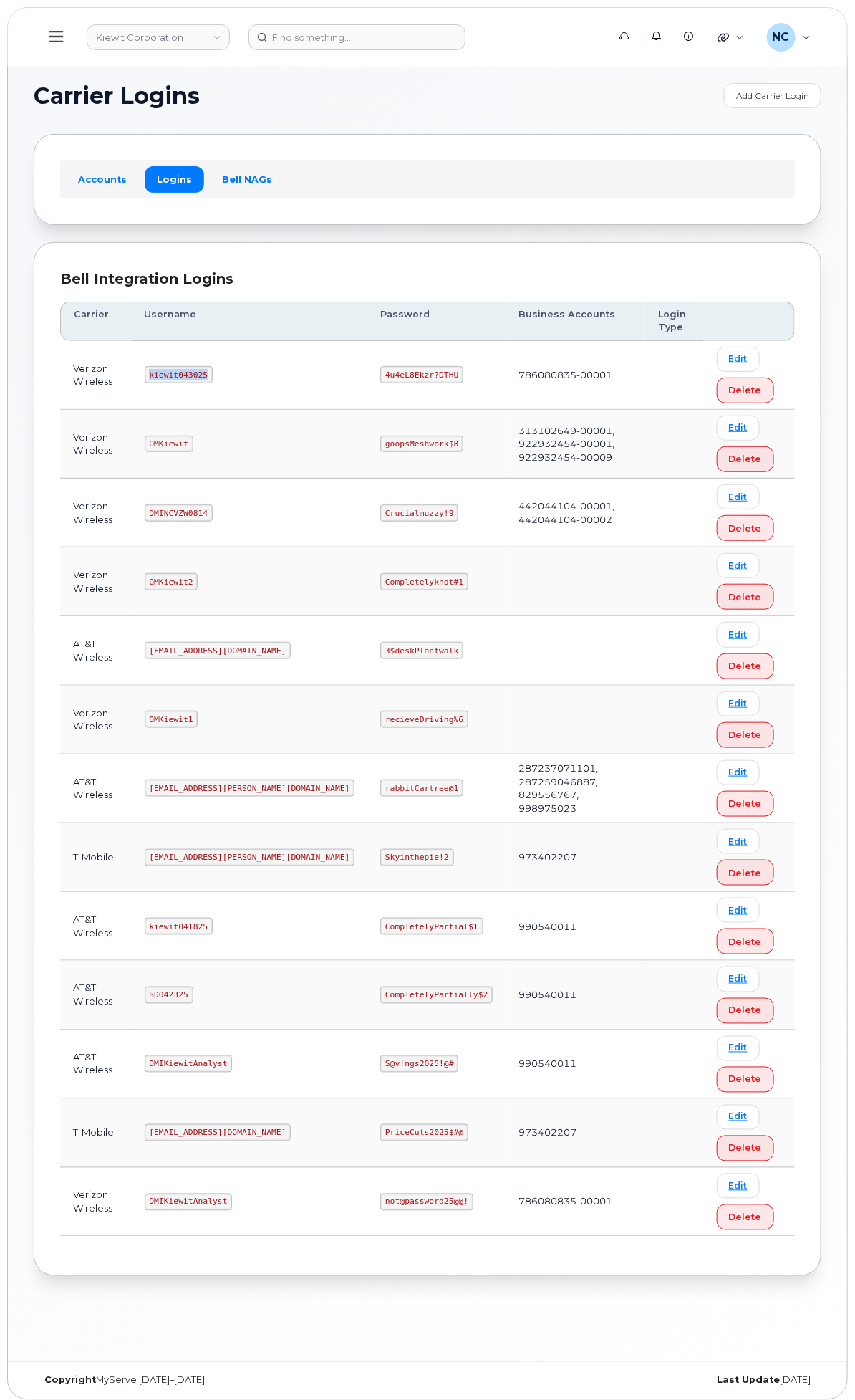
drag, startPoint x: 394, startPoint y: 370, endPoint x: 335, endPoint y: 383, distance: 60.4
click at [213, 383] on code "kiewit043025" at bounding box center [178, 374] width 68 height 17
copy code "kiewit043025"
